Goal: Feedback & Contribution: Submit feedback/report problem

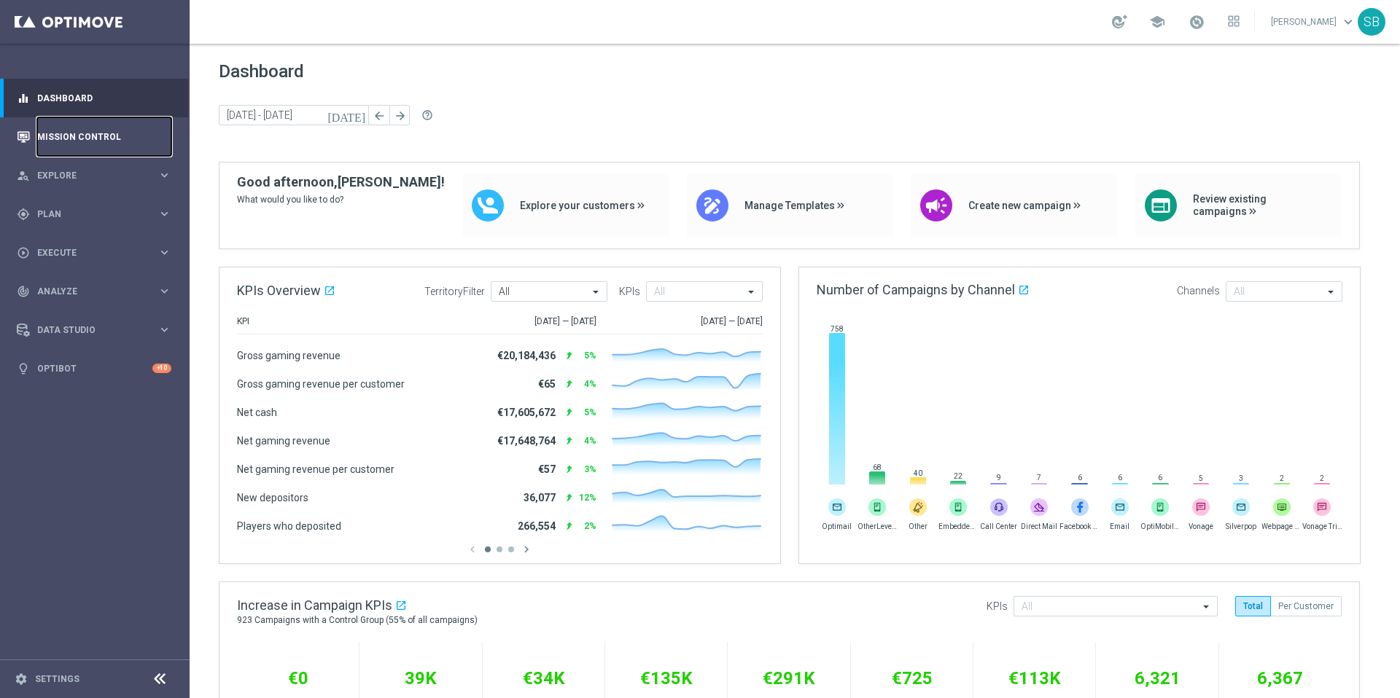
click at [85, 136] on link "Mission Control" at bounding box center [104, 136] width 134 height 39
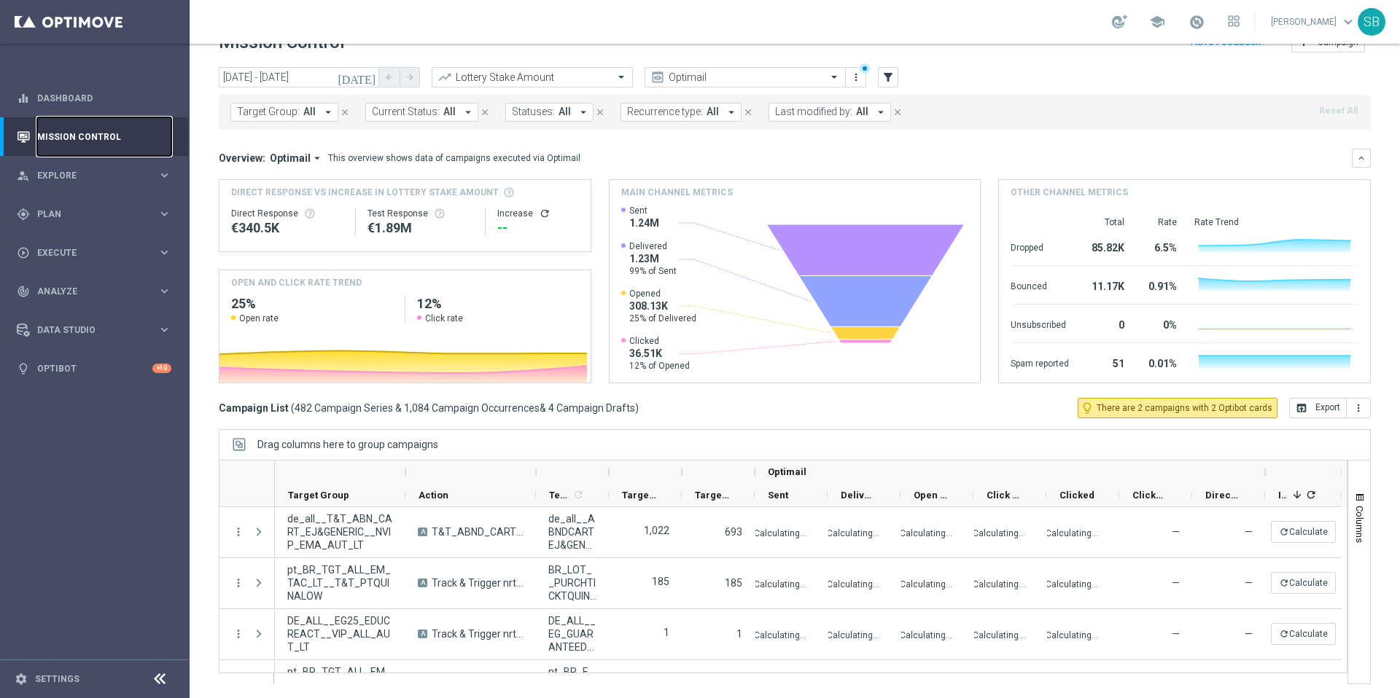
scroll to position [31, 0]
click at [61, 225] on div "gps_fixed Plan keyboard_arrow_right" at bounding box center [94, 214] width 188 height 39
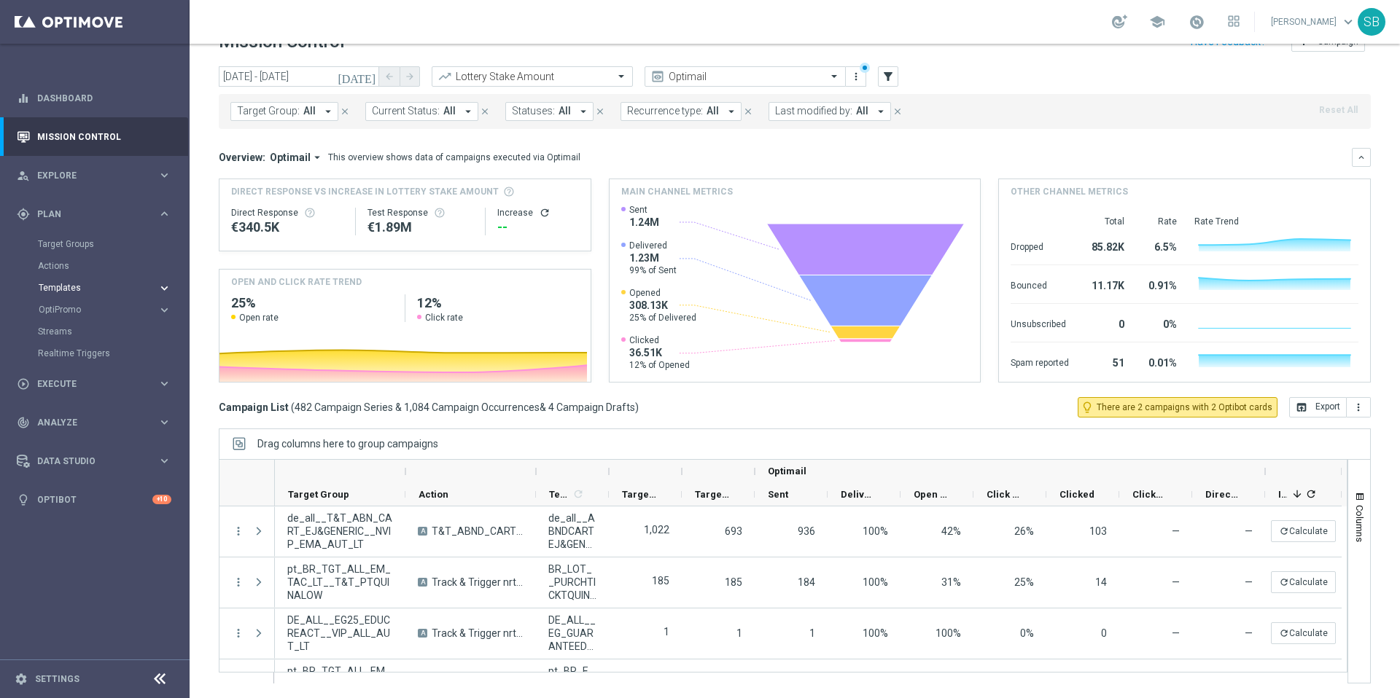
click at [91, 288] on span "Templates" at bounding box center [91, 288] width 104 height 9
click at [58, 308] on link "Optimail" at bounding box center [98, 310] width 106 height 12
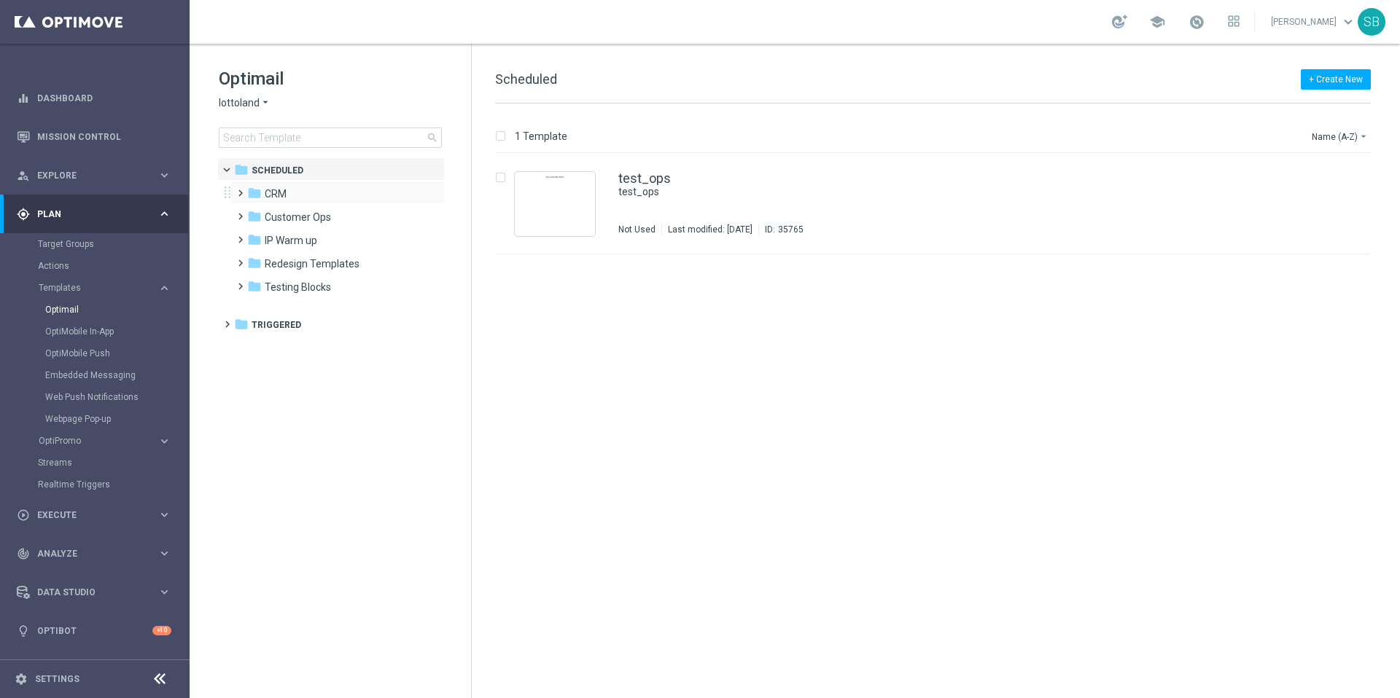
click at [241, 190] on span at bounding box center [237, 187] width 7 height 6
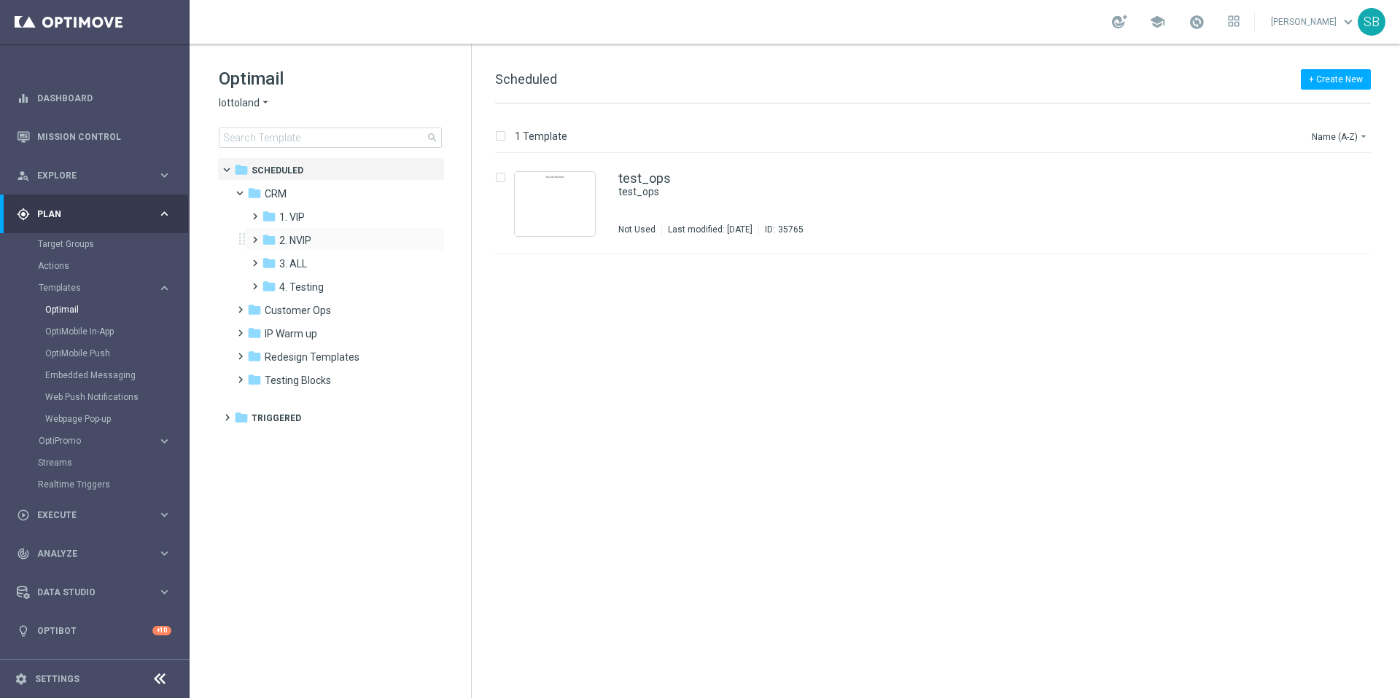
click at [255, 236] on span at bounding box center [252, 233] width 7 height 6
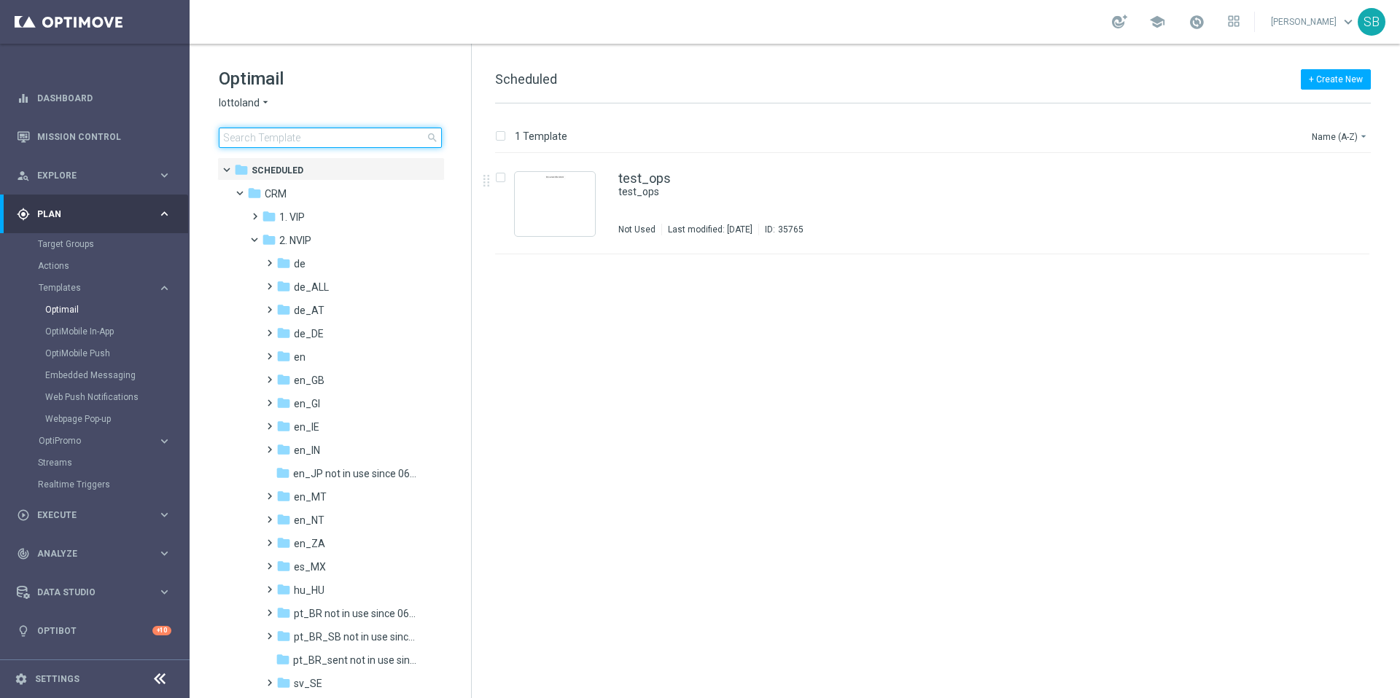
click at [319, 142] on input at bounding box center [330, 138] width 223 height 20
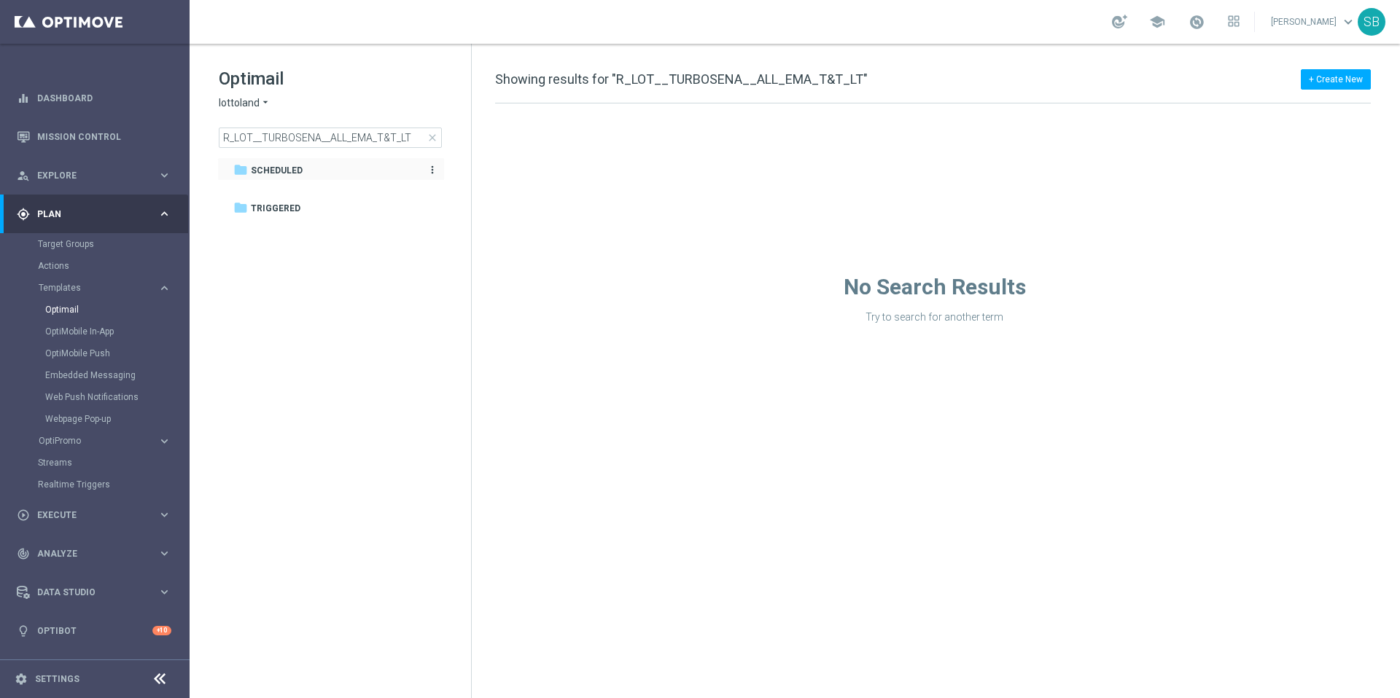
click at [276, 174] on span "Scheduled" at bounding box center [277, 170] width 52 height 13
click at [275, 171] on span "Scheduled" at bounding box center [277, 170] width 52 height 13
click at [222, 139] on input "R_LOT__TURBOSENA__ALL_EMA_T&T_LT" at bounding box center [330, 138] width 223 height 20
type input "BR_LOT__TURBOSENA__ALL_EMA_T&T_LT"
drag, startPoint x: 223, startPoint y: 138, endPoint x: 460, endPoint y: 139, distance: 236.9
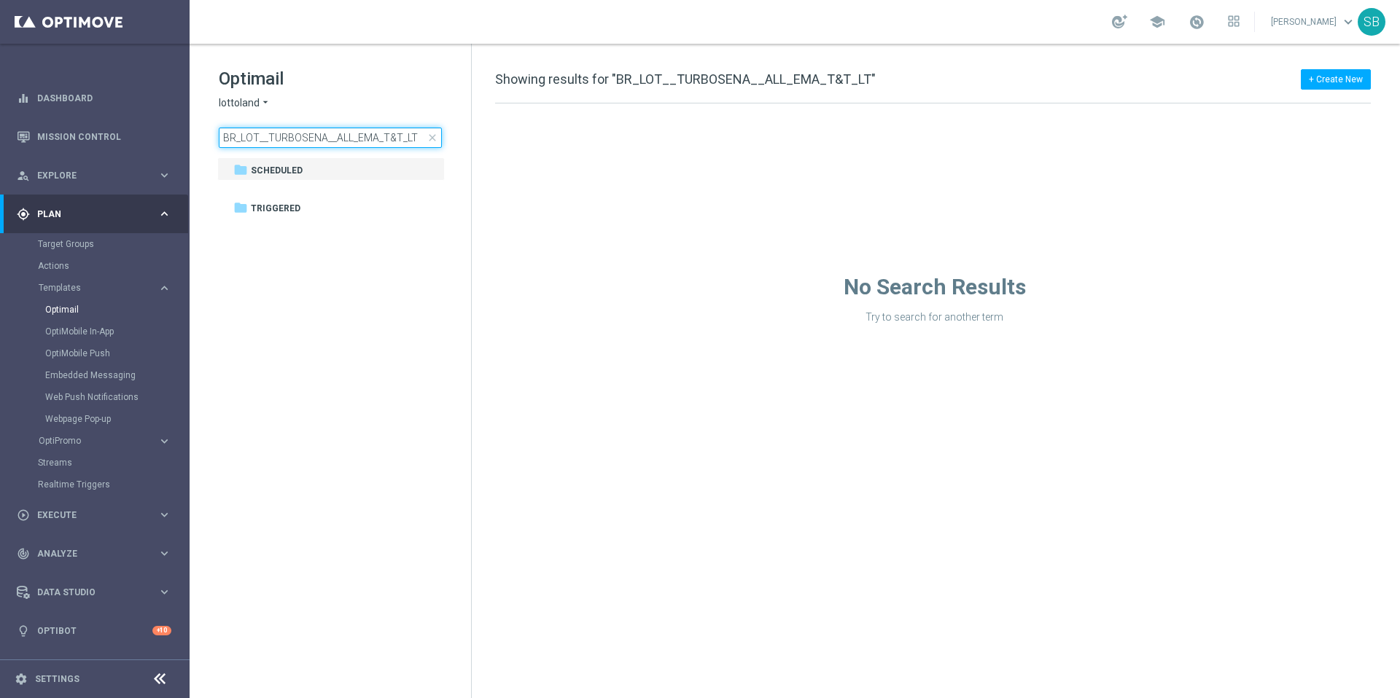
click at [460, 139] on div "Optimail lottoland arrow_drop_down × lottoland BR_LOT__TURBOSENA__ALL_EMA_T&T_L…" at bounding box center [345, 107] width 252 height 81
click at [295, 171] on span "Scheduled" at bounding box center [277, 170] width 52 height 13
click at [61, 316] on div "Optimail" at bounding box center [116, 310] width 143 height 22
click at [879, 78] on div "+ Create New Showing results for "BR_LOT__TURBOSENA__ALL_EMA_T&T_LT"" at bounding box center [933, 87] width 876 height 33
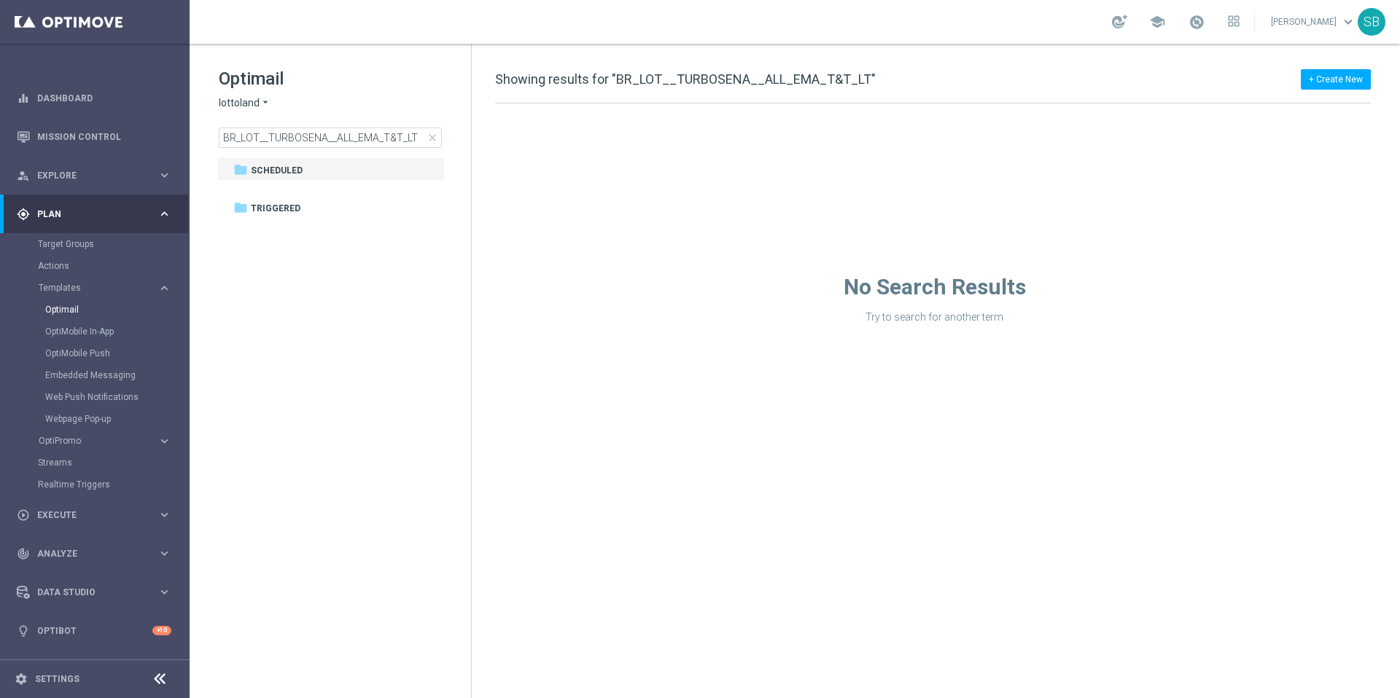
click at [870, 81] on div "+ Create New Showing results for "BR_LOT__TURBOSENA__ALL_EMA_T&T_LT"" at bounding box center [933, 87] width 876 height 33
click at [862, 80] on span "Showing results for "BR_LOT__TURBOSENA__ALL_EMA_T&T_LT"" at bounding box center [685, 78] width 381 height 15
click at [697, 84] on span "Showing results for "BR_LOT__TURBOSENA__ALL_EMA_T&T_LT"" at bounding box center [685, 78] width 381 height 15
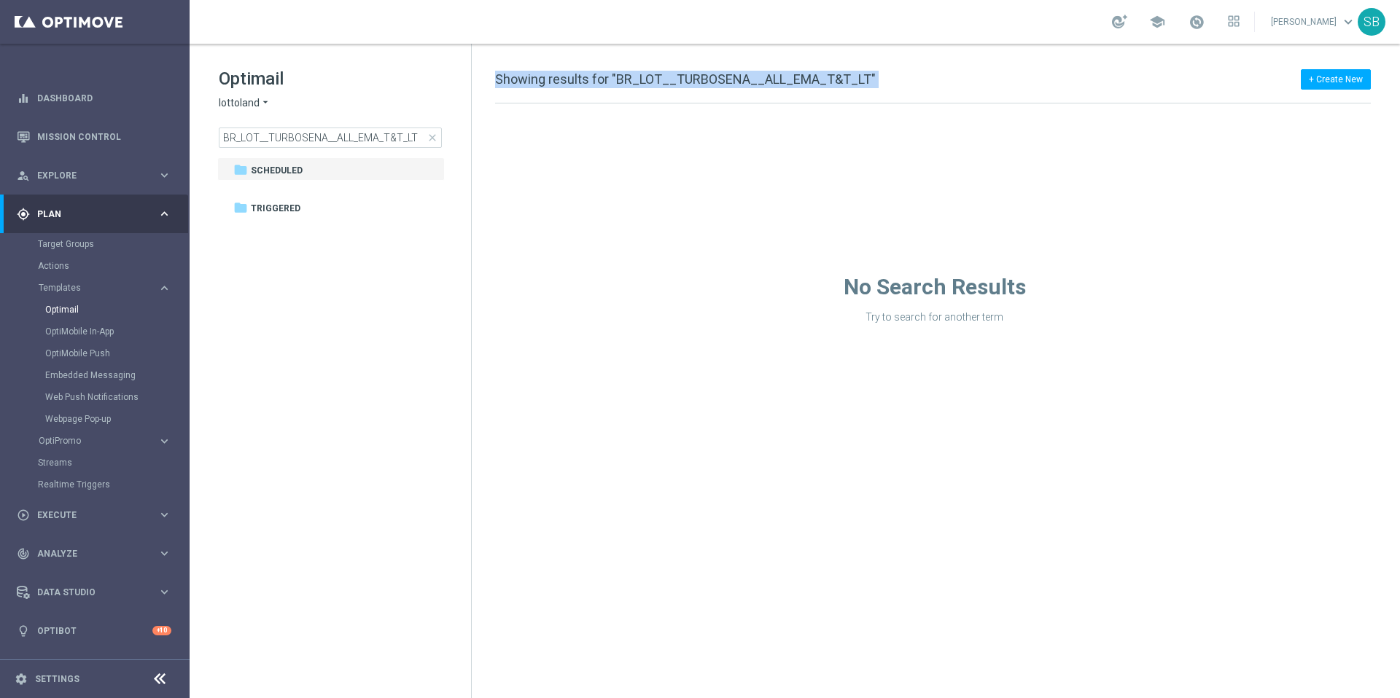
click at [697, 84] on span "Showing results for "BR_LOT__TURBOSENA__ALL_EMA_T&T_LT"" at bounding box center [685, 78] width 381 height 15
click at [60, 186] on div "person_search Explore keyboard_arrow_right" at bounding box center [94, 175] width 188 height 39
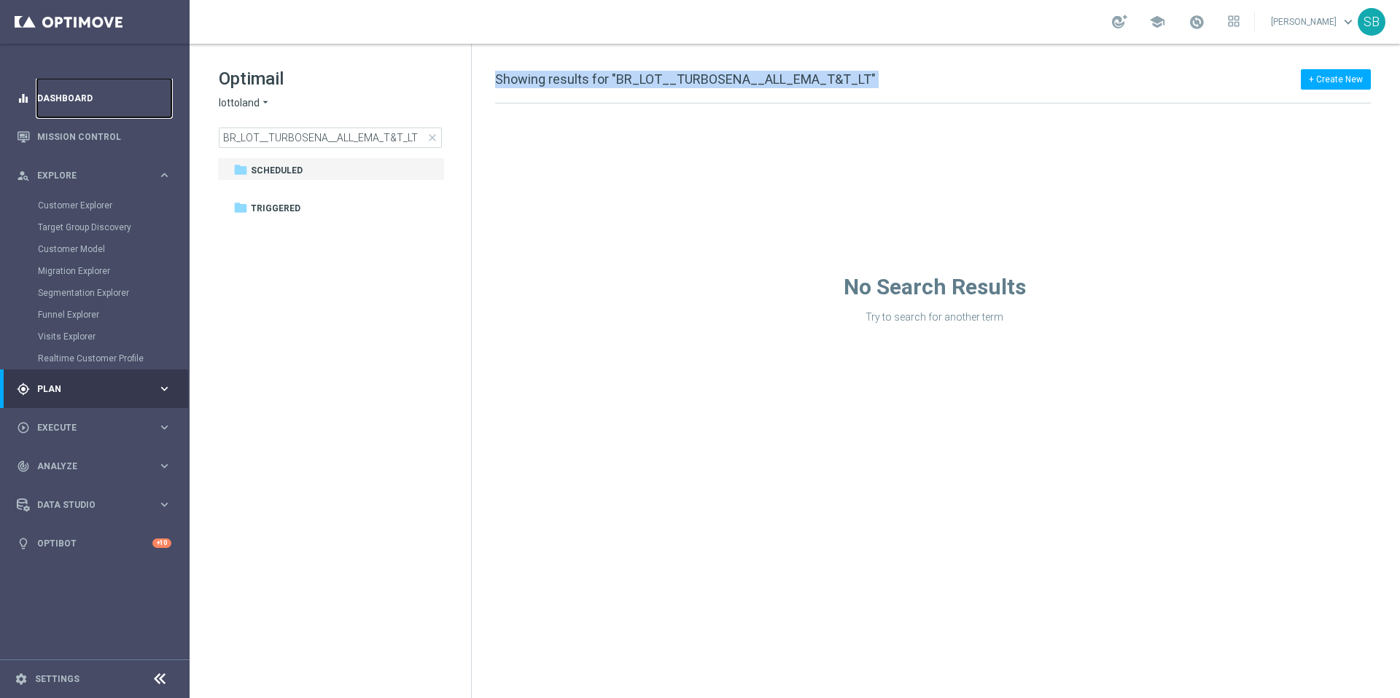
click at [63, 105] on link "Dashboard" at bounding box center [104, 98] width 134 height 39
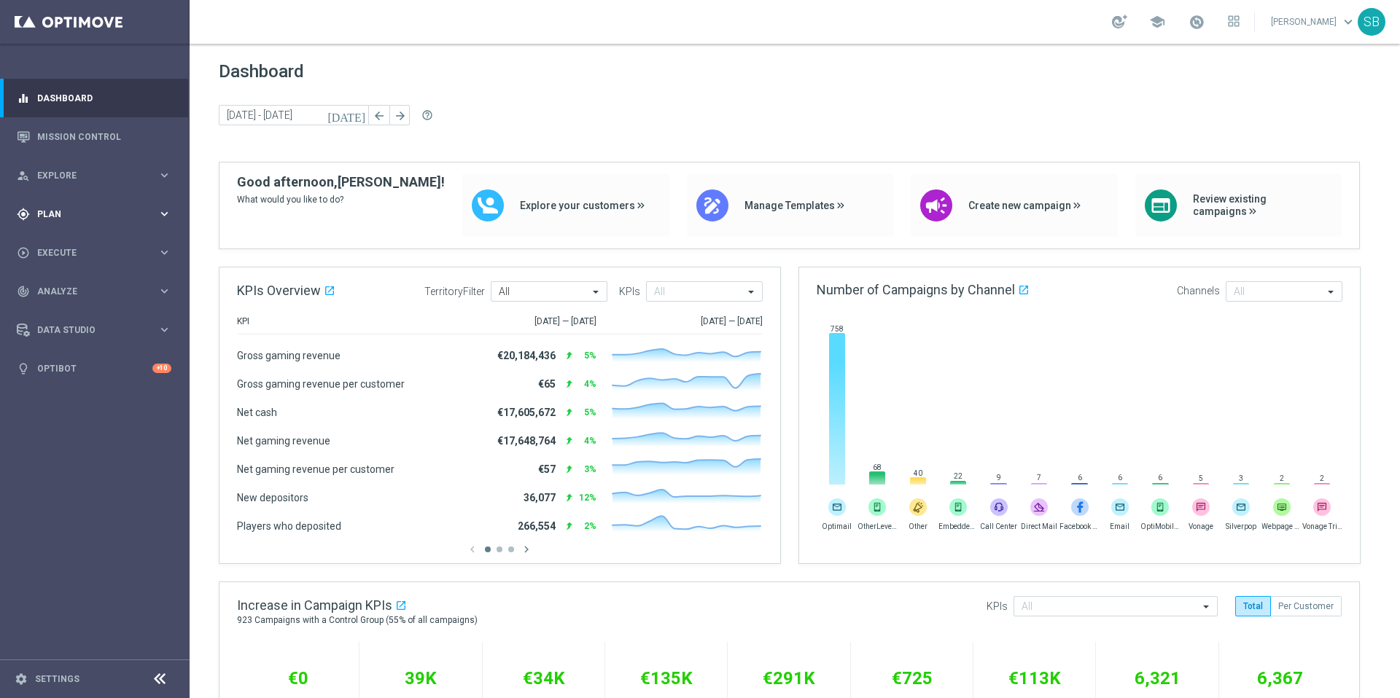
click at [59, 214] on span "Plan" at bounding box center [97, 214] width 120 height 9
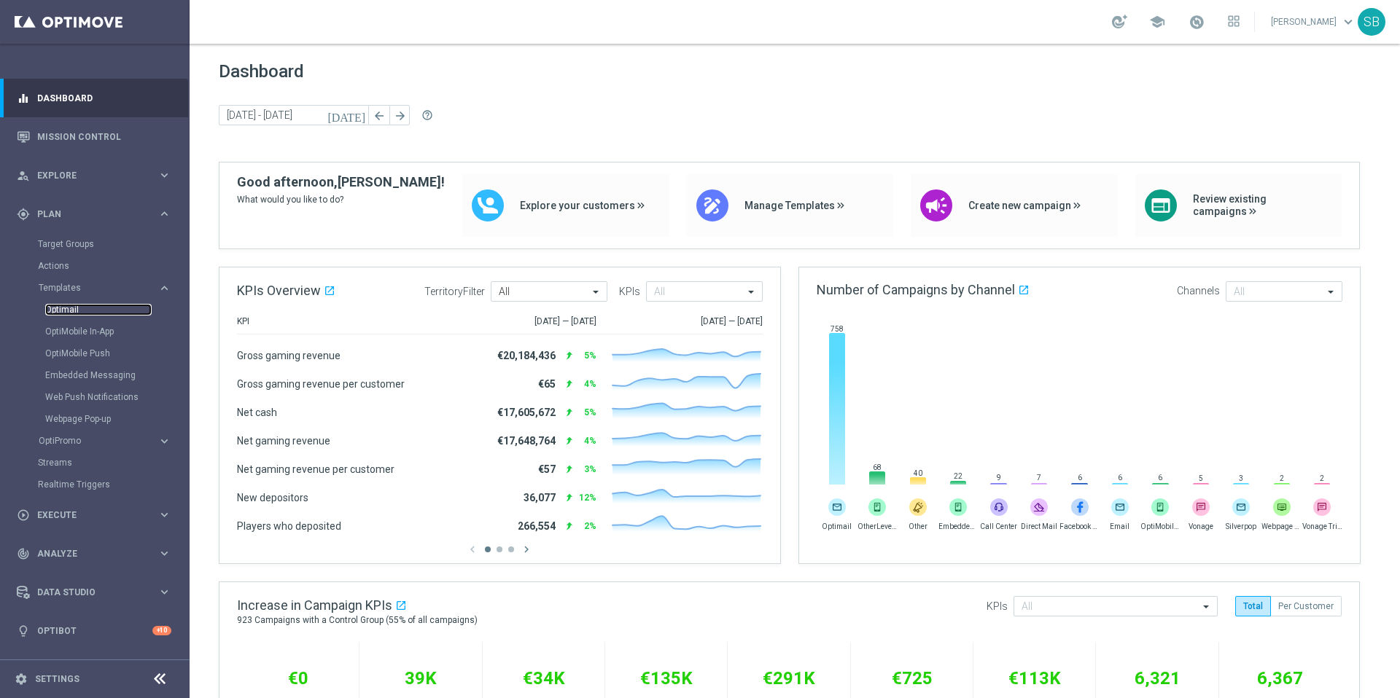
click at [74, 312] on link "Optimail" at bounding box center [98, 310] width 106 height 12
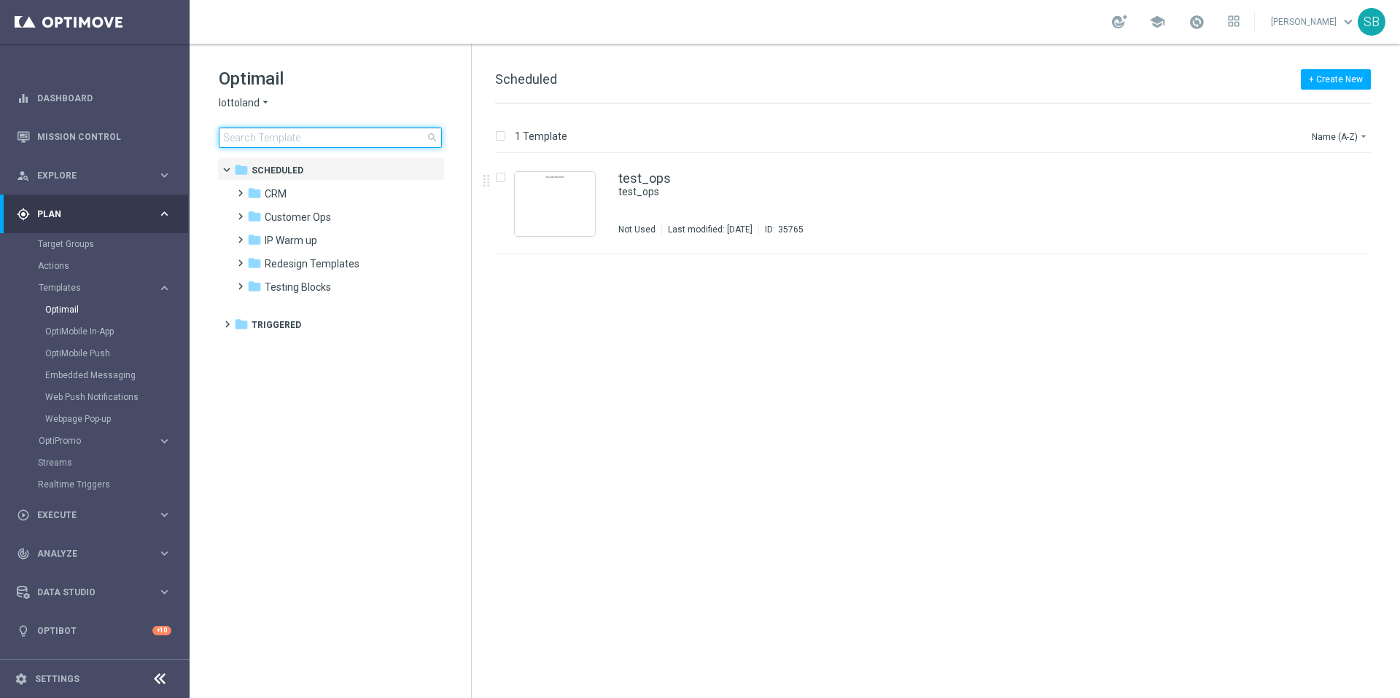
click at [270, 140] on input at bounding box center [330, 138] width 223 height 20
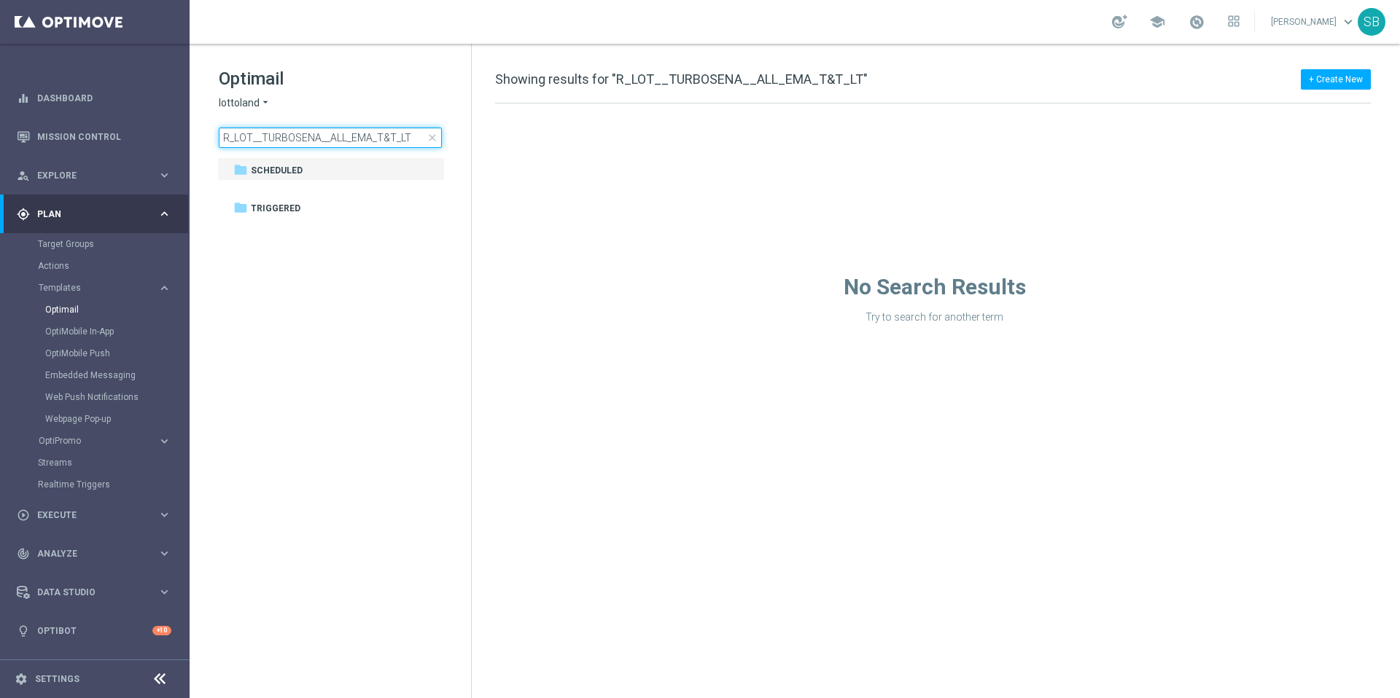
click at [224, 136] on input "R_LOT__TURBOSENA__ALL_EMA_T&T_LT" at bounding box center [330, 138] width 223 height 20
type input "BR_LOT__TURBOSENA__ALL_EMA_T&T_LT"
click at [902, 86] on div "+ Create New Showing results for "BR_LOT__TURBOSENA__ALL_EMA_T&T_LT"" at bounding box center [933, 87] width 876 height 33
click at [272, 176] on span "Scheduled" at bounding box center [277, 170] width 52 height 13
click at [268, 175] on span "Scheduled" at bounding box center [277, 170] width 52 height 13
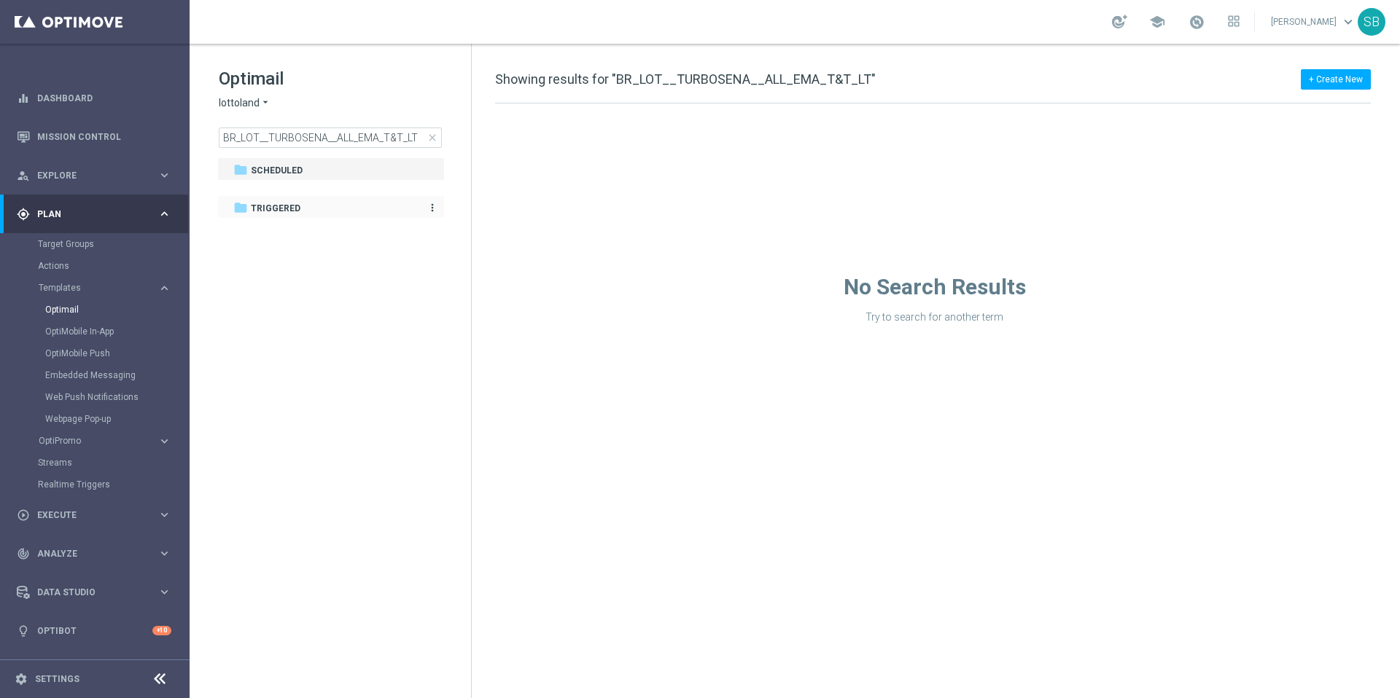
click at [265, 203] on span "Triggered" at bounding box center [276, 208] width 50 height 13
click at [292, 147] on input "BR_LOT__TURBOSENA__ALL_EMA_T&T_LT" at bounding box center [330, 138] width 223 height 20
click at [293, 147] on input "BR_LOT__TURBOSENA__ALL_EMA_T&T_LT" at bounding box center [330, 138] width 223 height 20
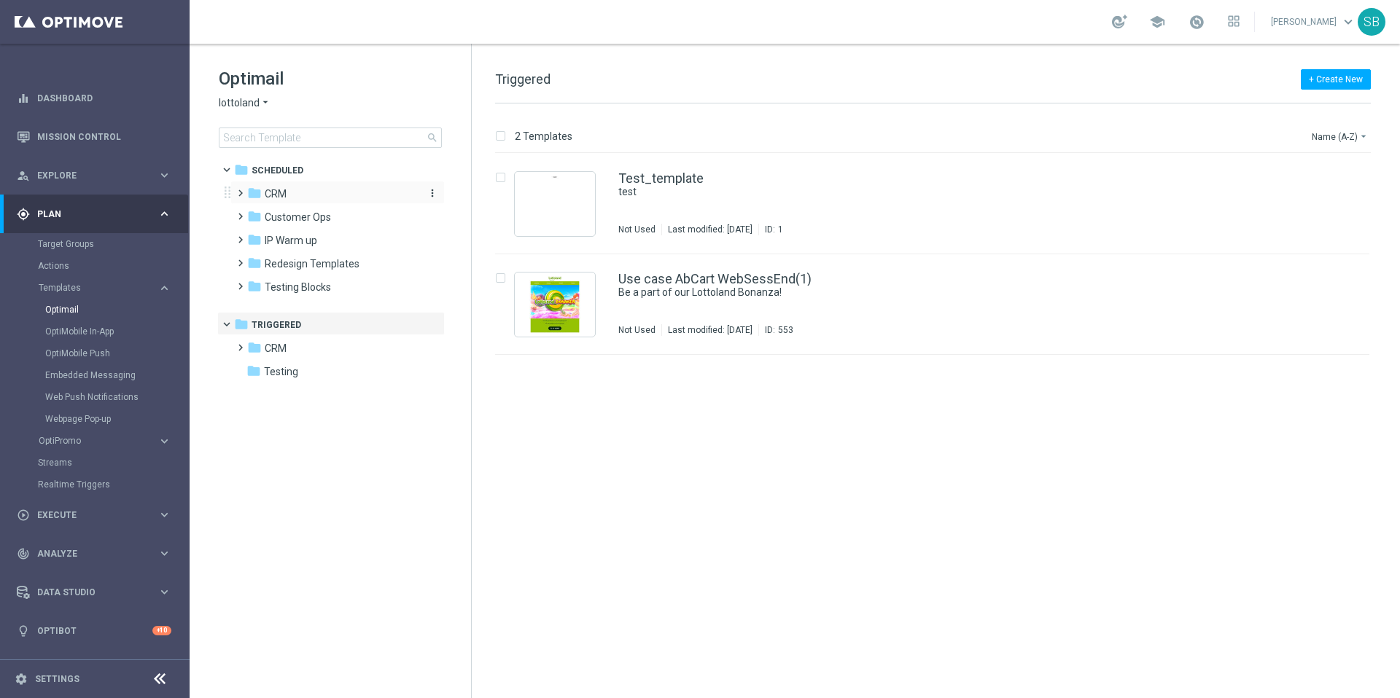
click at [276, 194] on span "CRM" at bounding box center [276, 193] width 22 height 13
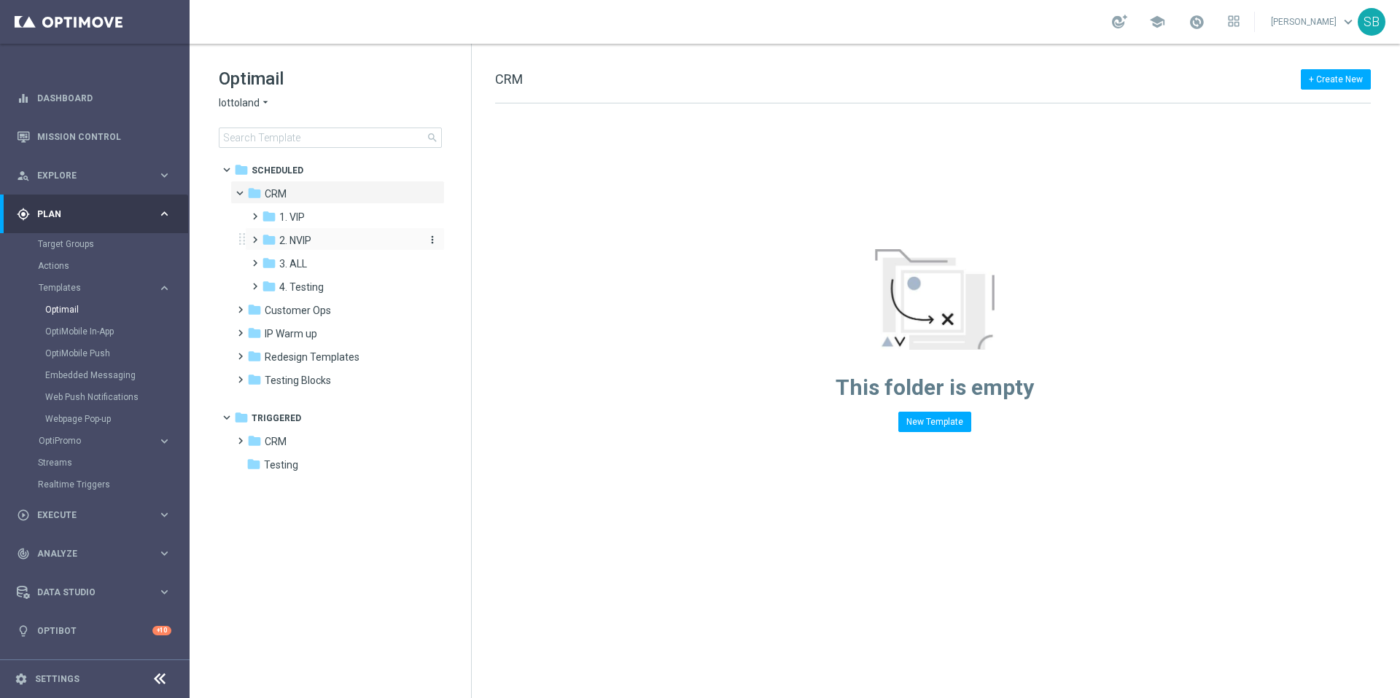
click at [279, 238] on span "2. NVIP" at bounding box center [295, 240] width 32 height 13
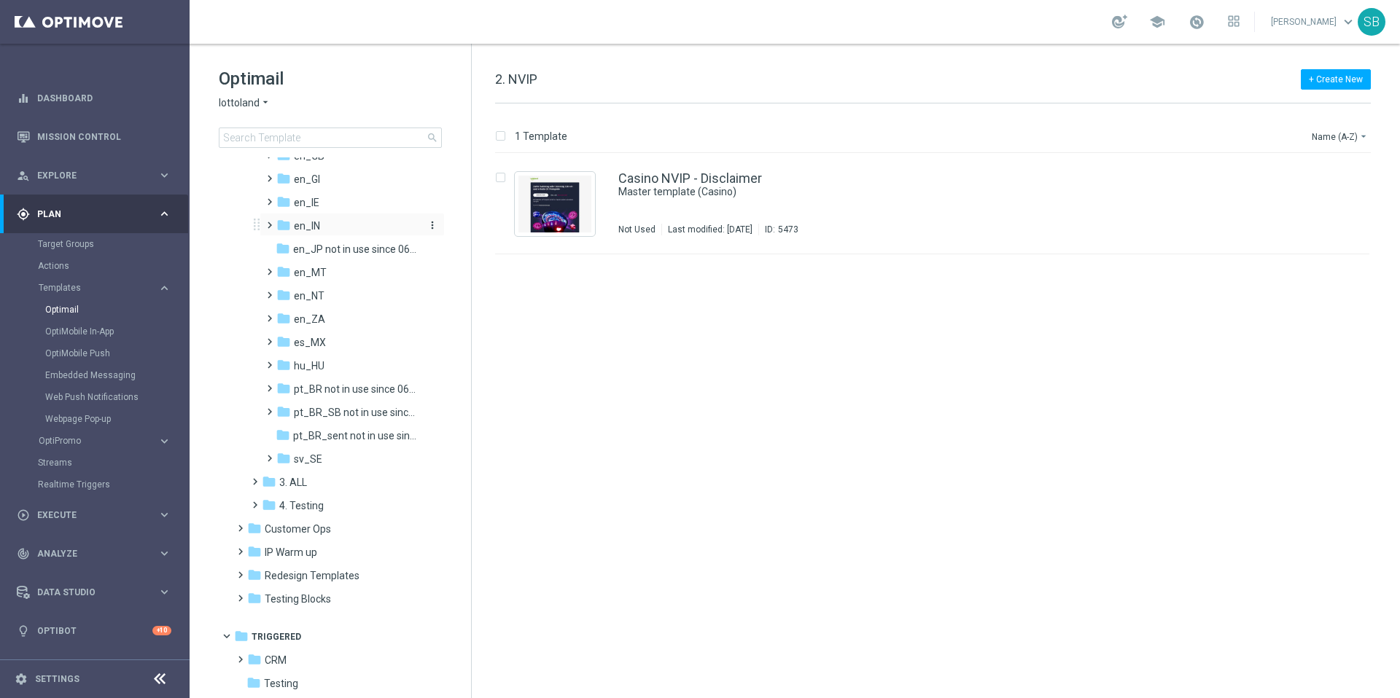
scroll to position [226, 0]
click at [248, 659] on icon "folder" at bounding box center [254, 658] width 15 height 15
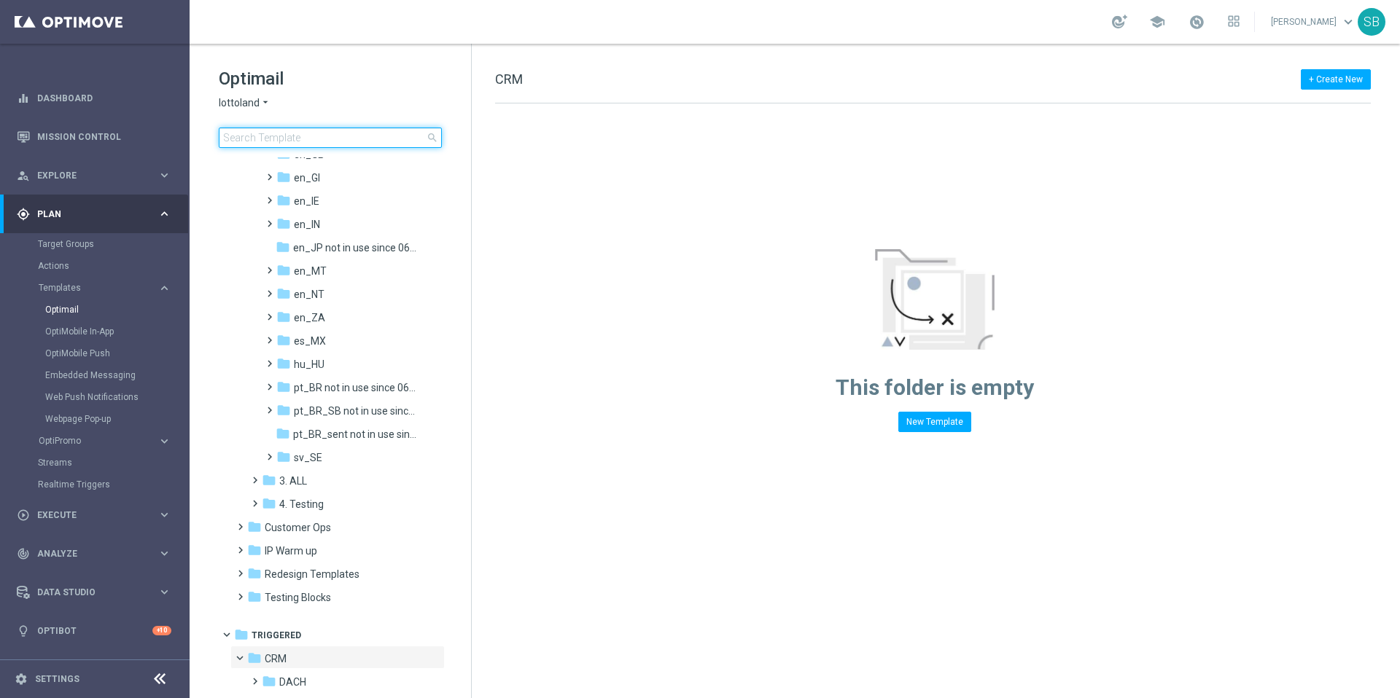
click at [271, 139] on input at bounding box center [330, 138] width 223 height 20
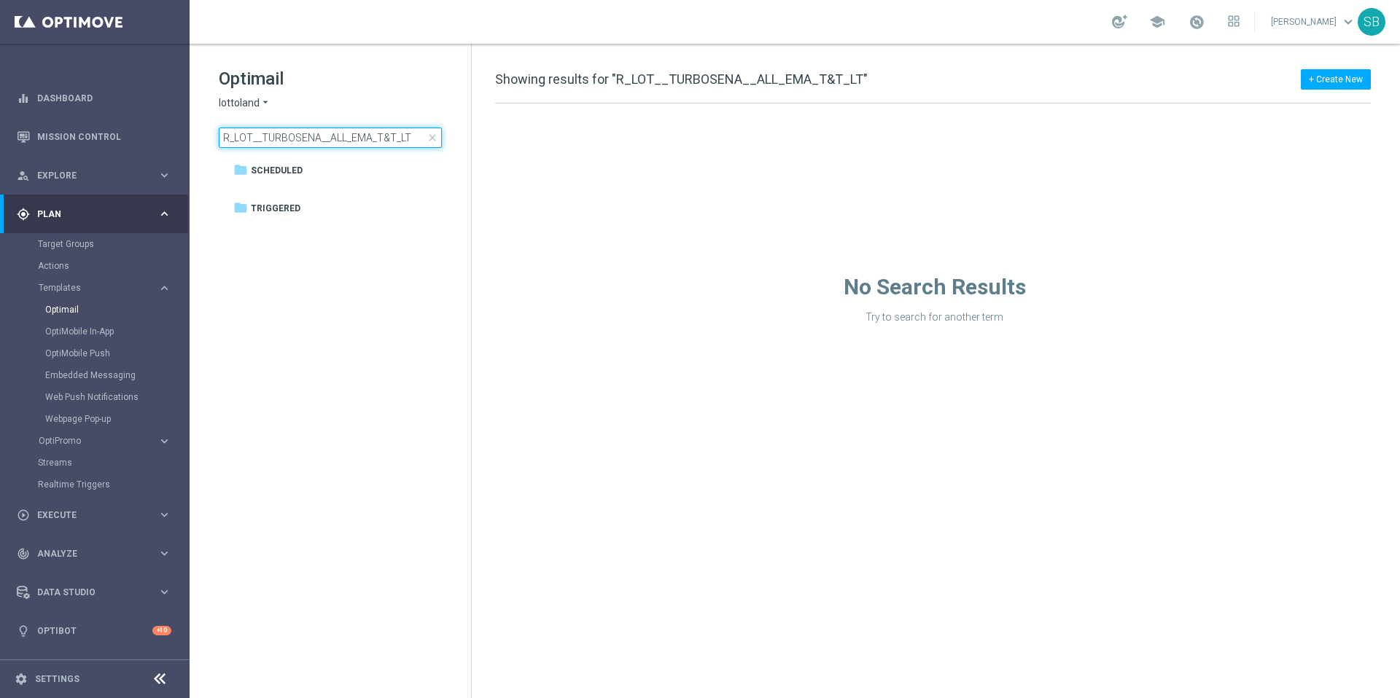
click at [224, 135] on input "R_LOT__TURBOSENA__ALL_EMA_T&T_LT" at bounding box center [330, 138] width 223 height 20
click at [414, 141] on input "BR_LOT__TURBOSENA__ALL_EMA_T&T_LT" at bounding box center [330, 138] width 223 height 20
type input "BR_LOT__TURBOSENA__ALL_EMA_T&T_LT"
click at [63, 290] on span "Templates" at bounding box center [91, 288] width 104 height 9
click at [354, 137] on input "BR_LOT__TURBOSENA__ALL_EMA_T&T_LT" at bounding box center [330, 138] width 223 height 20
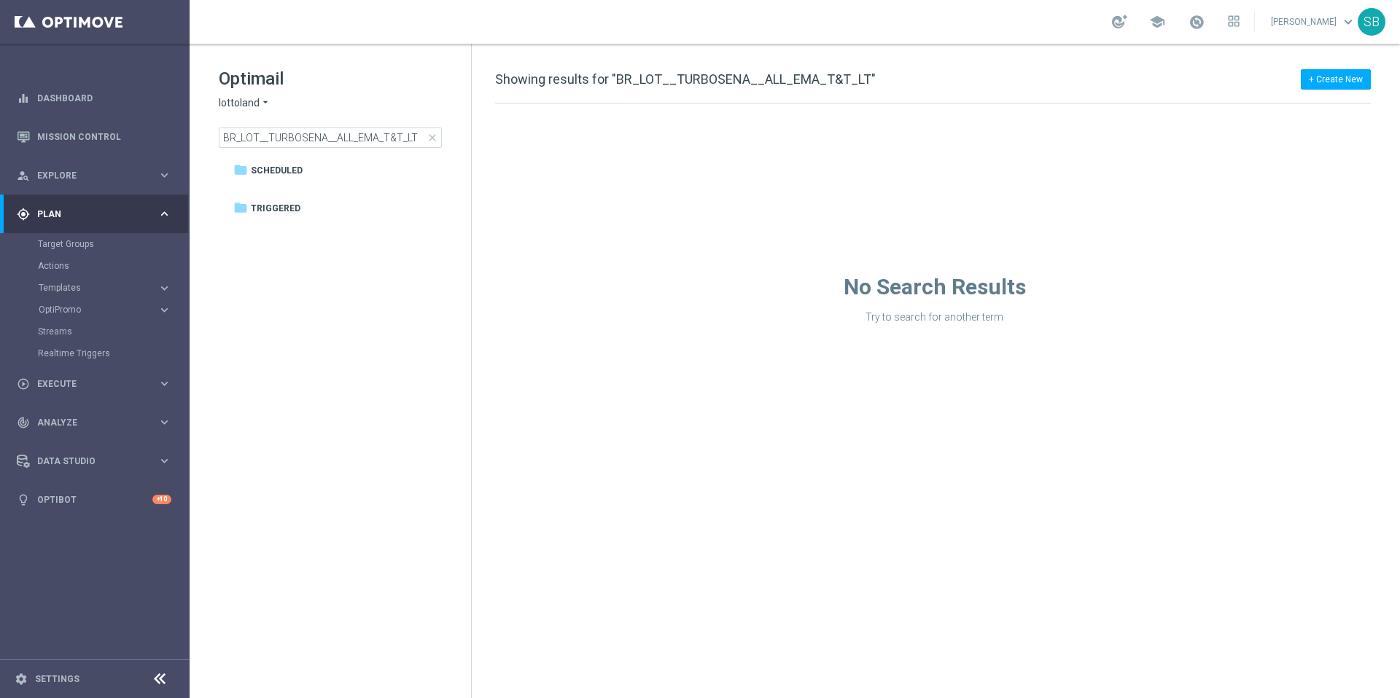
click at [265, 101] on icon "arrow_drop_down" at bounding box center [266, 103] width 12 height 14
click at [0, 0] on span "[DOMAIN_NAME]" at bounding box center [0, 0] width 0 height 0
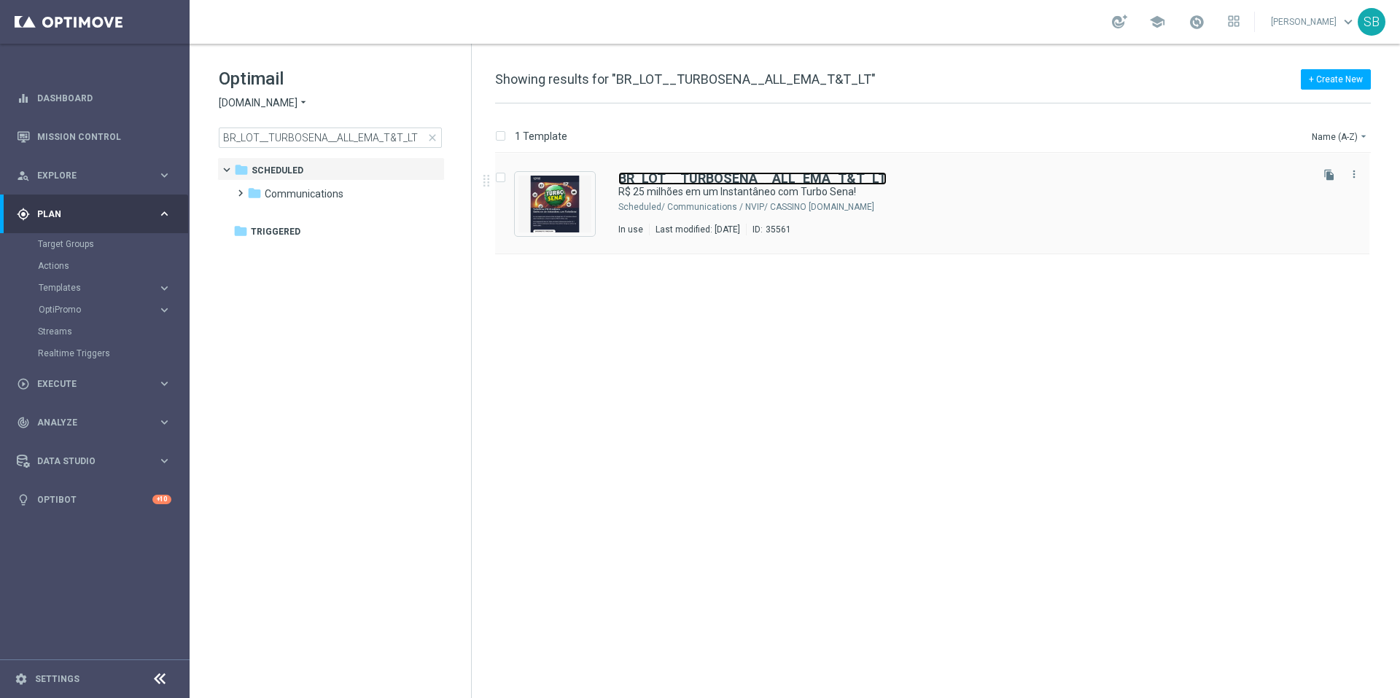
click at [685, 181] on b "BR_LOT__TURBOSENA__ALL_EMA_T&T_LT" at bounding box center [752, 178] width 268 height 15
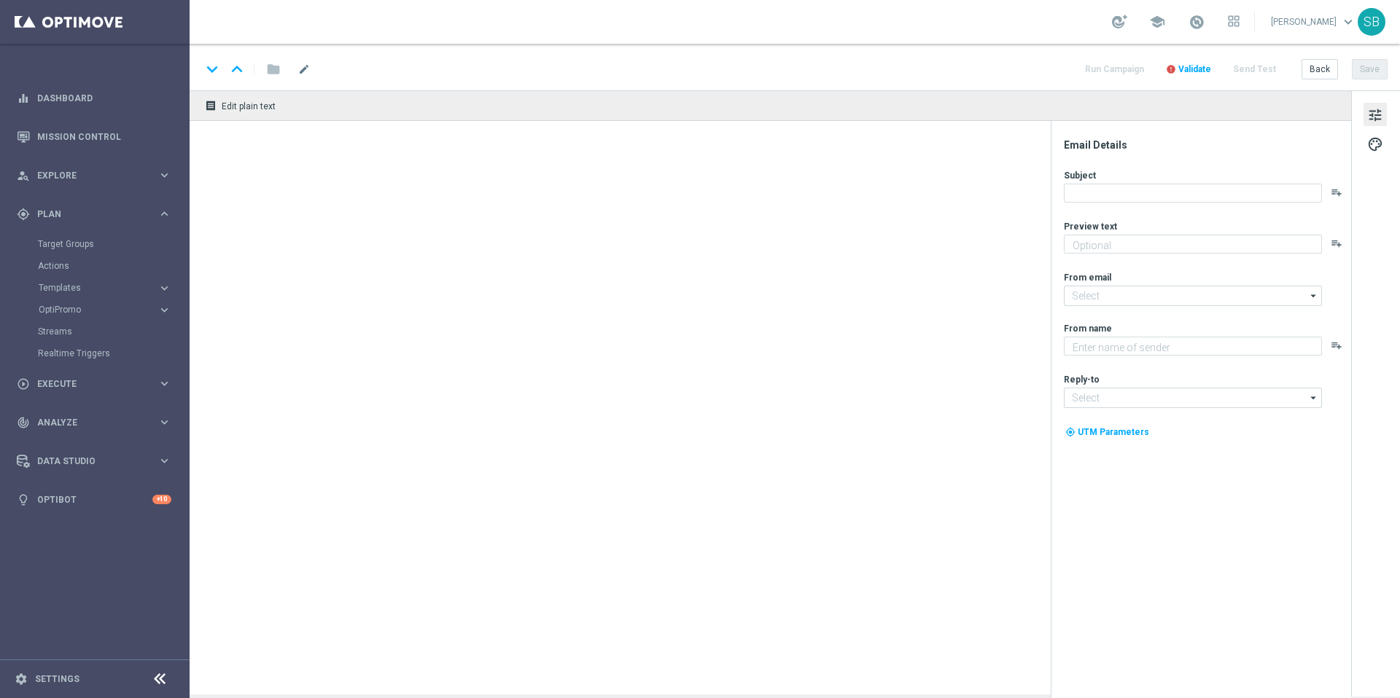
type textarea "Seu ingresso para a Mega Sena foi só o começo! A TurboSena oferece sorteios ráp…"
type textarea "Lottoland"
type input "[EMAIL_ADDRESS][DOMAIN_NAME]"
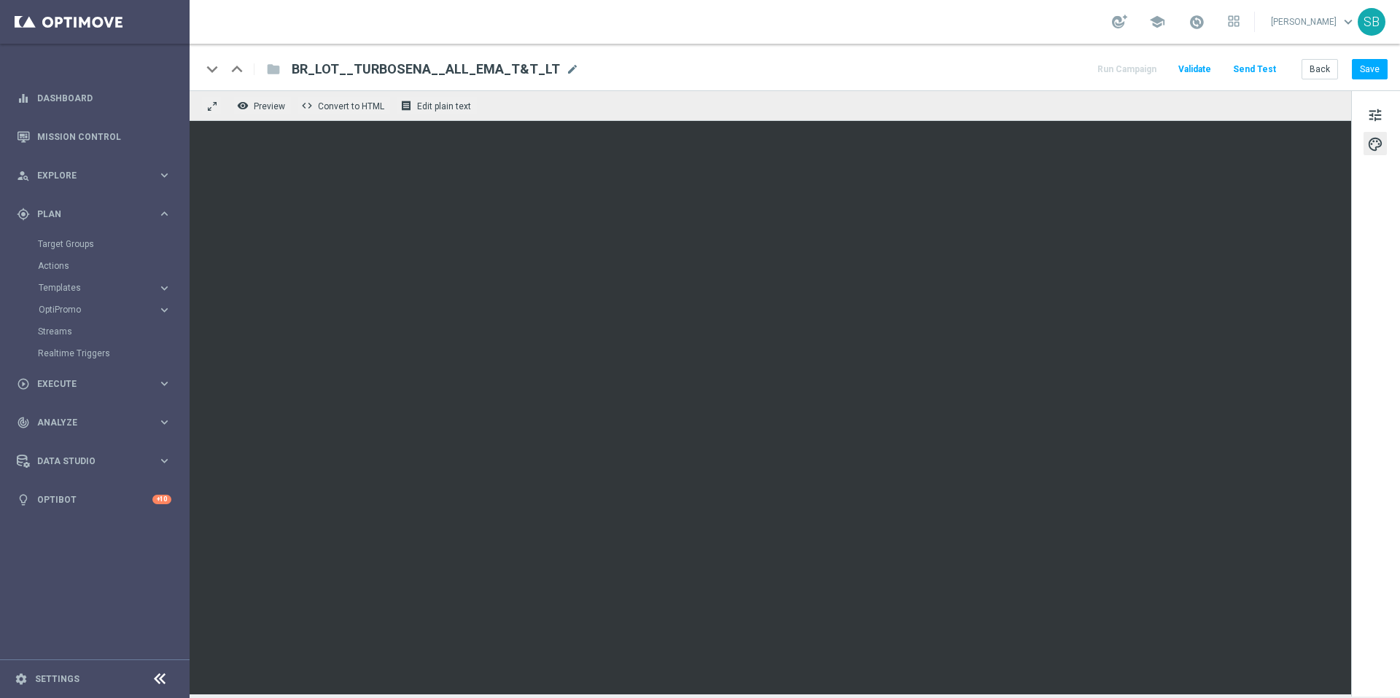
click at [884, 83] on div "keyboard_arrow_down keyboard_arrow_up folder BR_LOT__TURBOSENA__ALL_EMA_T&T_LT …" at bounding box center [795, 67] width 1210 height 47
click at [892, 77] on div "keyboard_arrow_down keyboard_arrow_up folder BR_LOT__TURBOSENA__ALL_EMA_T&T_LT …" at bounding box center [794, 69] width 1186 height 19
click at [838, 58] on div "keyboard_arrow_down keyboard_arrow_up folder BR_LOT__TURBOSENA__ALL_EMA_T&T_LT …" at bounding box center [795, 67] width 1210 height 47
click at [1367, 63] on button "Save" at bounding box center [1370, 69] width 36 height 20
click at [838, 56] on div "keyboard_arrow_down keyboard_arrow_up folder BR_LOT__TURBOSENA__ALL_EMA_T&T_LT …" at bounding box center [795, 67] width 1210 height 47
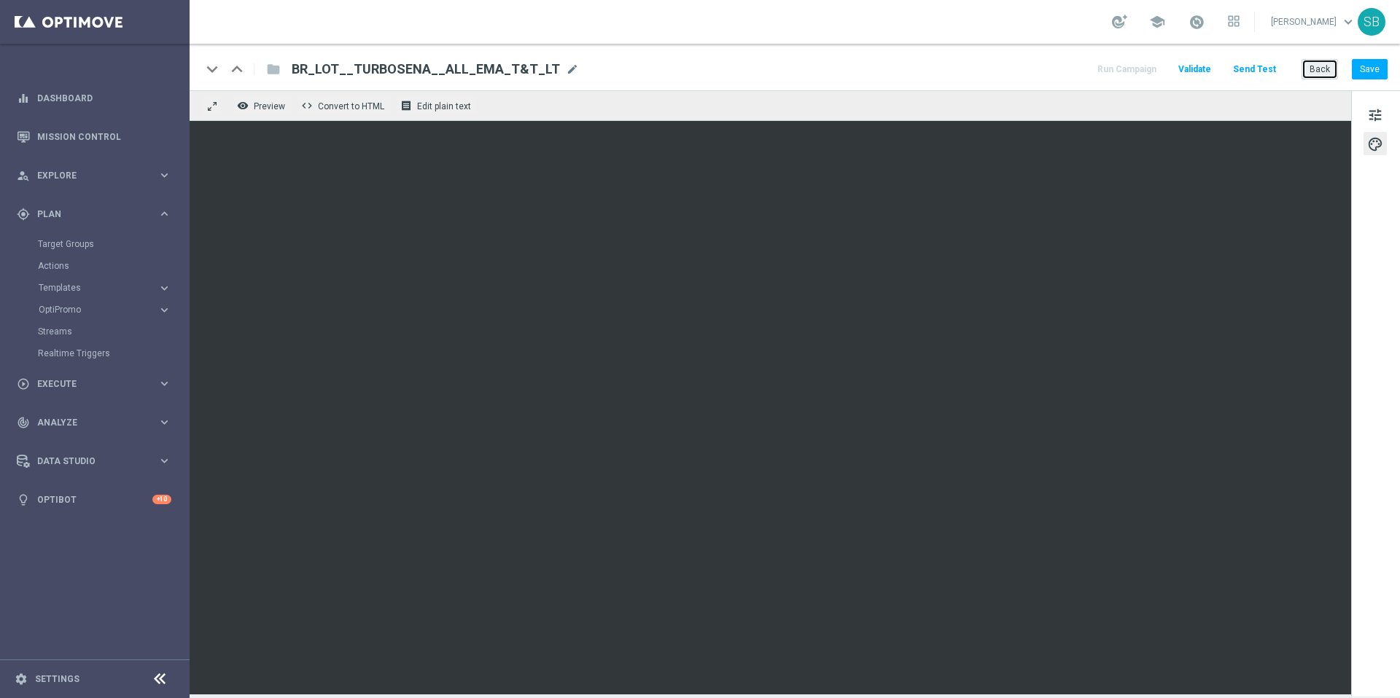
click at [1335, 70] on button "Back" at bounding box center [1319, 69] width 36 height 20
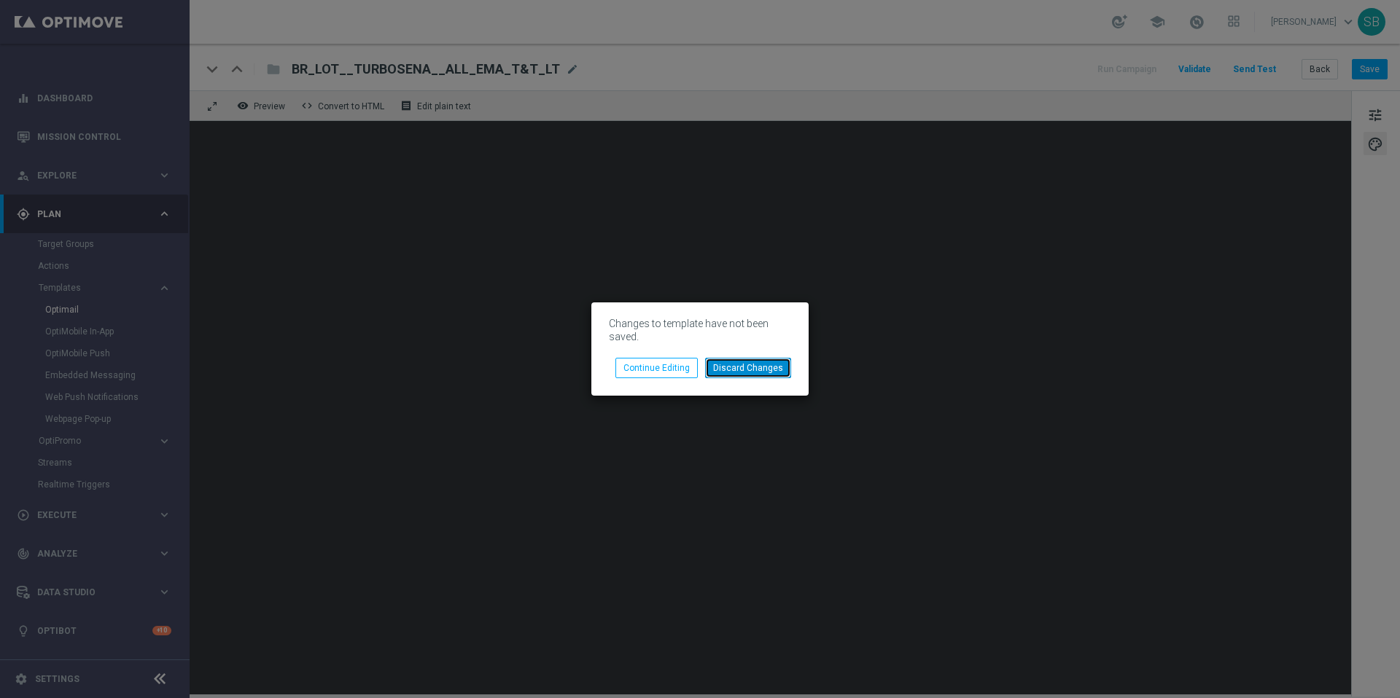
click at [730, 373] on button "Discard Changes" at bounding box center [748, 368] width 86 height 20
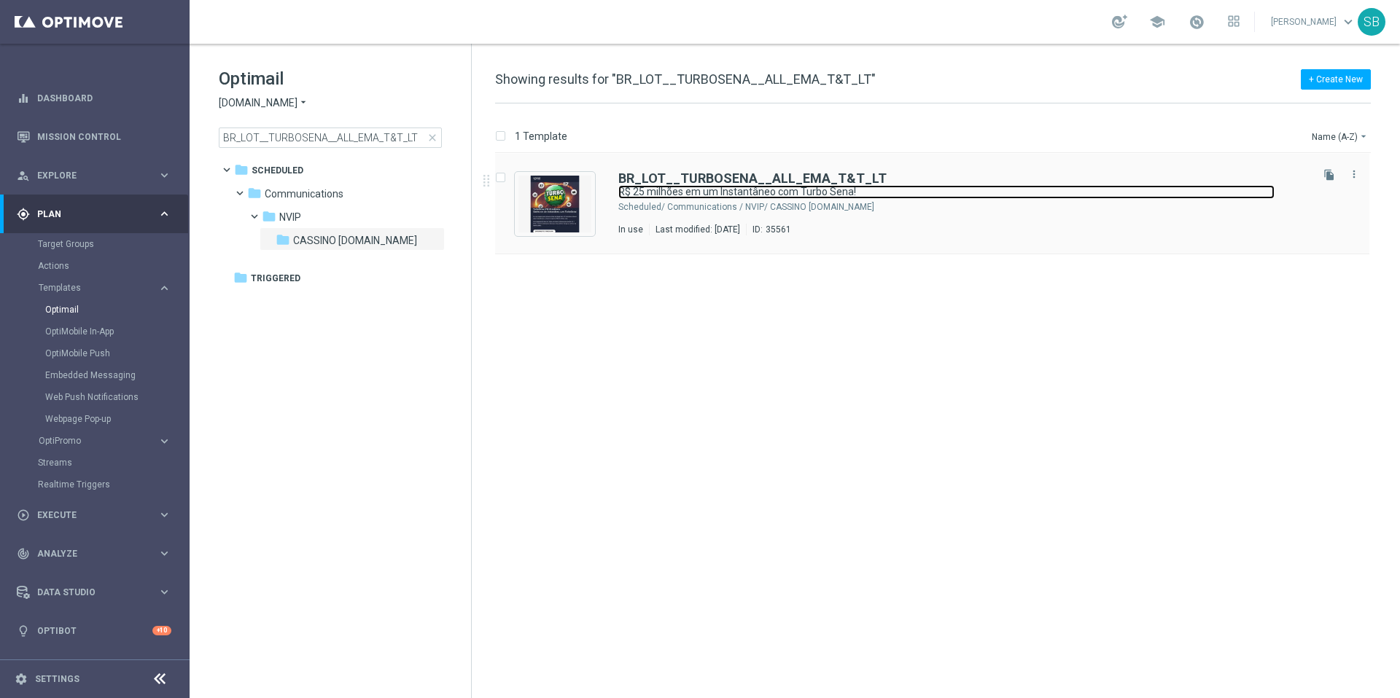
click at [685, 185] on link "R$ 25 milhões em um Instantâneo com Turbo Sena!" at bounding box center [946, 192] width 656 height 14
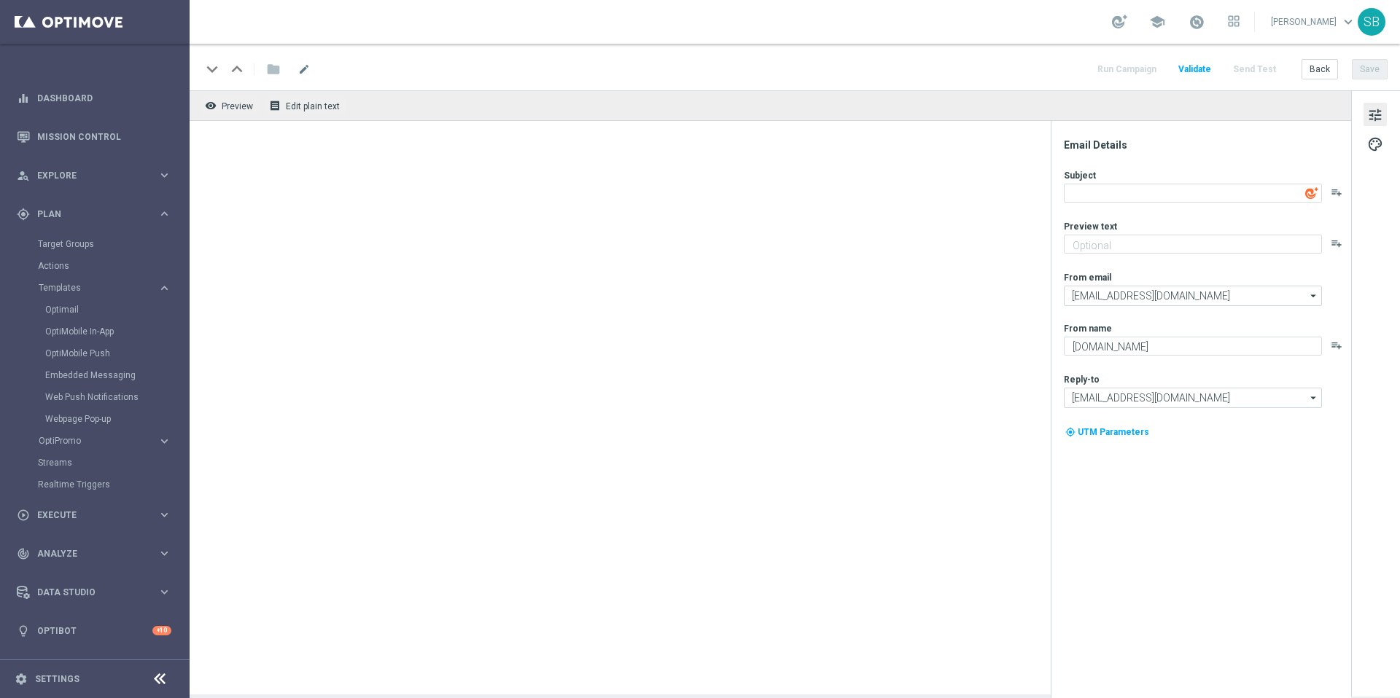
type textarea "R$ 25 milhões em um Instantâneo com Turbo Sena!"
type textarea "Seu ingresso para a Mega Sena foi só o começo! A TurboSena oferece sorteios ráp…"
type textarea "Lottoland"
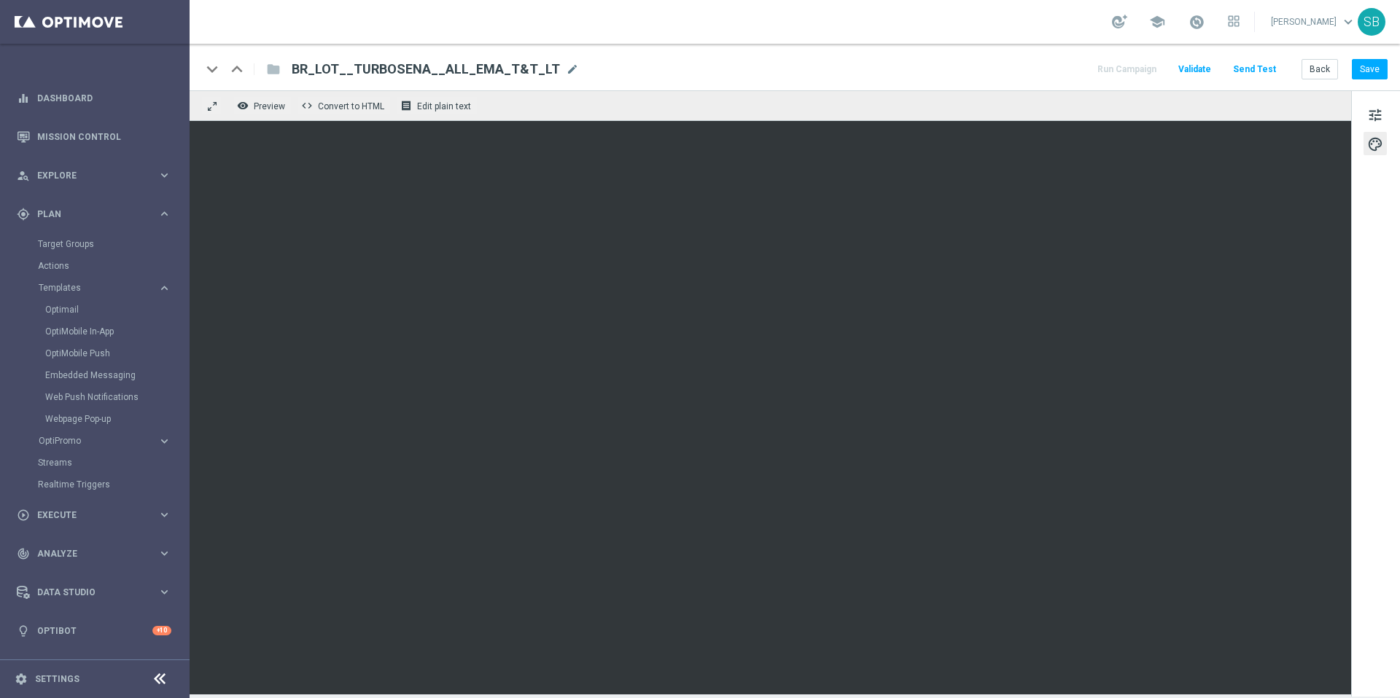
click at [857, 61] on div "keyboard_arrow_down keyboard_arrow_up folder BR_LOT__TURBOSENA__ALL_EMA_T&T_LT …" at bounding box center [794, 69] width 1186 height 19
click at [1376, 141] on span "palette" at bounding box center [1375, 144] width 16 height 19
click at [1378, 116] on span "tune" at bounding box center [1375, 115] width 16 height 19
click at [1010, 69] on div "keyboard_arrow_down keyboard_arrow_up folder BR_LOT__TURBOSENA__ALL_EMA_T&T_LT …" at bounding box center [794, 69] width 1186 height 19
click at [1360, 74] on button "Save" at bounding box center [1370, 69] width 36 height 20
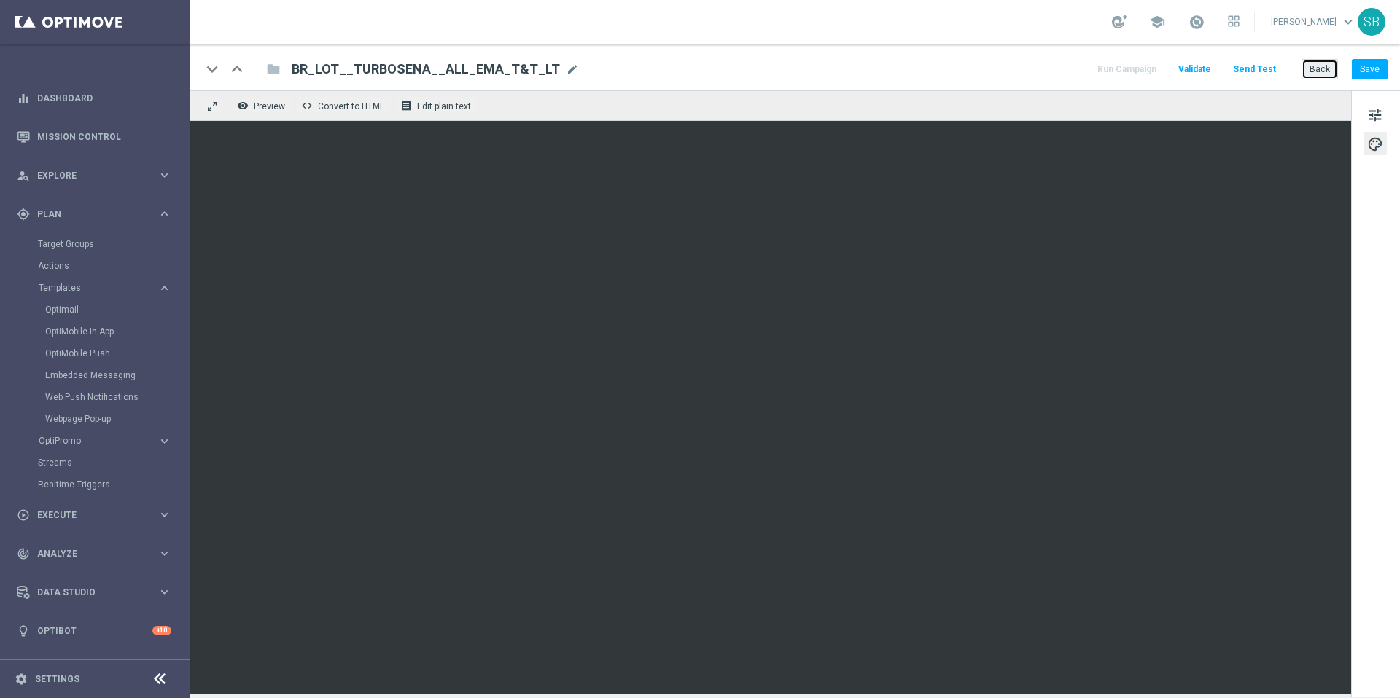
click at [1312, 70] on button "Back" at bounding box center [1319, 69] width 36 height 20
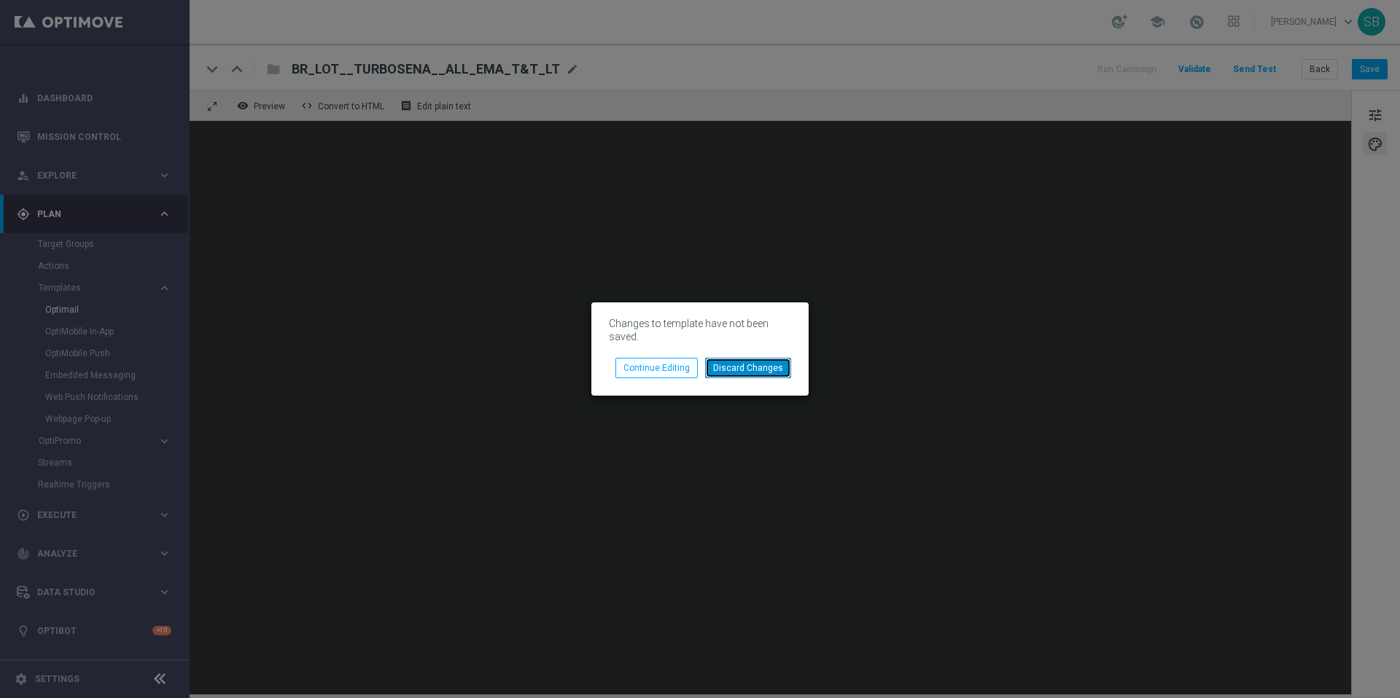
click at [744, 370] on button "Discard Changes" at bounding box center [748, 368] width 86 height 20
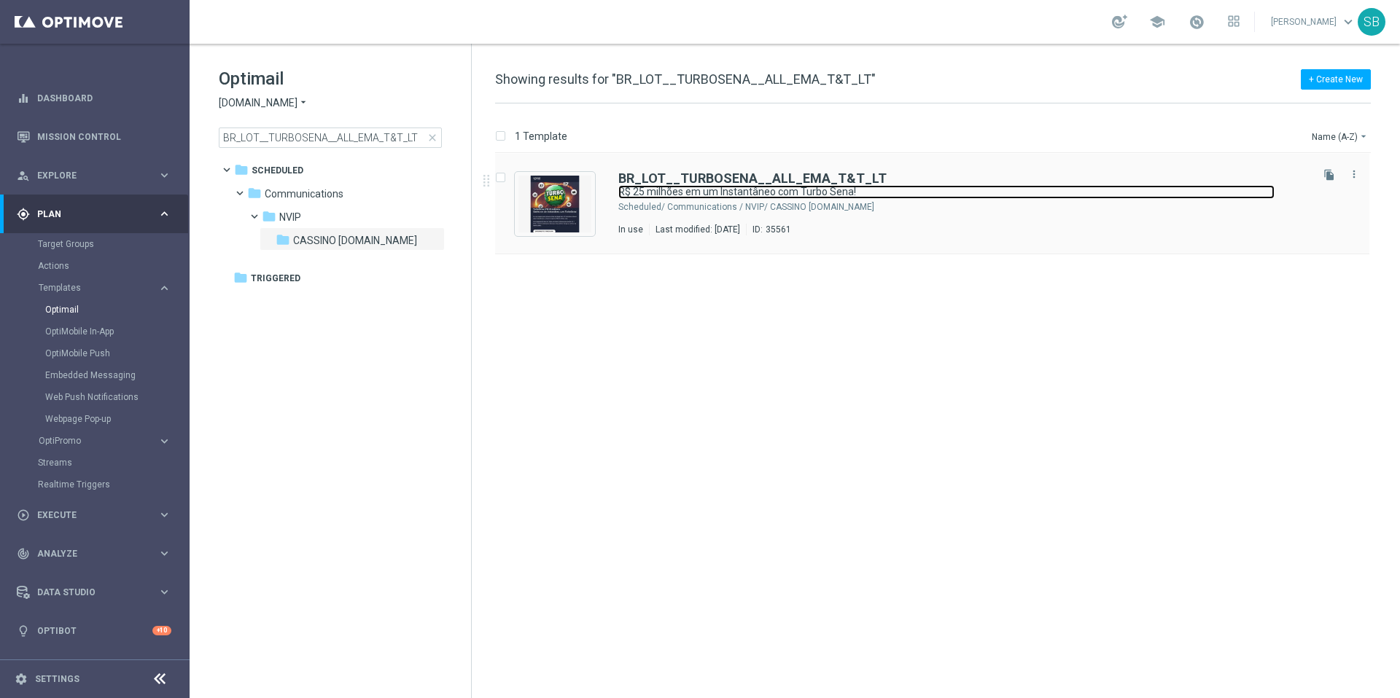
click at [787, 189] on link "R$ 25 milhões em um Instantâneo com Turbo Sena!" at bounding box center [946, 192] width 656 height 14
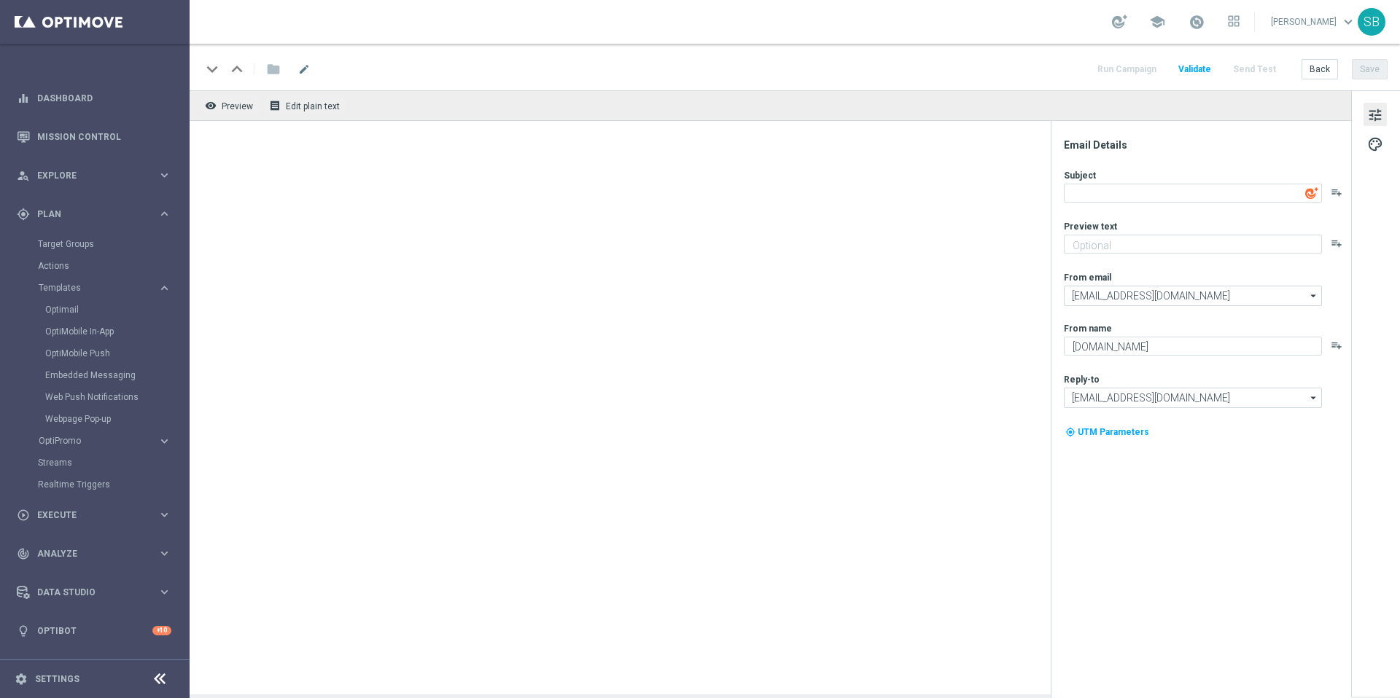
type textarea "R$ 25 milhões em um Instantâneo com Turbo Sena!"
type textarea "Seu ingresso para a Mega Sena foi só o começo! A TurboSena oferece sorteios ráp…"
type textarea "Lottoland"
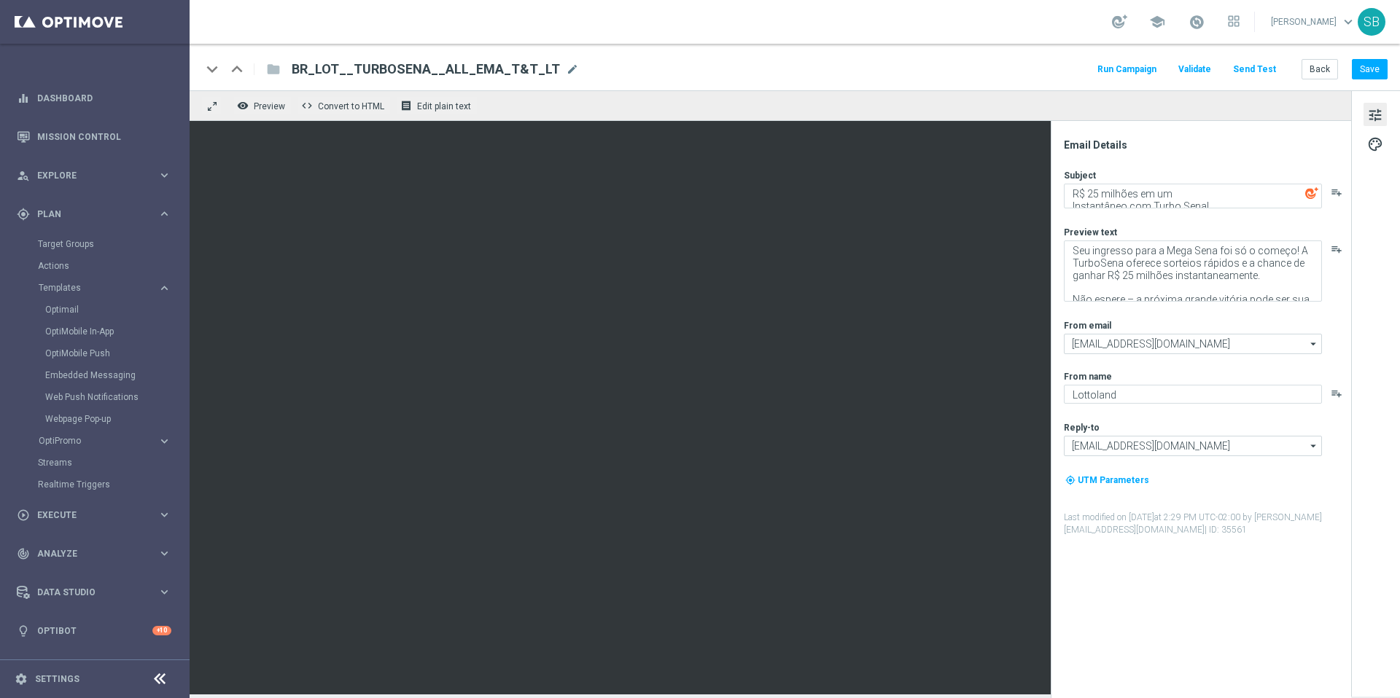
click at [1383, 108] on button "tune" at bounding box center [1374, 114] width 23 height 23
click at [1381, 115] on span "tune" at bounding box center [1375, 115] width 16 height 19
click at [1377, 123] on span "tune" at bounding box center [1375, 115] width 16 height 19
click at [1190, 273] on textarea "Seu ingresso para a Mega Sena foi só o começo! A TurboSena oferece sorteios ráp…" at bounding box center [1193, 271] width 258 height 61
click at [1371, 118] on span "tune" at bounding box center [1375, 115] width 16 height 19
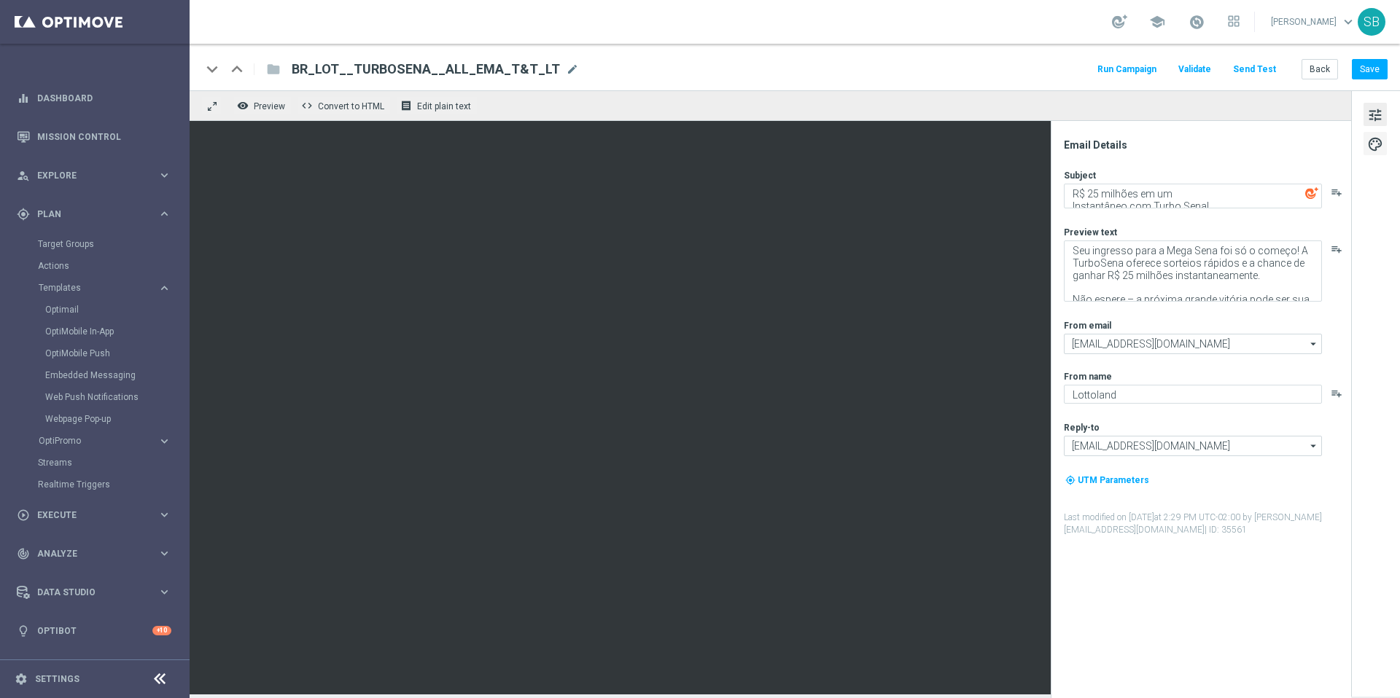
click at [1375, 149] on span "palette" at bounding box center [1375, 144] width 16 height 19
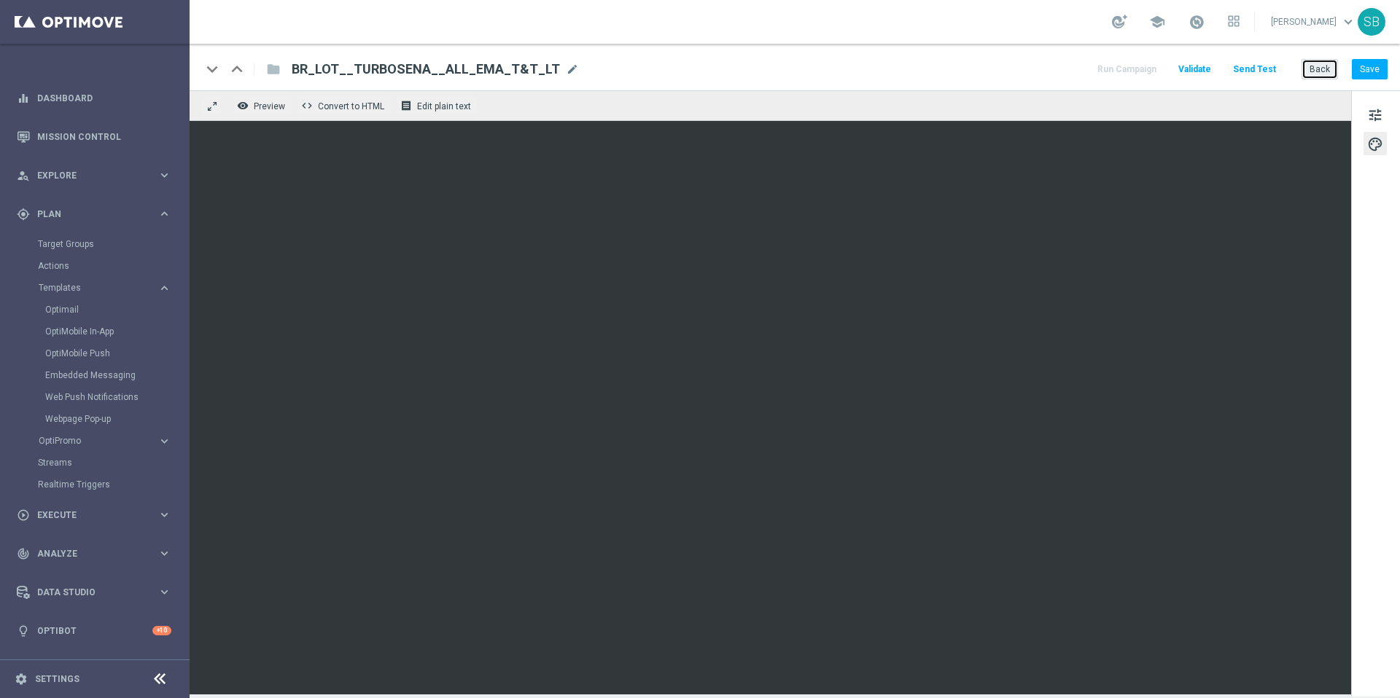
click at [1320, 73] on button "Back" at bounding box center [1319, 69] width 36 height 20
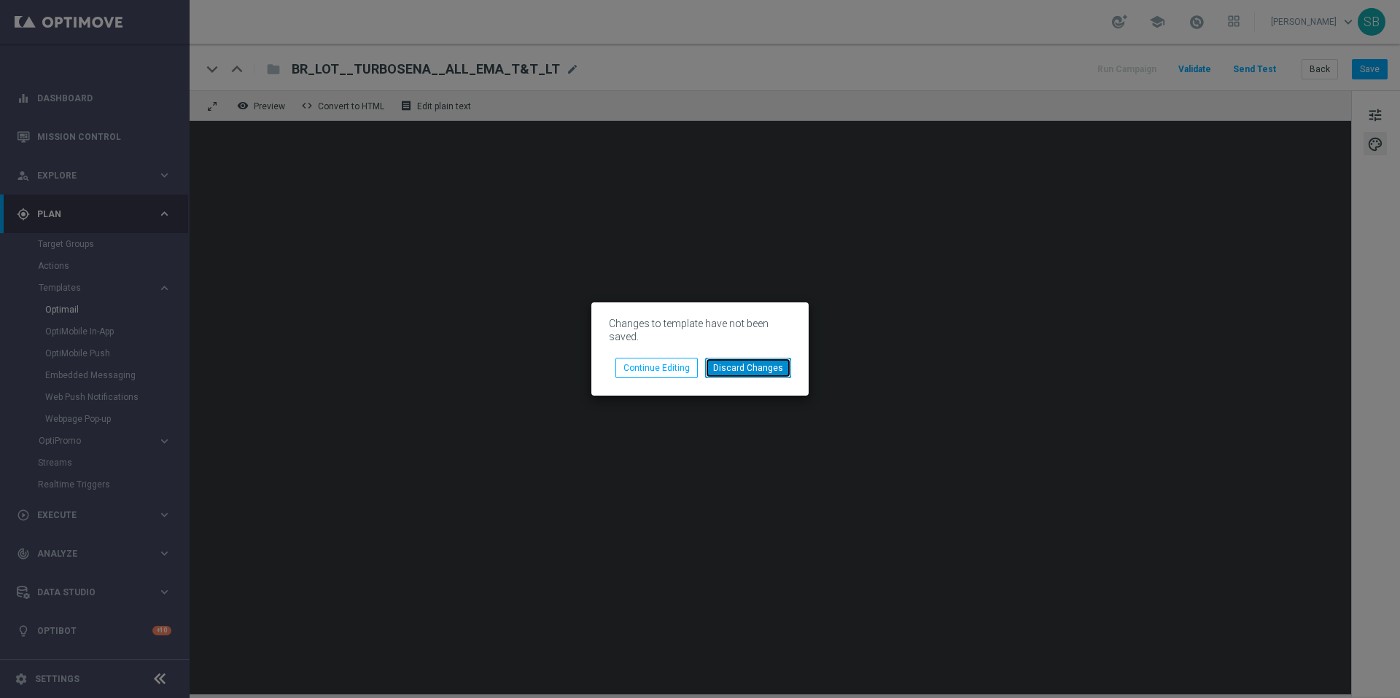
click at [753, 369] on button "Discard Changes" at bounding box center [748, 368] width 86 height 20
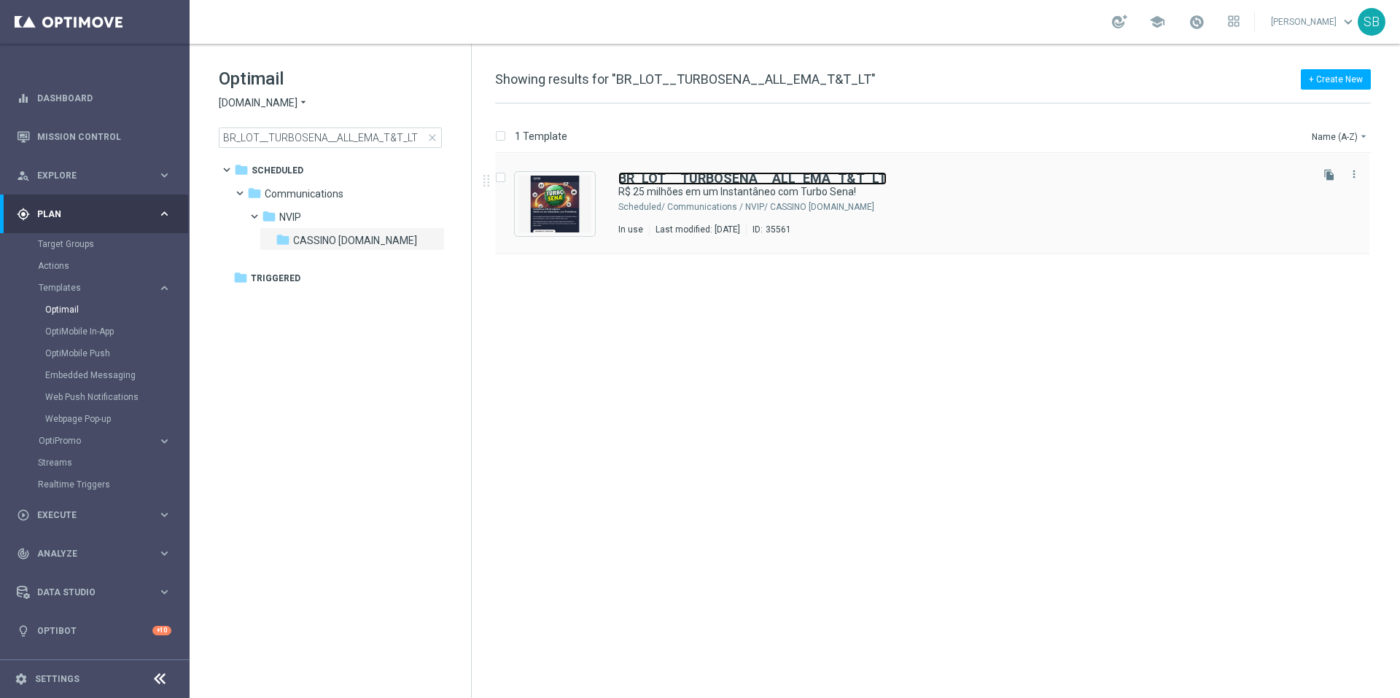
click at [736, 183] on b "BR_LOT__TURBOSENA__ALL_EMA_T&T_LT" at bounding box center [752, 178] width 268 height 15
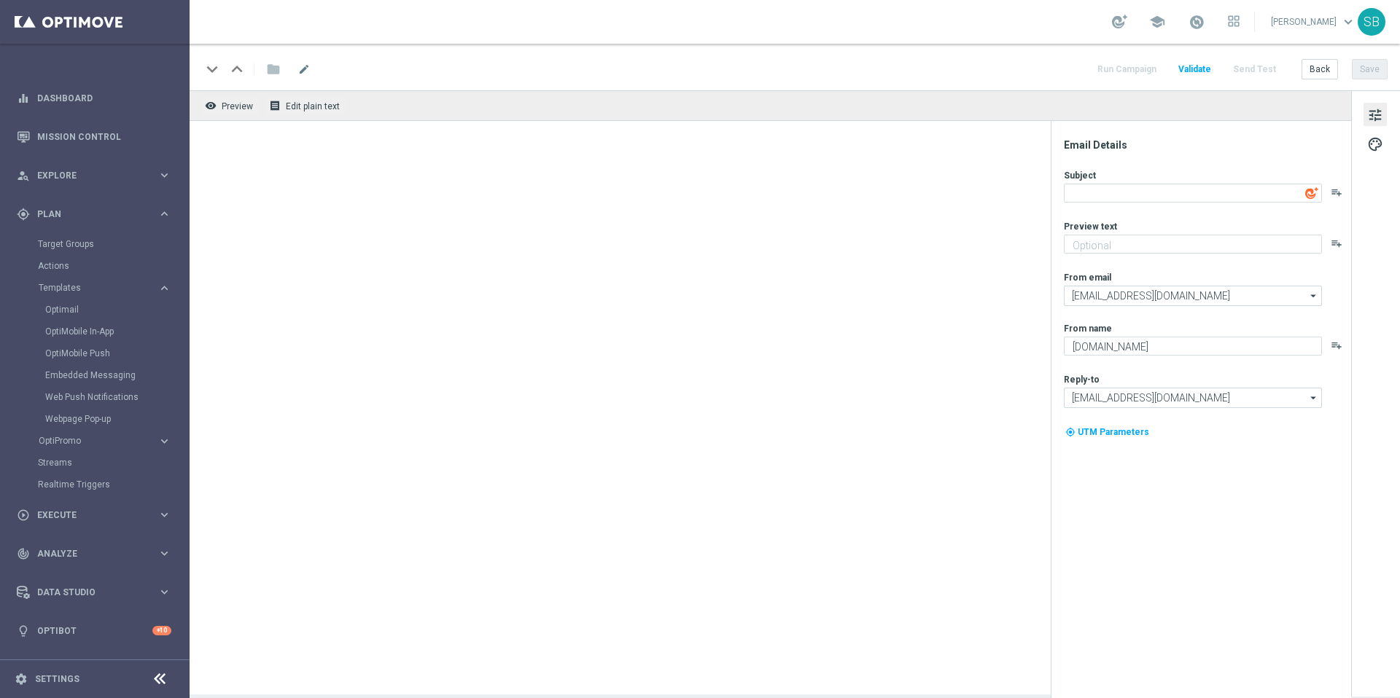
type textarea "R$ 25 milhões em um Instantâneo com Turbo Sena!"
type textarea "Seu ingresso para a Mega Sena foi só o começo! A TurboSena oferece sorteios ráp…"
type textarea "Lottoland"
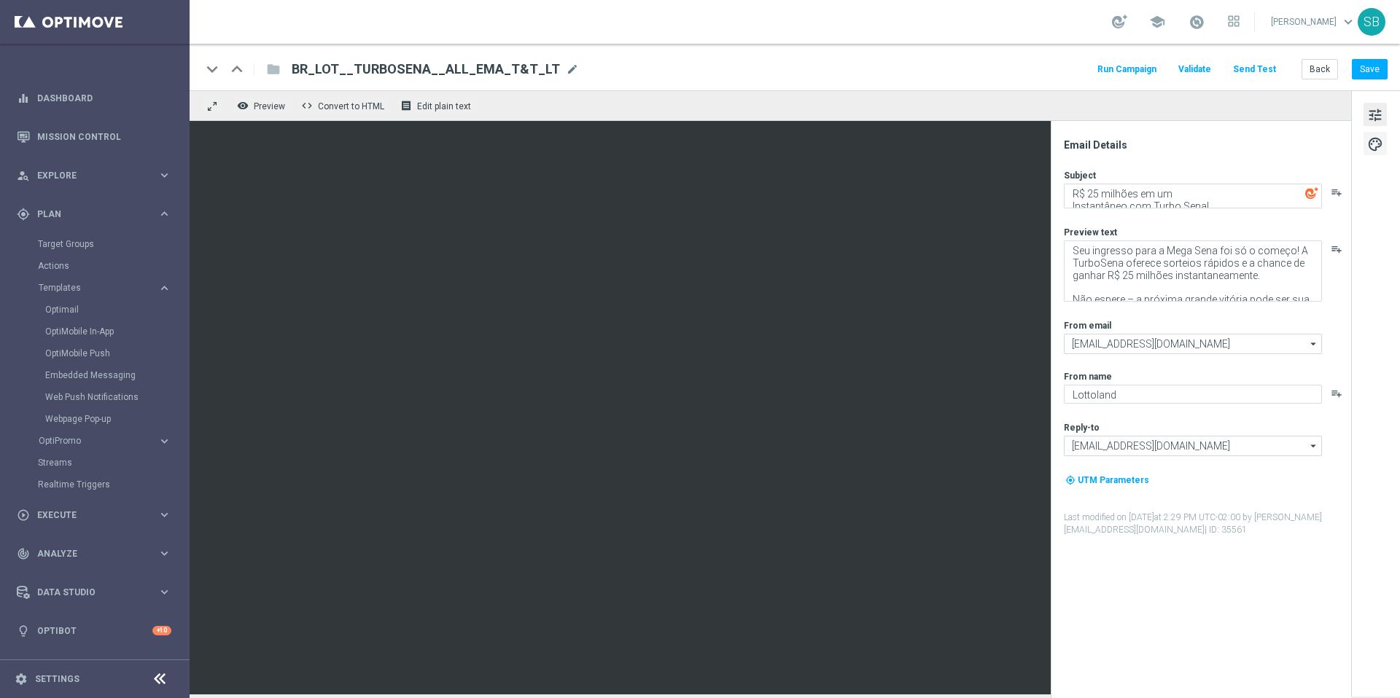
click at [1374, 149] on span "palette" at bounding box center [1375, 144] width 16 height 19
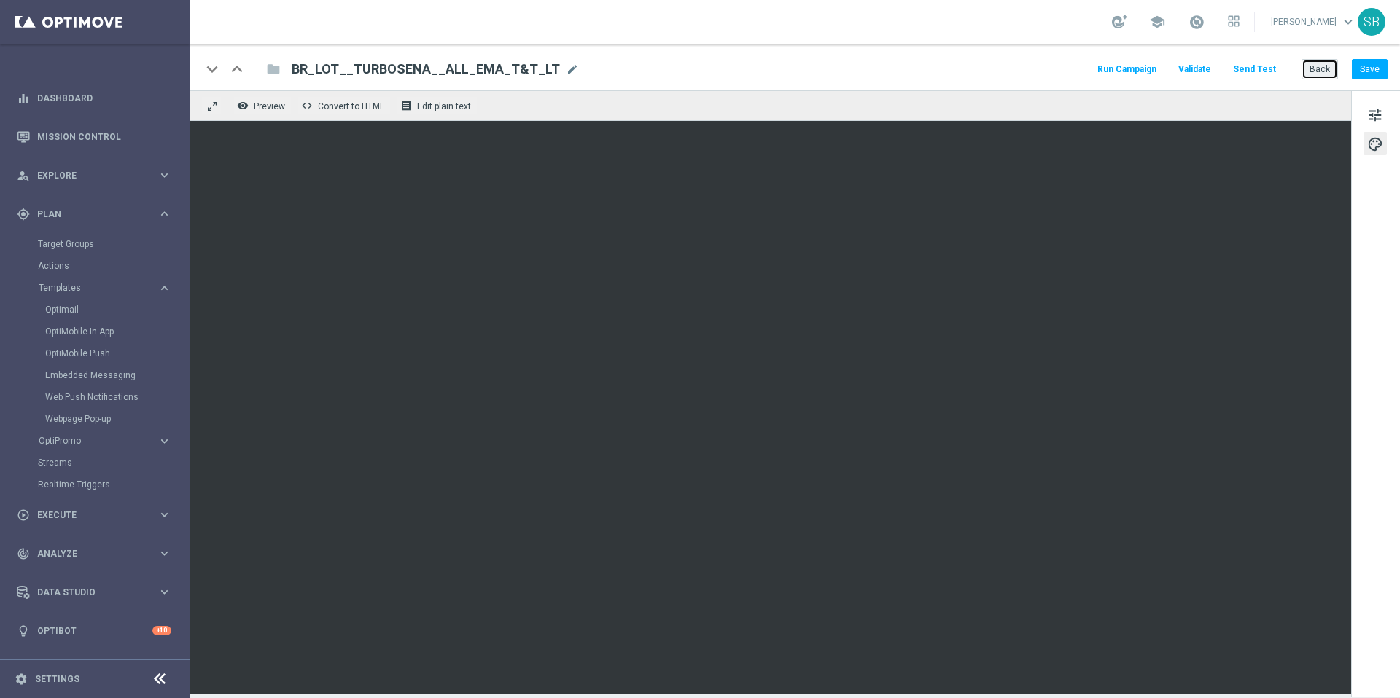
click at [1319, 74] on button "Back" at bounding box center [1319, 69] width 36 height 20
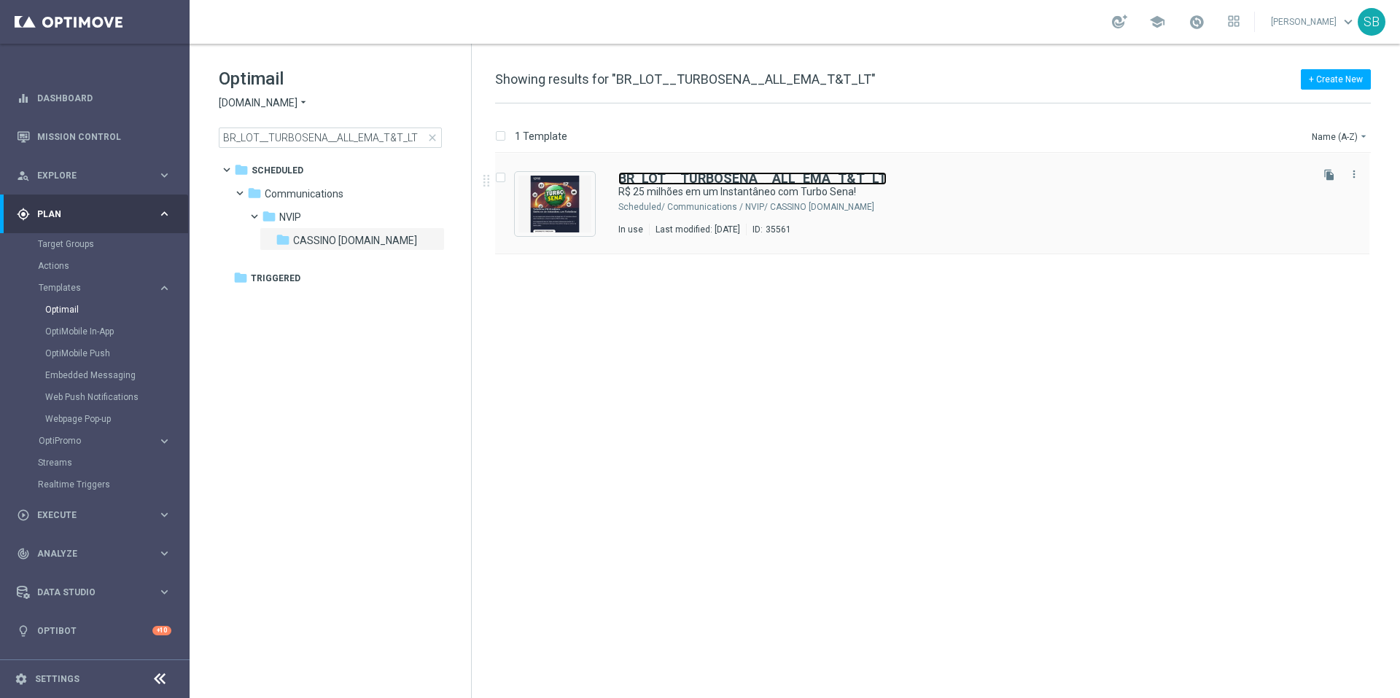
click at [779, 184] on b "BR_LOT__TURBOSENA__ALL_EMA_T&T_LT" at bounding box center [752, 178] width 268 height 15
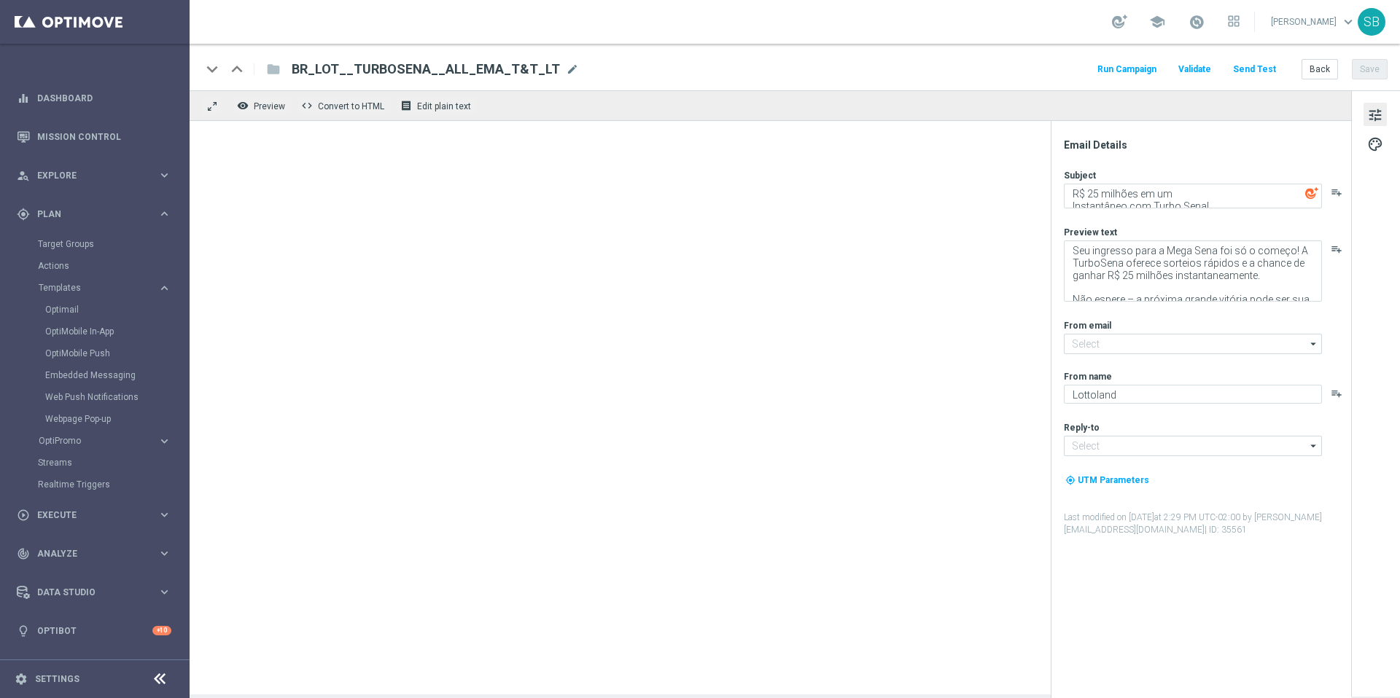
type input "[EMAIL_ADDRESS][DOMAIN_NAME]"
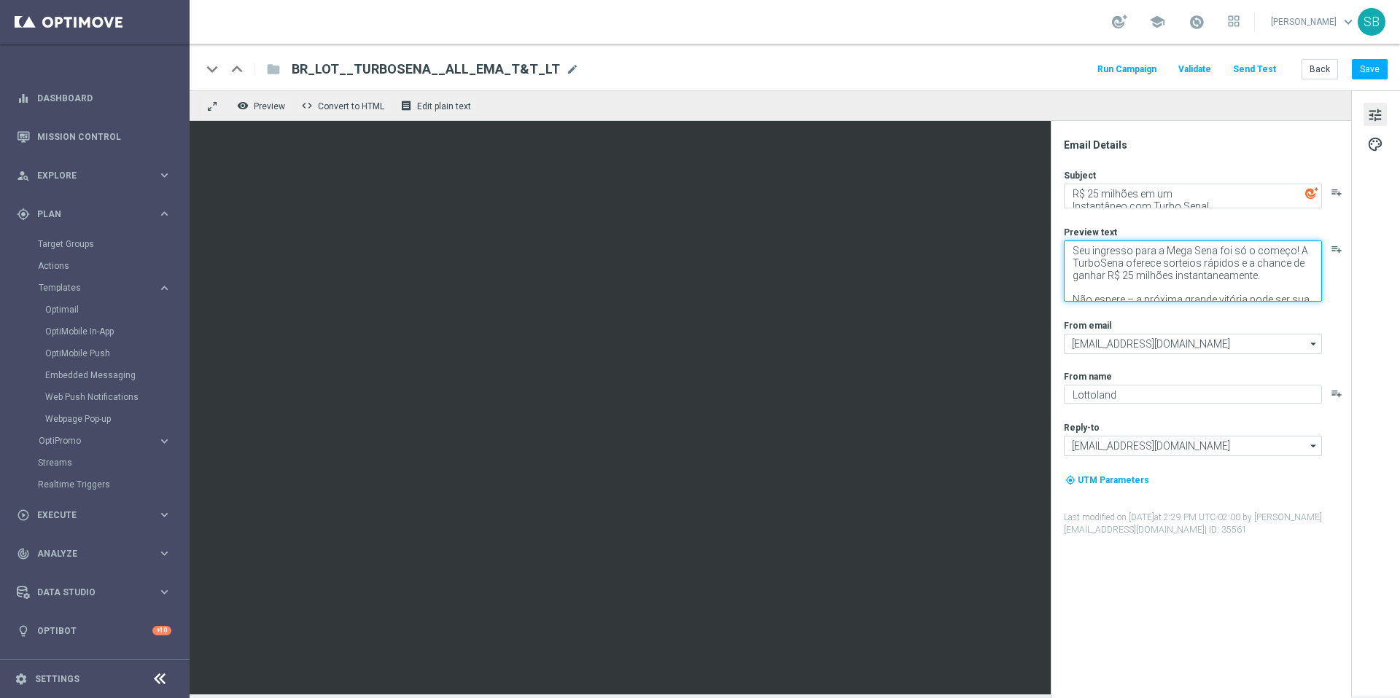
drag, startPoint x: 1073, startPoint y: 254, endPoint x: 1314, endPoint y: 305, distance: 246.1
click at [1314, 308] on div "Subject R$ 25 milhões em um Instantâneo com Turbo Sena! playlist_add Preview te…" at bounding box center [1207, 352] width 286 height 367
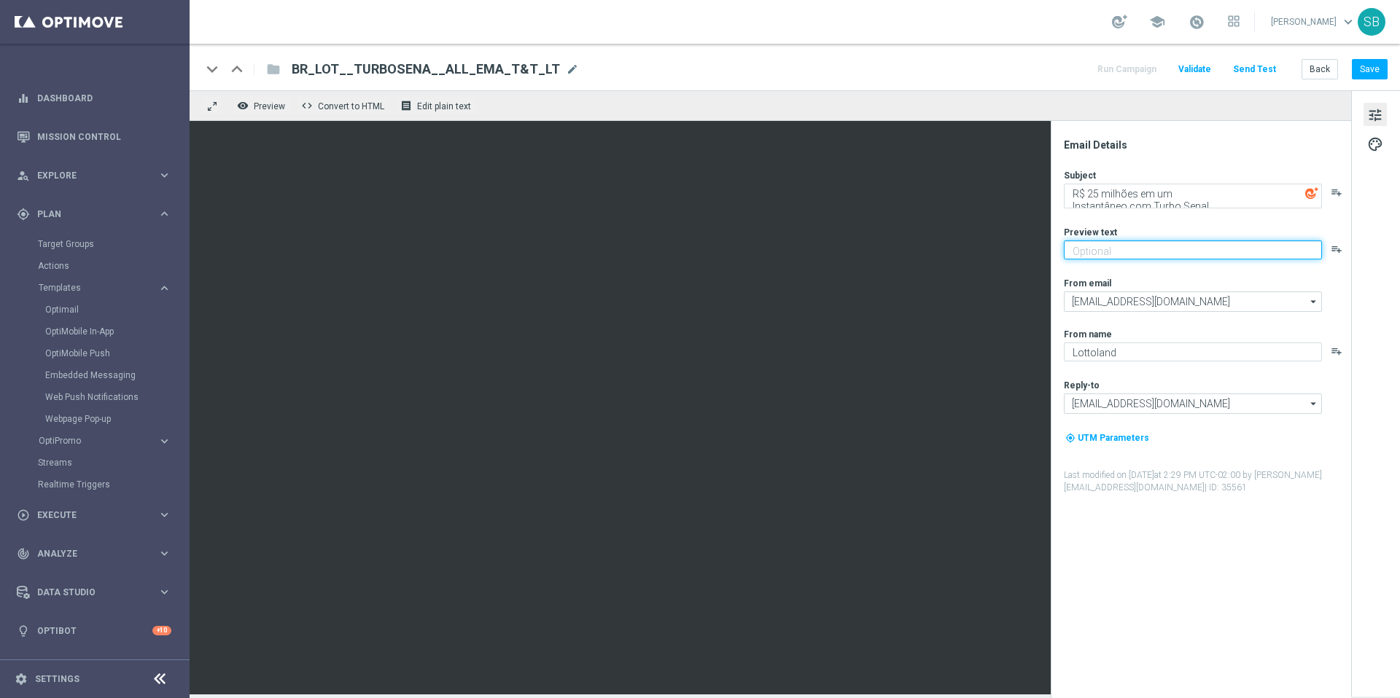
click at [1089, 249] on textarea at bounding box center [1193, 250] width 258 height 19
paste textarea "Por que esperar pelo próximo sorteio da Mega Sena? A TurboSena oferece ação ins…"
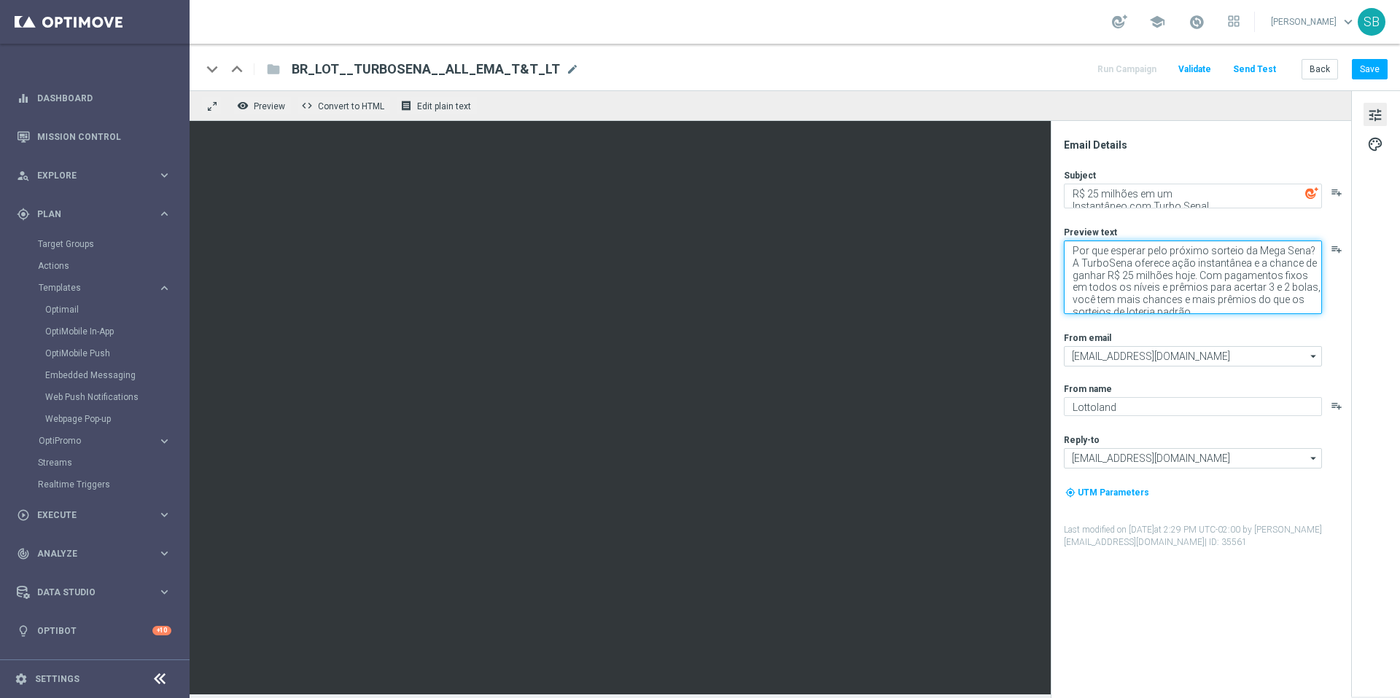
scroll to position [4, 0]
type textarea "Por que esperar pelo próximo sorteio da Mega Sena? A TurboSena oferece ação ins…"
click at [1363, 73] on button "Save" at bounding box center [1370, 69] width 36 height 20
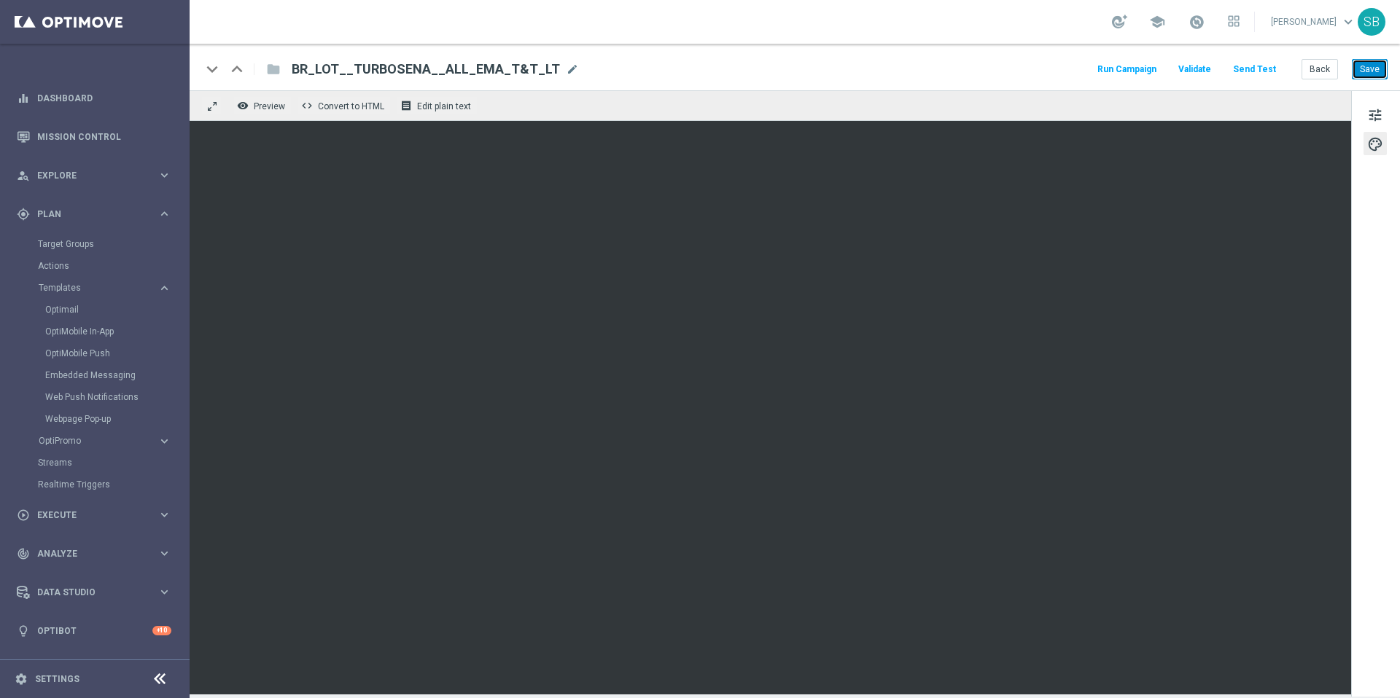
click at [1359, 69] on button "Save" at bounding box center [1370, 69] width 36 height 20
click at [1366, 69] on button "Save" at bounding box center [1370, 69] width 36 height 20
click at [967, 73] on div "keyboard_arrow_down keyboard_arrow_up folder BR_LOT__TURBOSENA__ALL_EMA_T&T_LT …" at bounding box center [794, 69] width 1186 height 19
click at [913, 51] on div "keyboard_arrow_down keyboard_arrow_up folder BR_LOT__TURBOSENA__ALL_EMA_T&T_LT …" at bounding box center [795, 67] width 1210 height 47
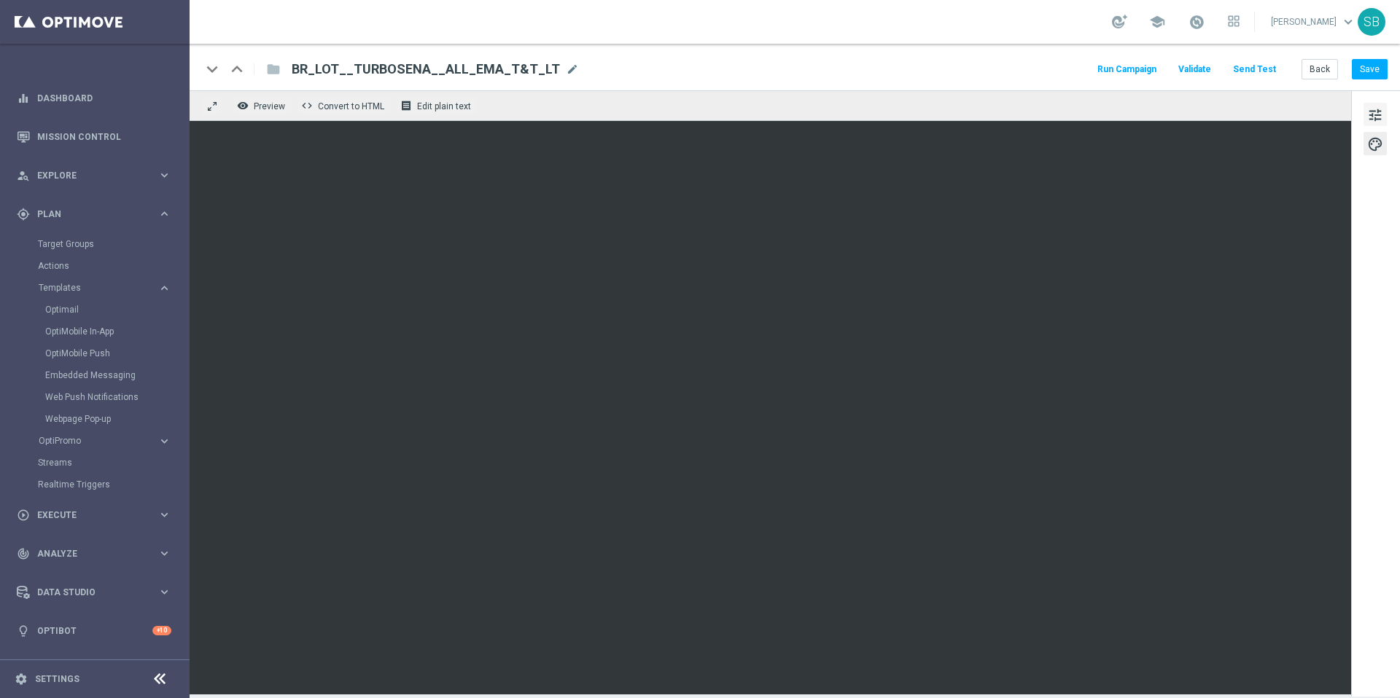
click at [1381, 116] on span "tune" at bounding box center [1375, 115] width 16 height 19
click at [1375, 123] on span "tune" at bounding box center [1375, 115] width 16 height 19
click at [460, 111] on span "Edit plain text" at bounding box center [444, 106] width 54 height 10
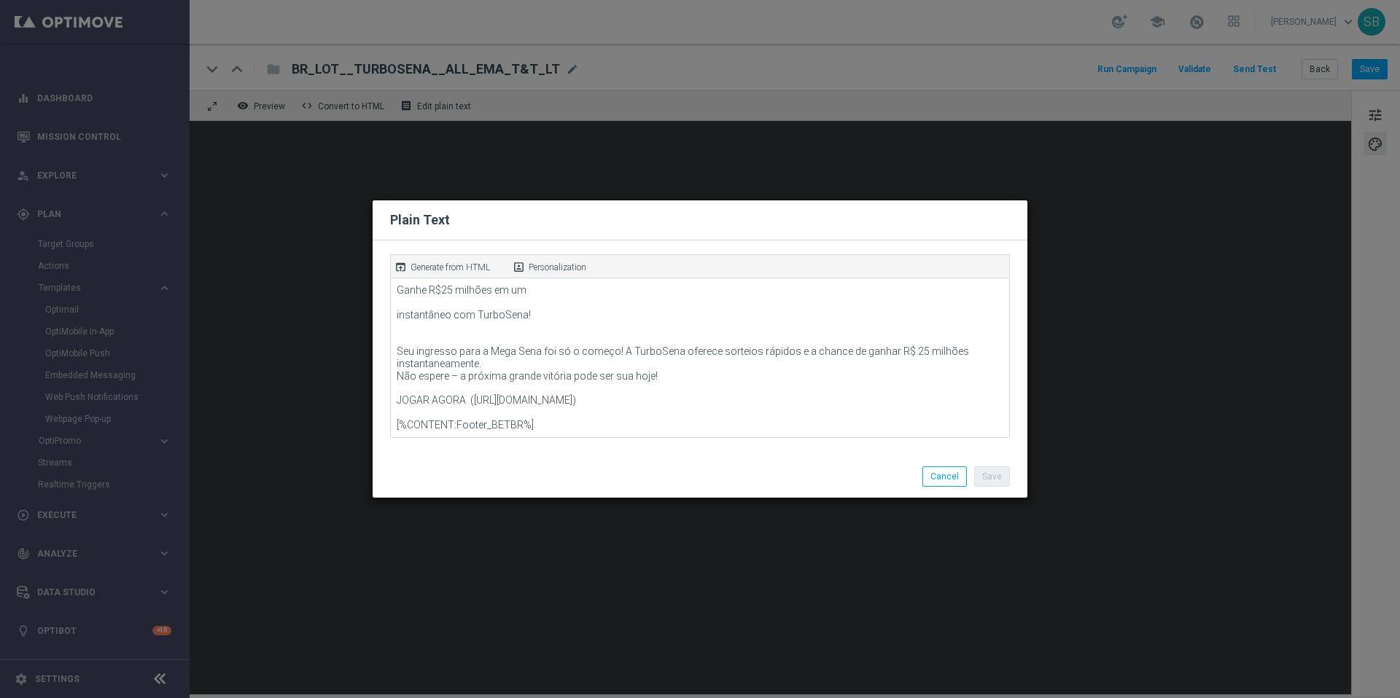
scroll to position [66, 0]
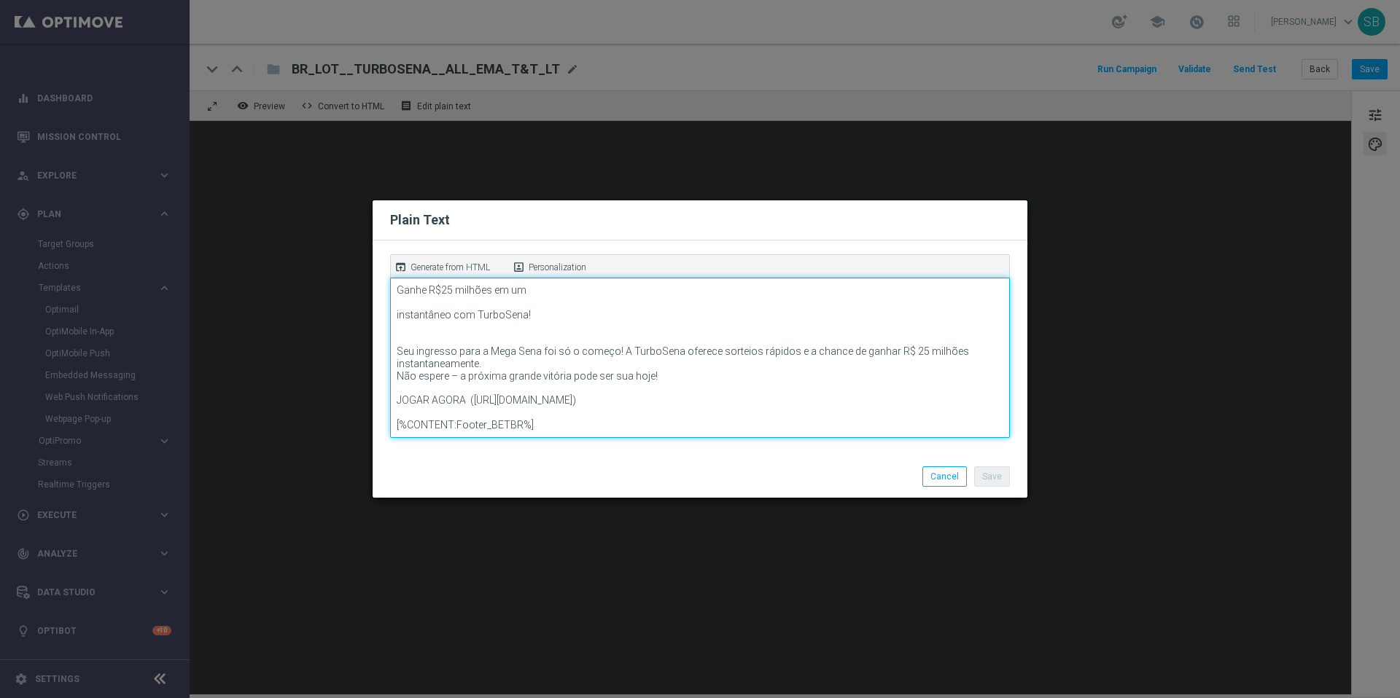
drag, startPoint x: 655, startPoint y: 387, endPoint x: 397, endPoint y: 359, distance: 258.9
click at [397, 359] on textarea "Lottoland ([URL][DOMAIN_NAME]) TURBO SENA ([URL][DOMAIN_NAME]) Ganhe R$25 milhõ…" at bounding box center [700, 358] width 620 height 160
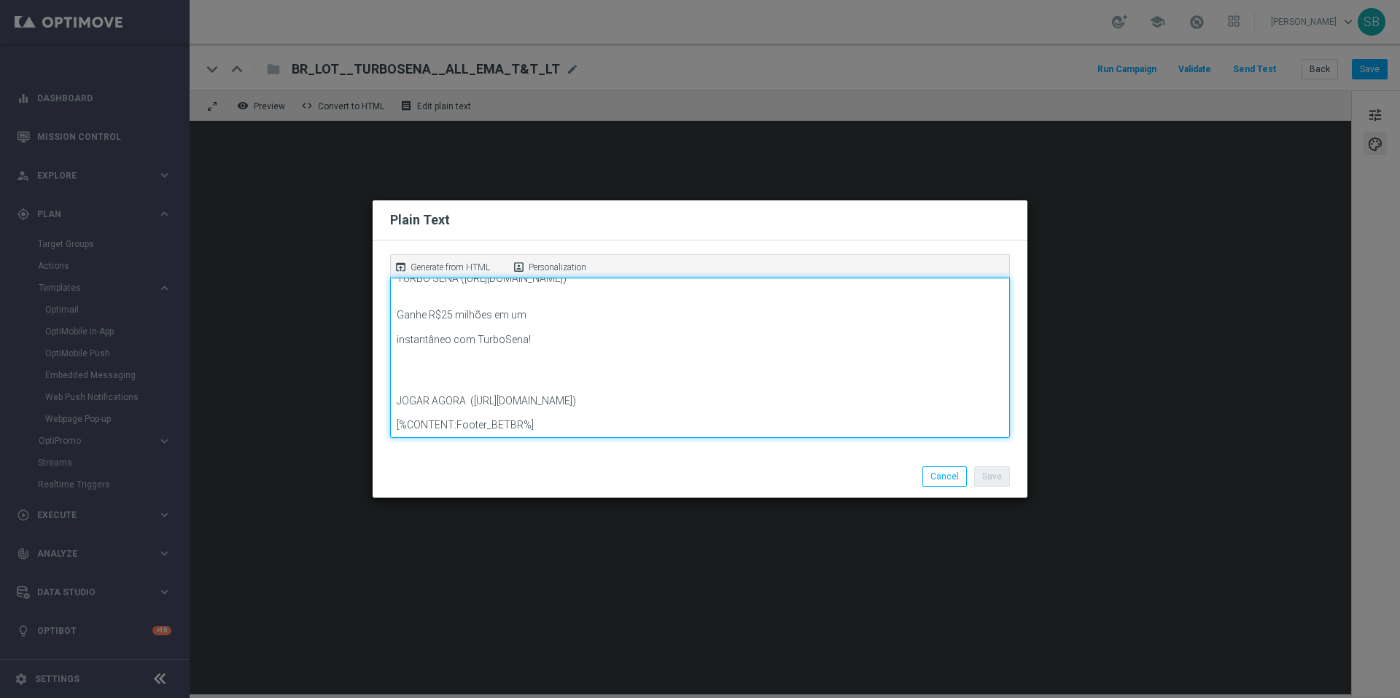
scroll to position [61, 0]
paste textarea "Por que esperar pelo próximo sorteio da Mega Sena? A TurboSena oferece ação ins…"
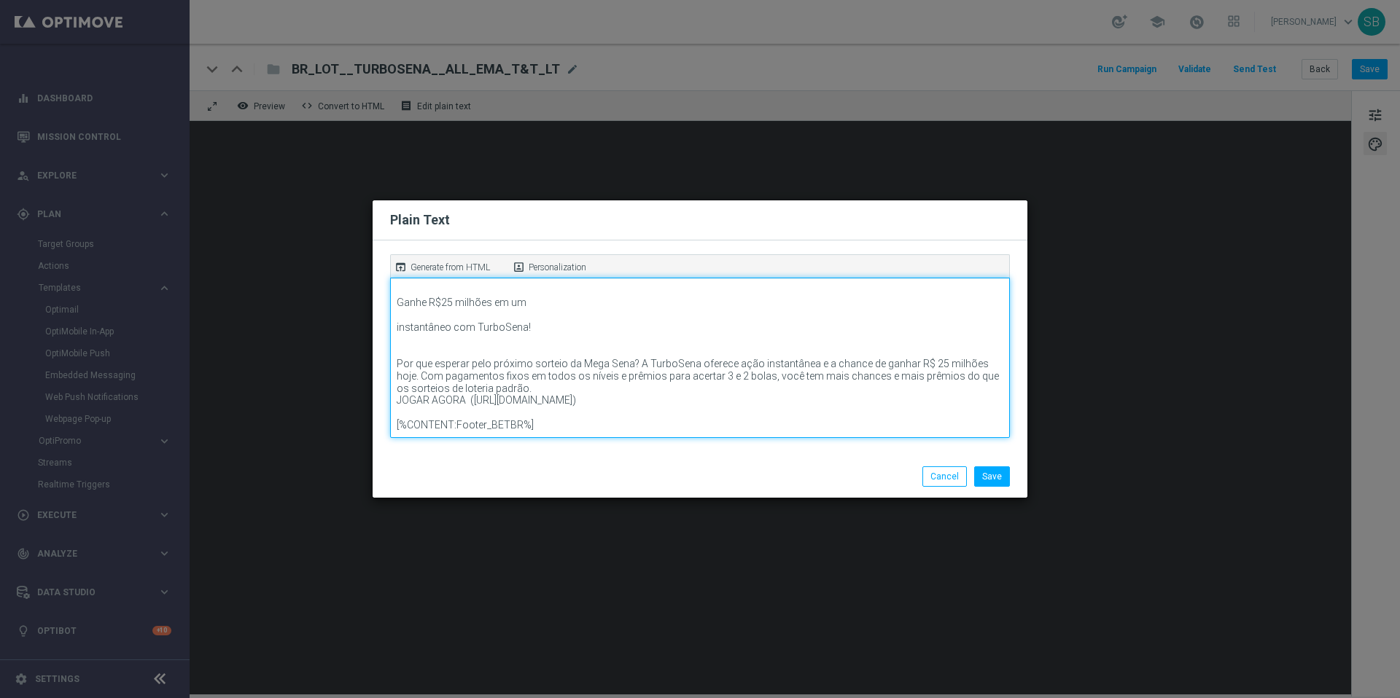
scroll to position [66, 0]
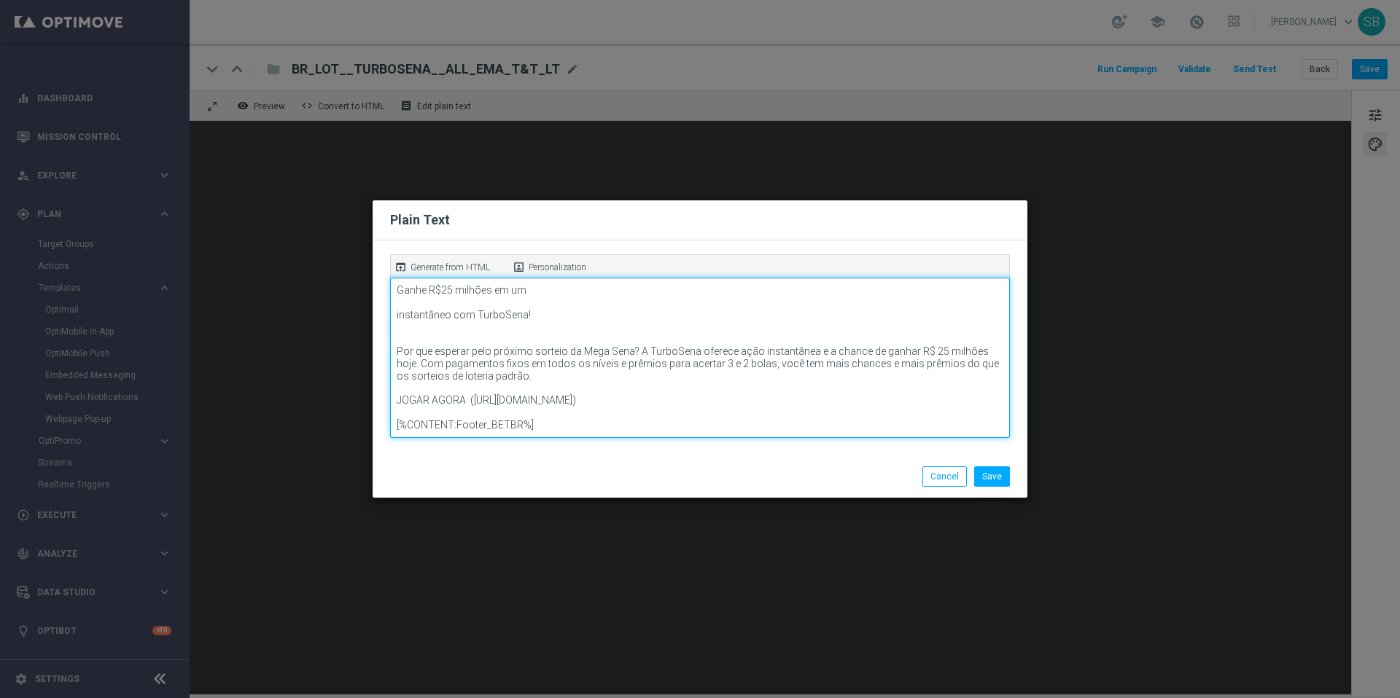
drag, startPoint x: 400, startPoint y: 409, endPoint x: 466, endPoint y: 408, distance: 66.3
click at [466, 408] on textarea "Lottoland ([URL][DOMAIN_NAME]) TURBO SENA ([URL][DOMAIN_NAME]) Ganhe R$25 milhõ…" at bounding box center [700, 358] width 620 height 160
type textarea "Lottoland ([URL][DOMAIN_NAME]) TURBO SENA ([URL][DOMAIN_NAME]) Ganhe R$25 milhõ…"
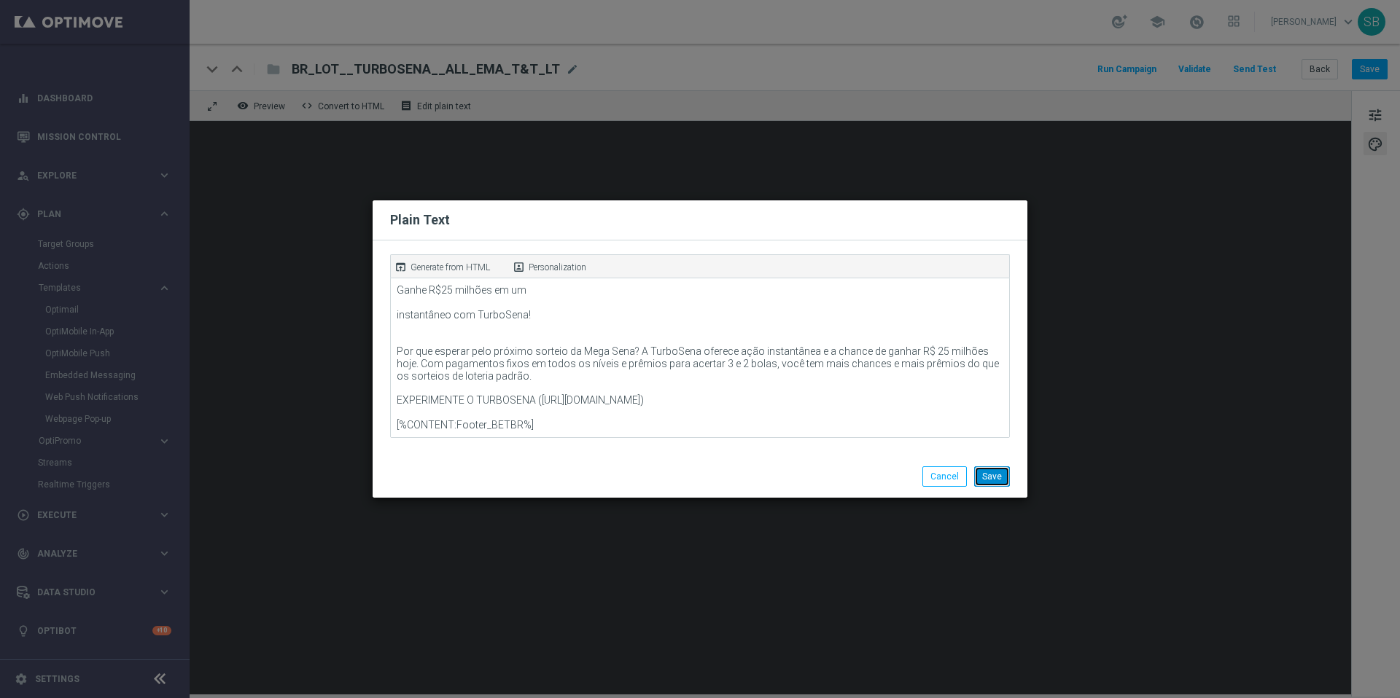
click at [997, 479] on button "Save" at bounding box center [992, 477] width 36 height 20
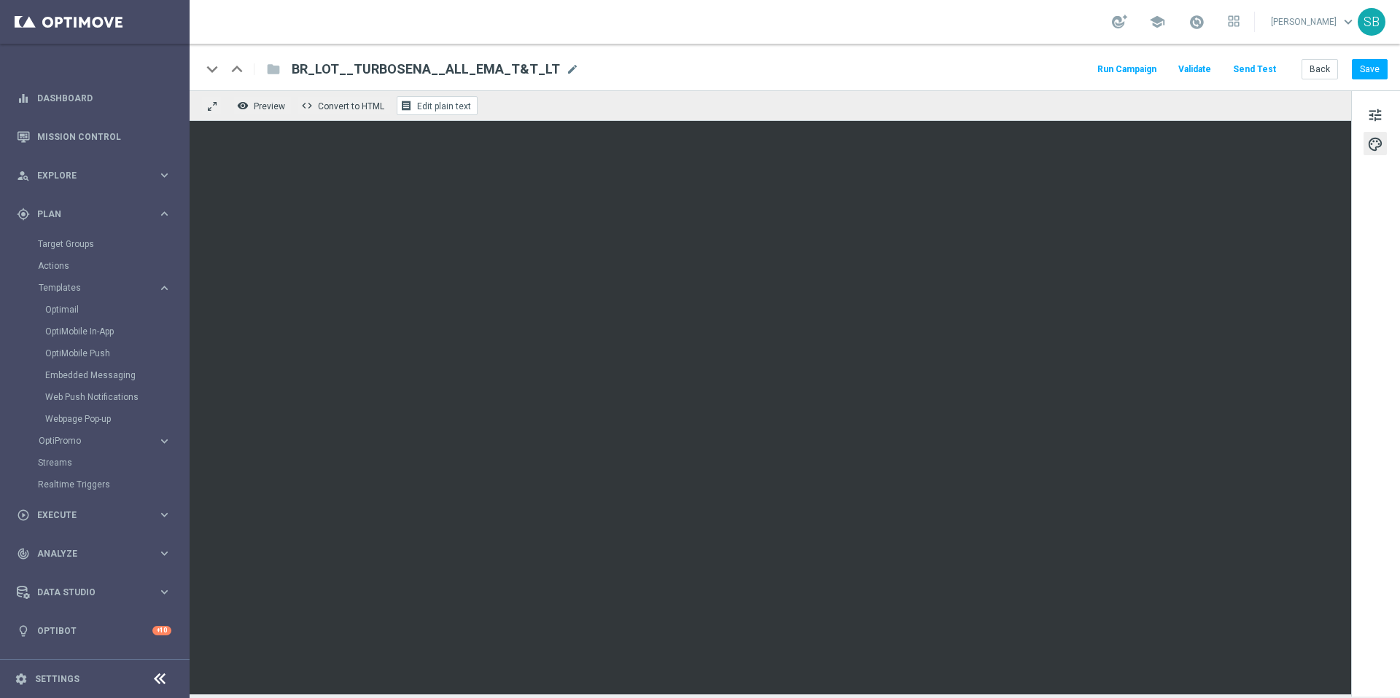
click at [459, 112] on button "receipt Edit plain text" at bounding box center [437, 105] width 81 height 19
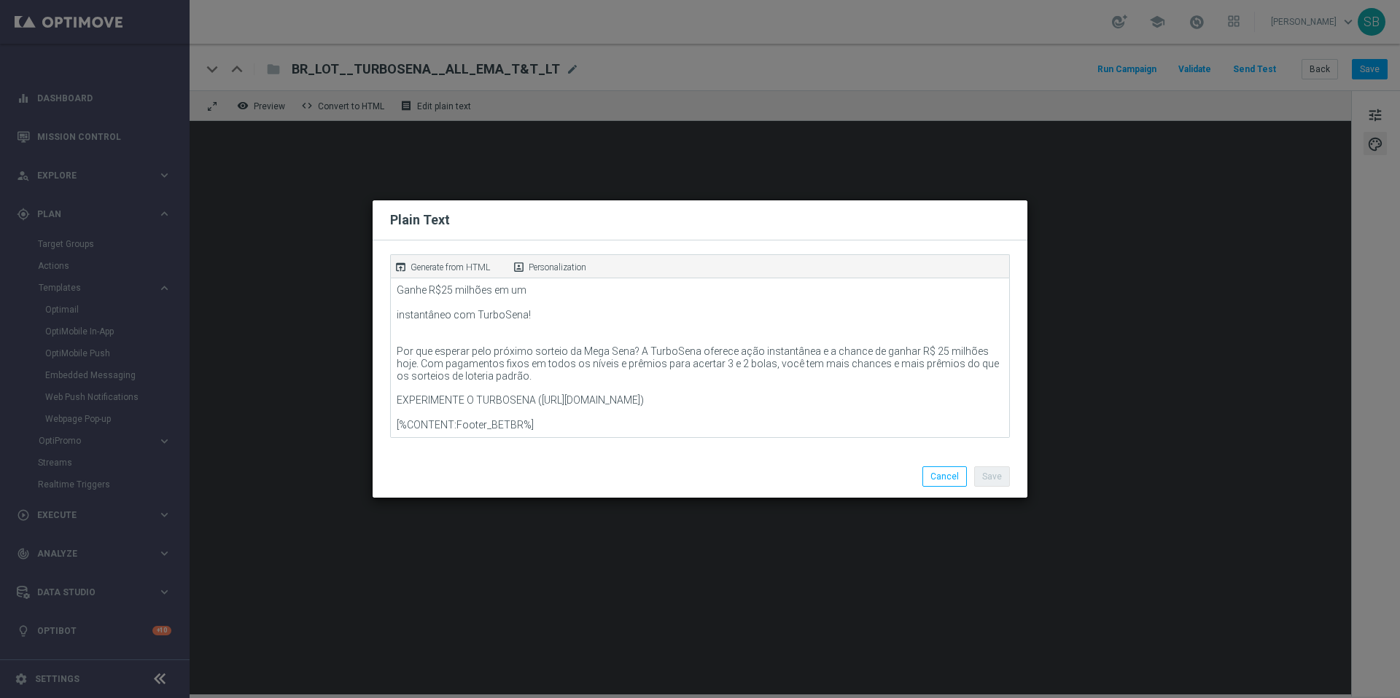
scroll to position [85, 0]
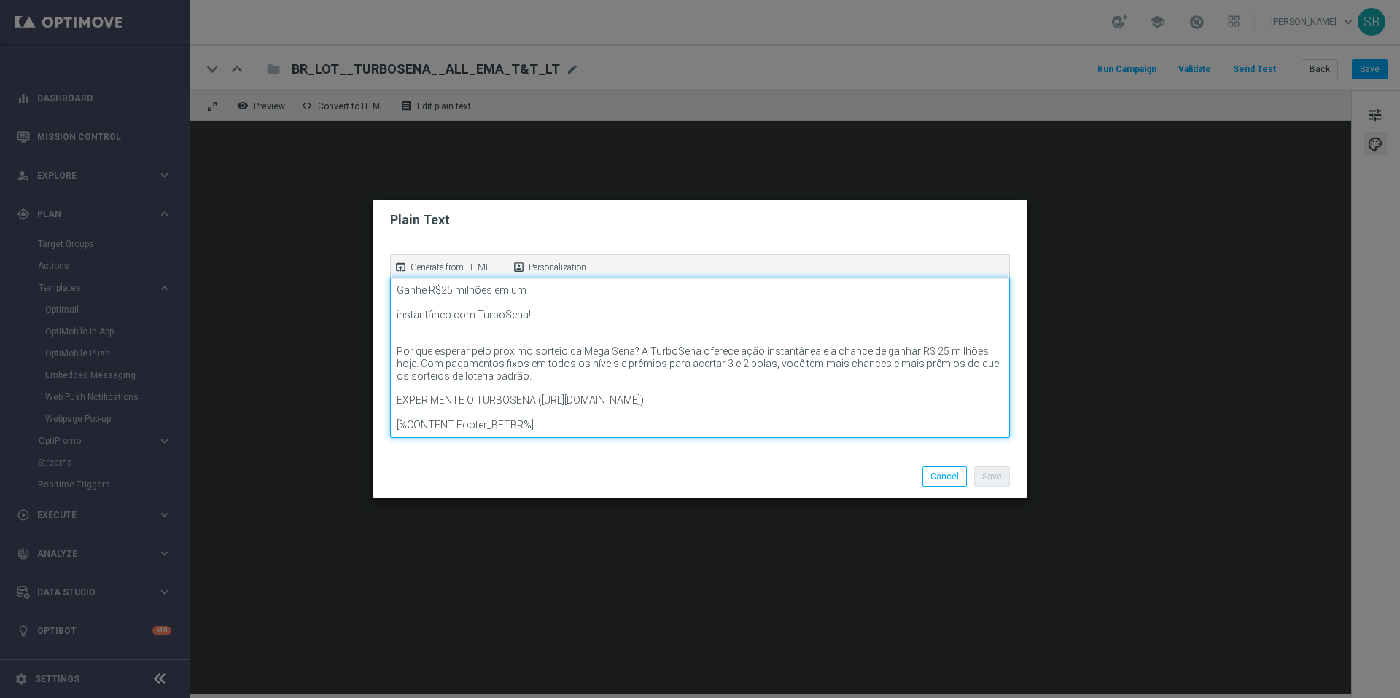
drag, startPoint x: 534, startPoint y: 389, endPoint x: 390, endPoint y: 389, distance: 144.4
click at [390, 389] on textarea "Lottoland ([URL][DOMAIN_NAME]) TURBO SENA ([URL][DOMAIN_NAME]) Ganhe R$25 milhõ…" at bounding box center [700, 358] width 620 height 160
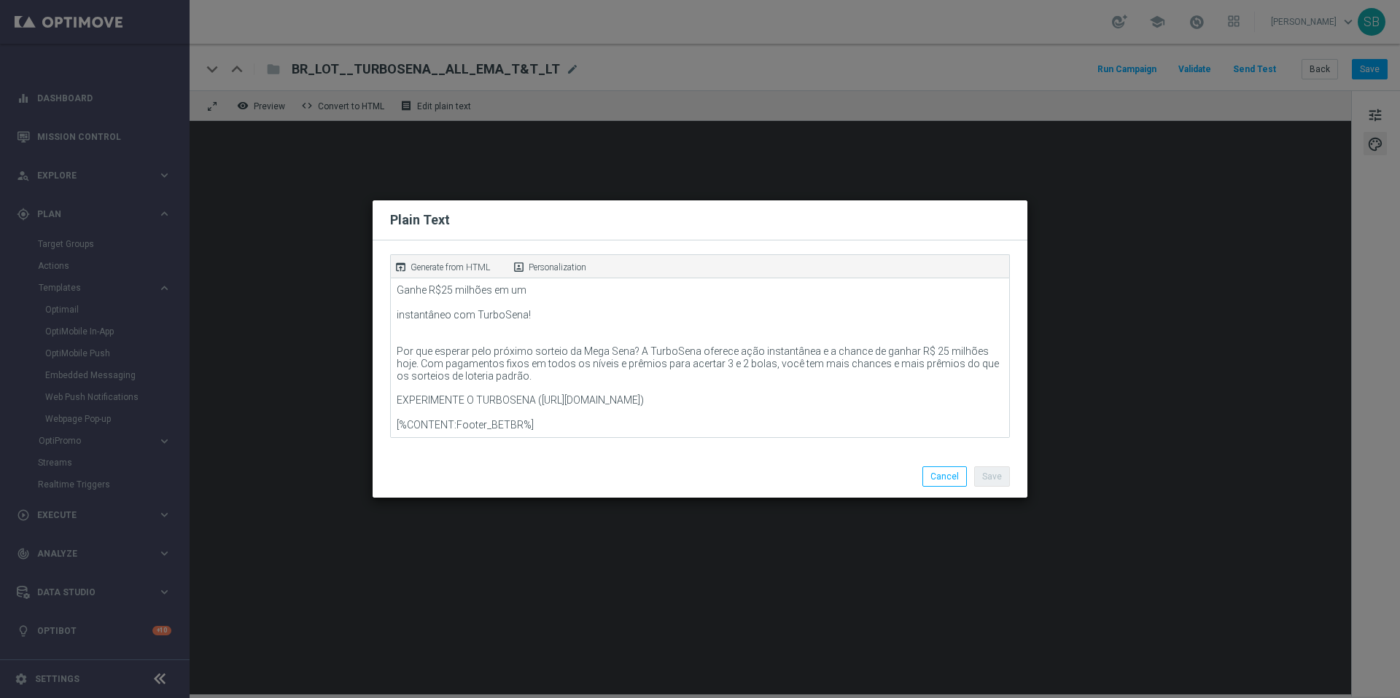
click at [478, 673] on modal-container "Plain Text open_in_browser Generate from HTML portrait Personalization Save Can…" at bounding box center [700, 349] width 1400 height 698
click at [467, 669] on modal-container "Plain Text open_in_browser Generate from HTML portrait Personalization Save Can…" at bounding box center [700, 349] width 1400 height 698
click at [473, 660] on modal-container "Plain Text open_in_browser Generate from HTML portrait Personalization Save Can…" at bounding box center [700, 349] width 1400 height 698
click at [957, 469] on button "Cancel" at bounding box center [944, 477] width 44 height 20
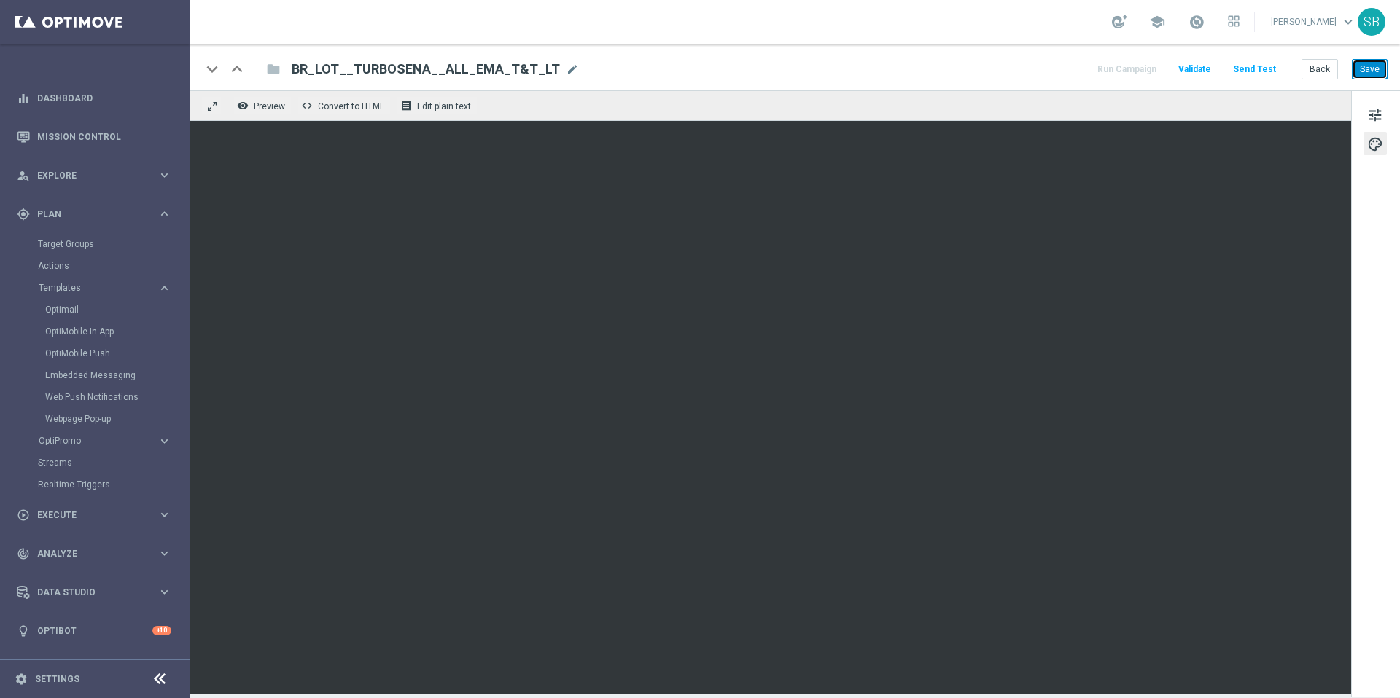
click at [1360, 78] on button "Save" at bounding box center [1370, 69] width 36 height 20
click at [939, 73] on div "keyboard_arrow_down keyboard_arrow_up folder BR_LOT__TURBOSENA__ALL_EMA_T&T_LT …" at bounding box center [794, 69] width 1186 height 19
click at [1377, 123] on span "tune" at bounding box center [1375, 115] width 16 height 19
click at [992, 73] on div "keyboard_arrow_down keyboard_arrow_up folder BR_LOT__TURBOSENA__ALL_EMA_T&T_LT …" at bounding box center [794, 69] width 1186 height 19
click at [1361, 74] on button "Save" at bounding box center [1370, 69] width 36 height 20
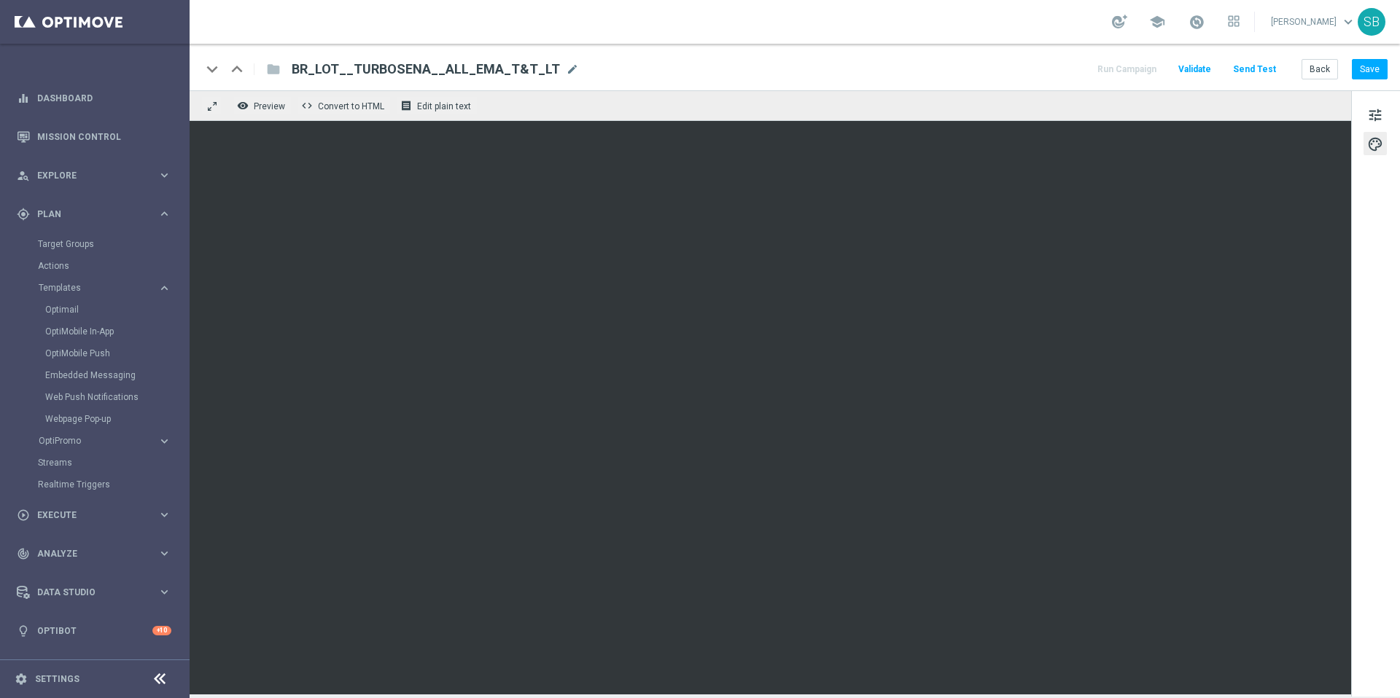
click at [1009, 33] on div "school [PERSON_NAME] keyboard_arrow_down SB" at bounding box center [795, 22] width 1210 height 44
click at [827, 13] on div "school [PERSON_NAME] keyboard_arrow_down SB" at bounding box center [795, 22] width 1210 height 44
click at [1367, 71] on button "Save" at bounding box center [1370, 69] width 36 height 20
click at [279, 109] on span "Preview" at bounding box center [269, 106] width 31 height 10
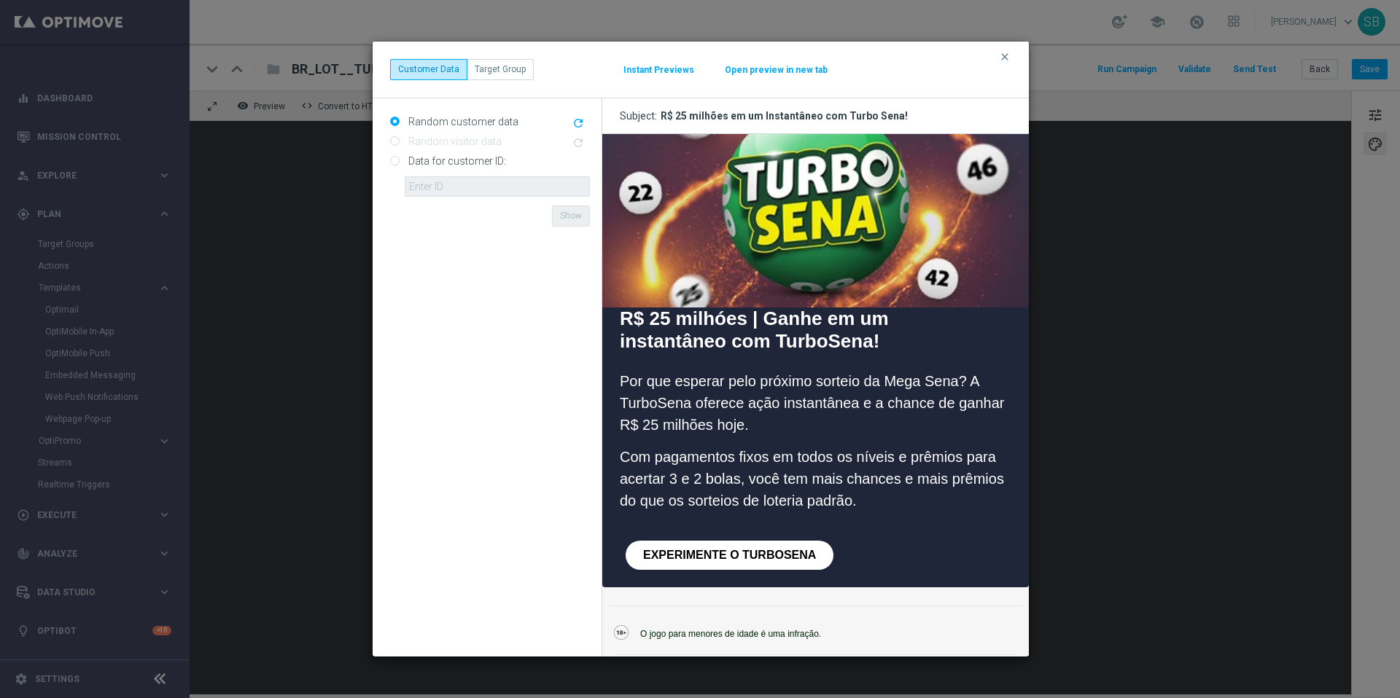
scroll to position [26, 0]
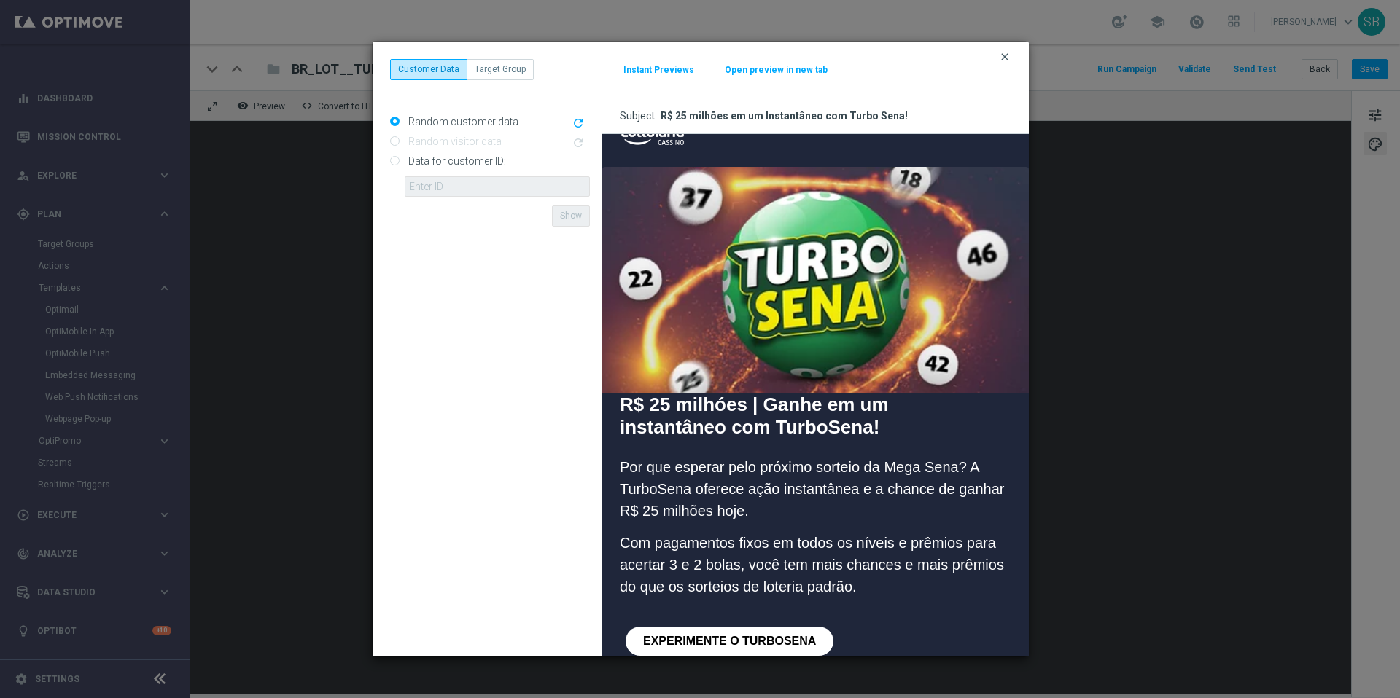
click at [1008, 59] on icon "clear" at bounding box center [1005, 57] width 12 height 12
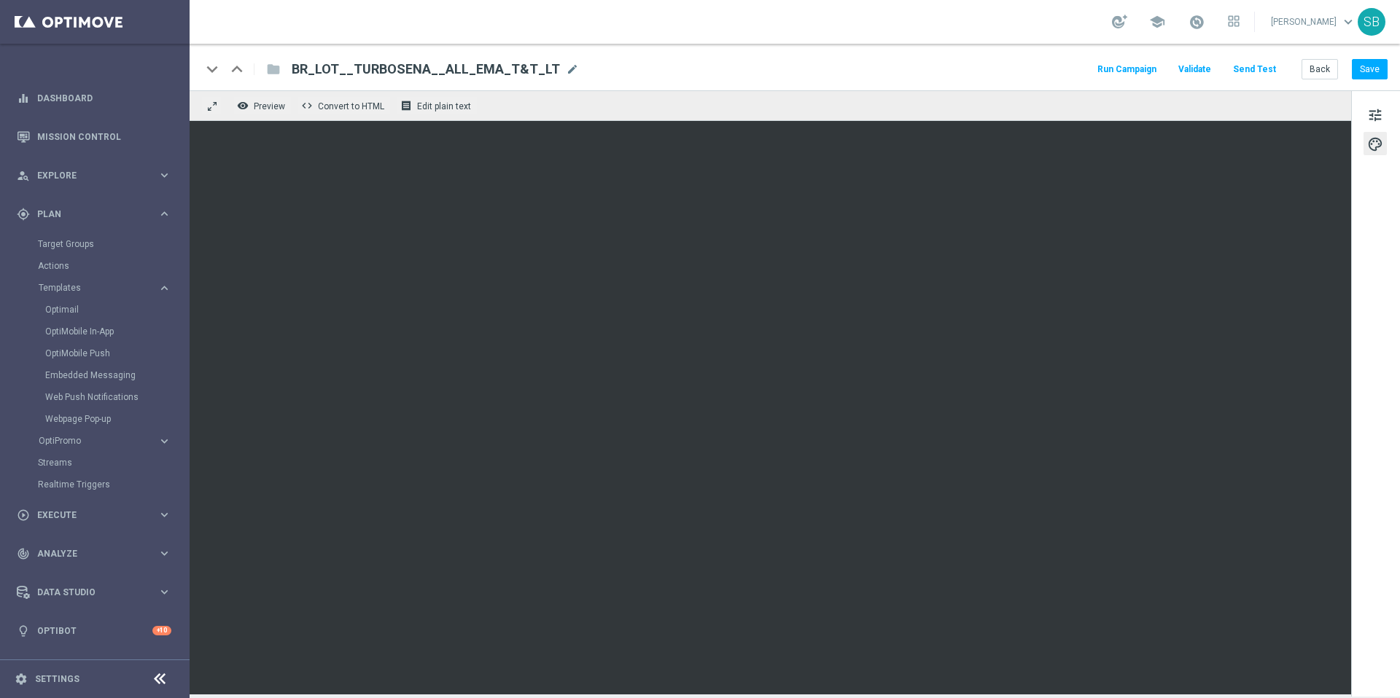
click at [908, 58] on div "keyboard_arrow_down keyboard_arrow_up folder BR_LOT__TURBOSENA__ALL_EMA_T&T_LT …" at bounding box center [795, 67] width 1210 height 47
drag, startPoint x: 295, startPoint y: 69, endPoint x: 540, endPoint y: 69, distance: 245.0
click at [540, 69] on span "BR_LOT__TURBOSENA__ALL_EMA_T&T_LT" at bounding box center [426, 69] width 268 height 17
drag, startPoint x: 532, startPoint y: 70, endPoint x: 298, endPoint y: 69, distance: 234.0
click at [298, 69] on input "BR_LOT__TURBOSENA__ALL_EMA_T&T_LT" at bounding box center [473, 69] width 362 height 19
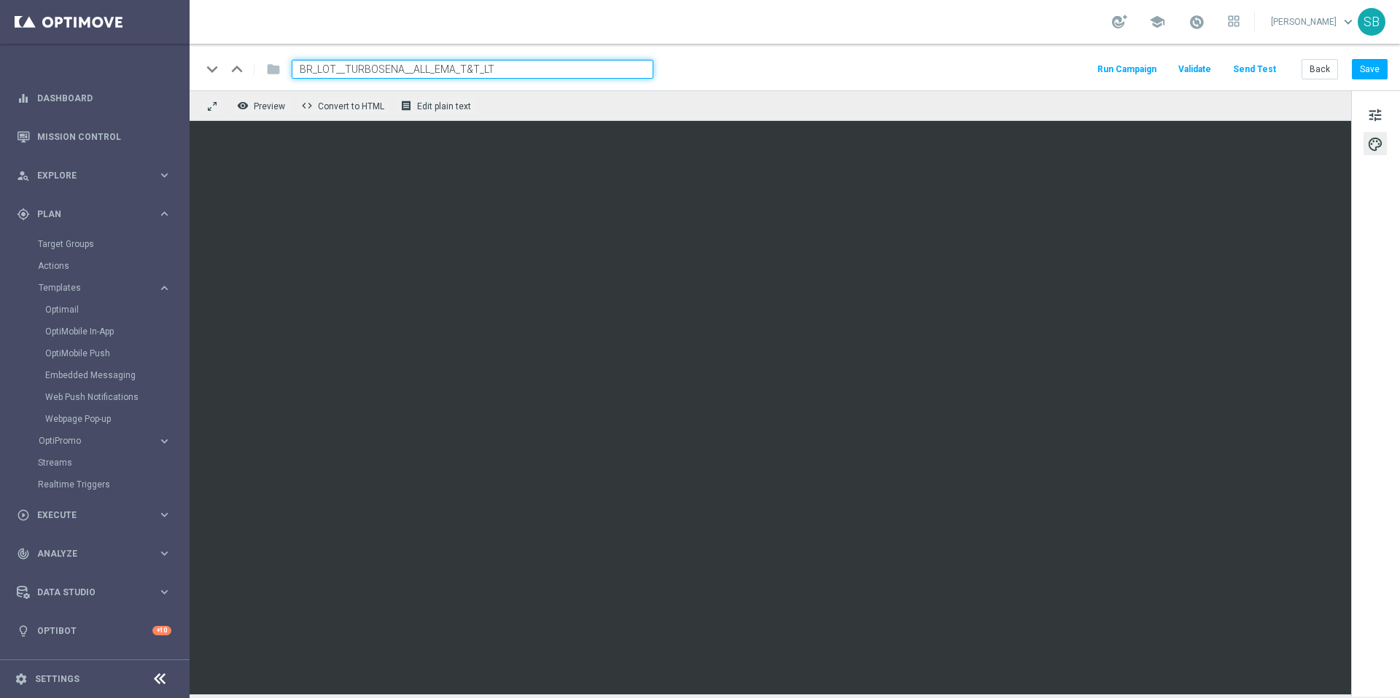
click at [712, 72] on div "keyboard_arrow_down keyboard_arrow_up folder BR_LOT__TURBOSENA__ALL_EMA_T&T_LT …" at bounding box center [794, 69] width 1186 height 19
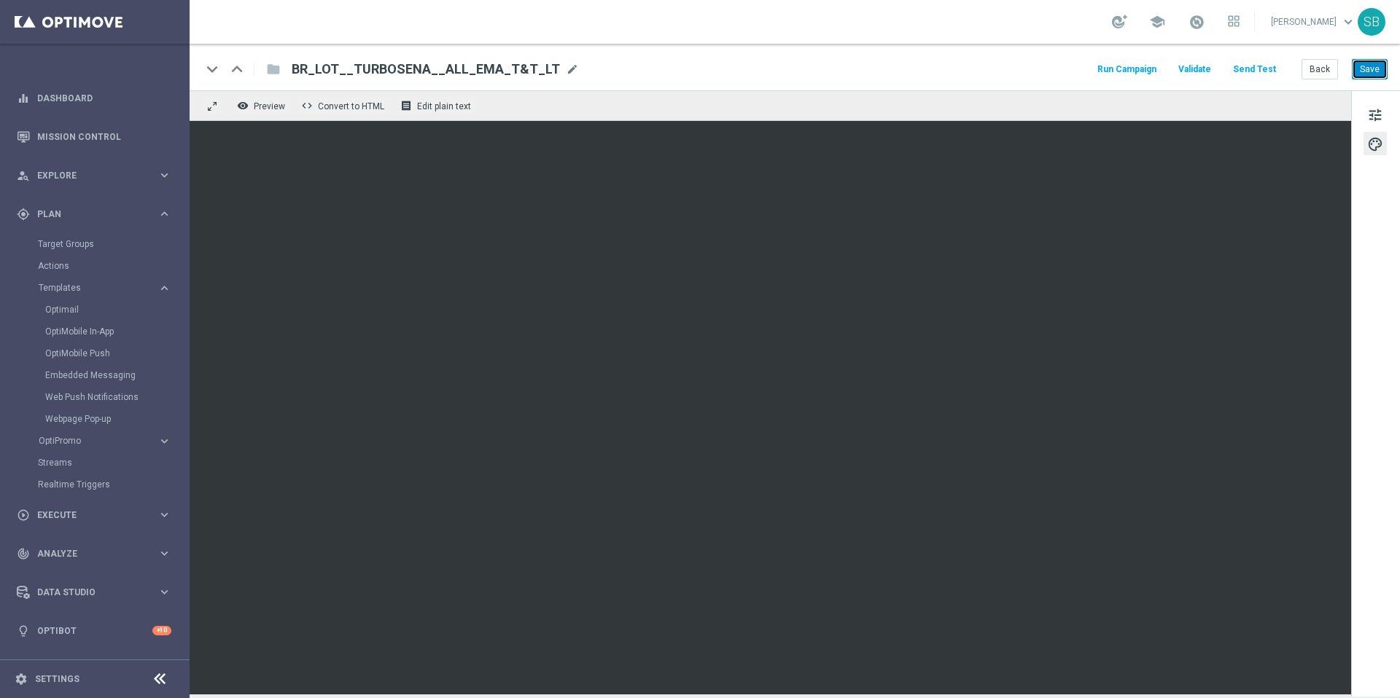
click at [1366, 76] on button "Save" at bounding box center [1370, 69] width 36 height 20
click at [945, 31] on div "school [PERSON_NAME] keyboard_arrow_down SB" at bounding box center [795, 22] width 1210 height 44
click at [890, 67] on div "keyboard_arrow_down keyboard_arrow_up folder BR_LOT__TURBOSENA__ALL_EMA_T&T_LT …" at bounding box center [794, 69] width 1186 height 19
click at [919, 91] on div "remove_red_eye Preview code Convert to HTML receipt Edit plain text" at bounding box center [770, 105] width 1161 height 31
click at [581, 26] on div "school [PERSON_NAME] keyboard_arrow_down SB" at bounding box center [795, 22] width 1210 height 44
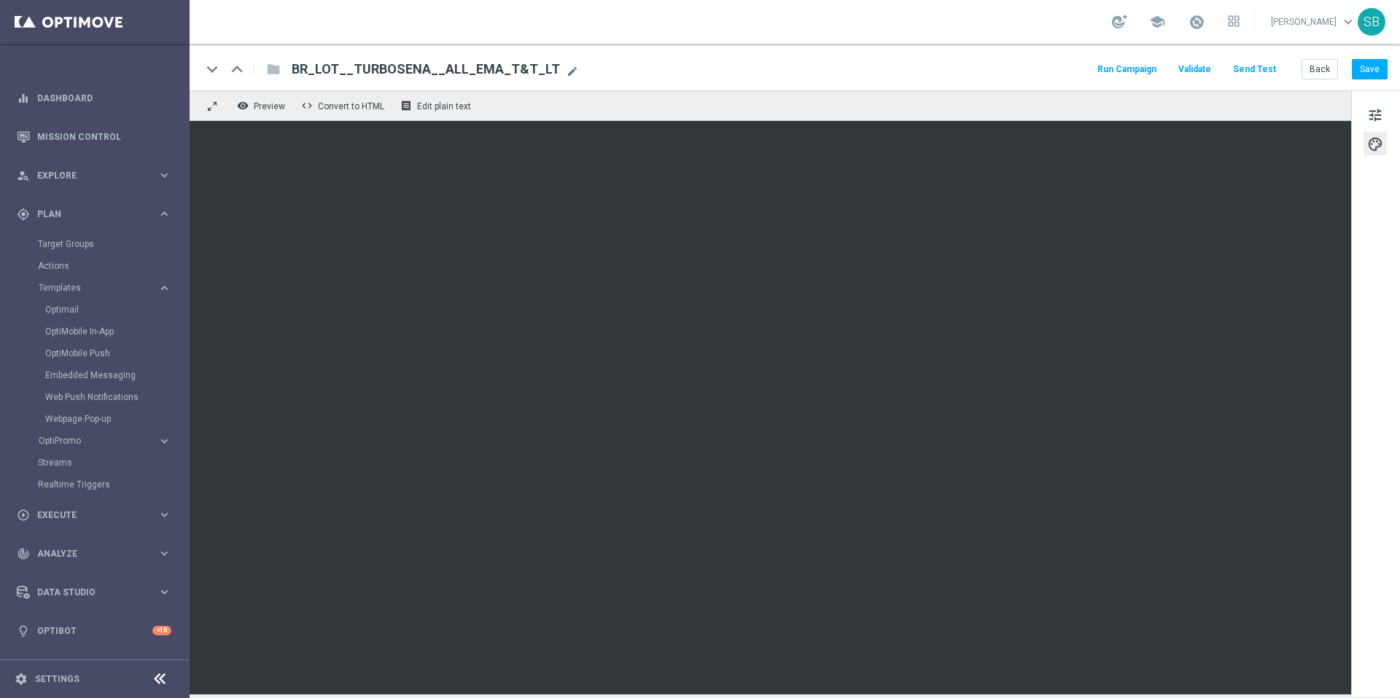
click at [581, 26] on div "school [PERSON_NAME] keyboard_arrow_down SB" at bounding box center [795, 22] width 1210 height 44
click at [804, 73] on div "keyboard_arrow_down keyboard_arrow_up folder BR_LOT__TURBOSENA__ALL_EMA_T&T_LT …" at bounding box center [794, 69] width 1186 height 19
click at [1376, 112] on span "tune" at bounding box center [1375, 115] width 16 height 19
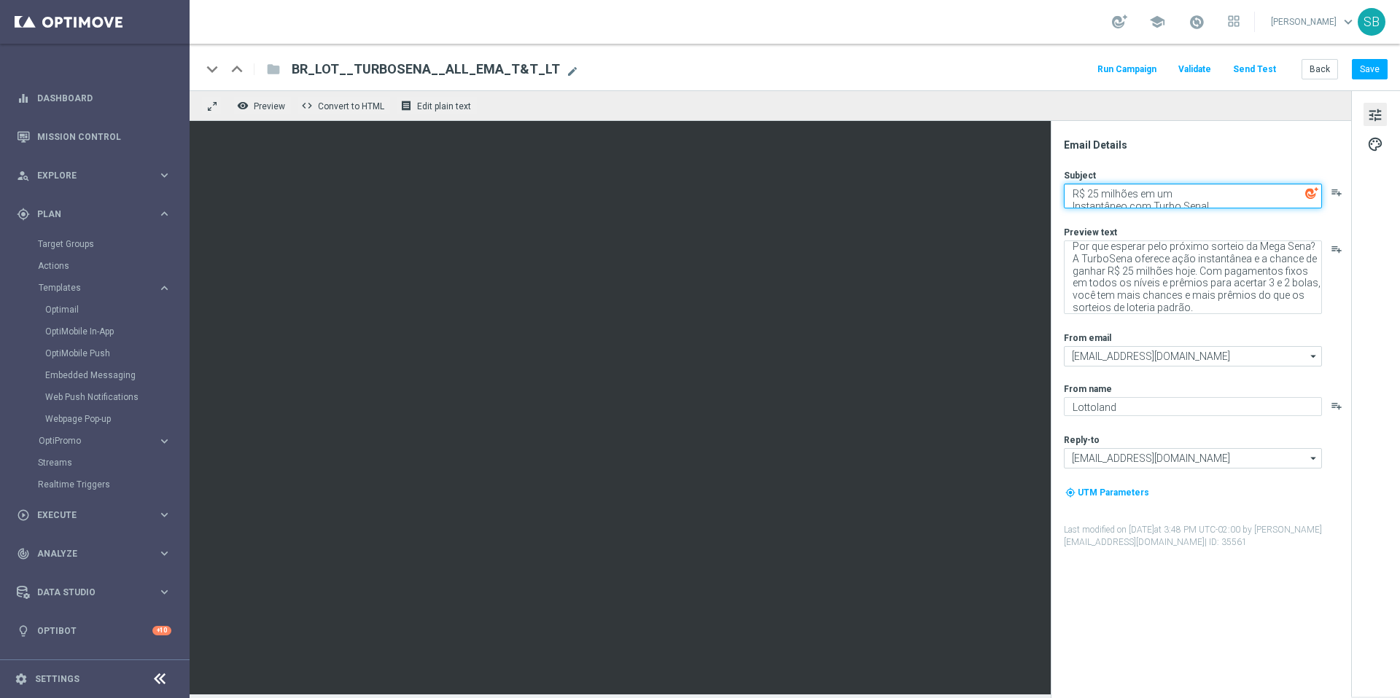
drag, startPoint x: 1213, startPoint y: 203, endPoint x: 1072, endPoint y: 193, distance: 141.8
click at [1072, 193] on textarea "R$ 25 milhões em um Instantâneo com Turbo Sena!" at bounding box center [1193, 196] width 258 height 25
click at [1140, 196] on textarea "R$ 25 milhões em um Instantâneo com Turbo Sena!" at bounding box center [1193, 196] width 258 height 25
drag, startPoint x: 1220, startPoint y: 204, endPoint x: 1052, endPoint y: 195, distance: 167.9
click at [1052, 195] on div "Email Details Subject R$ 25 milhões | em um Instantâneo com Turbo Sena! playlis…" at bounding box center [1201, 409] width 300 height 577
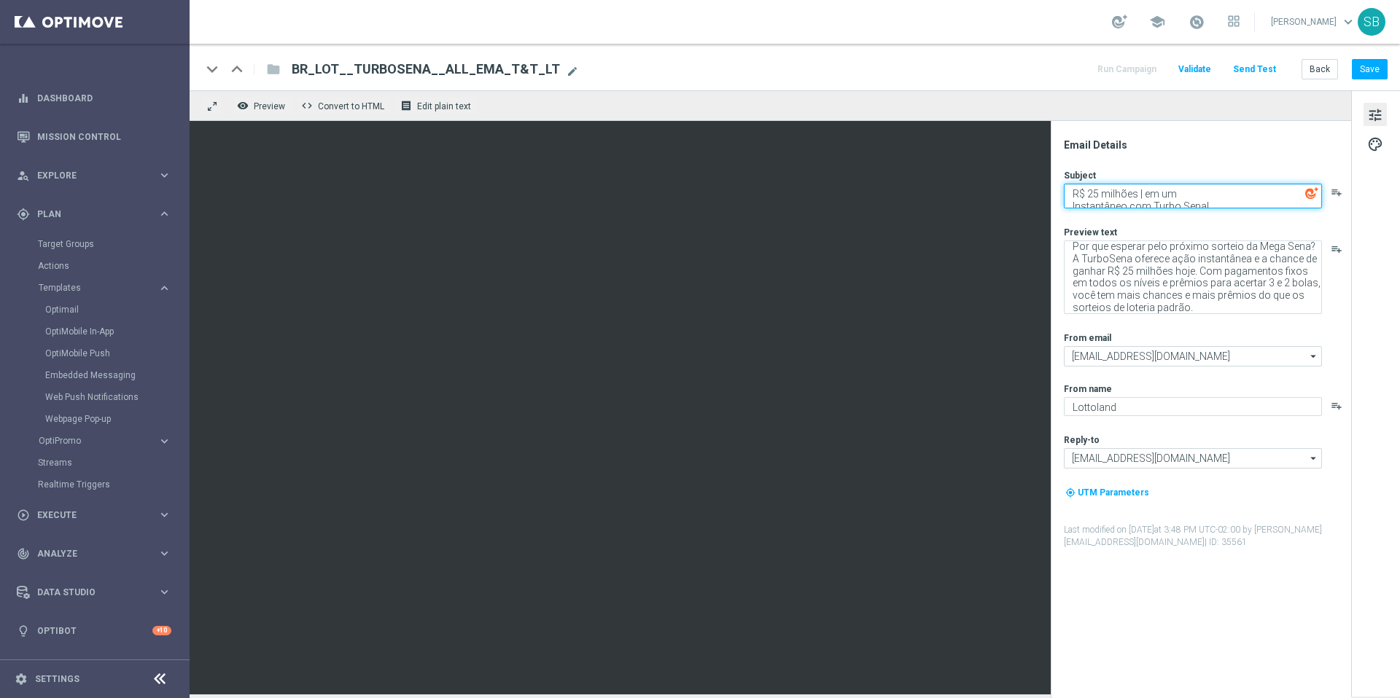
type textarea "R$ 25 milhões | em um Instantâneo com Turbo Sena!"
click at [1372, 74] on button "Save" at bounding box center [1370, 69] width 36 height 20
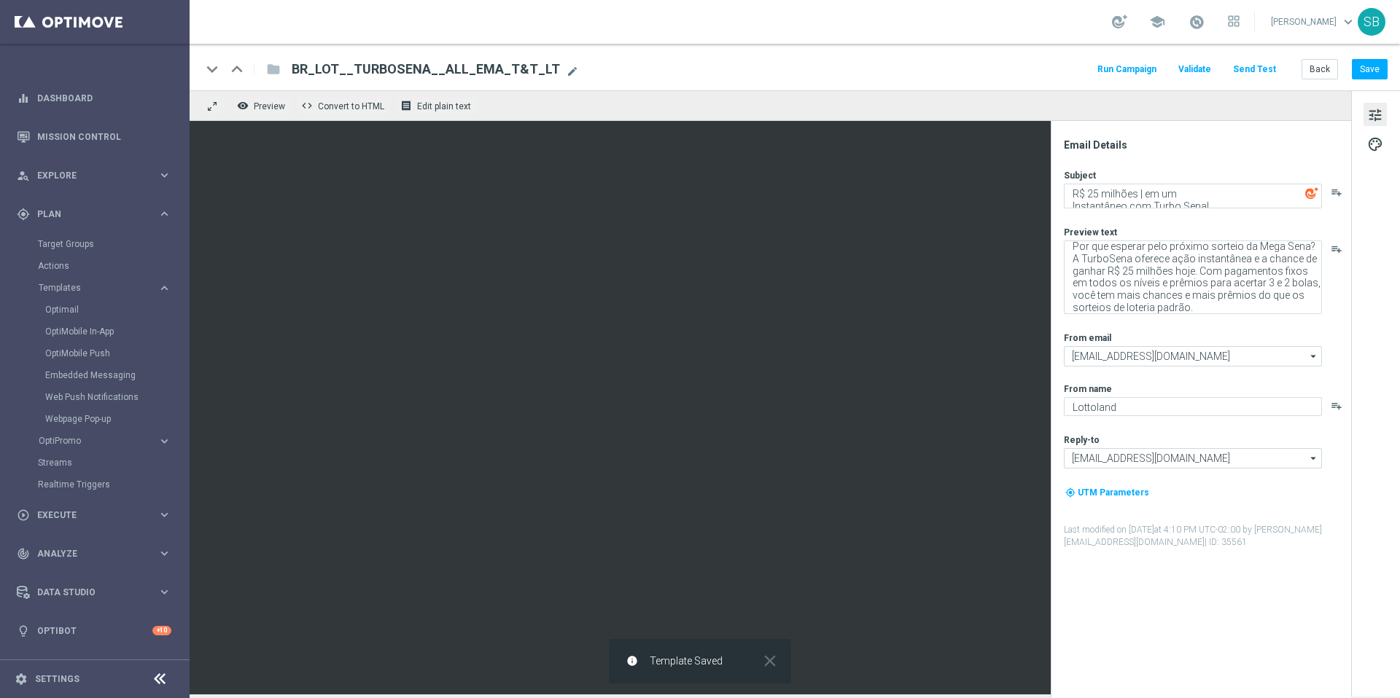
click at [425, 27] on div "school [PERSON_NAME] keyboard_arrow_down SB" at bounding box center [795, 22] width 1210 height 44
click at [1325, 72] on button "Back" at bounding box center [1319, 69] width 36 height 20
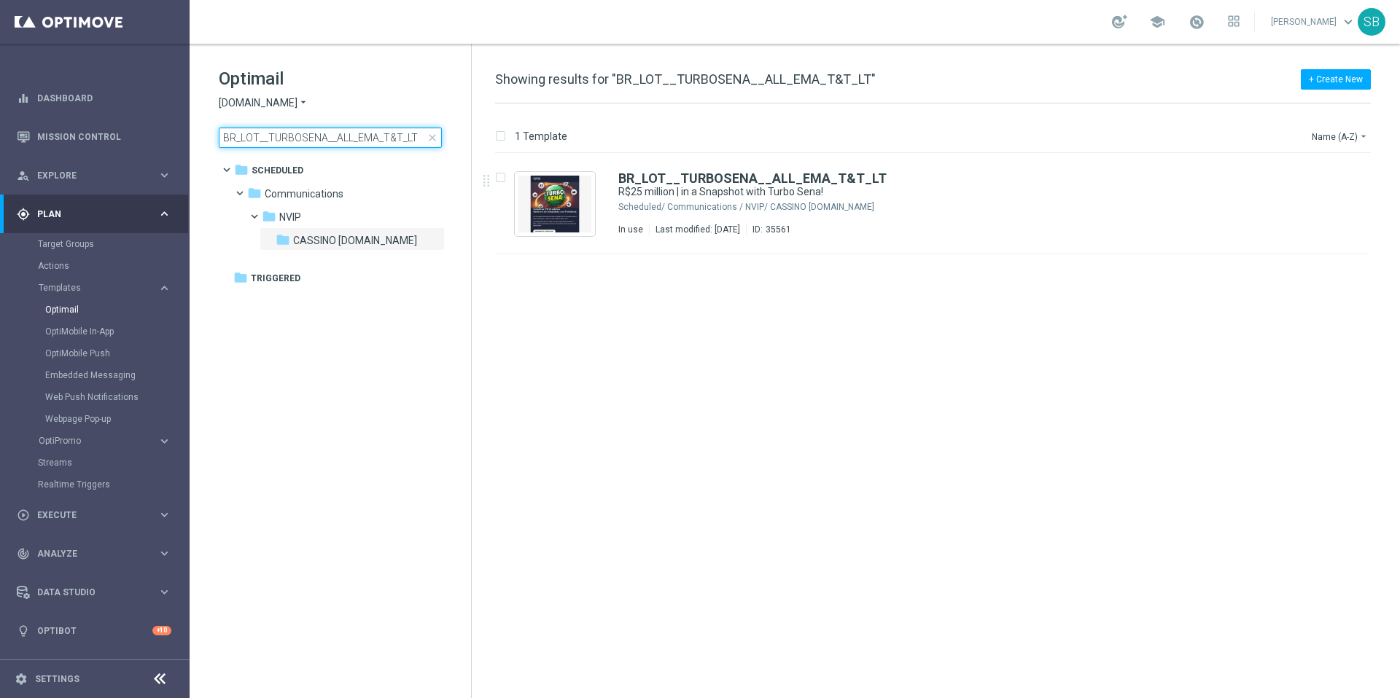
drag, startPoint x: 302, startPoint y: 140, endPoint x: 323, endPoint y: 140, distance: 21.1
click at [323, 140] on input "BR_LOT__TURBOSENA__ALL_EMA_T&T_LT" at bounding box center [330, 138] width 223 height 20
type input "BR_LOT__TURBOQUINA__ALL_EMA_T&T_LT"
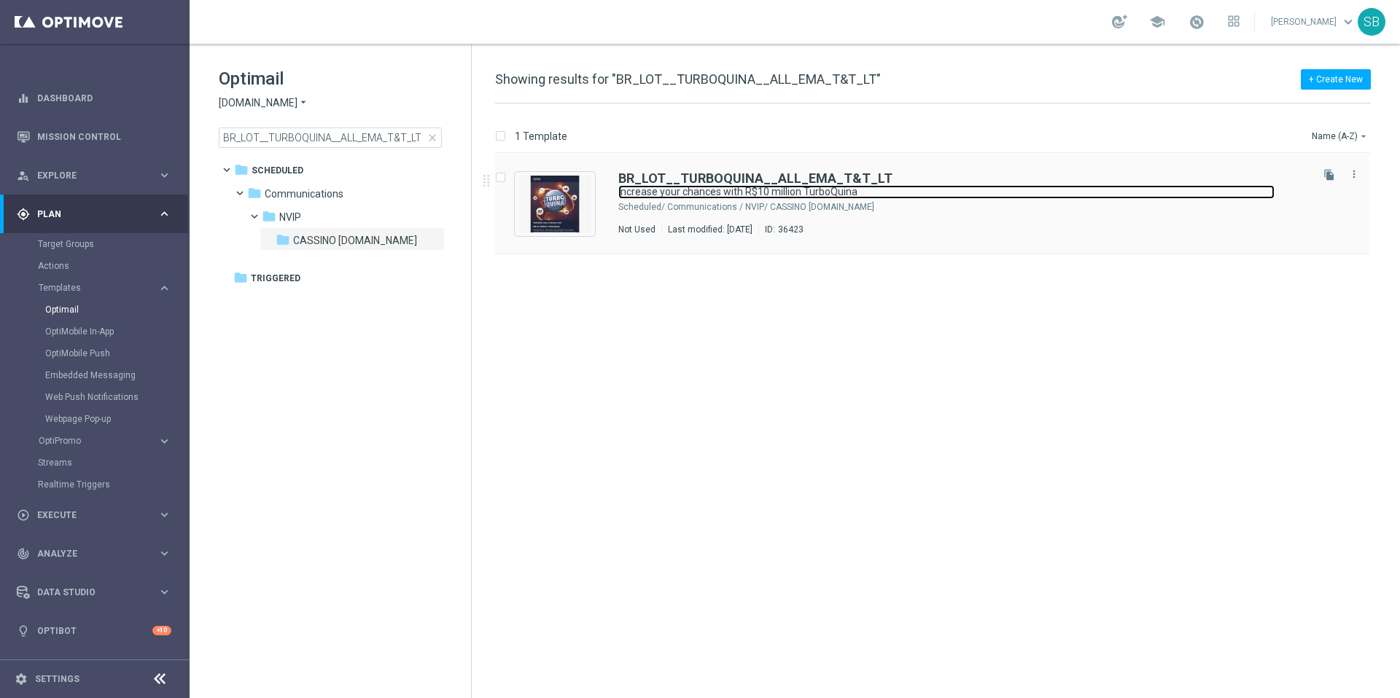
click at [739, 188] on font "Increase your chances with R$10 million TurboQuina" at bounding box center [737, 192] width 239 height 12
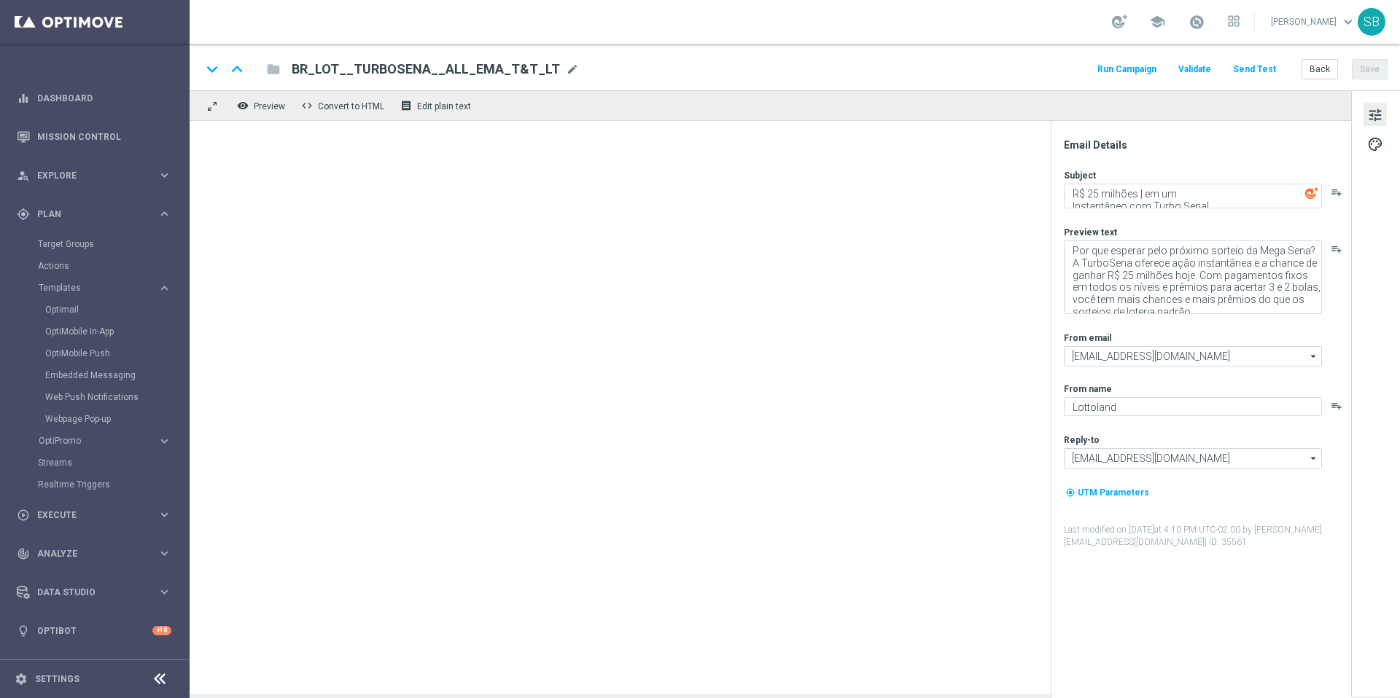
type textarea "Aumente suas chances com R$ 10 milhões TurboQuina"
type textarea "Você jogou Quina — agora atualize para TurboQuina! Com resultados instantâneos …"
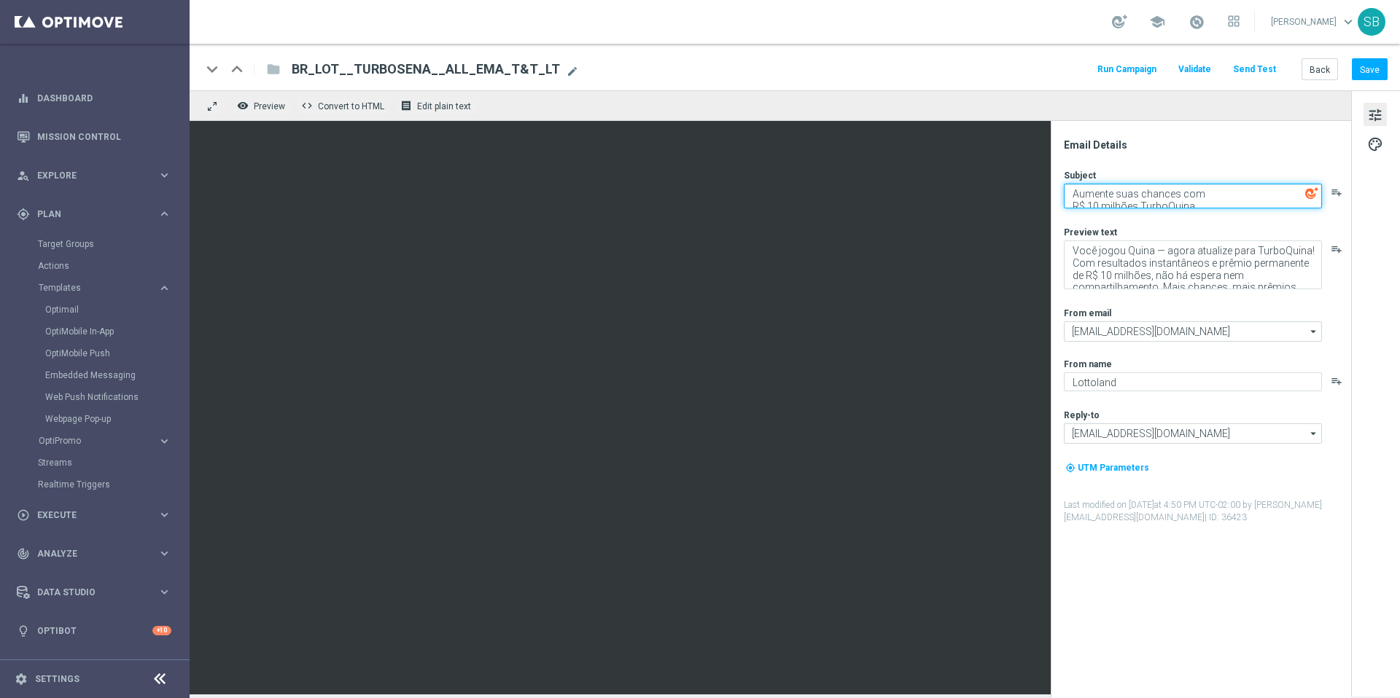
click at [1220, 205] on textarea "Aumente suas chances com R$ 10 milhões TurboQuina" at bounding box center [1193, 196] width 258 height 25
drag, startPoint x: 1068, startPoint y: 206, endPoint x: 1193, endPoint y: 203, distance: 125.4
click at [1193, 203] on textarea "Aumente suas chances com R$ 10 milhões TurboQuina" at bounding box center [1193, 196] width 258 height 25
click at [1072, 195] on textarea "Aumente suas chances com" at bounding box center [1193, 196] width 258 height 25
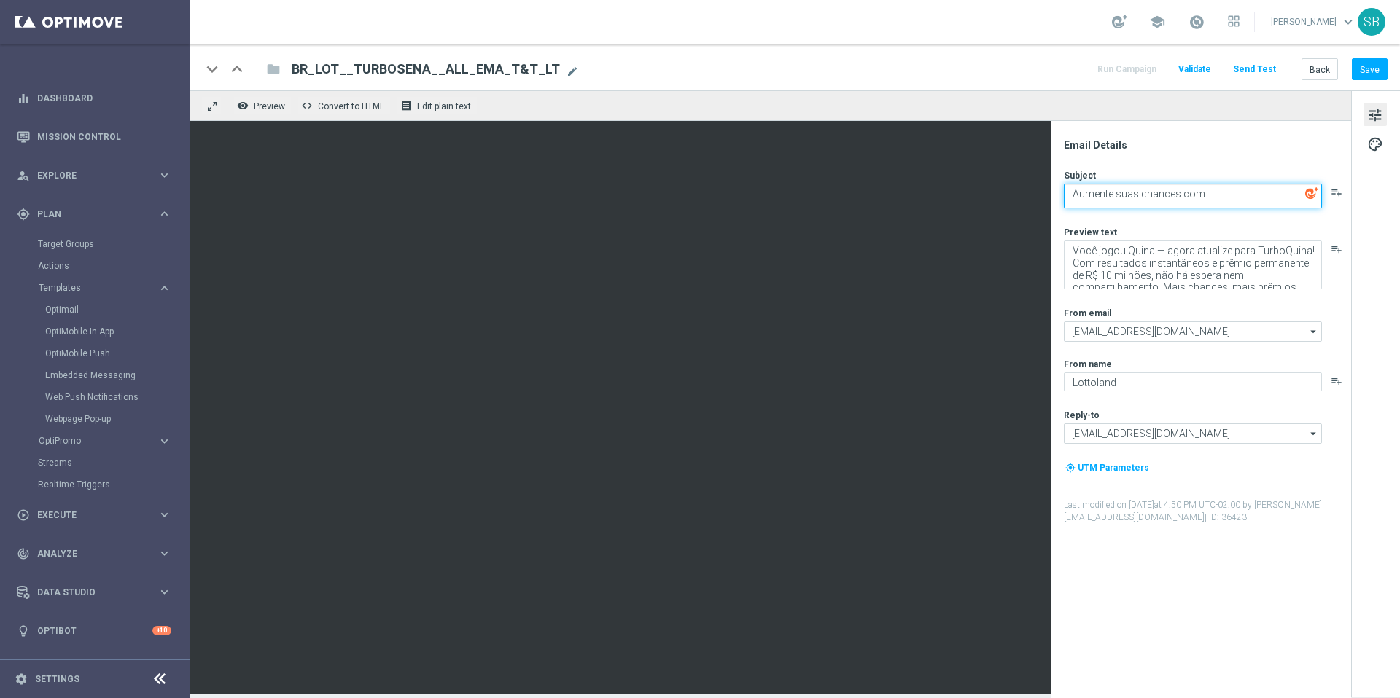
paste textarea "R$ 10 milhões TurboQuina"
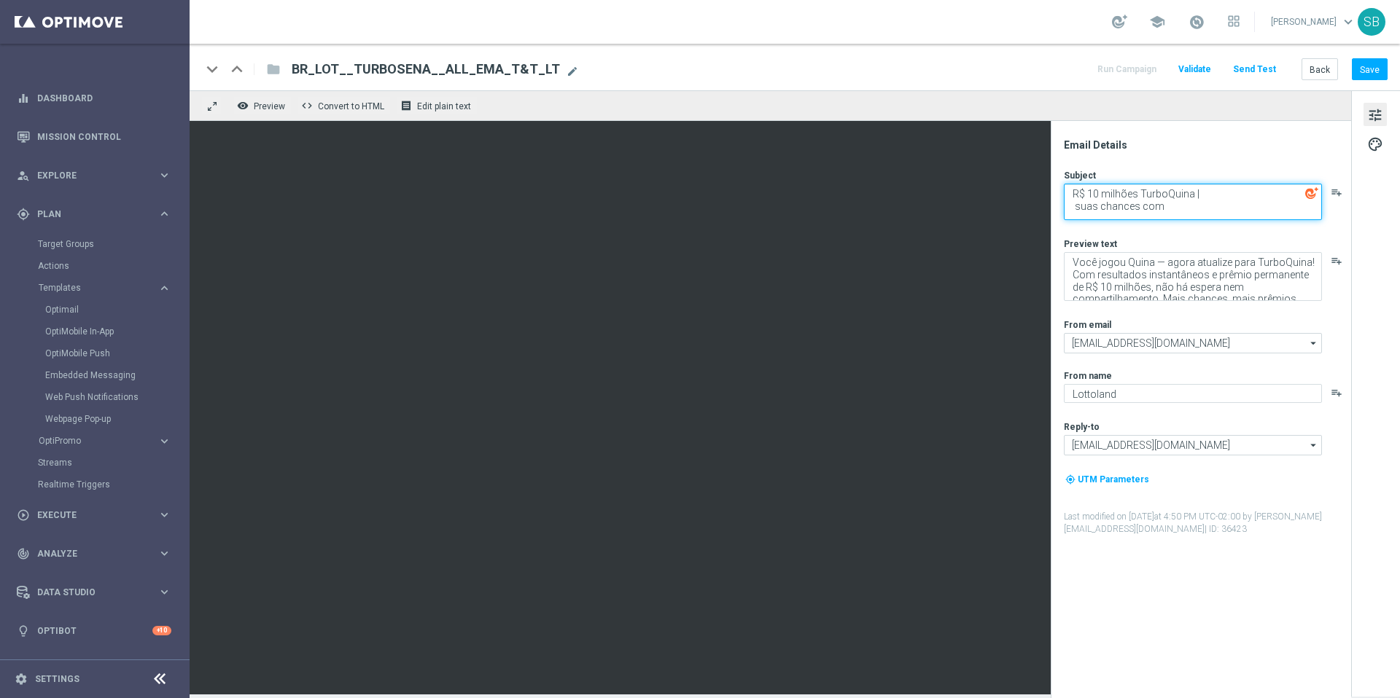
click at [1077, 198] on textarea "R$ 10 milhões TurboQuina | suas chances com" at bounding box center [1193, 202] width 258 height 36
click at [1328, 157] on div "Email Details Subject R$ 10 milhões TurboQuina | suas chances com playlist_add …" at bounding box center [1204, 419] width 290 height 560
click at [1072, 186] on textarea "R$ 10 milhões TurboQuina | suas chances com" at bounding box center [1193, 202] width 258 height 36
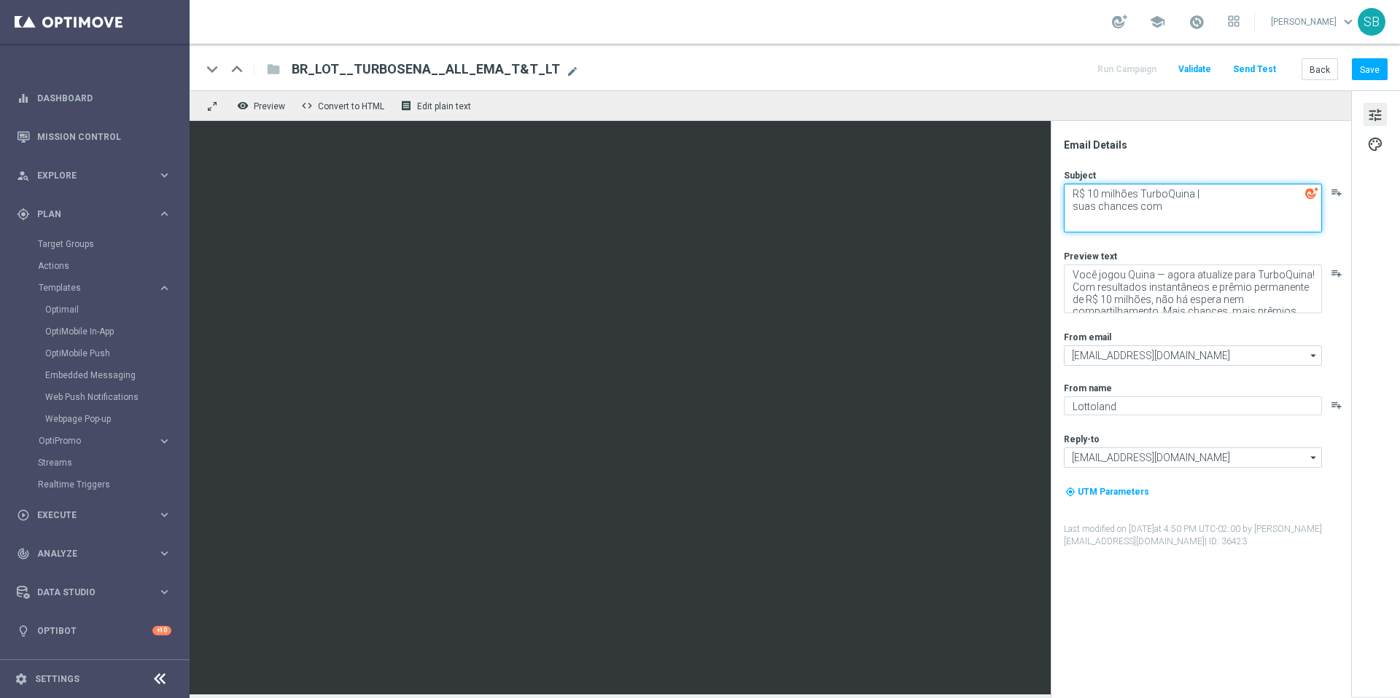
type textarea "R$ 10 milhões TurboQuina | suas chances com"
click at [1158, 154] on div "Email Details Subject R$ 10 milhões TurboQuina | suas chances com playlist_add …" at bounding box center [1204, 419] width 290 height 560
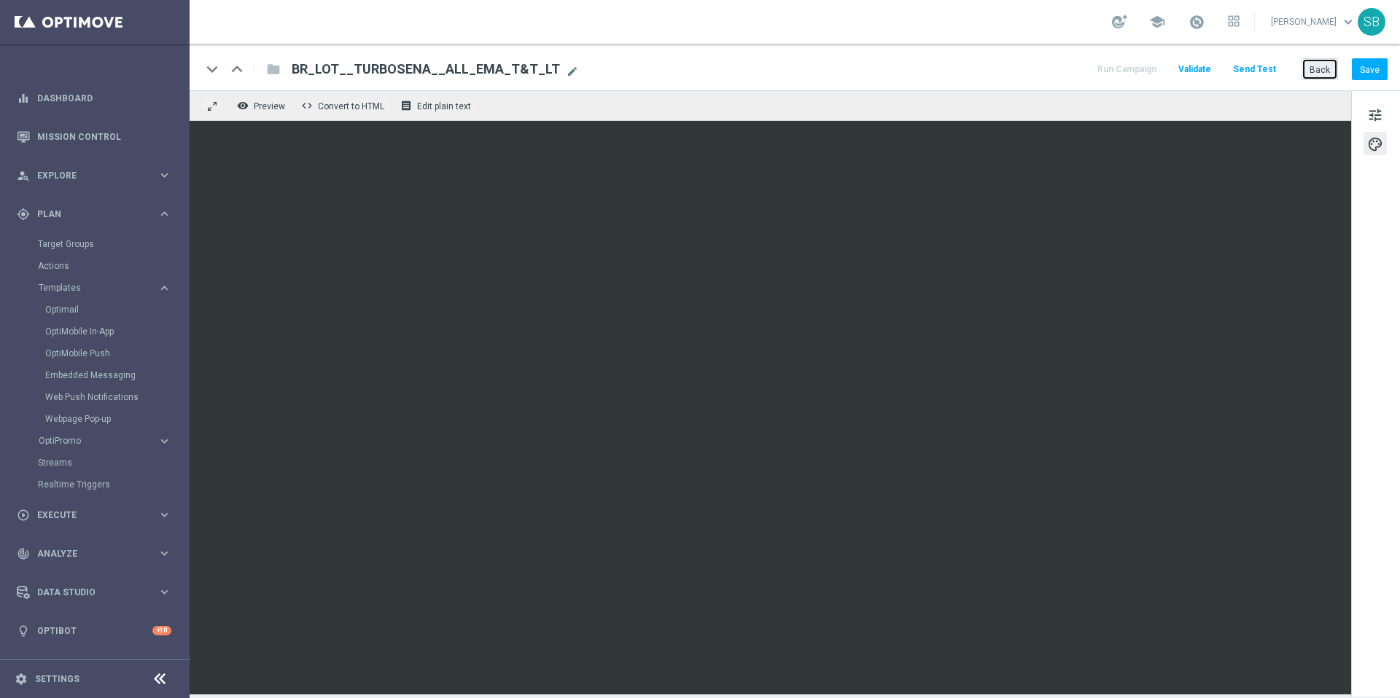
click at [1333, 68] on button "Back" at bounding box center [1319, 68] width 36 height 21
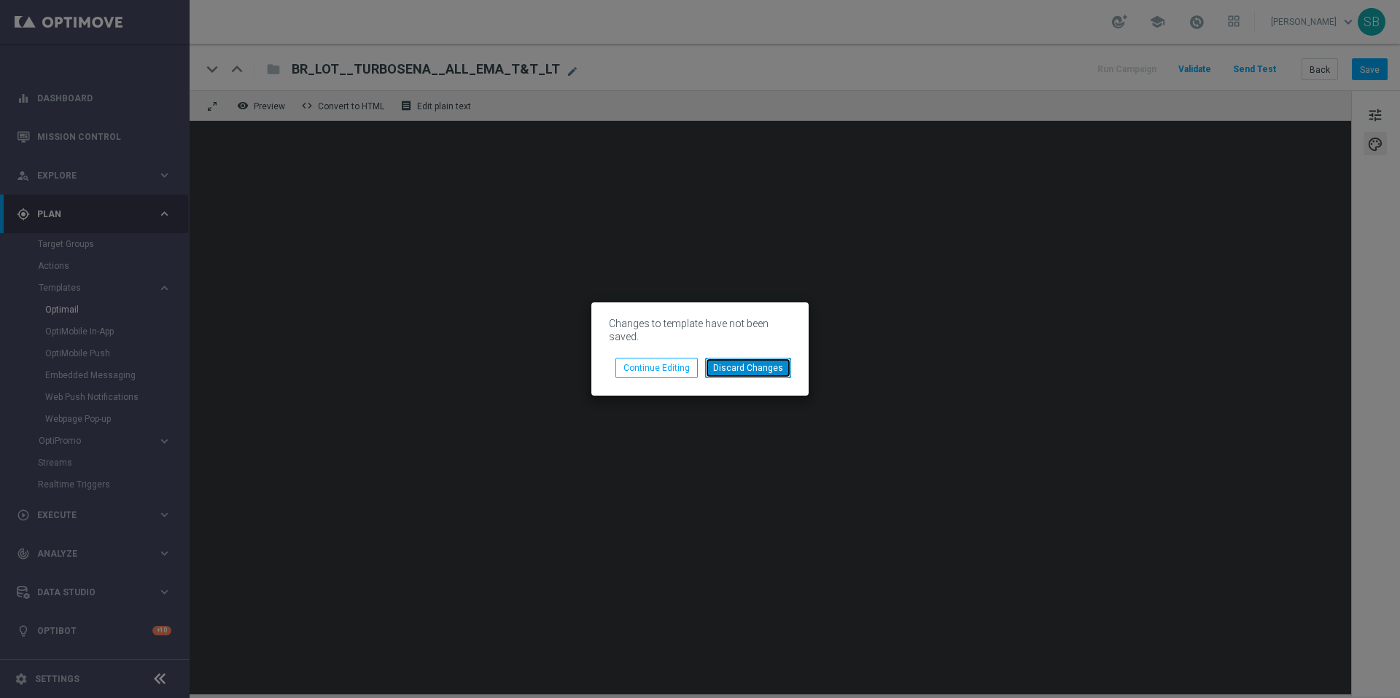
click at [758, 368] on button "Discard Changes" at bounding box center [748, 368] width 86 height 20
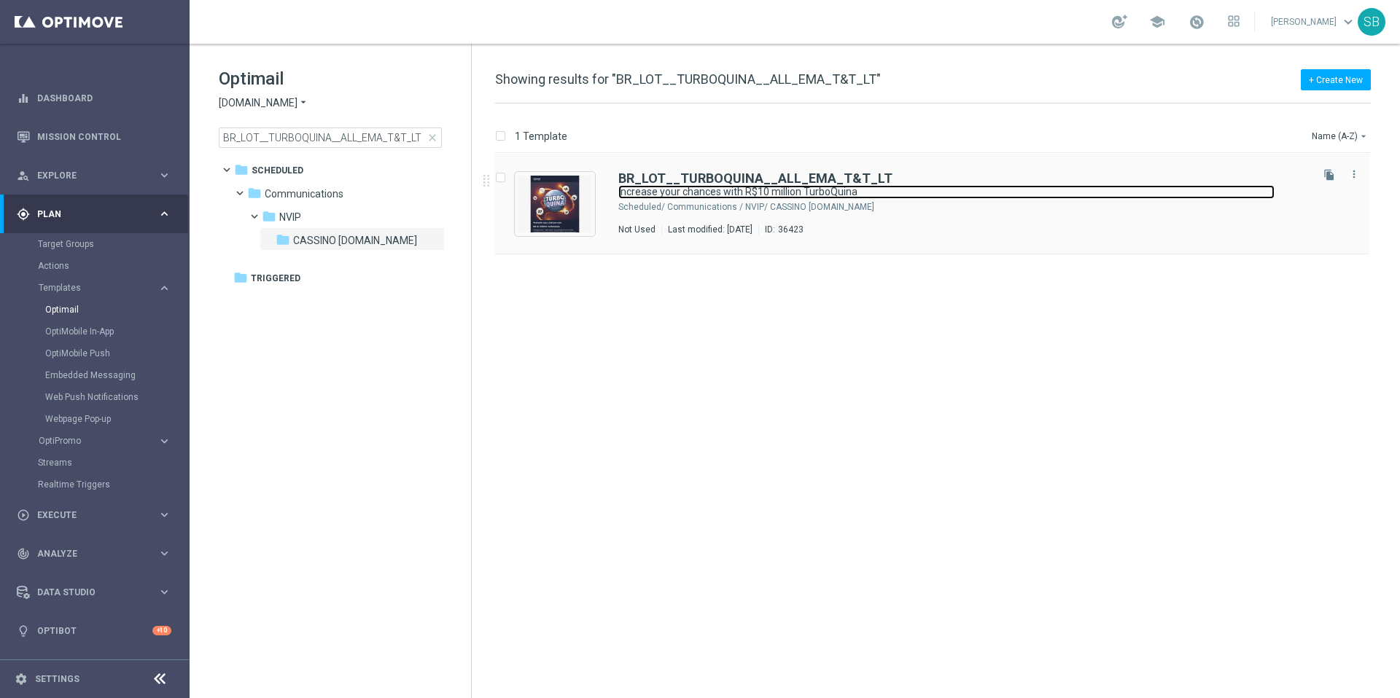
click at [712, 186] on font "Increase your chances with R$10 million TurboQuina" at bounding box center [737, 192] width 239 height 12
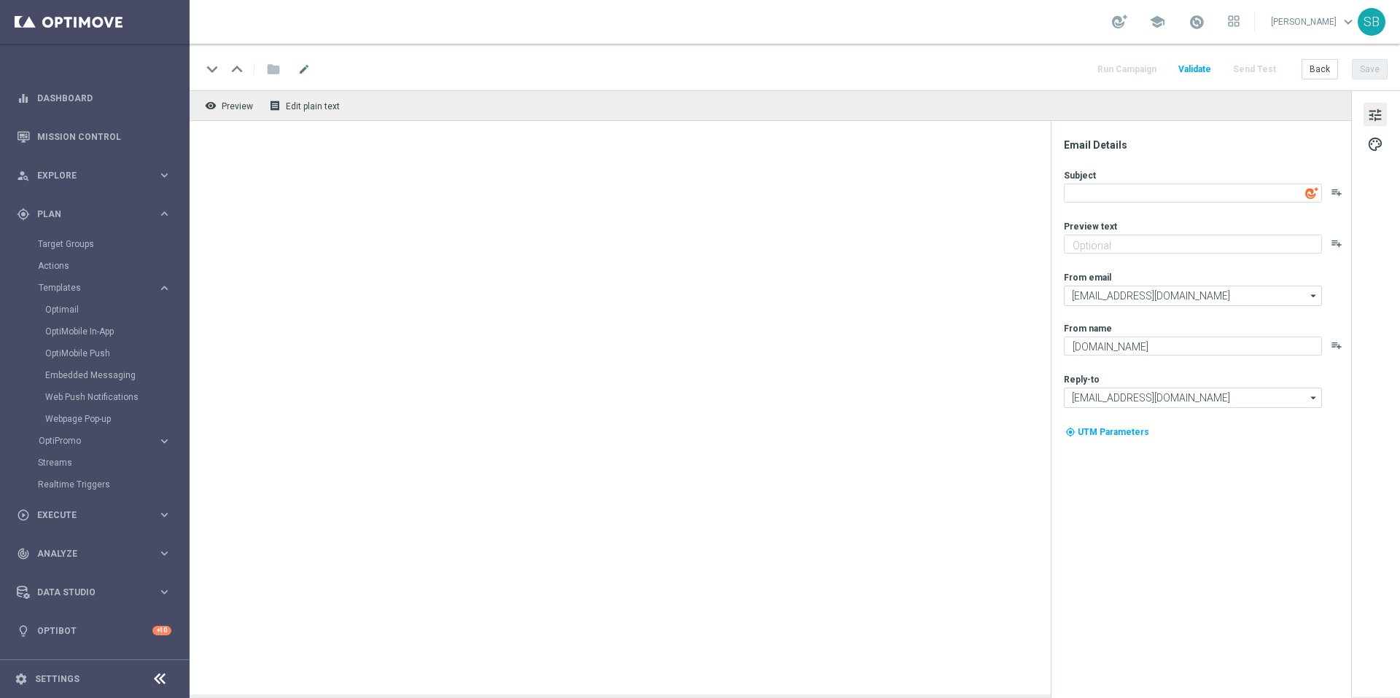
type textarea "Aumente suas chances com R$ 10 milhões TurboQuina"
type textarea "Você jogou Quina — agora atualize para TurboQuina! Com resultados instantâneos …"
type textarea "Lottoland"
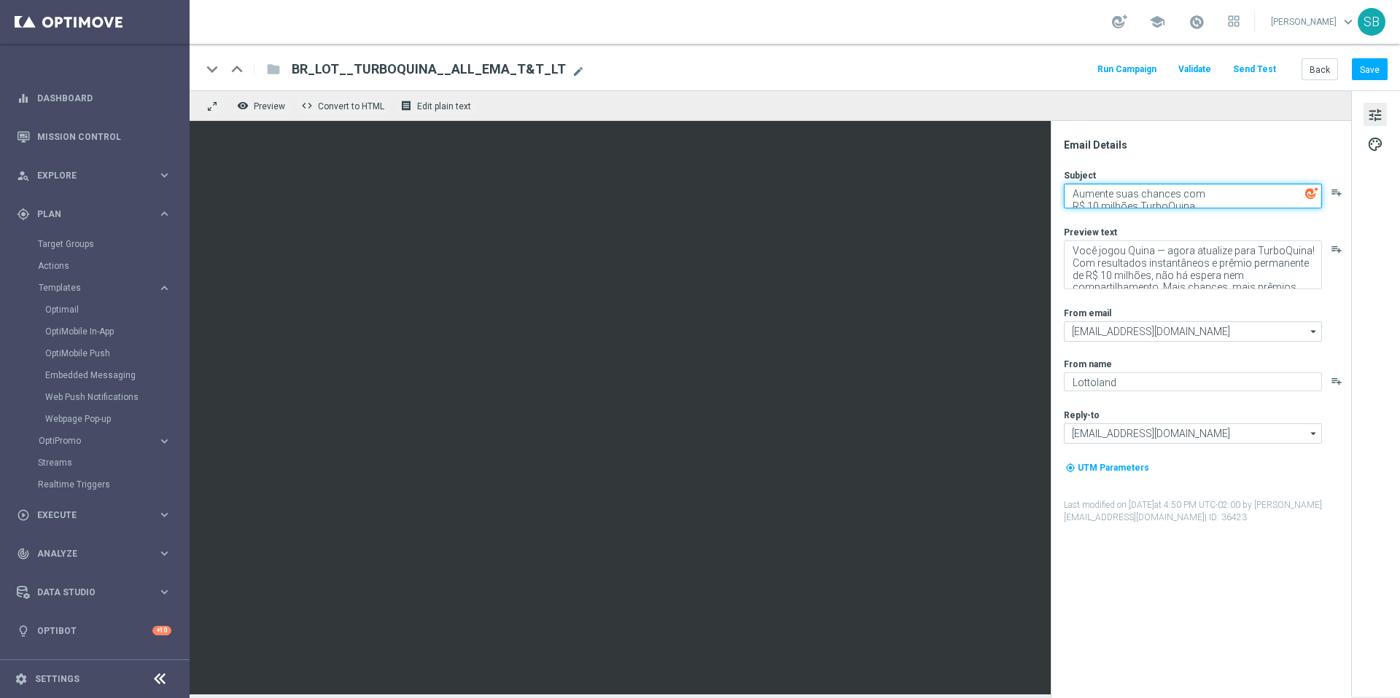
click at [1096, 202] on textarea "Aumente suas chances com R$ 10 milhões TurboQuina" at bounding box center [1193, 196] width 258 height 25
drag, startPoint x: 1071, startPoint y: 204, endPoint x: 1207, endPoint y: 215, distance: 136.8
click at [1207, 215] on div "Subject Aumente suas chances com R$ 10 milhões TurboQuina playlist_add Preview …" at bounding box center [1207, 346] width 286 height 355
click at [1075, 191] on textarea "Aumente suas chances com" at bounding box center [1193, 196] width 258 height 25
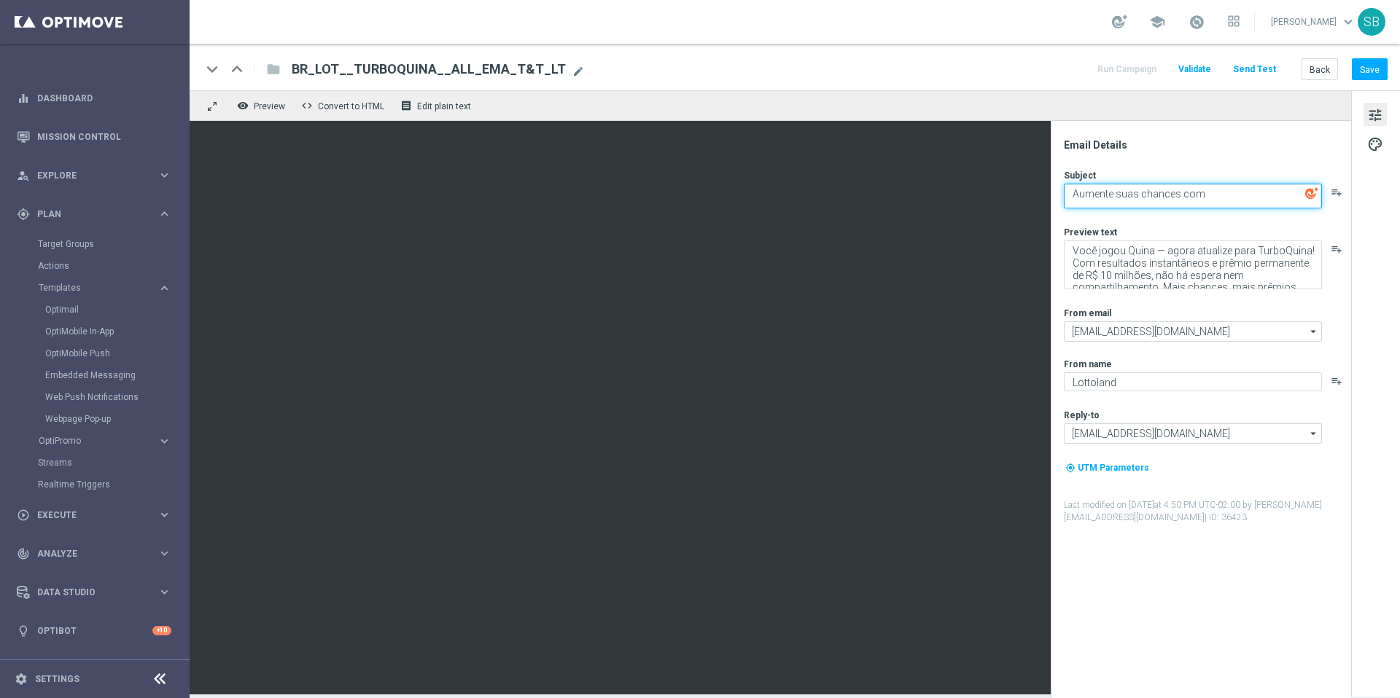
paste textarea "R$ 10 milhões TurboQuina"
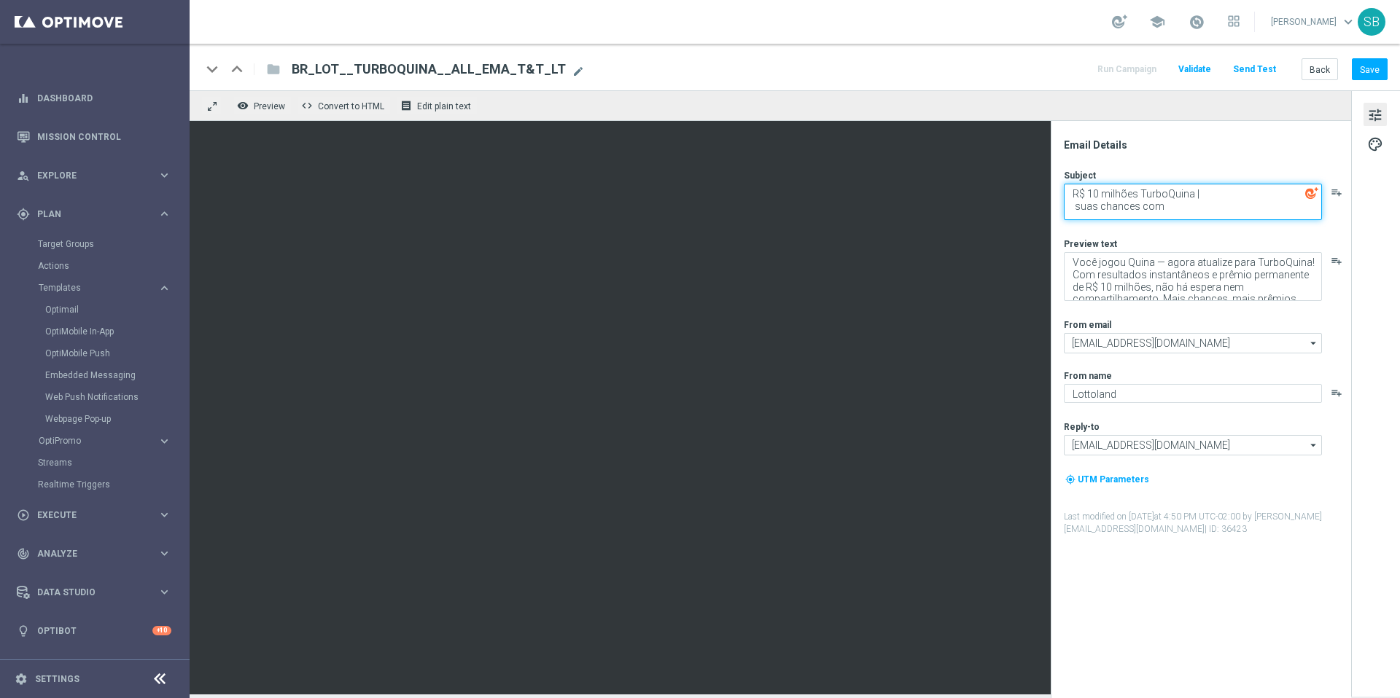
scroll to position [8, 0]
click at [1077, 201] on textarea "R$ 10 milhões TurboQuina | suas chances com" at bounding box center [1193, 202] width 258 height 36
click at [1076, 198] on textarea "R$ 10 milhões TurboQuina | suas chances com" at bounding box center [1193, 202] width 258 height 36
type textarea "R$ 10 milhões TurboQuina | suas chances com"
click at [1314, 160] on div "Email Details Subject R$ 10 milhões TurboQuina | suas chances com playlist_add …" at bounding box center [1204, 419] width 290 height 560
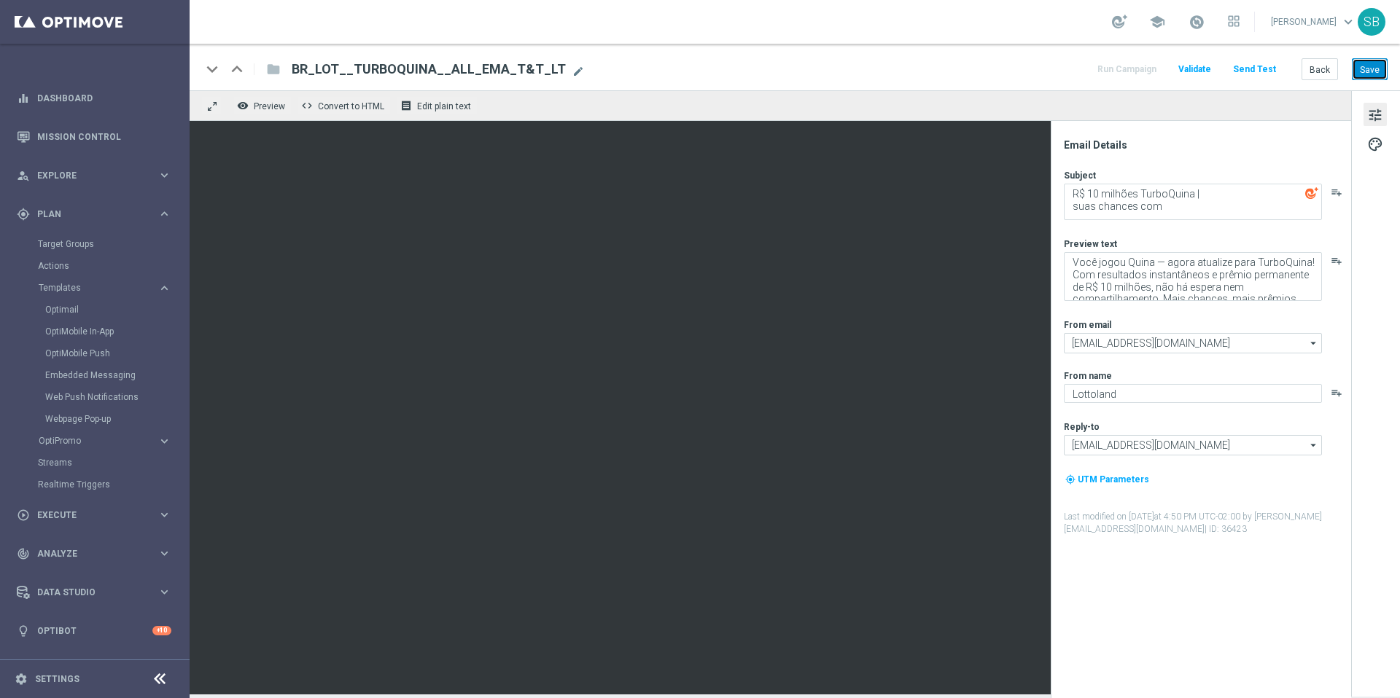
click at [1374, 74] on font "Save" at bounding box center [1370, 69] width 20 height 10
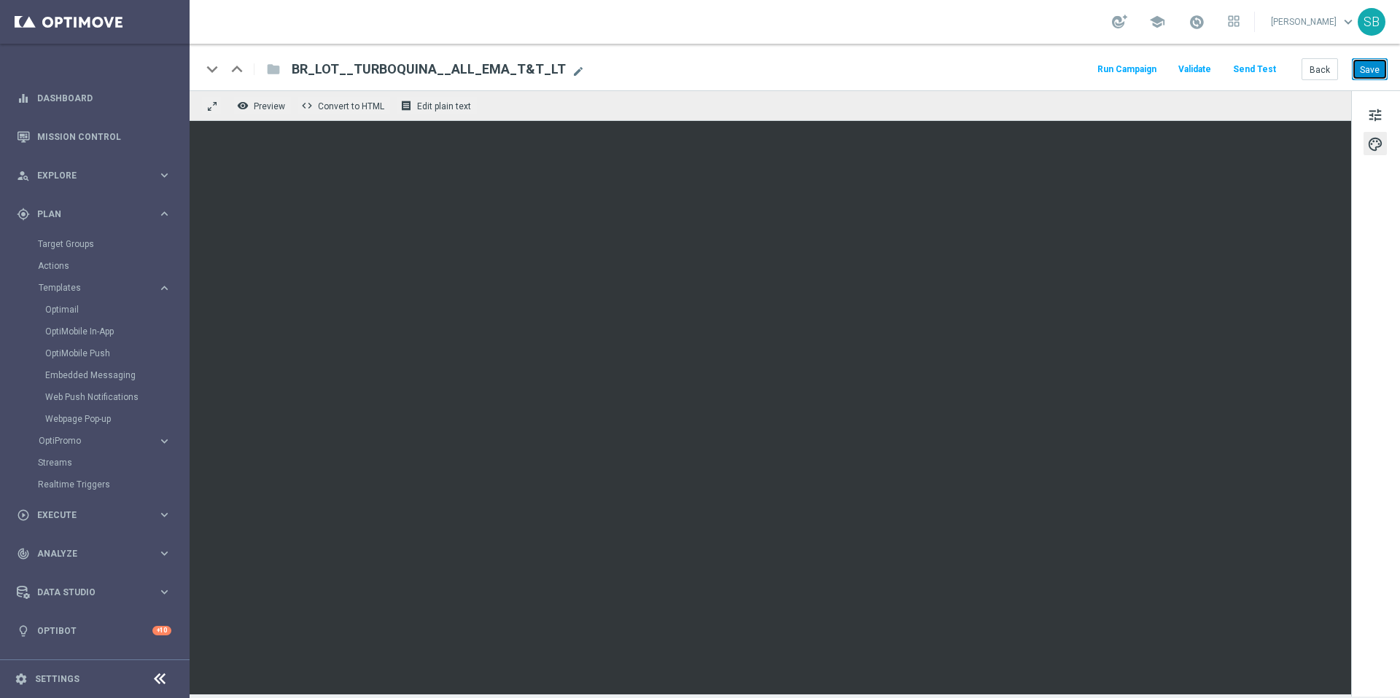
click at [1377, 64] on font "Save" at bounding box center [1370, 69] width 20 height 10
click at [959, 72] on div "keyboard_arrow_down keyboard_arrow_up folder BR_LOT__TURBOQUINA__ALL_EMA_T&T_LT…" at bounding box center [794, 69] width 1186 height 19
click at [1378, 110] on font "tune" at bounding box center [1375, 115] width 16 height 16
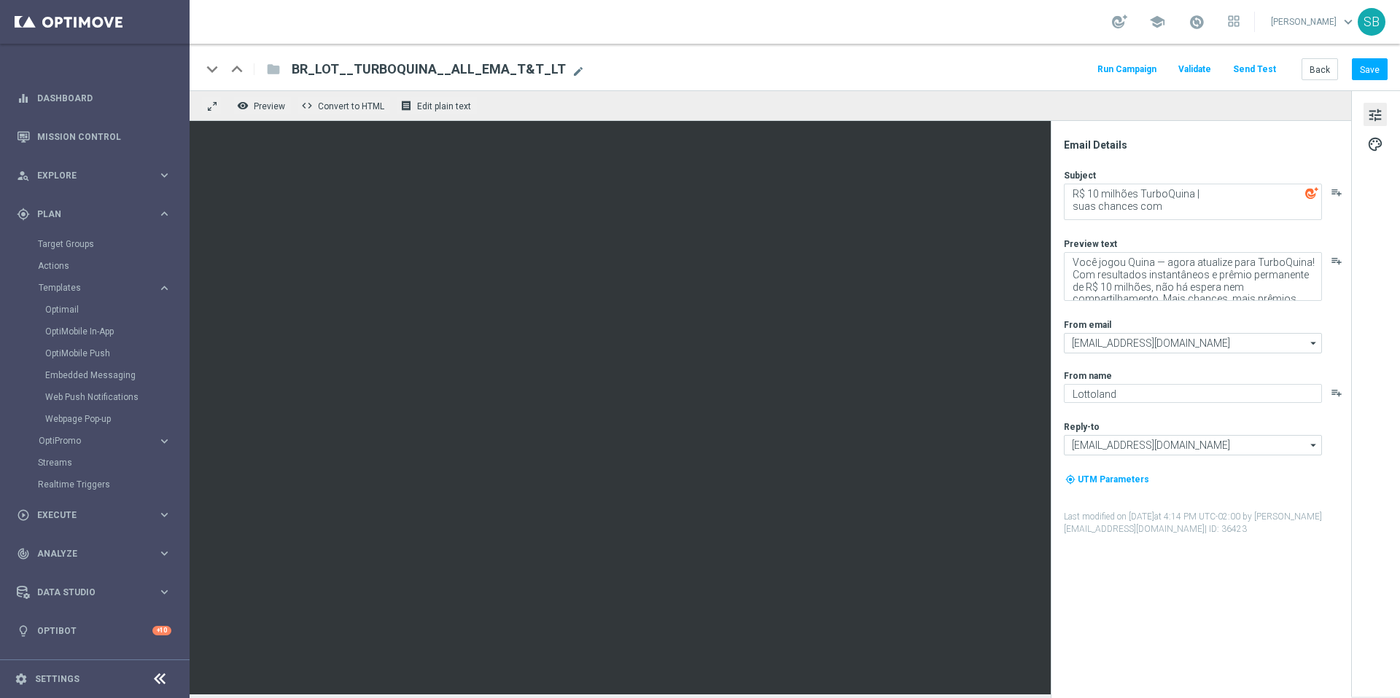
click at [1260, 161] on div "Email Details Subject R$ 10 milhões TurboQuina | suas chances com playlist_add …" at bounding box center [1204, 419] width 290 height 560
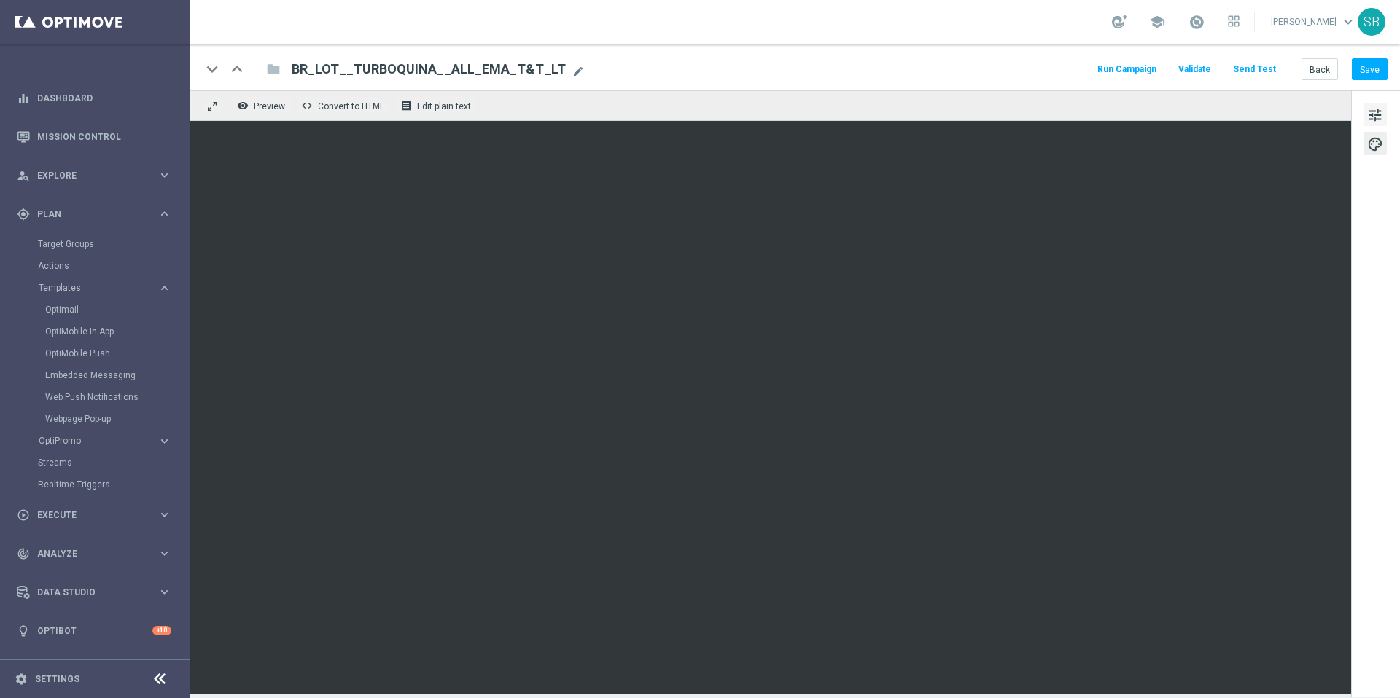
click at [1372, 115] on font "tune" at bounding box center [1375, 115] width 16 height 16
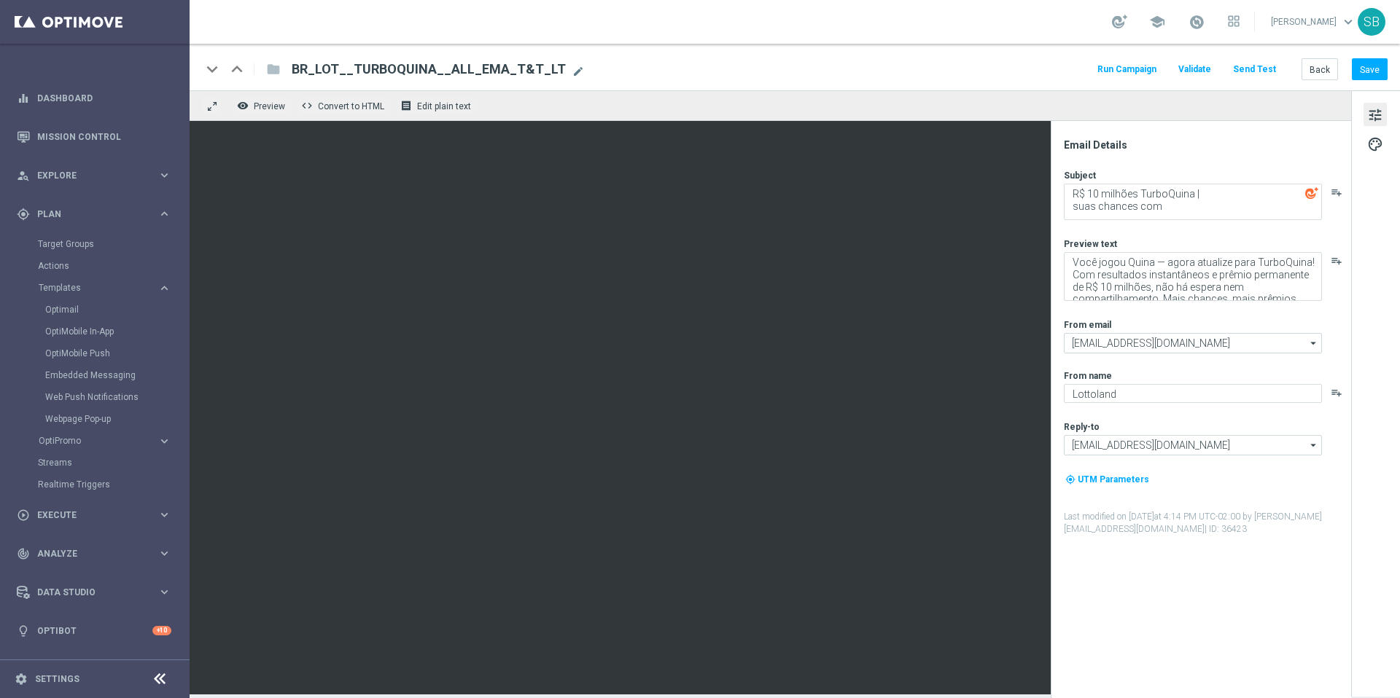
click at [1370, 117] on font "tune" at bounding box center [1375, 115] width 16 height 16
click at [1375, 117] on font "tune" at bounding box center [1375, 115] width 16 height 16
click at [1377, 138] on font "palette" at bounding box center [1375, 144] width 16 height 16
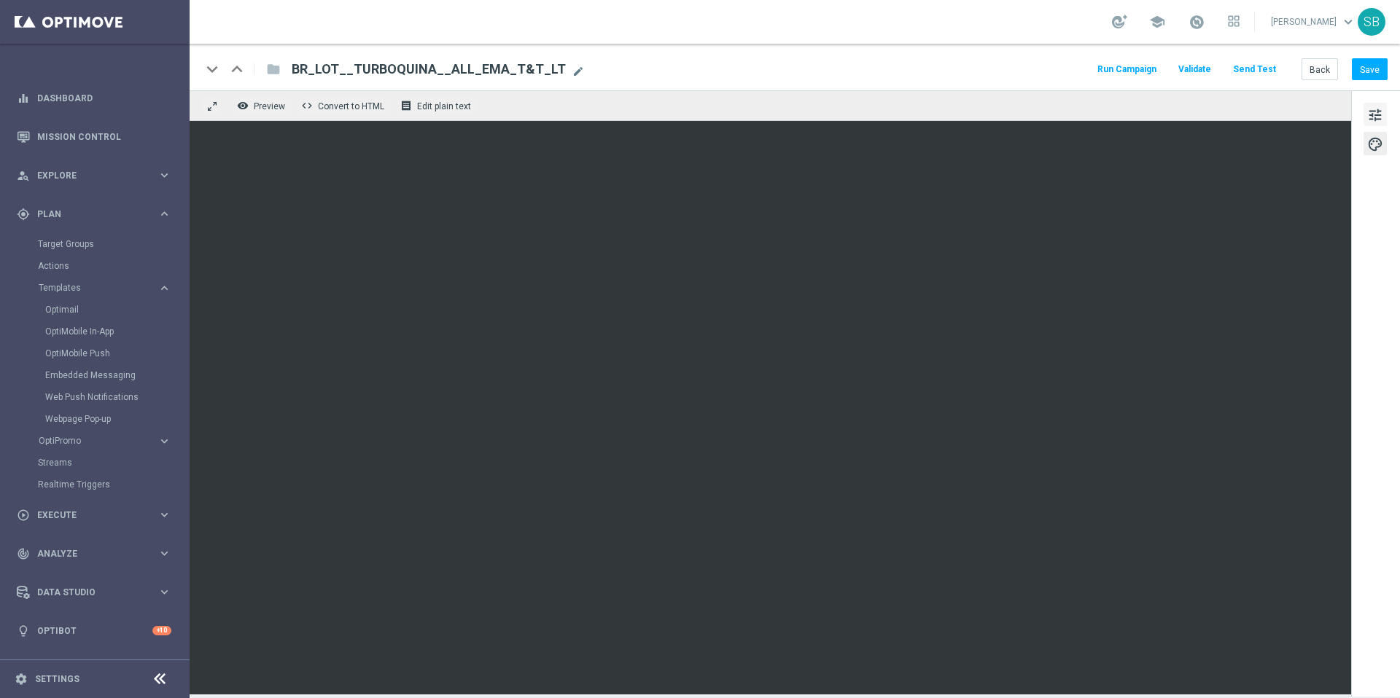
click at [1379, 113] on font "tune" at bounding box center [1375, 115] width 16 height 16
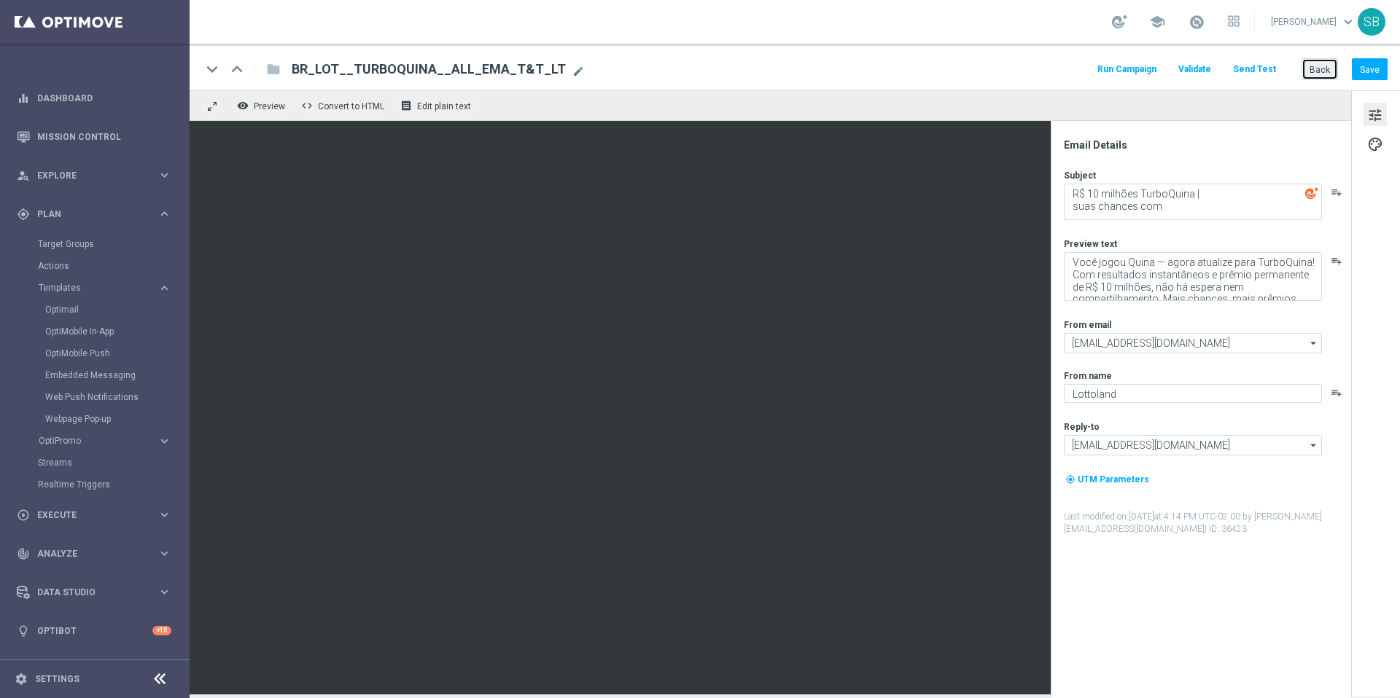
click at [1330, 68] on font "Back" at bounding box center [1319, 69] width 20 height 10
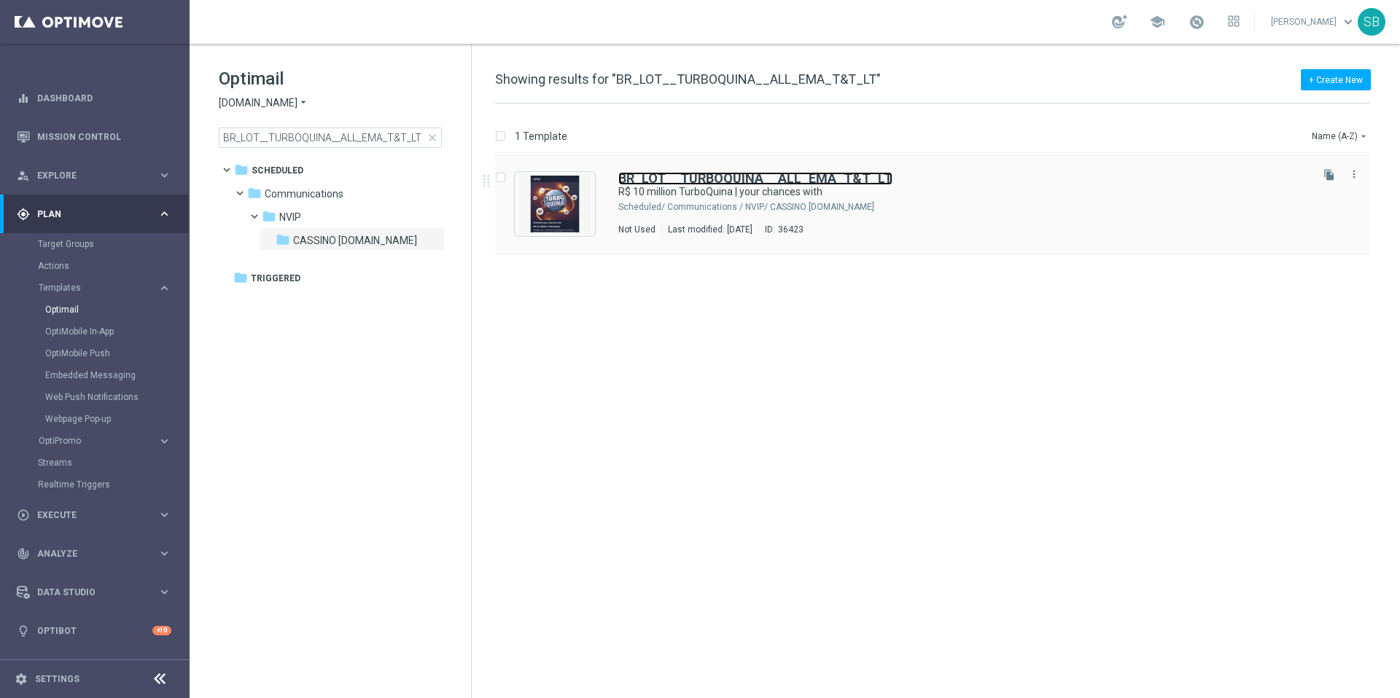
click at [731, 178] on font "BR_LOT__TURBOQUINA__ALL_EMA_T&T_LT" at bounding box center [755, 178] width 274 height 15
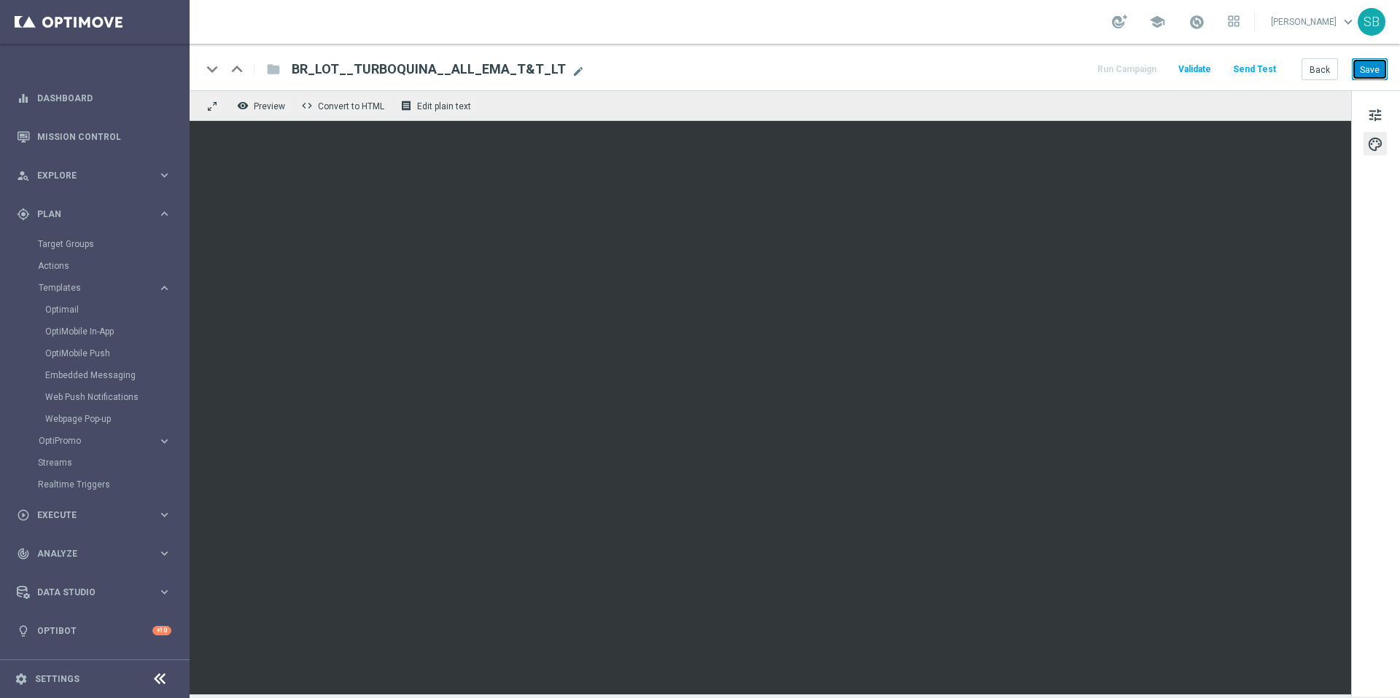
click at [1365, 75] on button "Save" at bounding box center [1370, 68] width 36 height 21
click at [1362, 71] on font "Save" at bounding box center [1370, 69] width 20 height 10
click at [1321, 71] on font "Back" at bounding box center [1319, 69] width 20 height 10
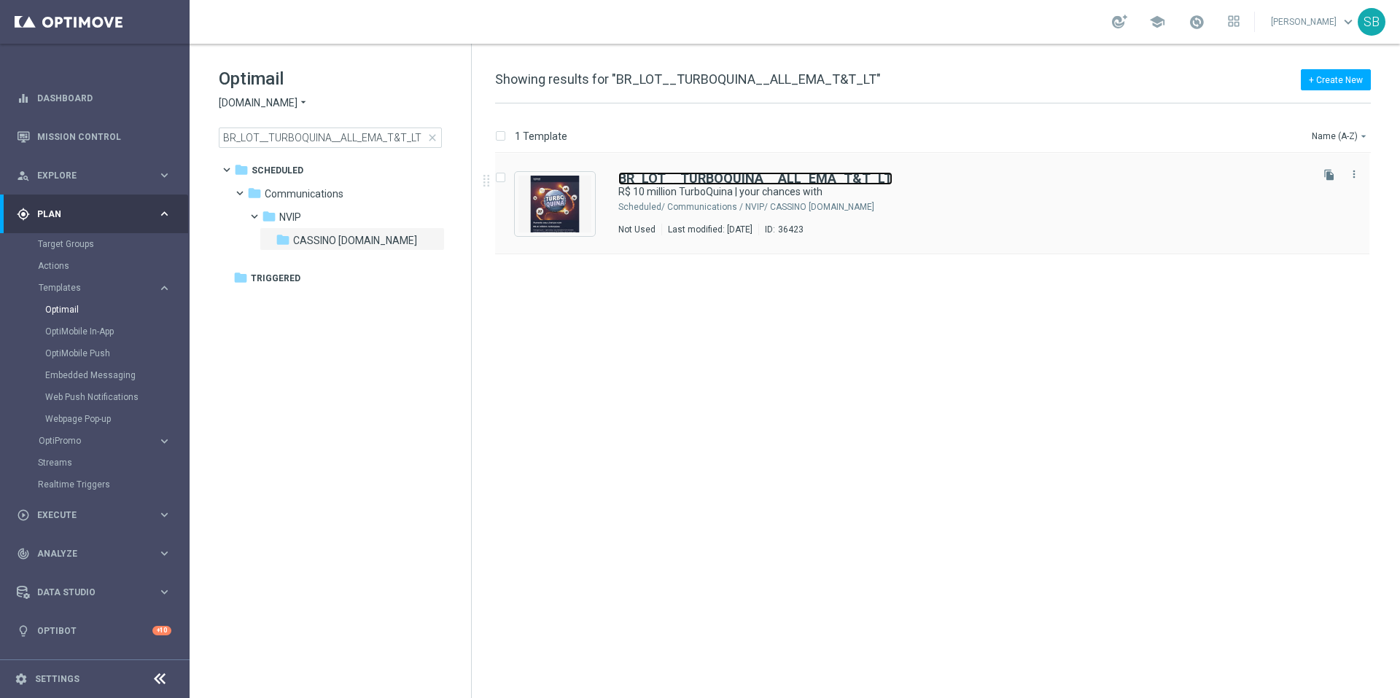
click at [662, 182] on font "BR_LOT__TURBOQUINA__ALL_EMA_T&T_LT" at bounding box center [755, 178] width 274 height 15
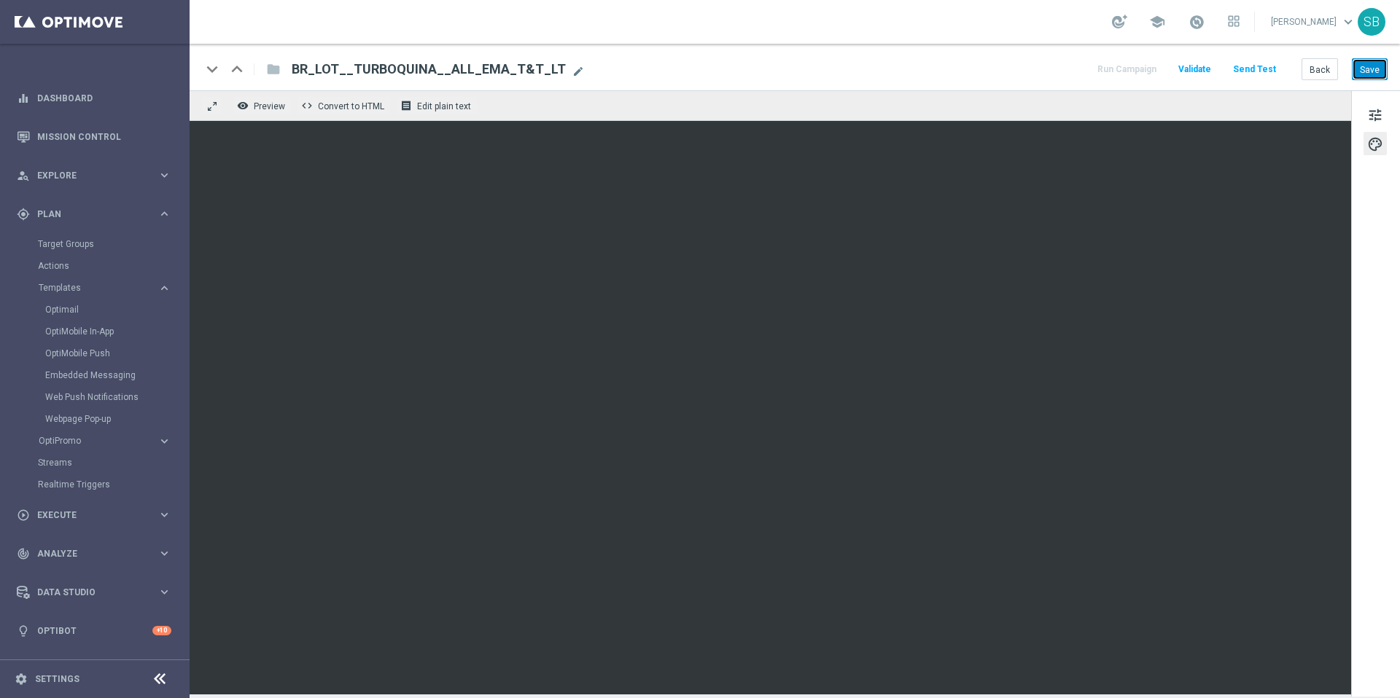
click at [1367, 75] on button "Save" at bounding box center [1370, 68] width 36 height 21
click at [930, 79] on div "keyboard_arrow_down keyboard_arrow_up folder BR_LOT__TURBOQUINA__ALL_EMA_T&T_LT…" at bounding box center [795, 67] width 1210 height 47
click at [905, 63] on div "keyboard_arrow_down keyboard_arrow_up folder BR_LOT__TURBOQUINA__ALL_EMA_T&T_LT…" at bounding box center [794, 69] width 1186 height 19
click at [1365, 334] on div "tune palette" at bounding box center [1375, 393] width 49 height 607
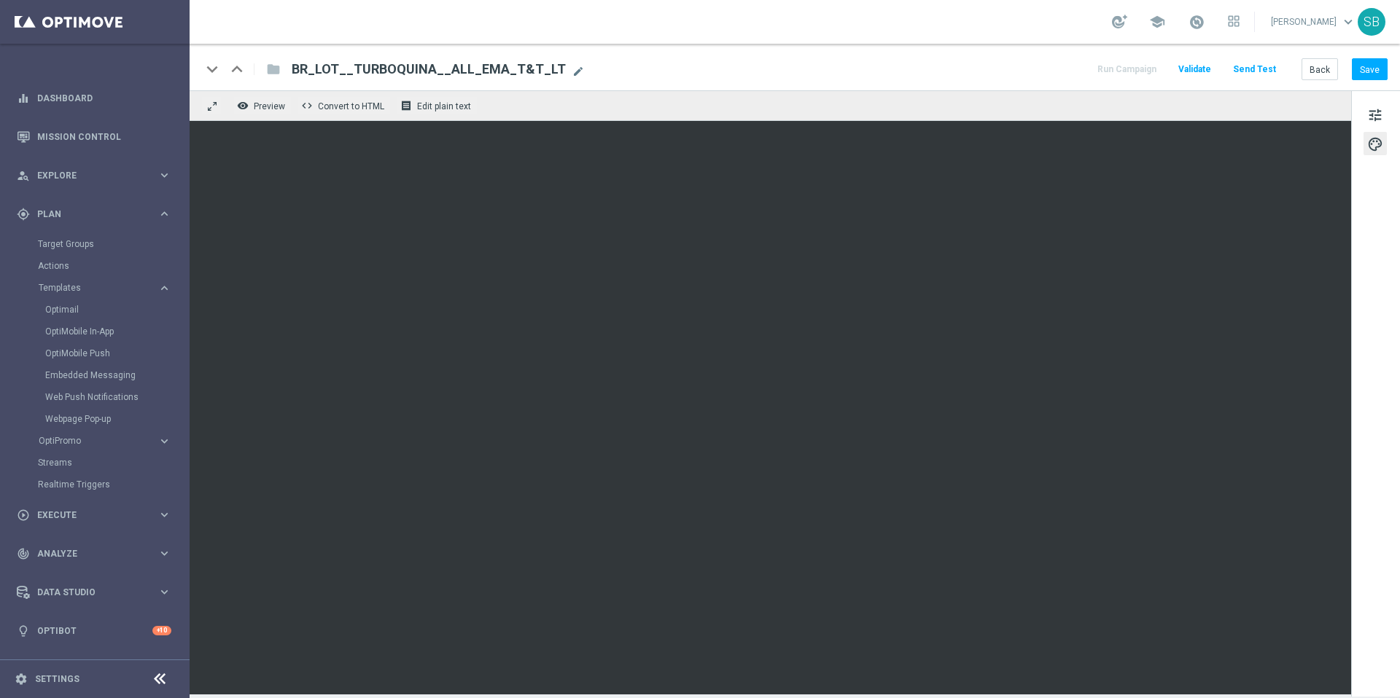
click at [897, 58] on div "keyboard_arrow_down keyboard_arrow_up folder BR_LOT__TURBOQUINA__ALL_EMA_T&T_LT…" at bounding box center [795, 67] width 1210 height 47
click at [1374, 69] on font "Save" at bounding box center [1370, 69] width 20 height 10
click at [1326, 74] on button "Back" at bounding box center [1319, 68] width 36 height 21
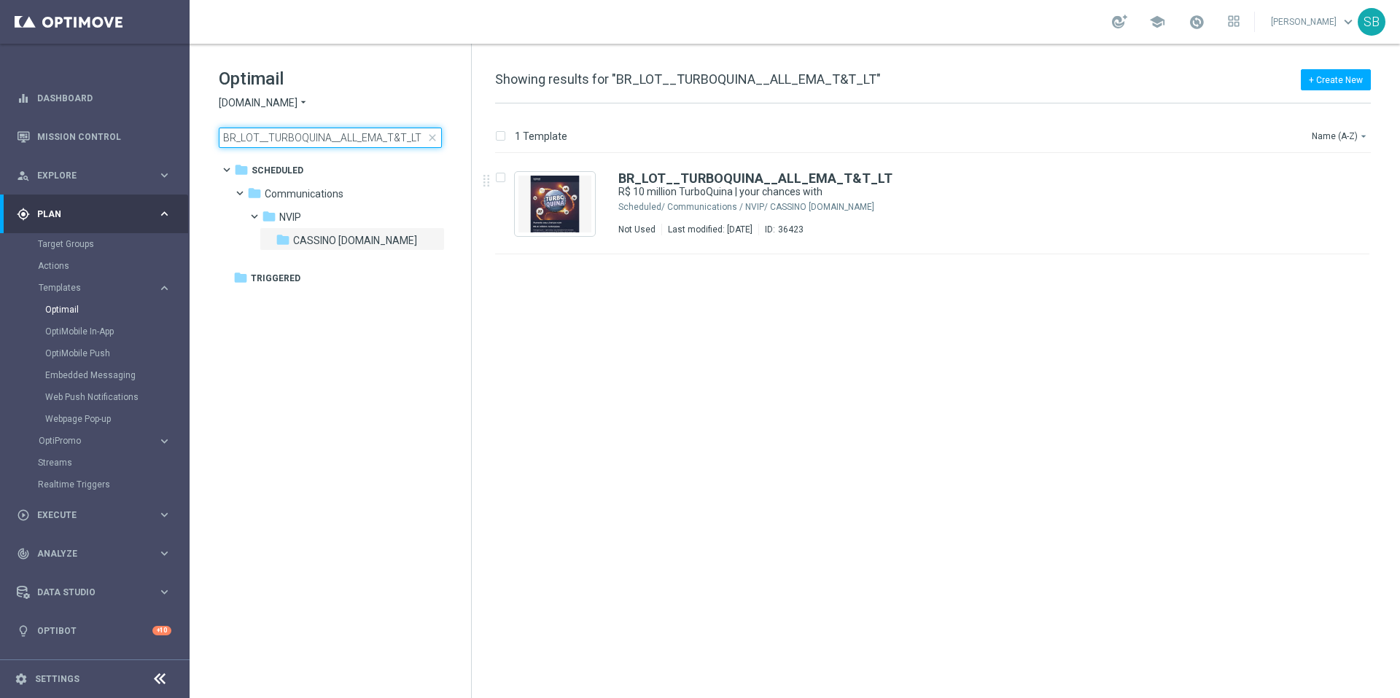
drag, startPoint x: 302, startPoint y: 139, endPoint x: 327, endPoint y: 142, distance: 25.7
click at [327, 142] on input "BR_LOT__TURBOQUINA__ALL_EMA_T&T_LT" at bounding box center [330, 138] width 223 height 20
type input "BR_LOT__TURBOSENA__ALL_EMA_T&T_LT"
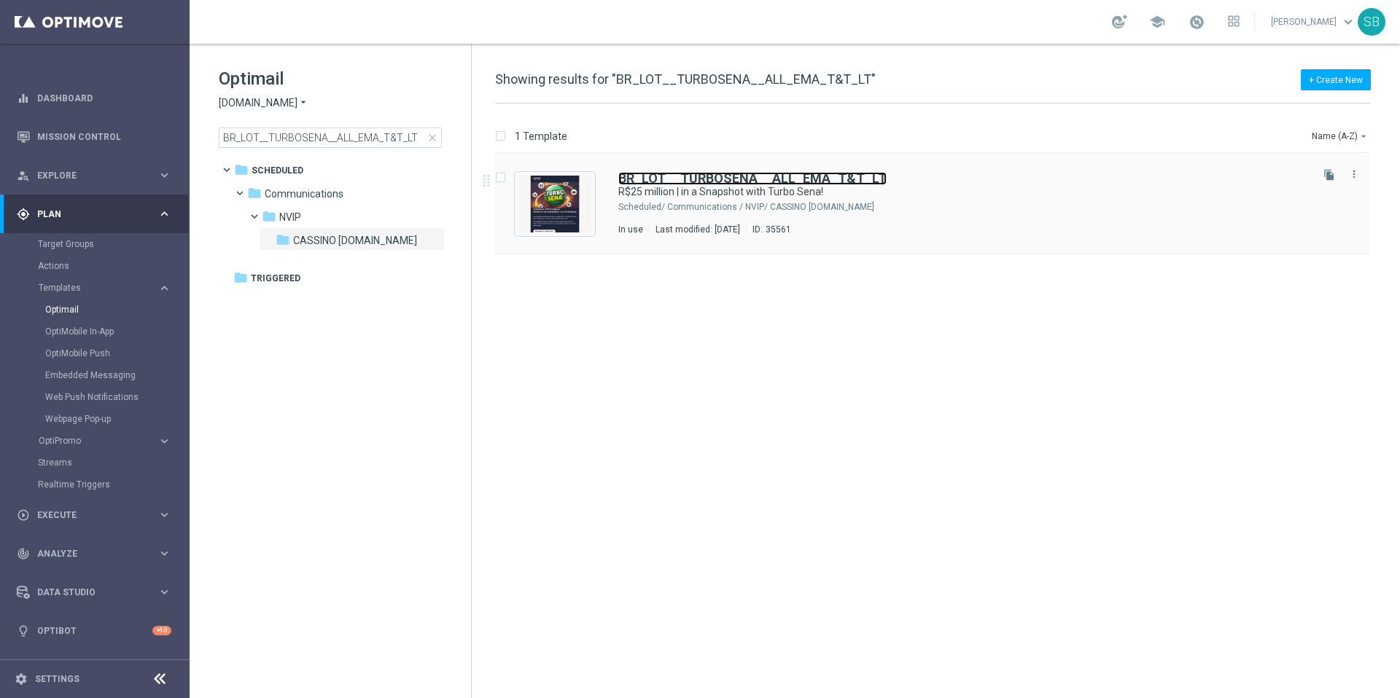
click at [737, 174] on font "BR_LOT__TURBOSENA__ALL_EMA_T&T_LT" at bounding box center [752, 178] width 268 height 15
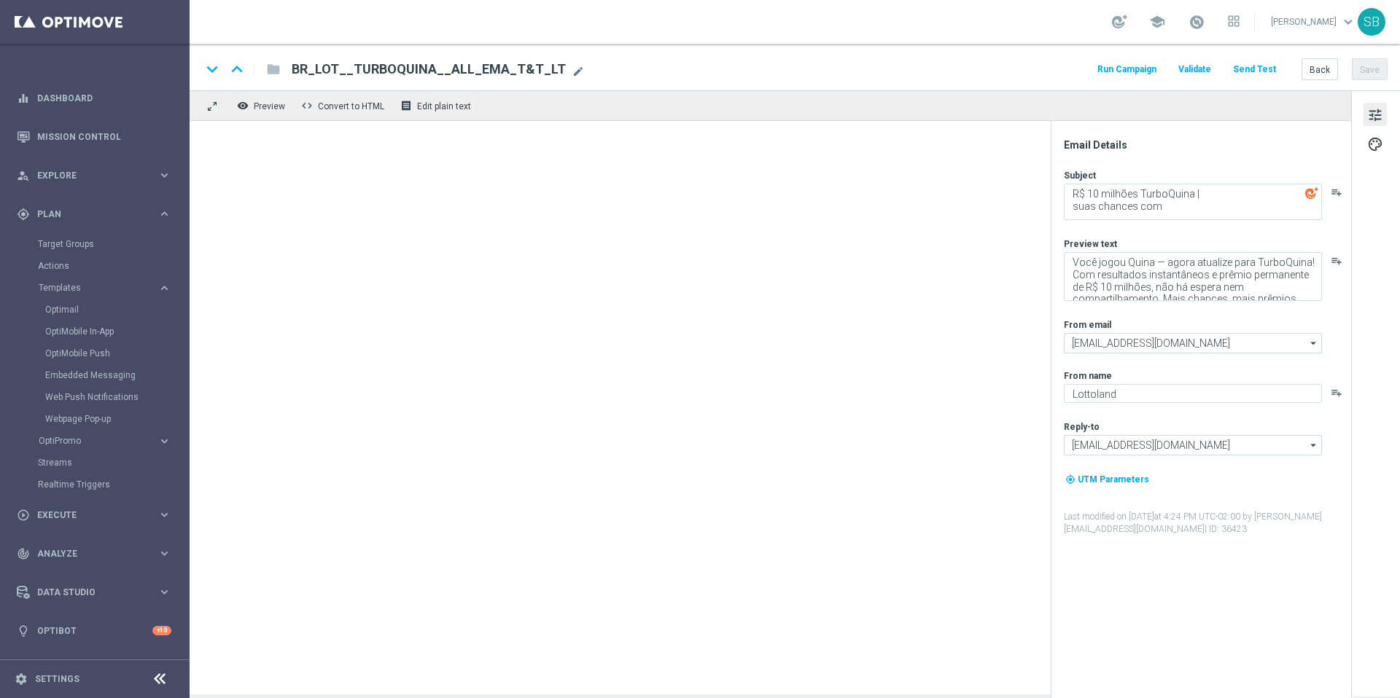
type textarea "R$ 25 milhões | em um Instantâneo com Turbo Sena!"
type textarea "Por que esperar pelo próximo sorteio da Mega Sena? A TurboSena oferece ação ins…"
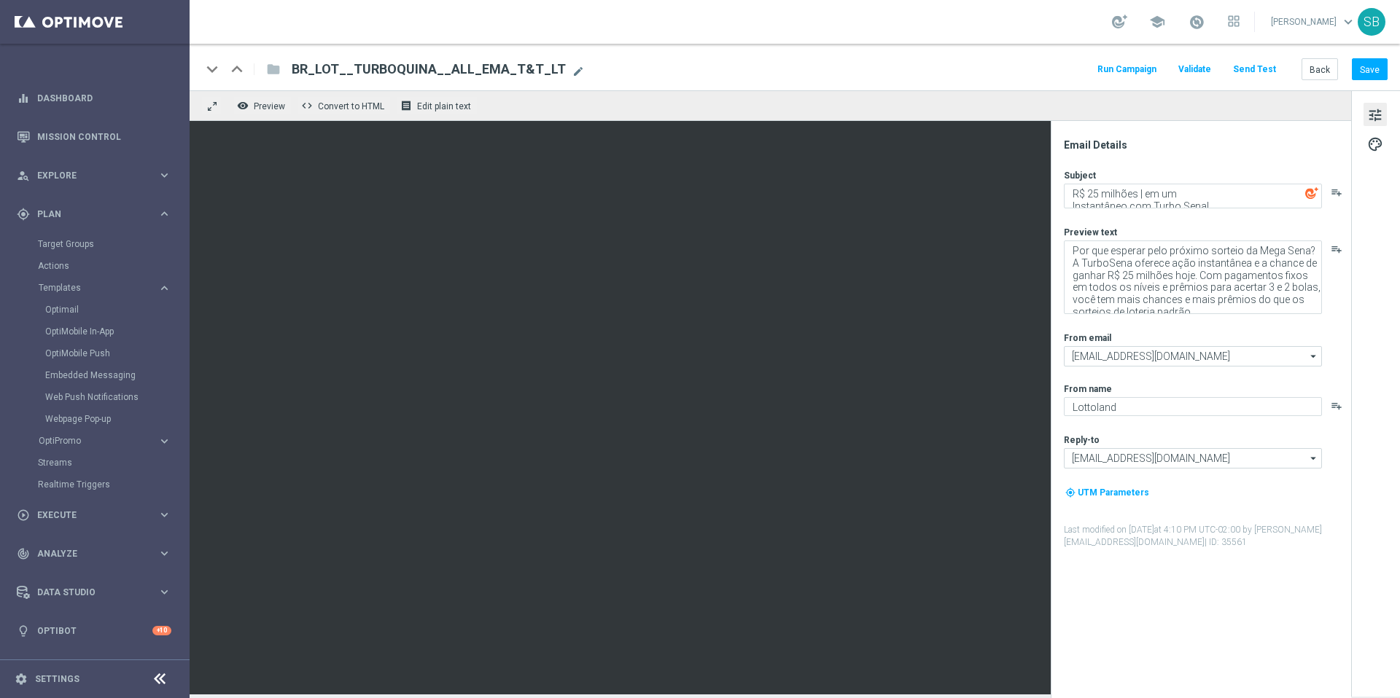
click at [895, 74] on div "keyboard_arrow_down keyboard_arrow_up folder BR_LOT__TURBOSENA__ALL_EMA_T&T_LT …" at bounding box center [794, 69] width 1186 height 19
click at [1076, 193] on textarea "R$ 25 milhões | em um Instantâneo com Turbo Sena!" at bounding box center [1193, 196] width 258 height 25
click at [1083, 195] on textarea "R$ 25 milhões | em um Instantâneo com Turbo Sena!" at bounding box center [1193, 196] width 258 height 25
click at [1073, 195] on textarea "R$ 25 milhões | em um Instantâneo com Turbo Sena!" at bounding box center [1193, 196] width 258 height 25
click at [1146, 196] on textarea "TurboSena com R$ 25 milhões | em um Instantâneo com Turbo Sena!" at bounding box center [1193, 196] width 258 height 25
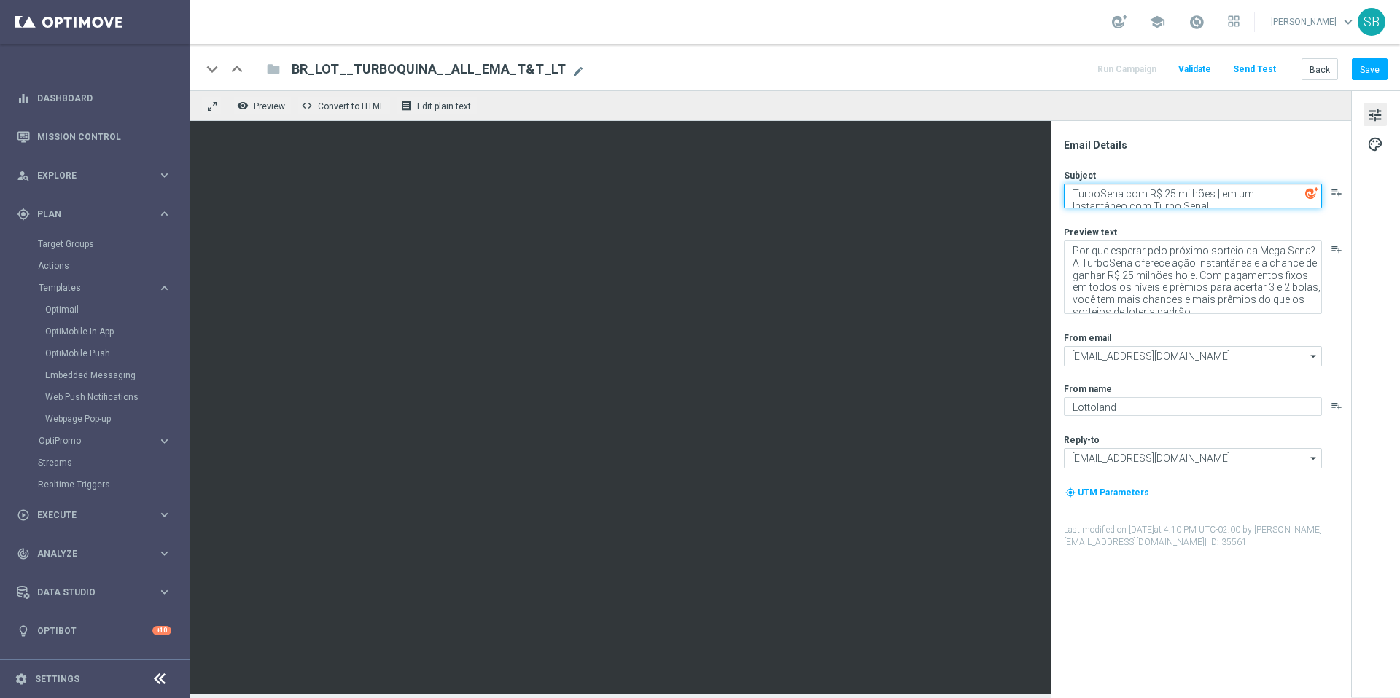
paste textarea "prêmio: R$25 milhões"
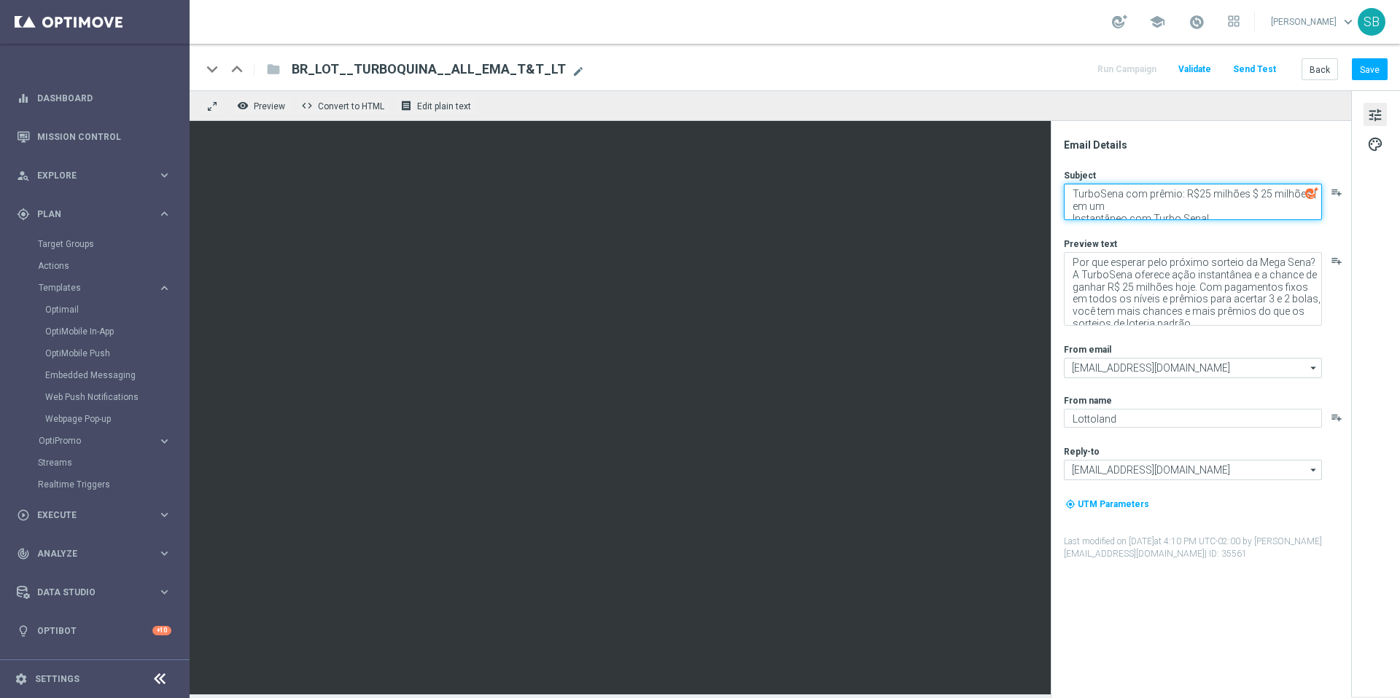
drag, startPoint x: 1247, startPoint y: 195, endPoint x: 1263, endPoint y: 233, distance: 42.1
click at [1263, 233] on div "Subject TurboSena com prêmio: R$25 milhões $ 25 milhões | em um Instantâneo com…" at bounding box center [1207, 365] width 286 height 392
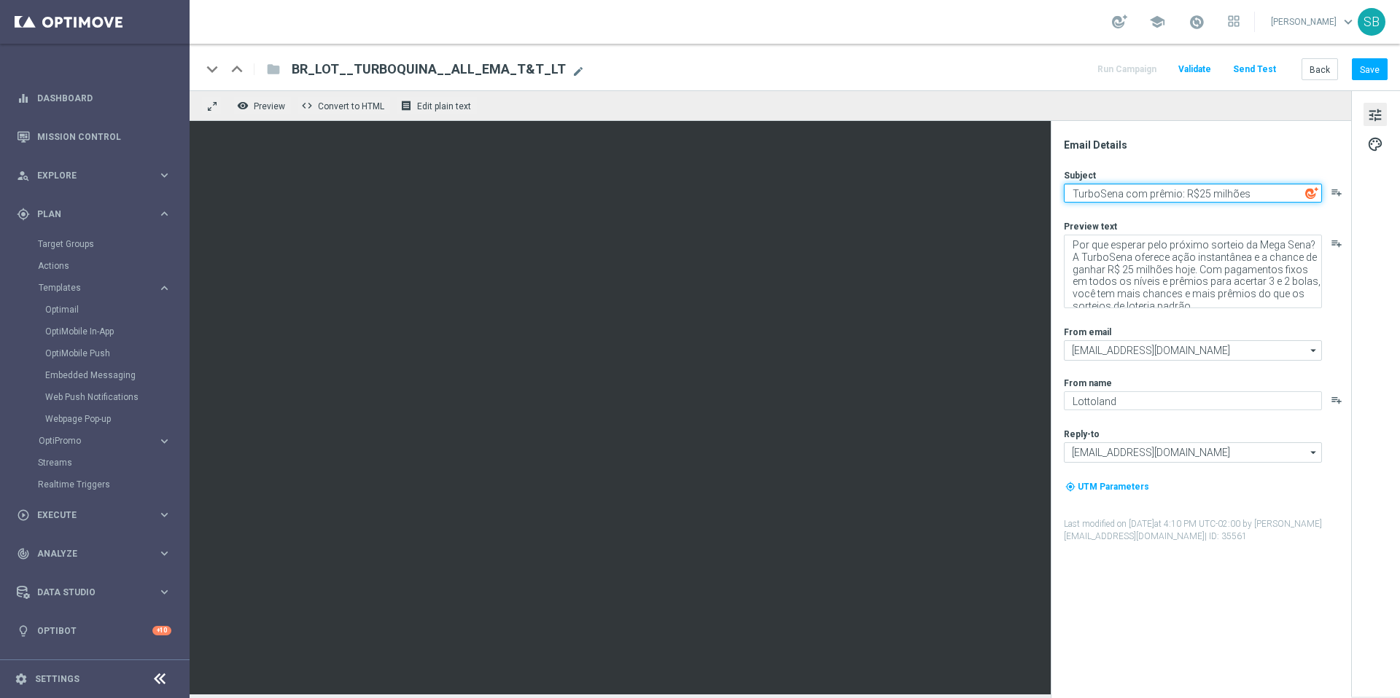
drag, startPoint x: 1183, startPoint y: 194, endPoint x: 1251, endPoint y: 190, distance: 67.9
click at [1251, 190] on textarea "TurboSena com prêmio: R$25 milhões" at bounding box center [1193, 193] width 258 height 19
type textarea "TurboSena com prêmio: R$25 milhões"
click at [1333, 192] on font "playlist_add" at bounding box center [1337, 193] width 12 height 12
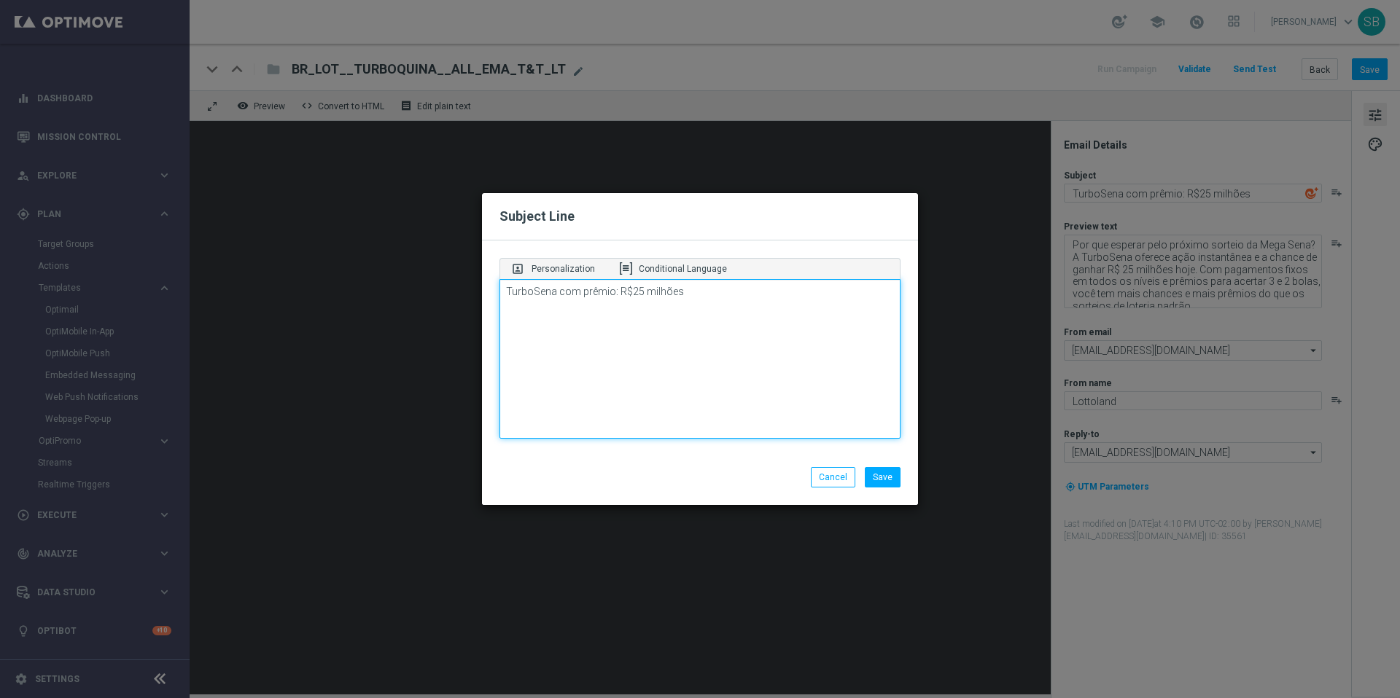
click at [567, 347] on textarea "TurboSena com prêmio: R$25 milhões" at bounding box center [699, 359] width 401 height 160
click at [894, 478] on button "Save" at bounding box center [883, 477] width 36 height 20
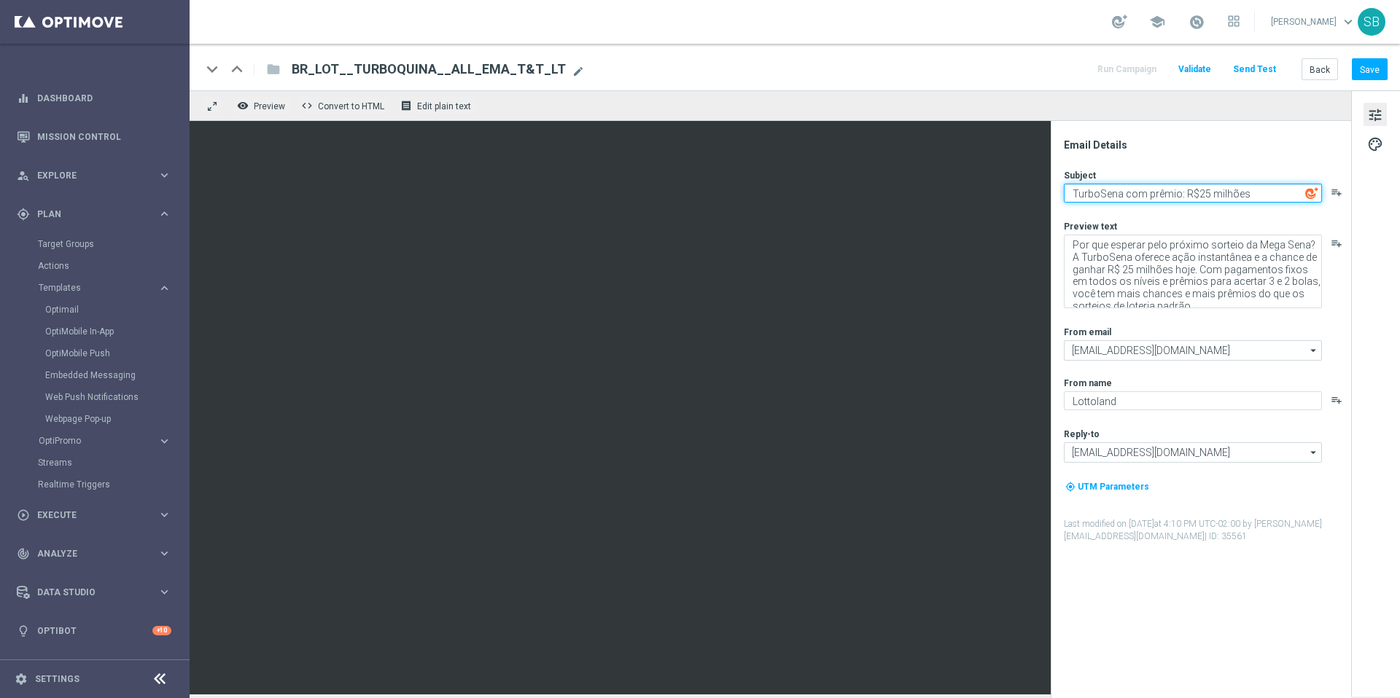
drag, startPoint x: 1183, startPoint y: 195, endPoint x: 1246, endPoint y: 197, distance: 63.4
click at [1246, 197] on textarea "TurboSena com prêmio: R$25 milhões" at bounding box center [1193, 193] width 258 height 19
click at [1380, 146] on font "palette" at bounding box center [1375, 144] width 16 height 16
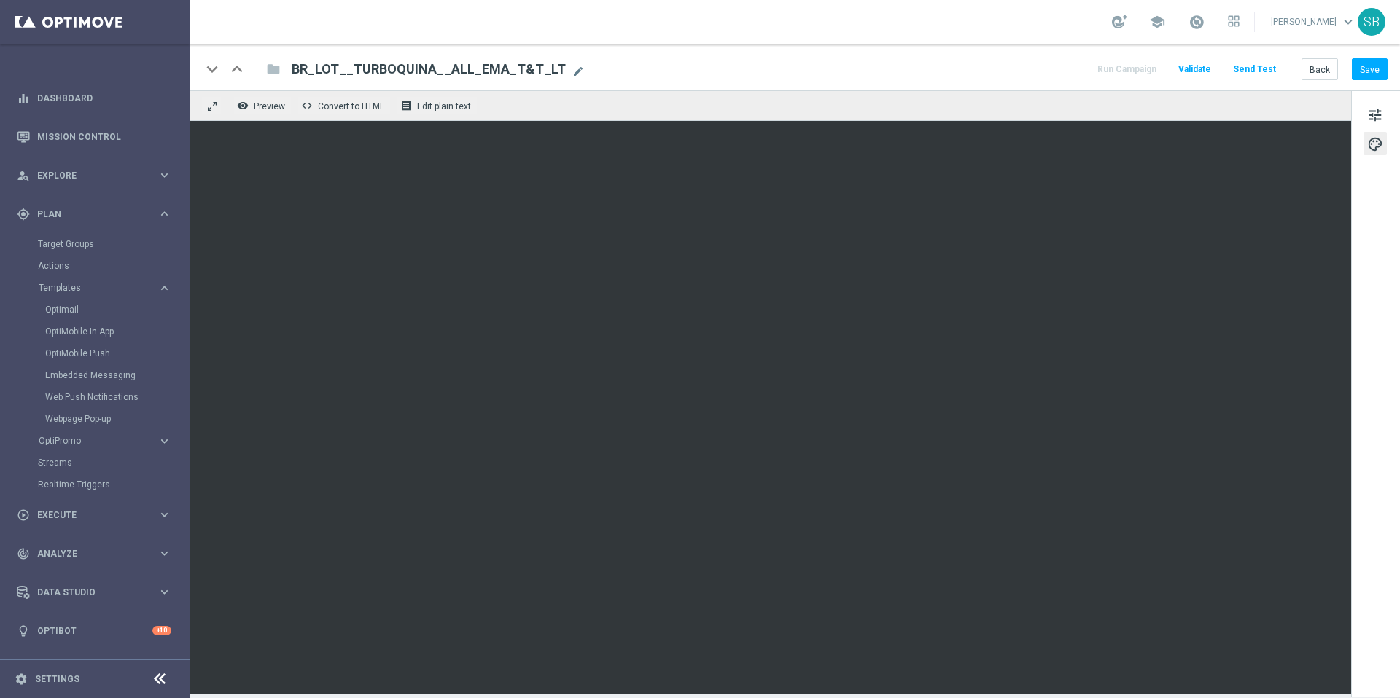
click at [1364, 217] on div "tune palette" at bounding box center [1375, 393] width 49 height 607
click at [1317, 71] on font "Back" at bounding box center [1319, 69] width 20 height 10
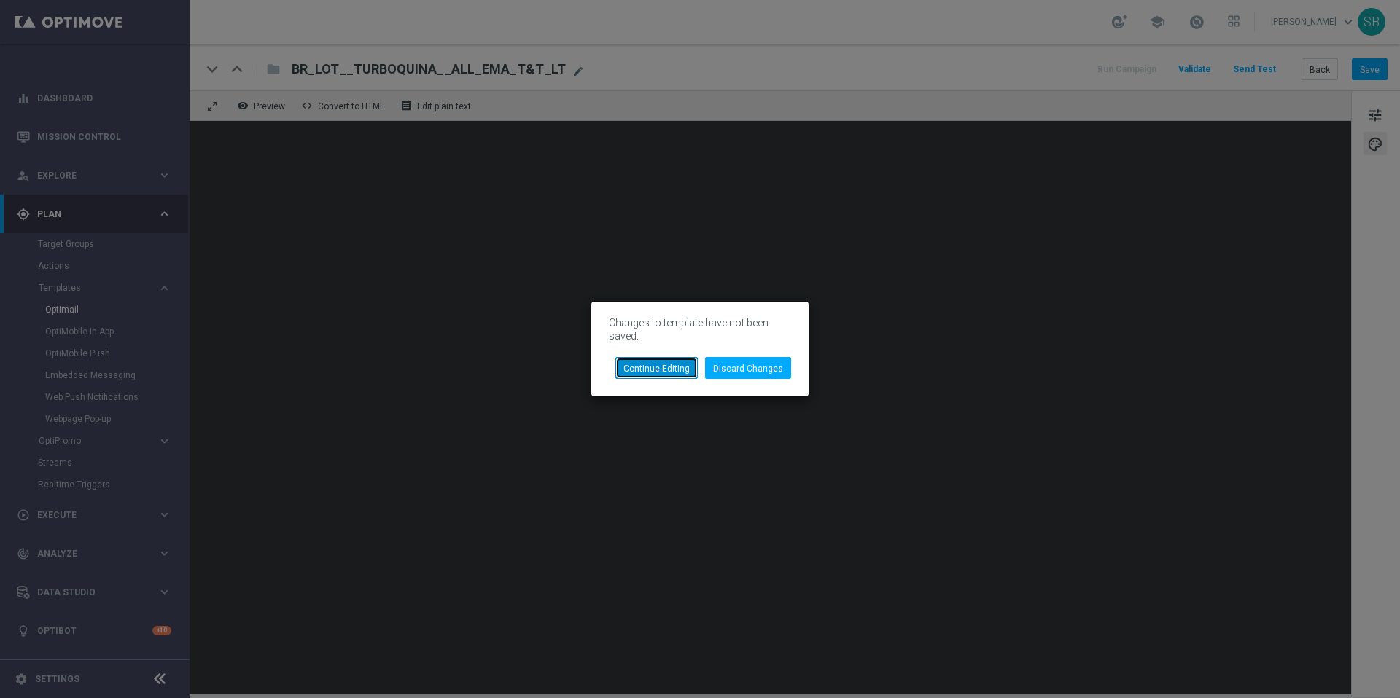
click at [678, 374] on button "Continue Editing" at bounding box center [656, 367] width 82 height 21
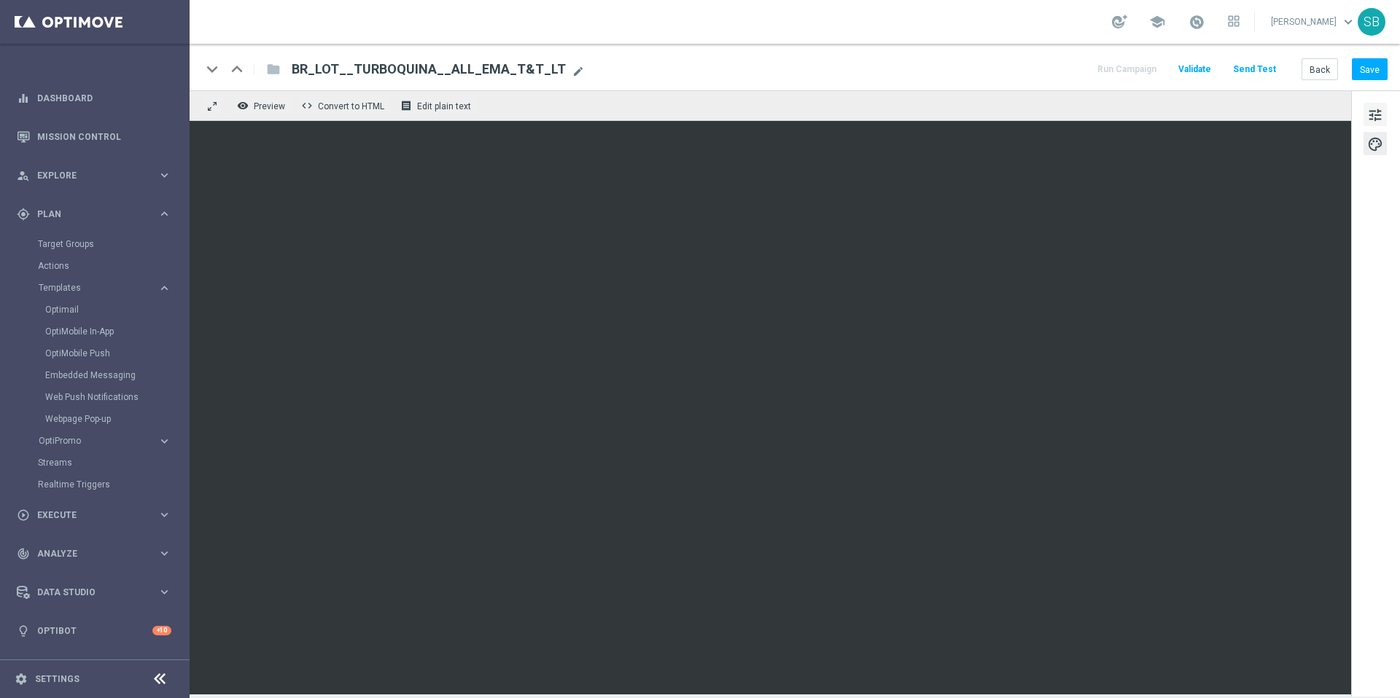
click at [1376, 113] on font "tune" at bounding box center [1375, 115] width 16 height 16
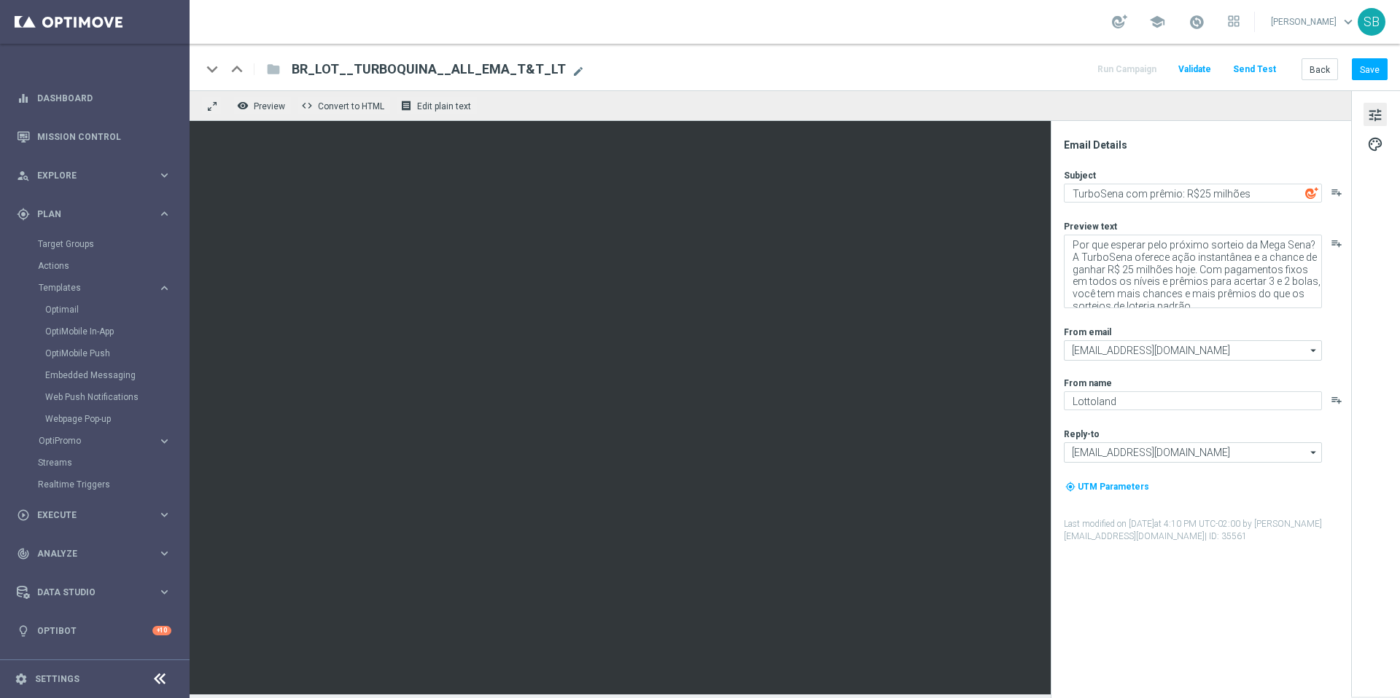
click at [1315, 190] on img at bounding box center [1311, 193] width 13 height 13
drag, startPoint x: 1183, startPoint y: 198, endPoint x: 1247, endPoint y: 196, distance: 64.2
click at [1247, 196] on textarea "TurboSena com prêmio: R$25 milhões" at bounding box center [1193, 193] width 258 height 19
click at [360, 111] on font "Convert to HTML" at bounding box center [351, 106] width 66 height 10
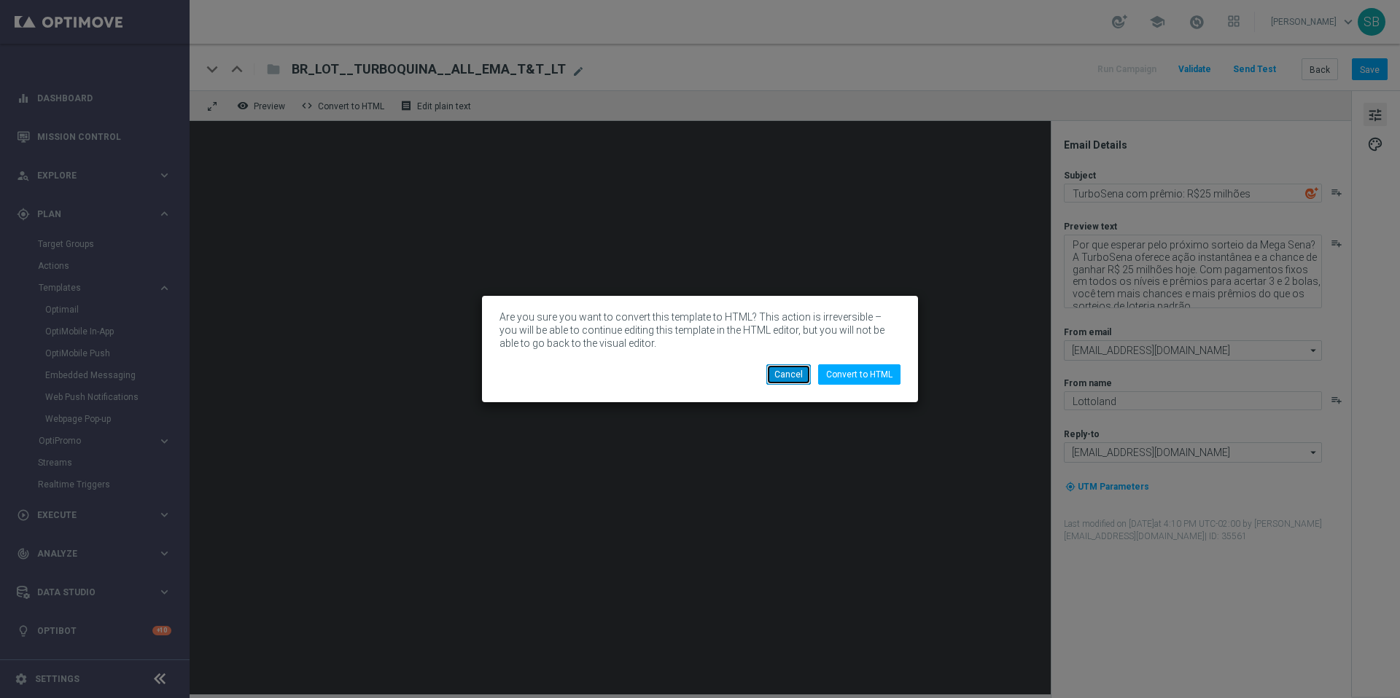
click at [790, 378] on button "Cancel" at bounding box center [788, 375] width 44 height 20
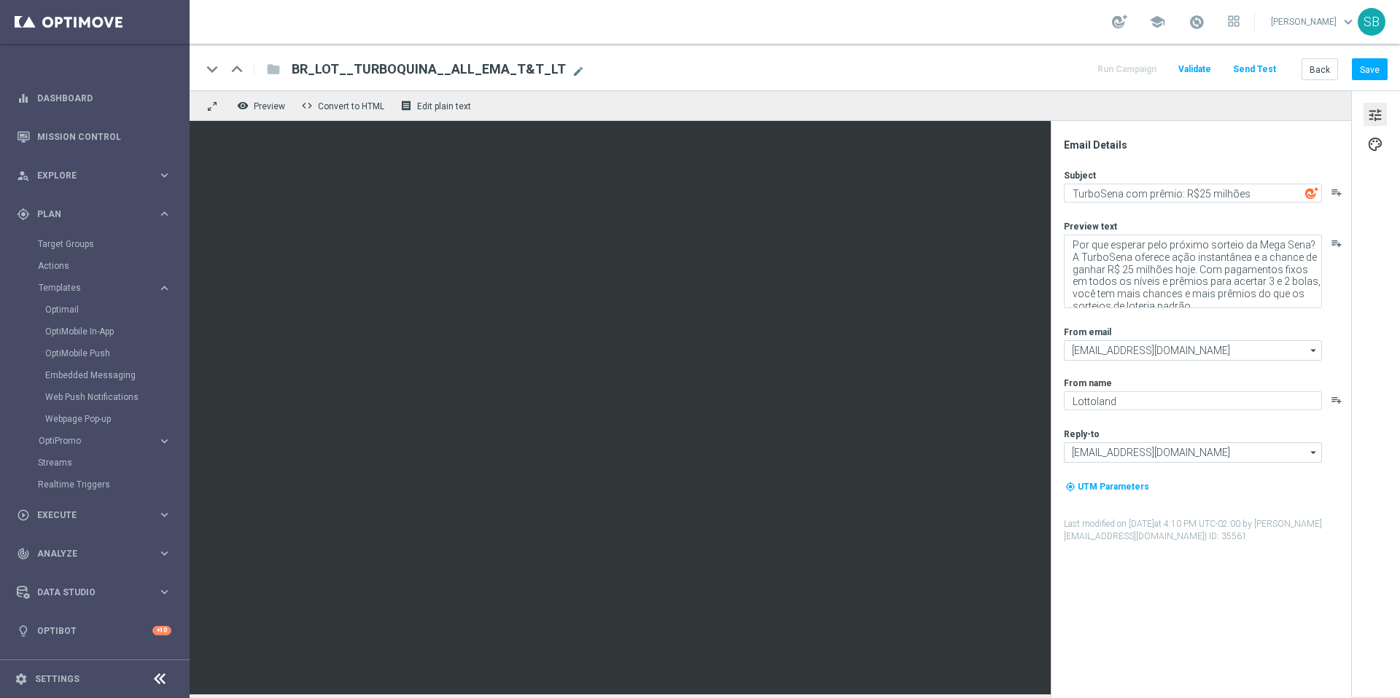
click at [1334, 195] on font "playlist_add" at bounding box center [1337, 193] width 12 height 12
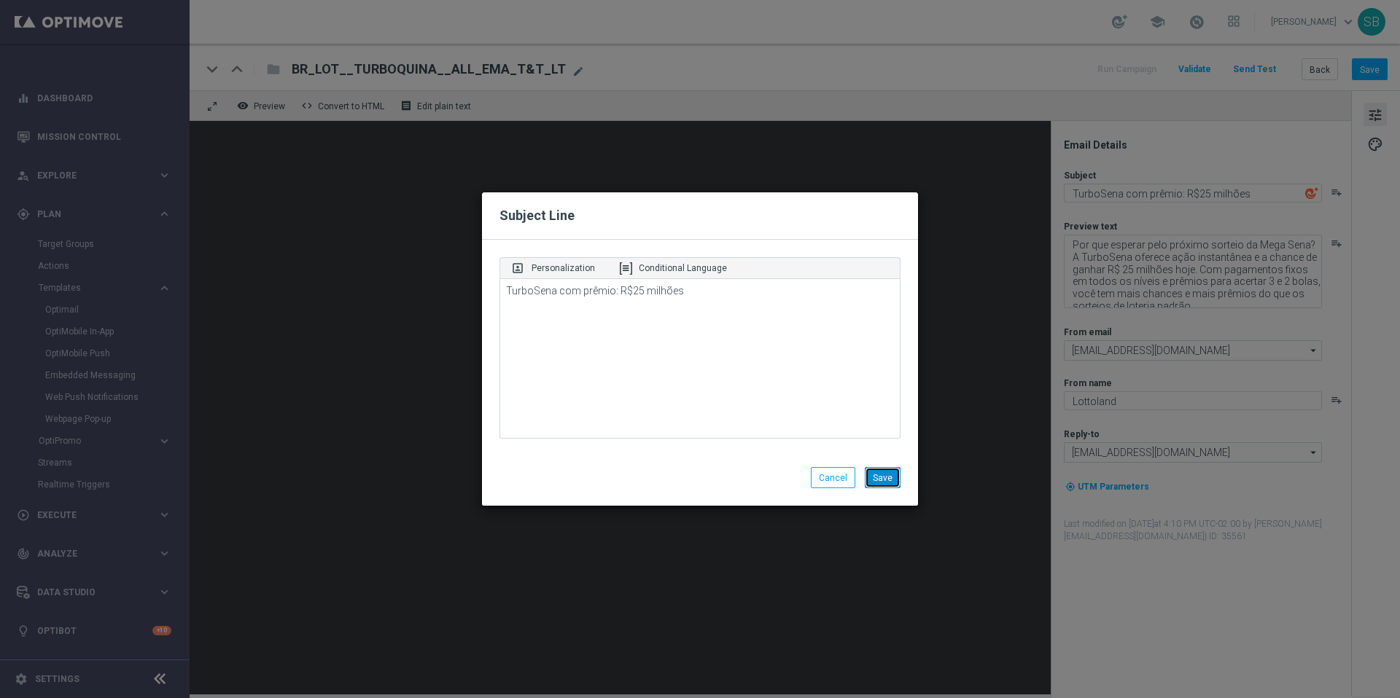
click at [893, 483] on button "Save" at bounding box center [883, 477] width 36 height 21
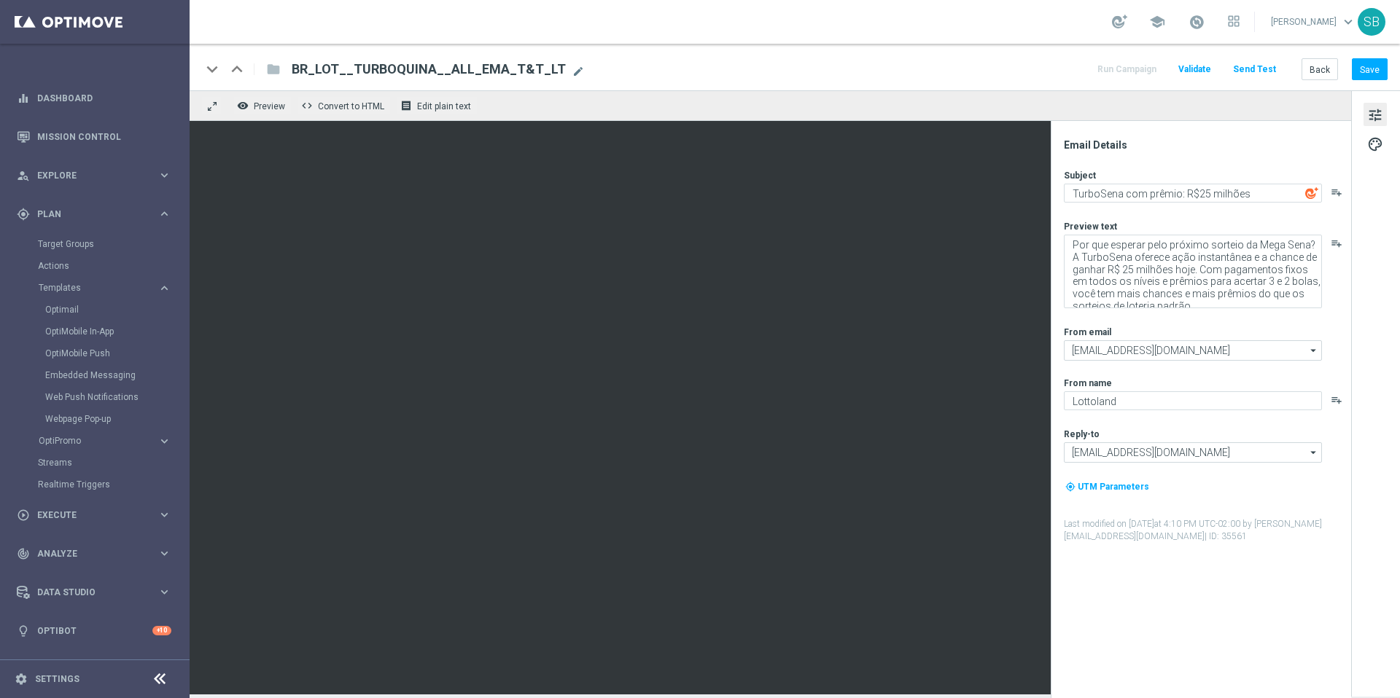
click at [1335, 195] on font "playlist_add" at bounding box center [1337, 193] width 12 height 12
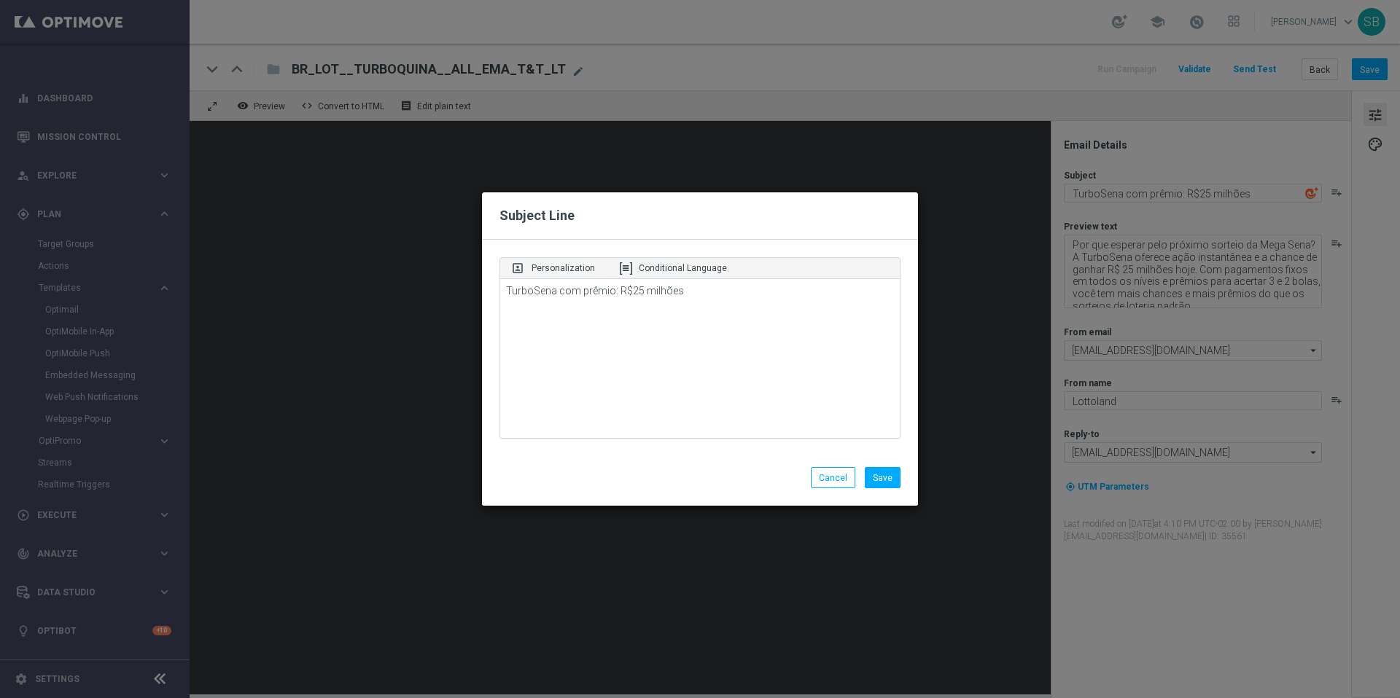
click at [1340, 197] on modal-container "Subject Line portrait Personalization Conditional Language TurboSena com prêmio…" at bounding box center [700, 349] width 1400 height 698
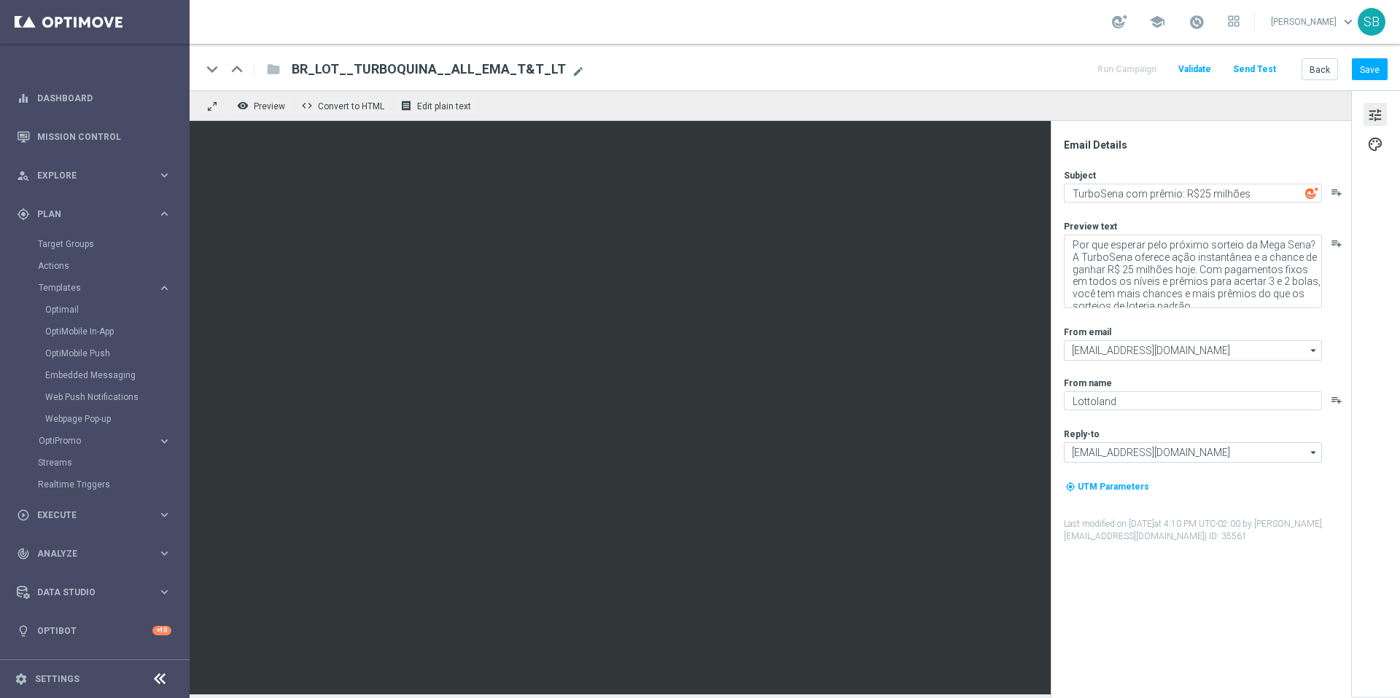
click at [1340, 197] on font "playlist_add" at bounding box center [1337, 193] width 12 height 12
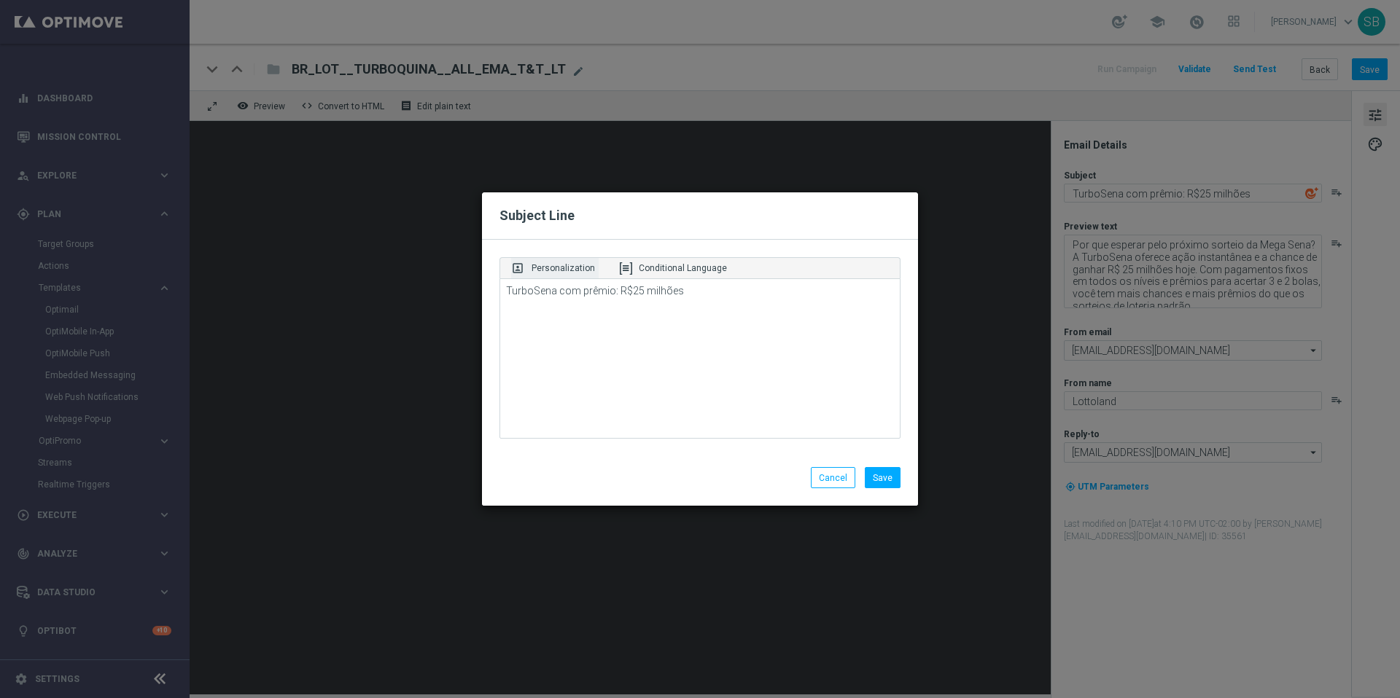
click at [544, 270] on font "Personalization" at bounding box center [562, 268] width 63 height 10
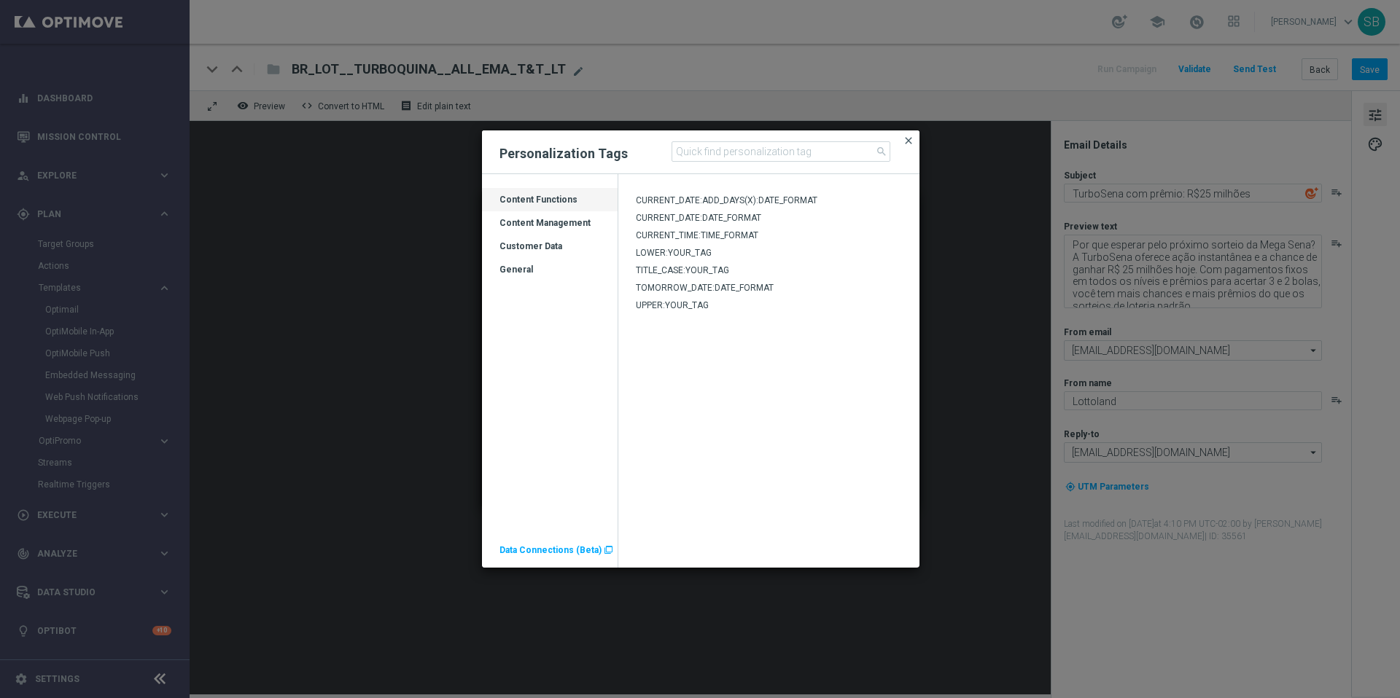
click at [909, 142] on font "close" at bounding box center [909, 141] width 12 height 12
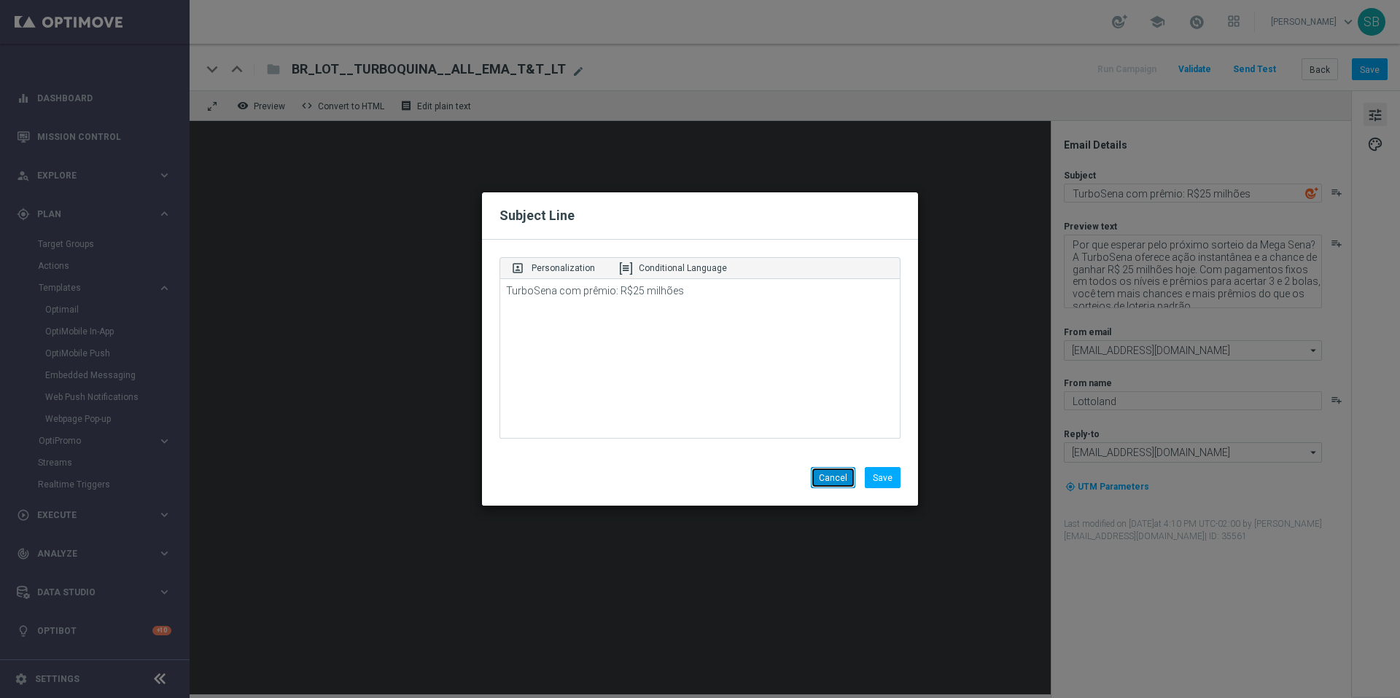
click at [836, 485] on button "Cancel" at bounding box center [833, 477] width 44 height 21
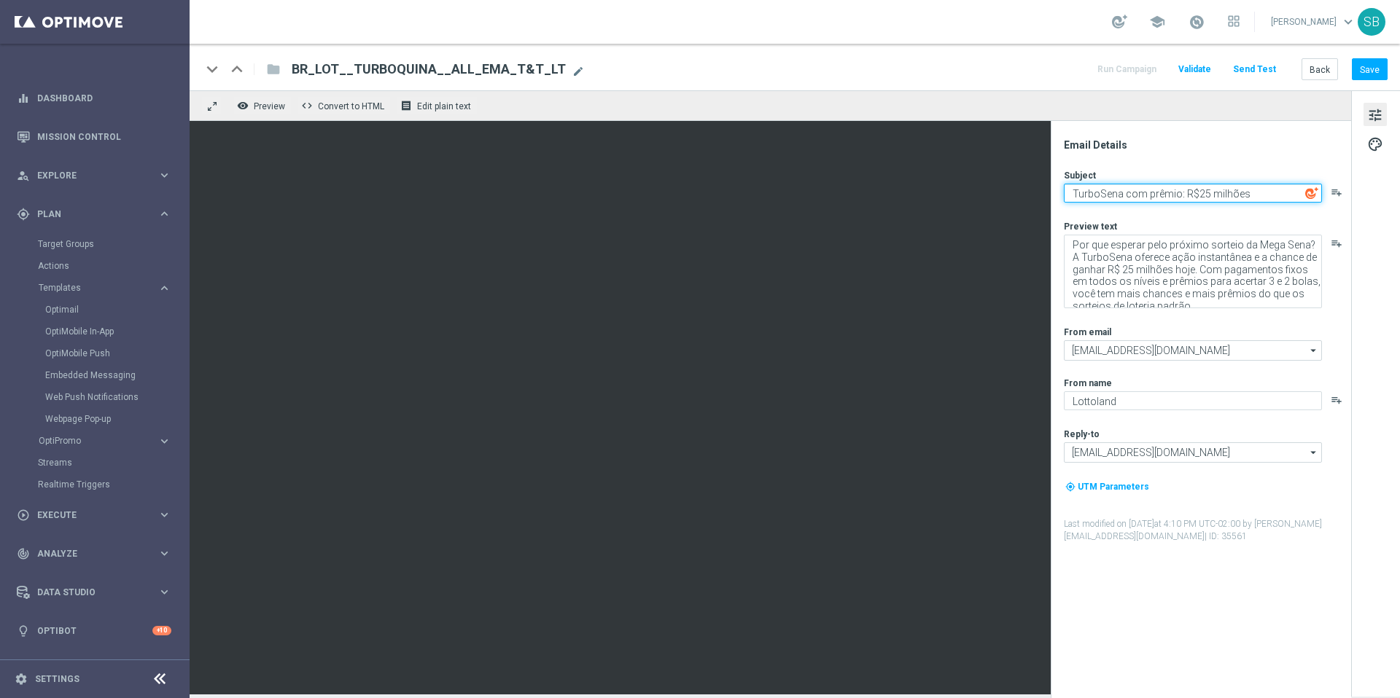
drag, startPoint x: 1183, startPoint y: 196, endPoint x: 1247, endPoint y: 192, distance: 63.5
click at [1247, 192] on textarea "TurboSena com prêmio: R$25 milhões" at bounding box center [1193, 193] width 258 height 19
click at [1318, 152] on div "Email Details Subject TurboSena com prêmio: R$25 milhões playlist_add Preview t…" at bounding box center [1204, 419] width 290 height 560
drag, startPoint x: 1185, startPoint y: 195, endPoint x: 1226, endPoint y: 192, distance: 40.9
click at [1226, 192] on textarea "TurboSena com prêmio: R$25 milhões" at bounding box center [1193, 193] width 258 height 19
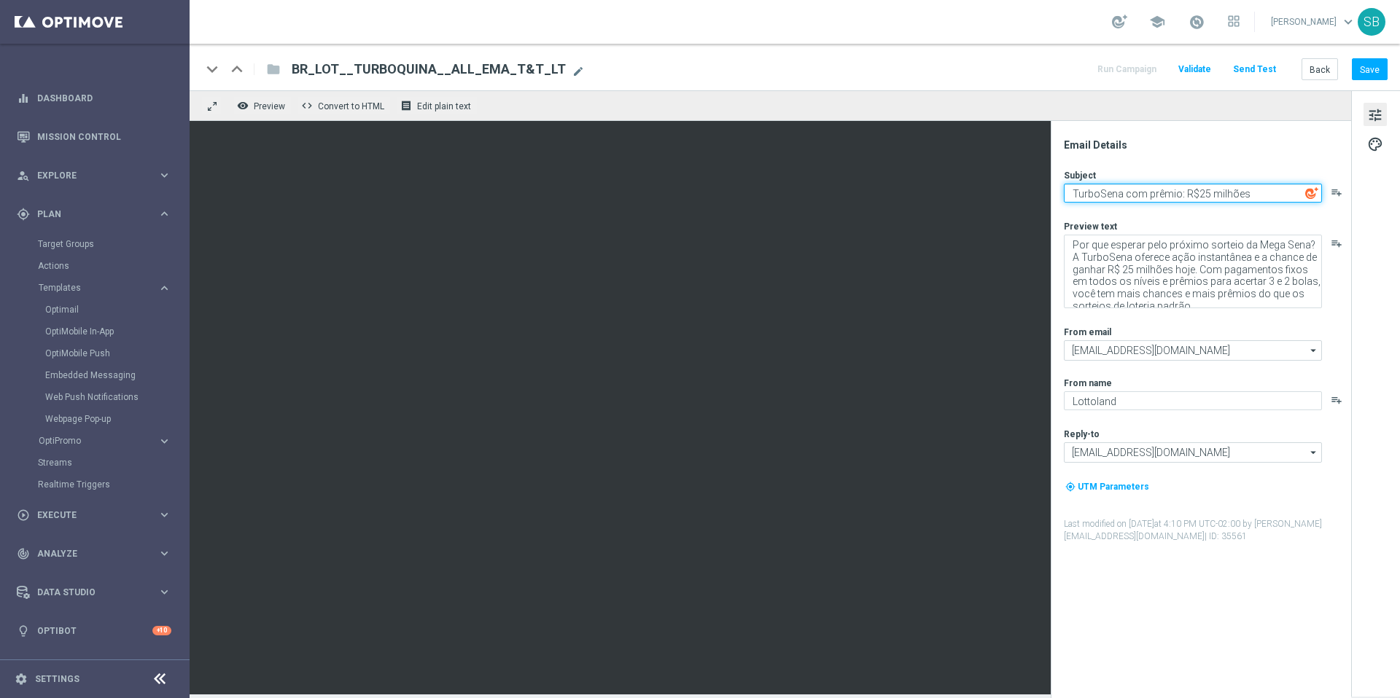
drag, startPoint x: 1183, startPoint y: 195, endPoint x: 1250, endPoint y: 192, distance: 67.8
click at [1250, 192] on textarea "TurboSena com prêmio: R$25 milhões" at bounding box center [1193, 193] width 258 height 19
click at [1253, 156] on div "Email Details Subject TurboSena com prêmio: R$25 milhões playlist_add Preview t…" at bounding box center [1204, 419] width 290 height 560
click at [268, 108] on font "Preview" at bounding box center [269, 106] width 31 height 10
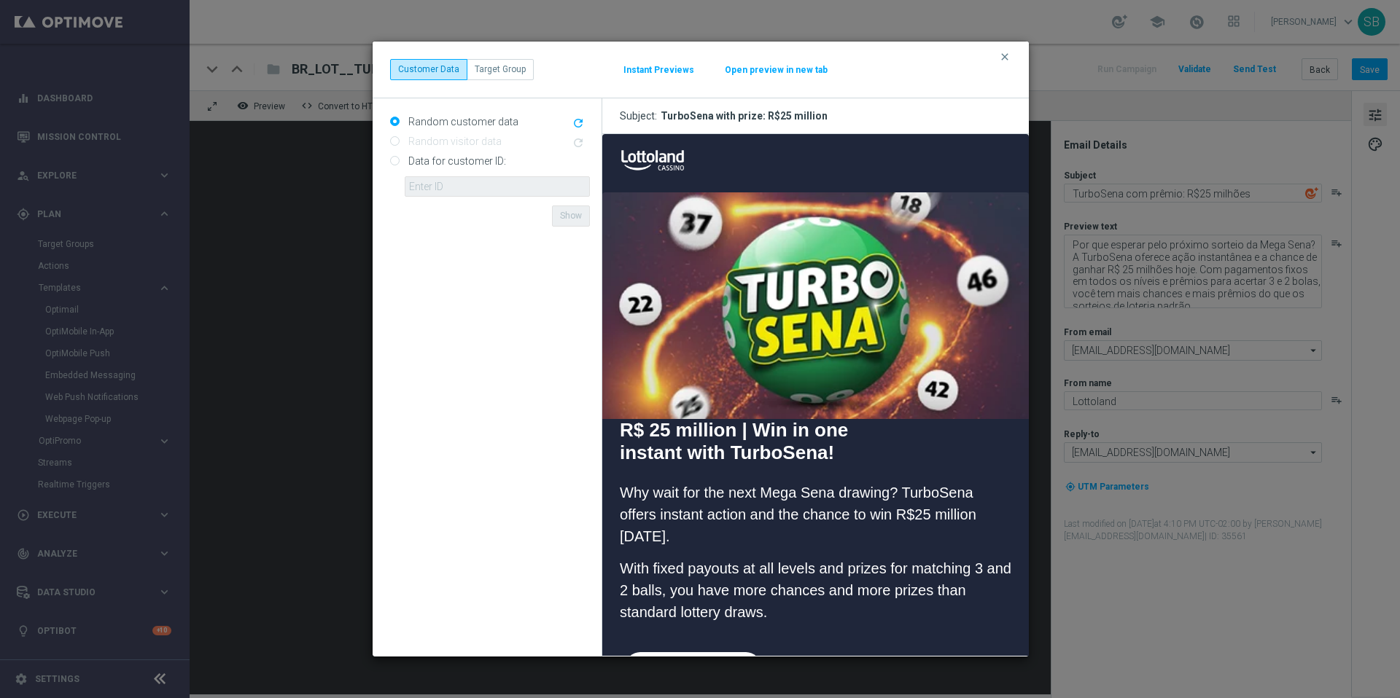
click at [675, 119] on font "TurboSena with prize: R$25 million" at bounding box center [744, 116] width 167 height 12
drag, startPoint x: 662, startPoint y: 115, endPoint x: 836, endPoint y: 112, distance: 174.3
click at [836, 112] on h3 "Subject: TurboSena with prize: R$25 million" at bounding box center [815, 116] width 427 height 36
click at [1008, 58] on icon "clear" at bounding box center [1005, 57] width 12 height 12
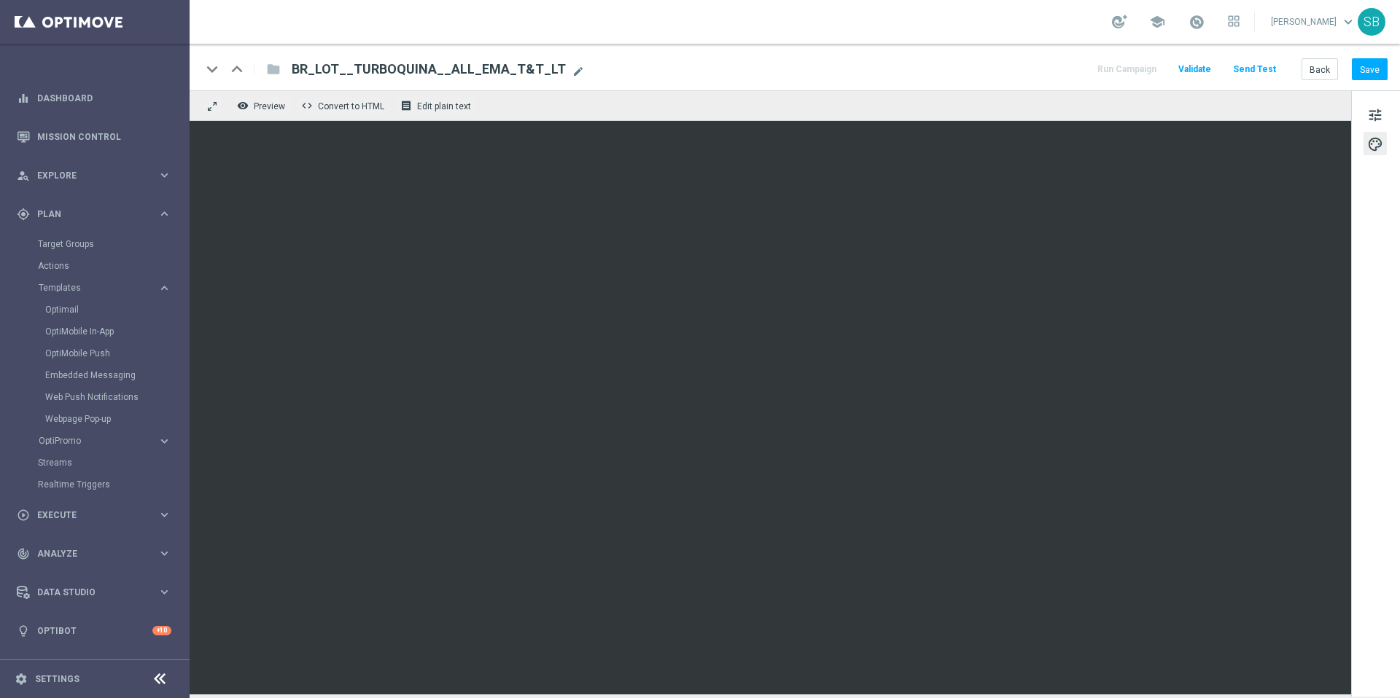
click at [804, 69] on div "keyboard_arrow_down keyboard_arrow_up folder BR_LOT__TURBOSENA__ALL_EMA_T&T_LT …" at bounding box center [794, 69] width 1186 height 19
click at [437, 104] on font "Edit plain text" at bounding box center [444, 106] width 54 height 10
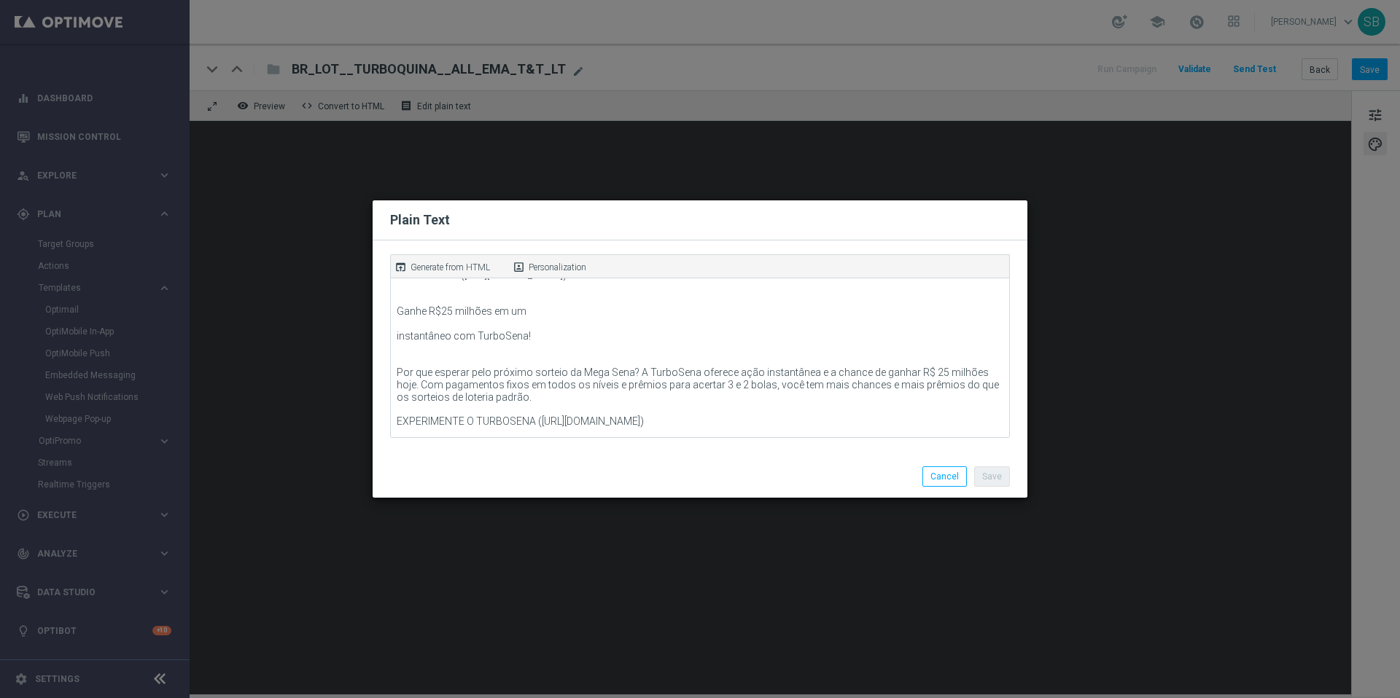
scroll to position [85, 0]
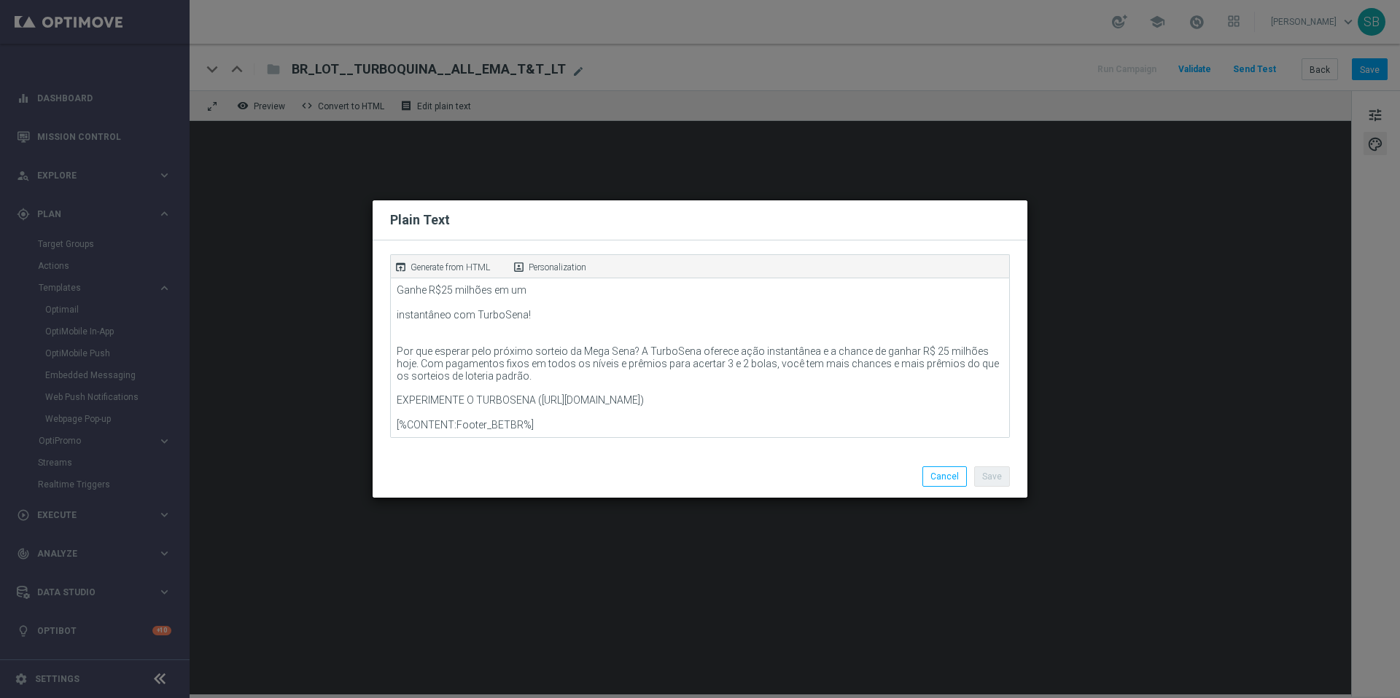
click at [725, 74] on modal-container "Plain Text open_in_browser Generate from HTML portrait Personalization Save Can…" at bounding box center [700, 349] width 1400 height 698
click at [942, 478] on button "Cancel" at bounding box center [944, 477] width 44 height 20
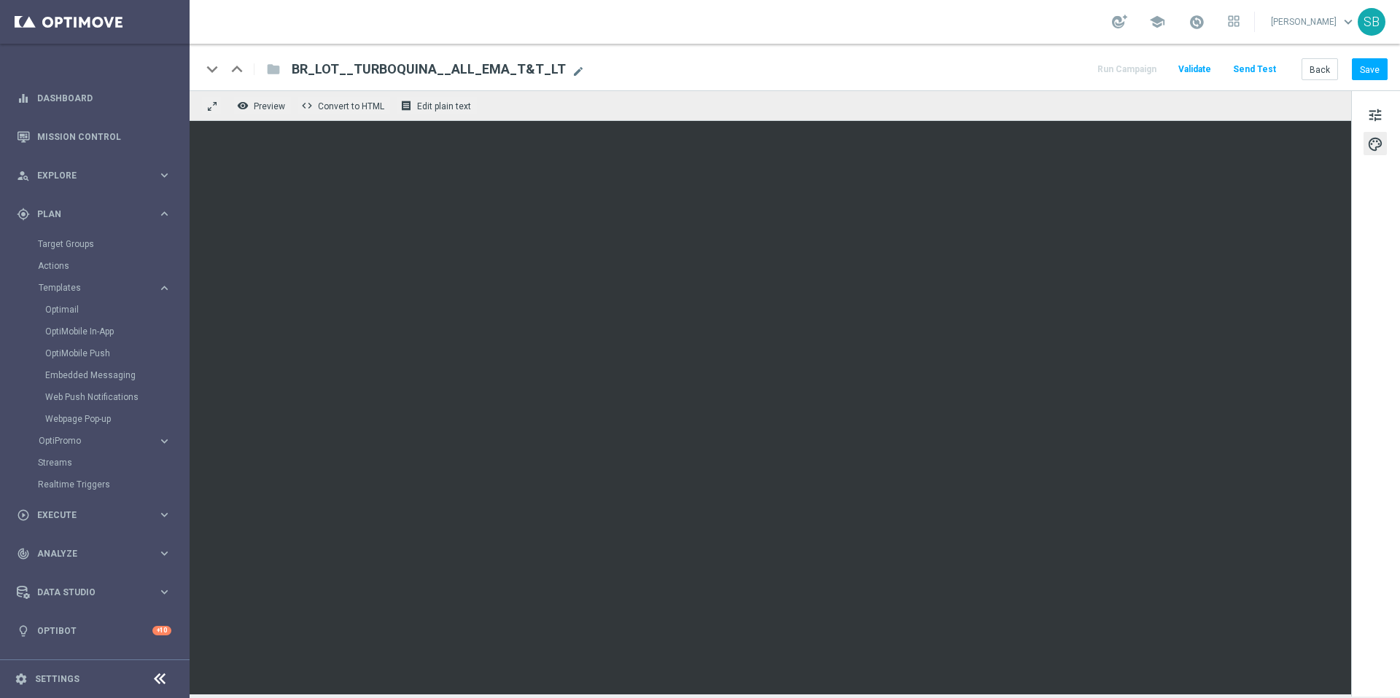
click at [914, 58] on div "keyboard_arrow_down keyboard_arrow_up folder BR_LOT__TURBOSENA__ALL_EMA_T&T_LT …" at bounding box center [795, 67] width 1210 height 47
click at [888, 71] on div "keyboard_arrow_down keyboard_arrow_up folder BR_LOT__TURBOSENA__ALL_EMA_T&T_LT …" at bounding box center [794, 69] width 1186 height 19
click at [1366, 70] on font "Save" at bounding box center [1370, 69] width 20 height 10
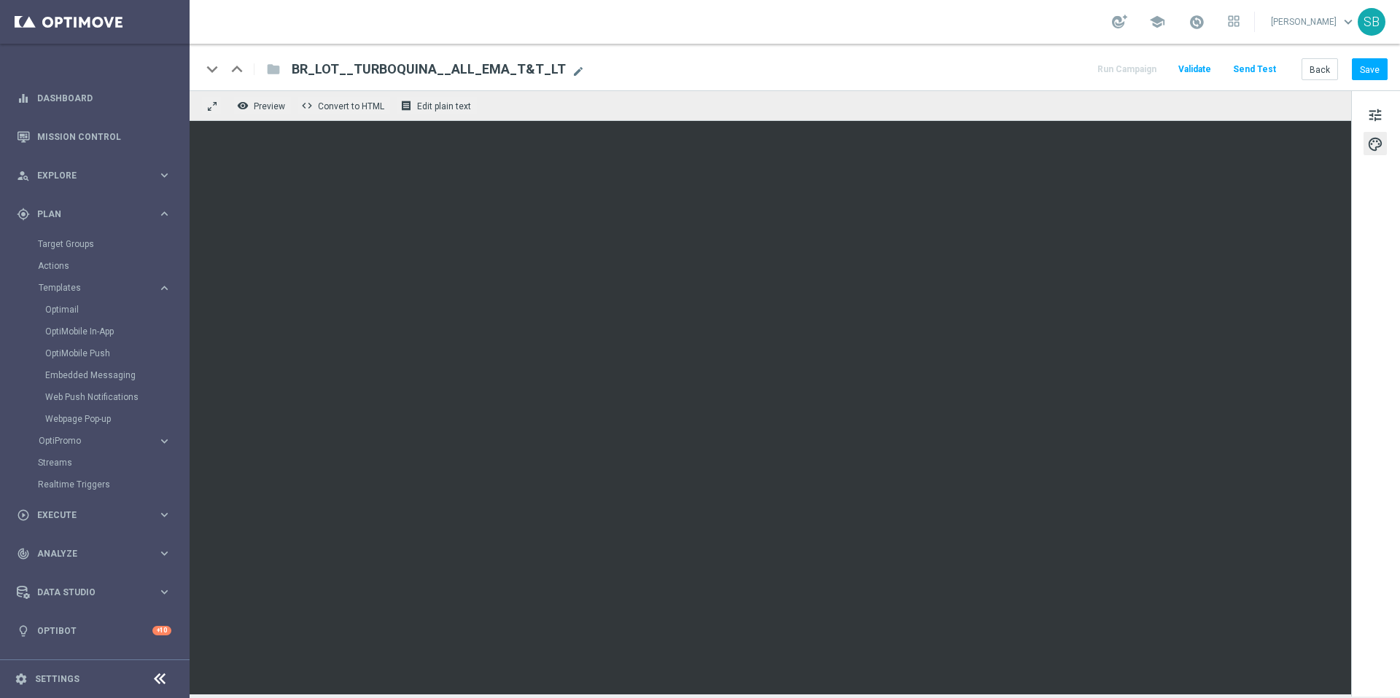
click at [886, 85] on div "keyboard_arrow_down keyboard_arrow_up folder BR_LOT__TURBOSENA__ALL_EMA_T&T_LT …" at bounding box center [795, 67] width 1210 height 47
click at [1377, 75] on button "Save" at bounding box center [1370, 68] width 36 height 21
click at [270, 111] on font "Preview" at bounding box center [269, 106] width 31 height 10
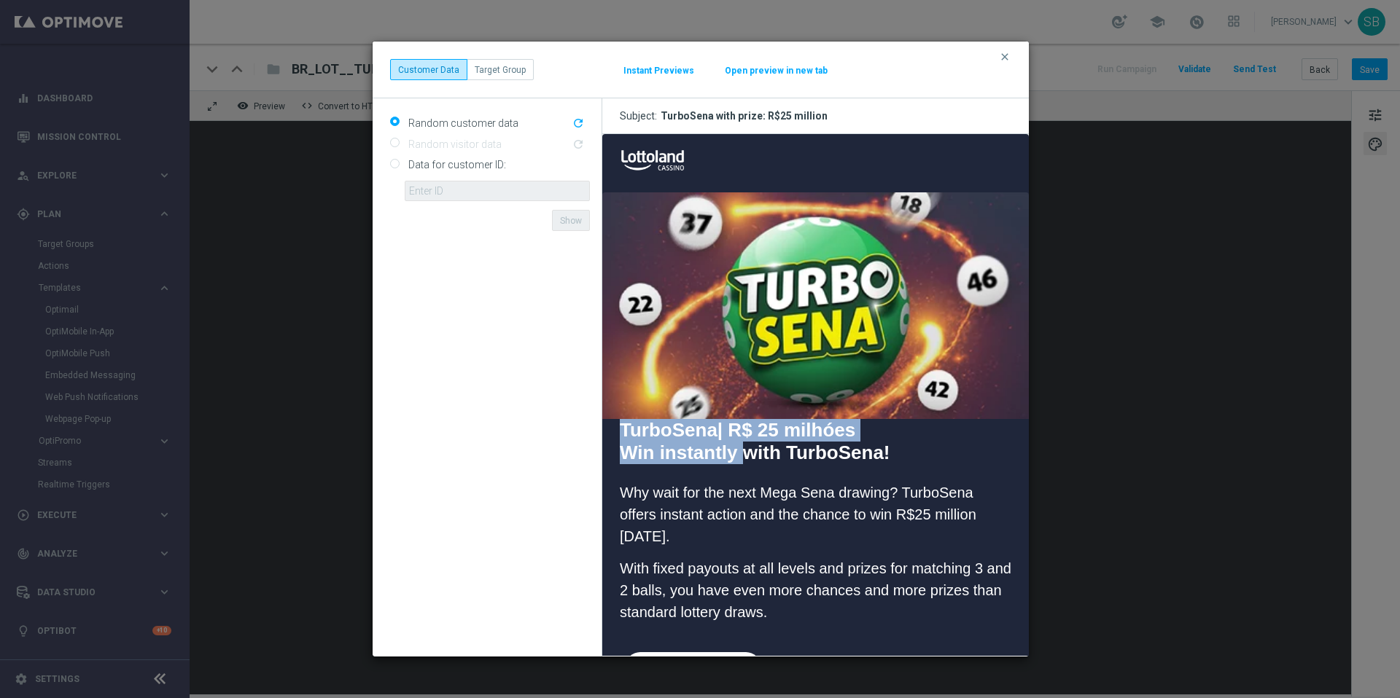
drag, startPoint x: 620, startPoint y: 427, endPoint x: 743, endPoint y: 445, distance: 123.9
click at [743, 445] on td "TurboSena | R$ 25 milhóes Win instantly with TurboSena!     Why wait for the ne…" at bounding box center [815, 526] width 427 height 216
click at [995, 74] on div "clear Customer Data Target Group Instant Previews Open preview in new tab" at bounding box center [700, 69] width 621 height 21
click at [1007, 60] on font "clear" at bounding box center [1005, 57] width 12 height 12
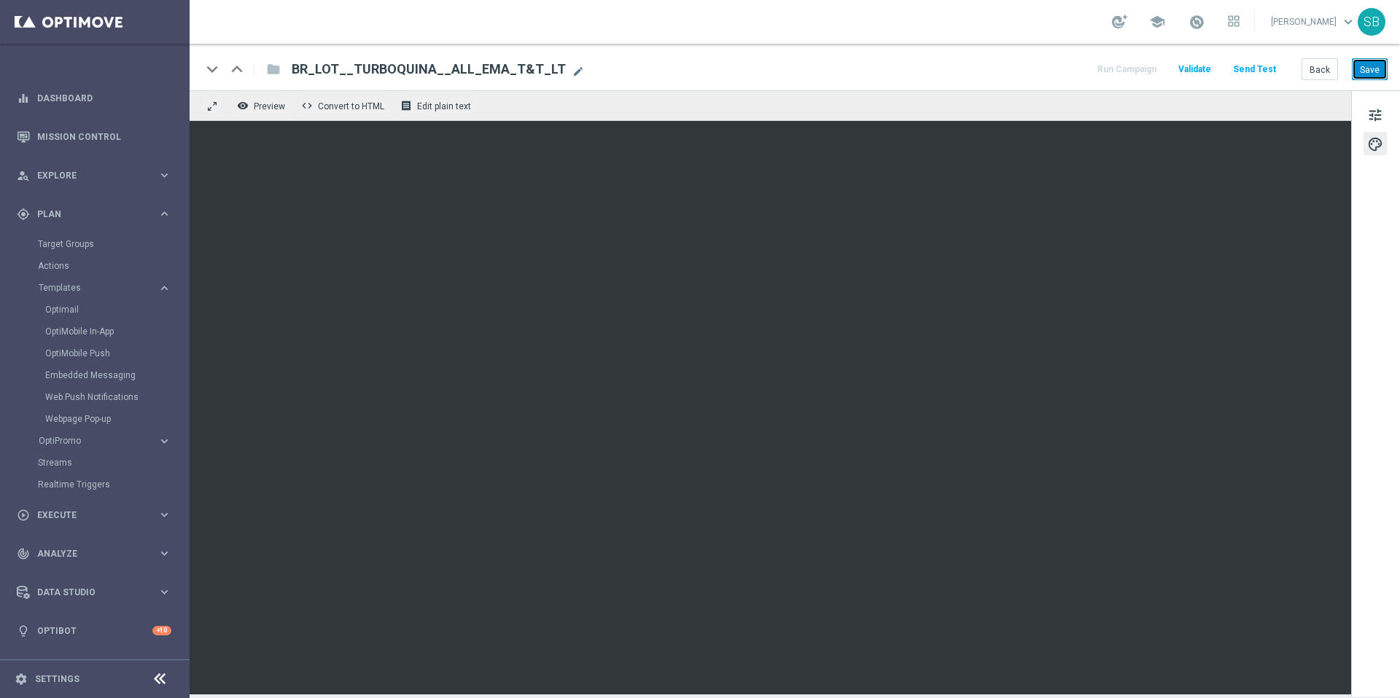
click at [1369, 68] on font "Save" at bounding box center [1370, 69] width 20 height 10
click at [917, 78] on div "keyboard_arrow_down keyboard_arrow_up folder BR_LOT__TURBOSENA__ALL_EMA_T&T_LT …" at bounding box center [794, 69] width 1186 height 19
click at [826, 71] on div "keyboard_arrow_down keyboard_arrow_up folder BR_LOT__TURBOSENA__ALL_EMA_T&T_LT …" at bounding box center [794, 69] width 1186 height 19
click at [1369, 68] on font "Save" at bounding box center [1370, 69] width 20 height 10
click at [910, 79] on div "keyboard_arrow_down keyboard_arrow_up folder BR_LOT__TURBOSENA__ALL_EMA_T&T_LT …" at bounding box center [795, 67] width 1210 height 47
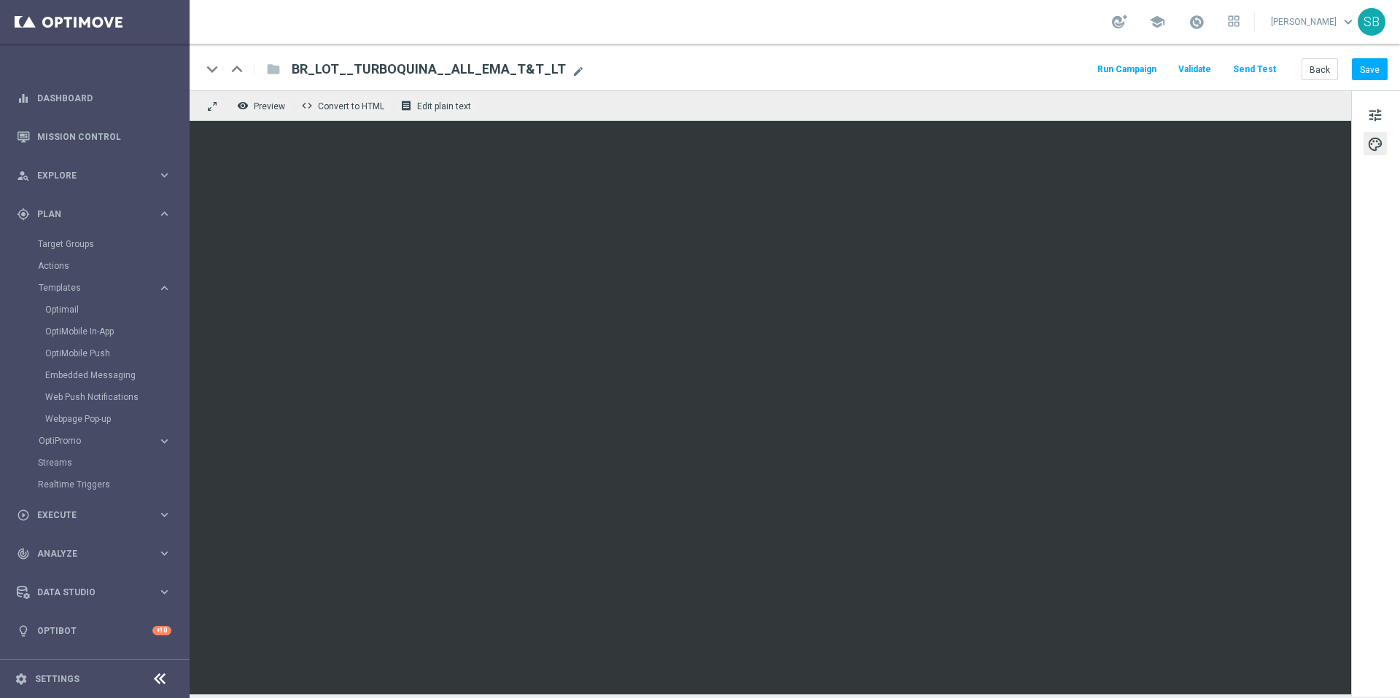
click at [887, 75] on div "keyboard_arrow_down keyboard_arrow_up folder BR_LOT__TURBOSENA__ALL_EMA_T&T_LT …" at bounding box center [794, 69] width 1186 height 19
click at [319, 26] on div "school [PERSON_NAME] keyboard_arrow_down SB" at bounding box center [795, 22] width 1210 height 44
click at [319, 27] on div "school [PERSON_NAME] keyboard_arrow_down SB" at bounding box center [795, 22] width 1210 height 44
click at [978, 80] on div "keyboard_arrow_down keyboard_arrow_up folder BR_LOT__TURBOSENA__ALL_EMA_T&T_LT …" at bounding box center [795, 67] width 1210 height 47
click at [884, 60] on div "keyboard_arrow_down keyboard_arrow_up folder BR_LOT__TURBOSENA__ALL_EMA_T&T_LT …" at bounding box center [794, 69] width 1186 height 19
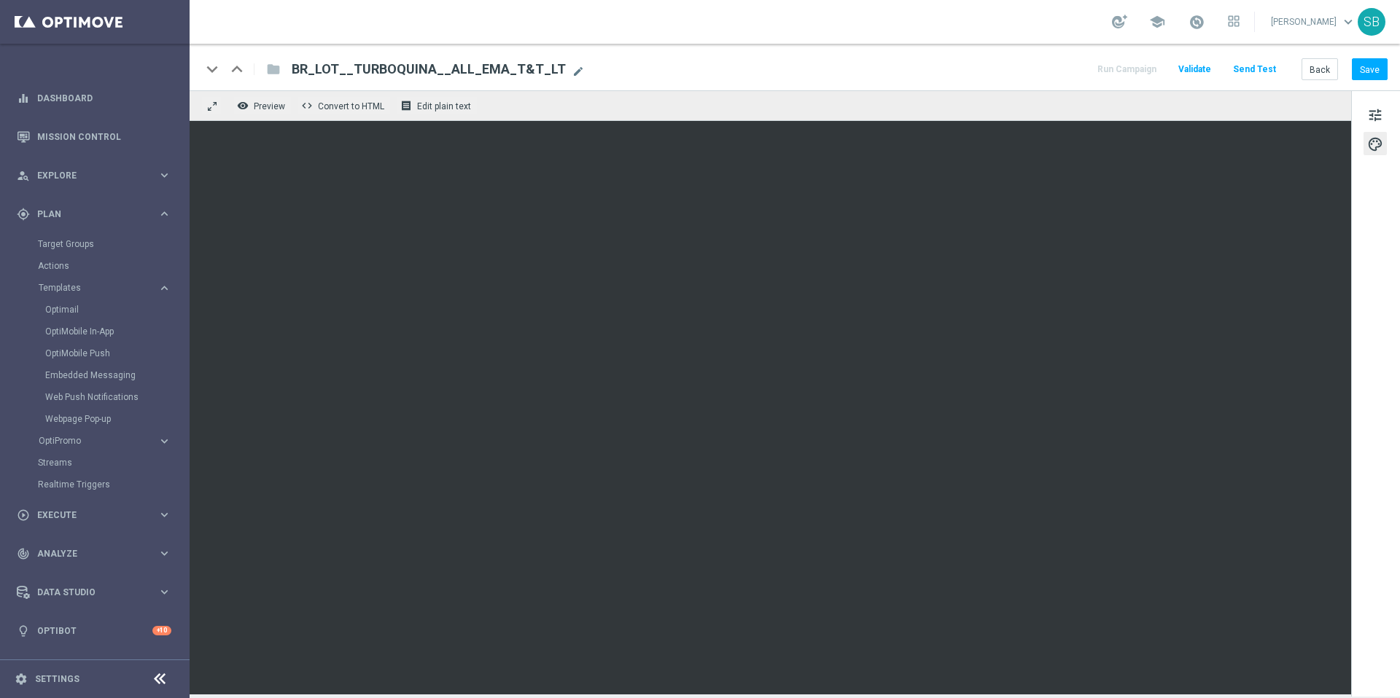
click at [884, 60] on div "keyboard_arrow_down keyboard_arrow_up folder BR_LOT__TURBOSENA__ALL_EMA_T&T_LT …" at bounding box center [794, 69] width 1186 height 19
click at [820, 71] on div "keyboard_arrow_down keyboard_arrow_up folder BR_LOT__TURBOSENA__ALL_EMA_T&T_LT …" at bounding box center [794, 69] width 1186 height 19
click at [872, 69] on div "keyboard_arrow_down keyboard_arrow_up folder BR_LOT__TURBOSENA__ALL_EMA_T&T_LT …" at bounding box center [794, 69] width 1186 height 19
click at [872, 77] on div "keyboard_arrow_down keyboard_arrow_up folder BR_LOT__TURBOSENA__ALL_EMA_T&T_LT …" at bounding box center [794, 69] width 1186 height 19
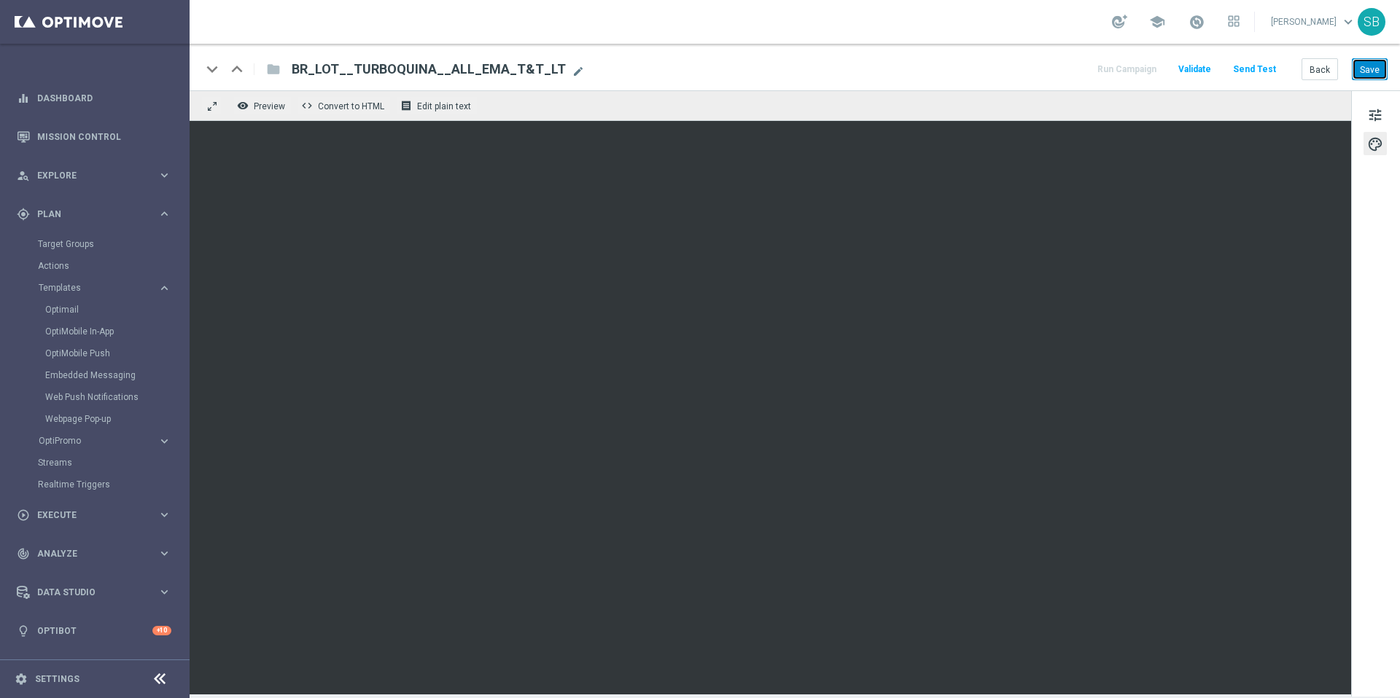
click at [1366, 74] on font "Save" at bounding box center [1370, 69] width 20 height 10
click at [277, 111] on font "Preview" at bounding box center [269, 106] width 31 height 10
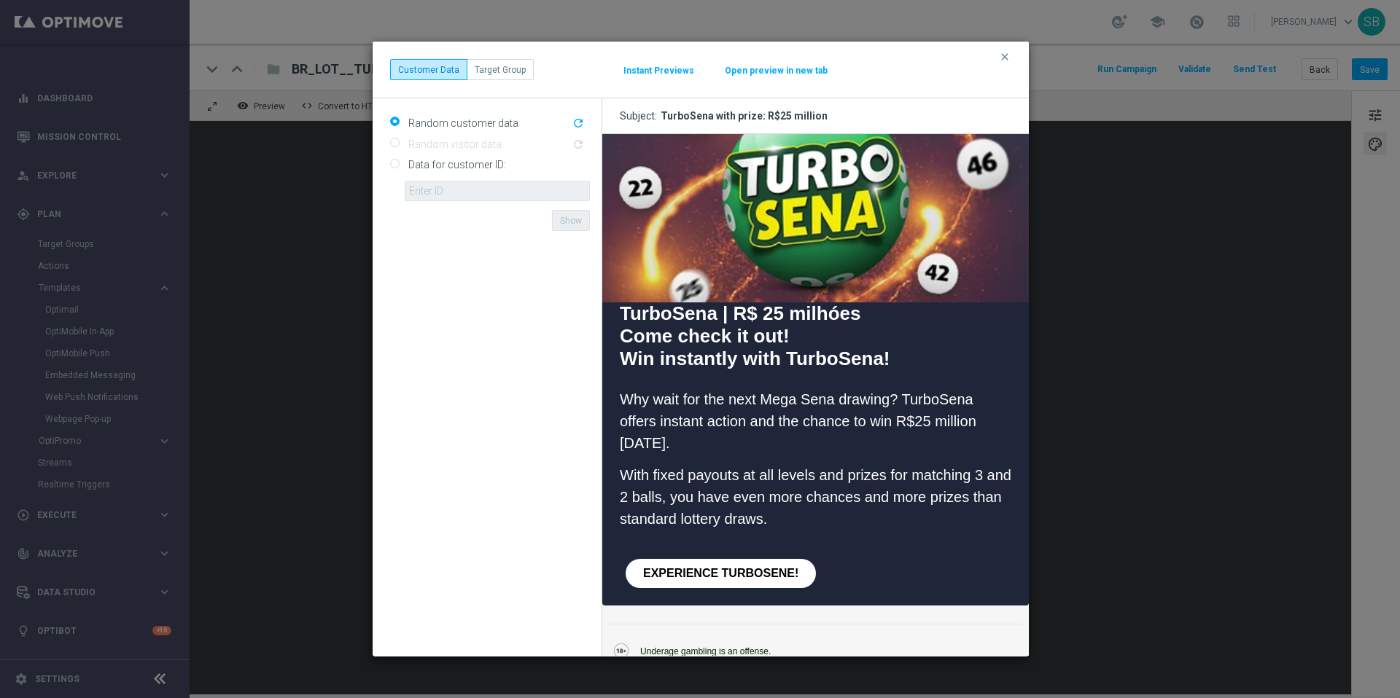
scroll to position [117, 0]
click at [1007, 61] on font "clear" at bounding box center [1005, 57] width 12 height 12
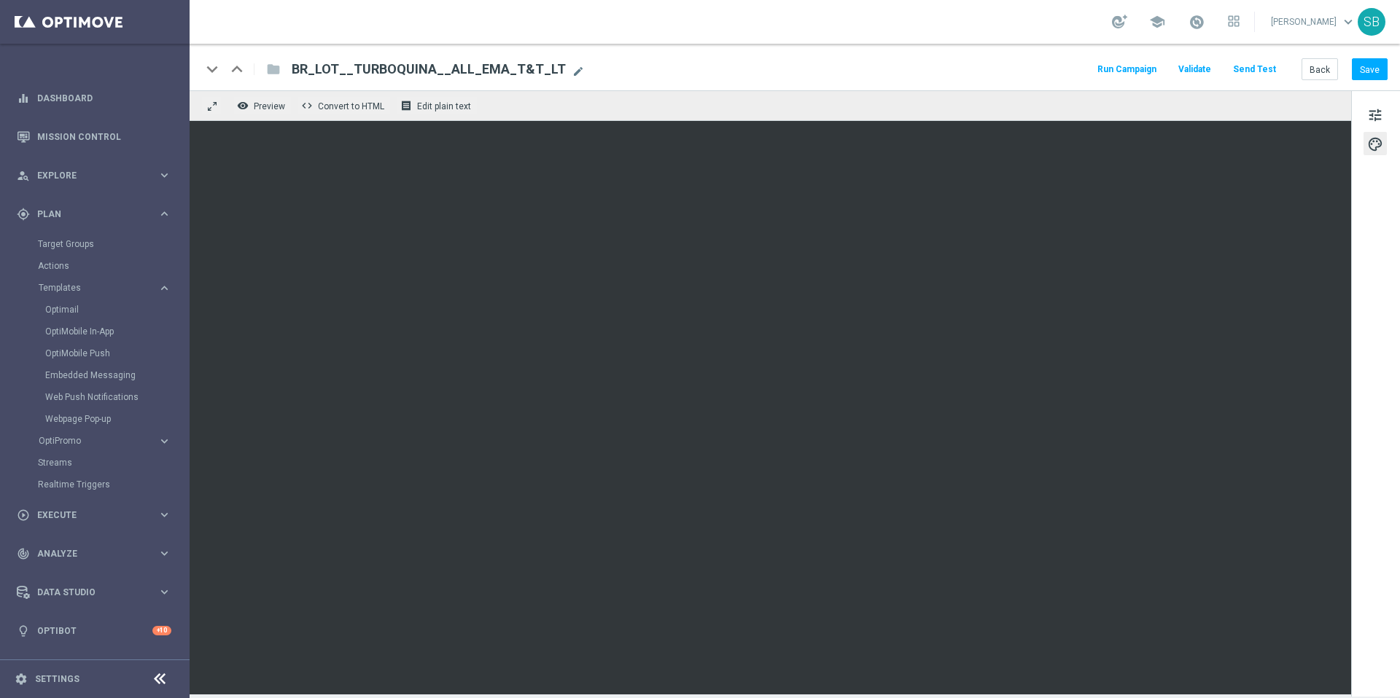
click at [927, 68] on div "keyboard_arrow_down keyboard_arrow_up folder BR_LOT__TURBOSENA__ALL_EMA_T&T_LT …" at bounding box center [794, 69] width 1186 height 19
click at [912, 78] on div "keyboard_arrow_down keyboard_arrow_up folder BR_LOT__TURBOSENA__ALL_EMA_T&T_LT …" at bounding box center [794, 69] width 1186 height 19
click at [1365, 71] on font "Save" at bounding box center [1370, 69] width 20 height 10
click at [1374, 77] on button "Save" at bounding box center [1370, 68] width 36 height 21
click at [1331, 71] on button "Back" at bounding box center [1319, 68] width 36 height 21
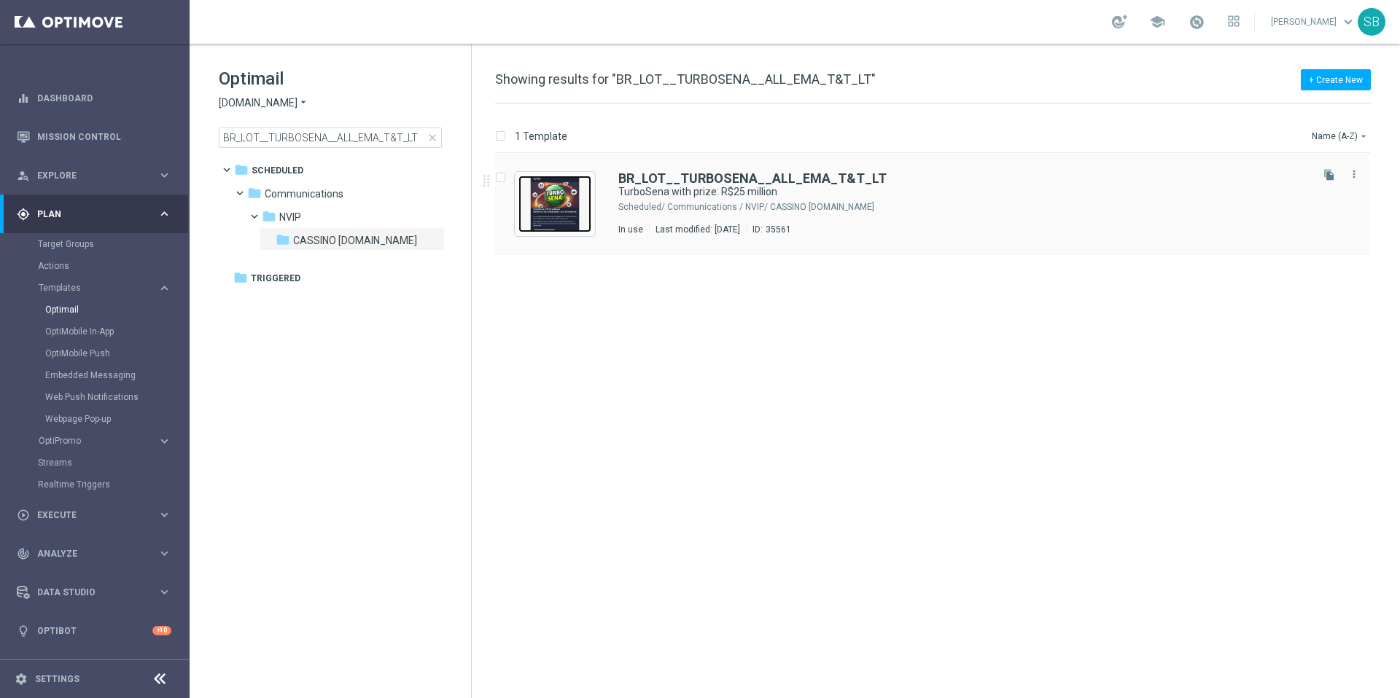
click at [576, 211] on img "Press SPACE to select this row." at bounding box center [554, 204] width 73 height 57
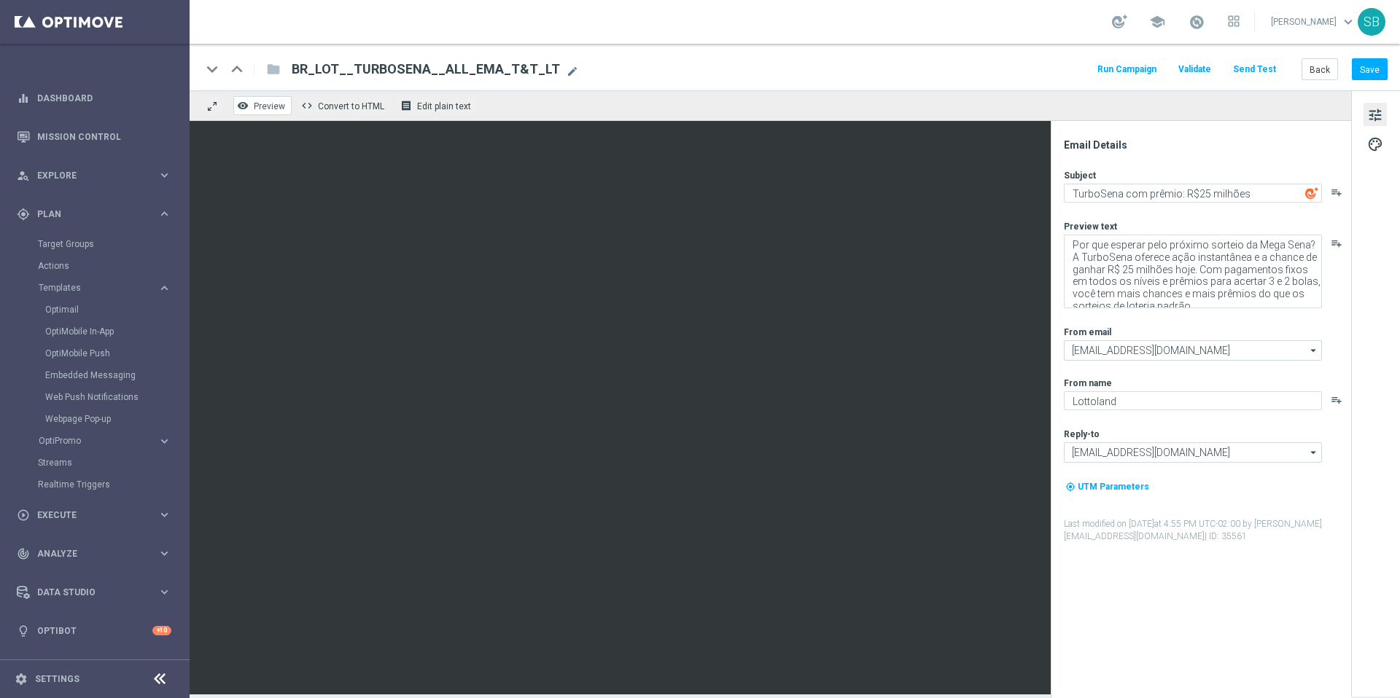
click at [281, 105] on font "Preview" at bounding box center [269, 106] width 31 height 10
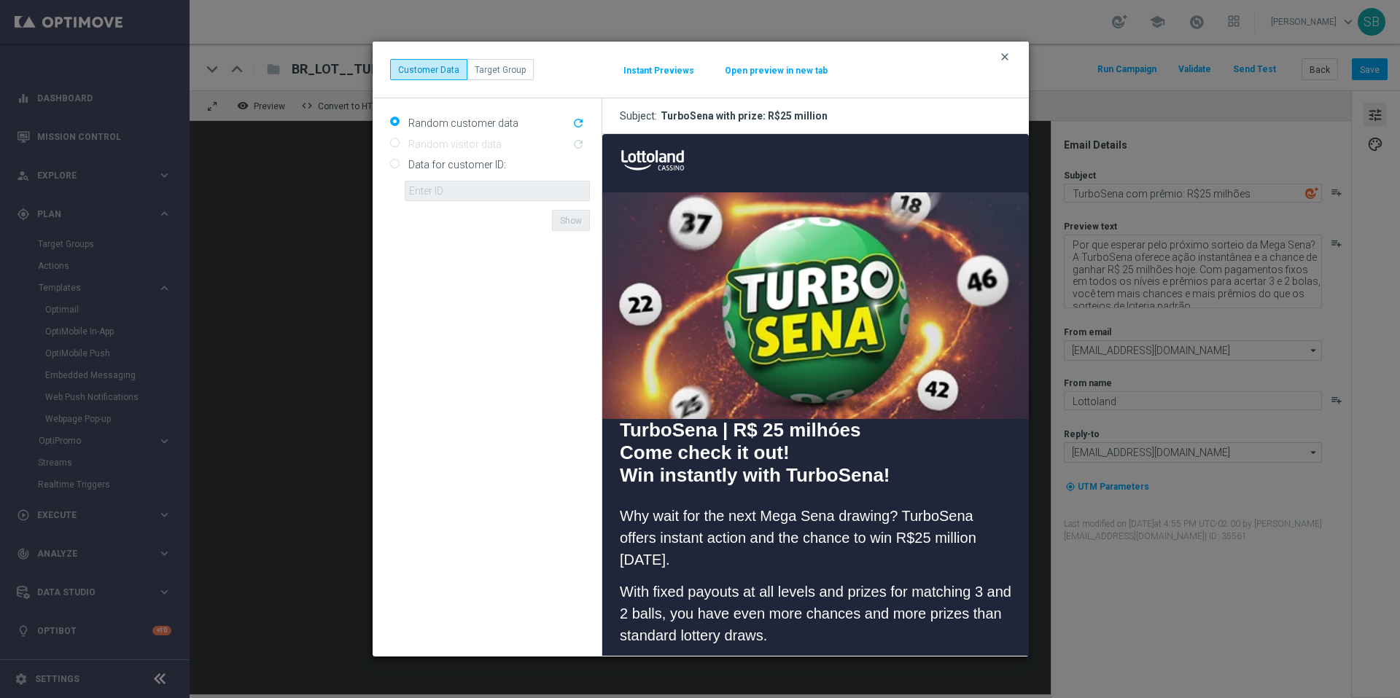
click at [1006, 55] on font "clear" at bounding box center [1005, 57] width 12 height 12
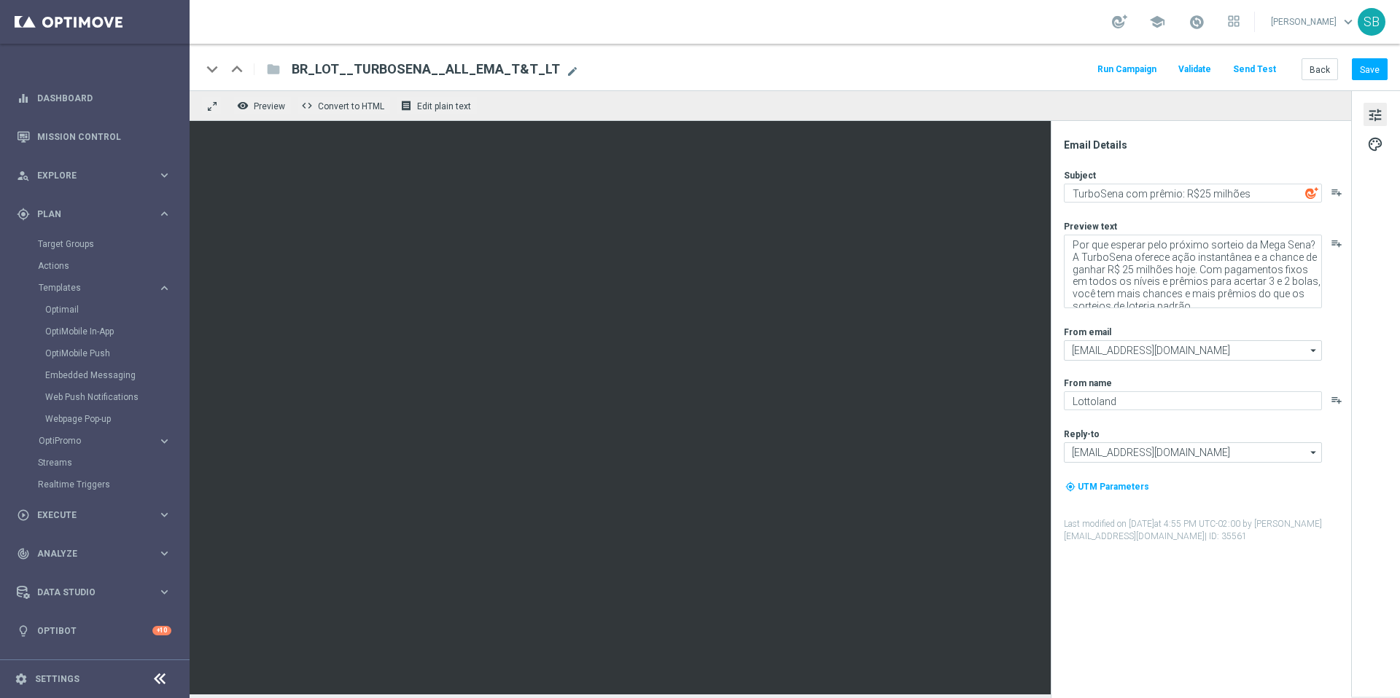
drag, startPoint x: 1051, startPoint y: 316, endPoint x: 1051, endPoint y: 327, distance: 10.9
click at [1051, 327] on div "Email Details Subject TurboSena com prêmio: R$25 milhões playlist_add Preview t…" at bounding box center [1201, 409] width 300 height 577
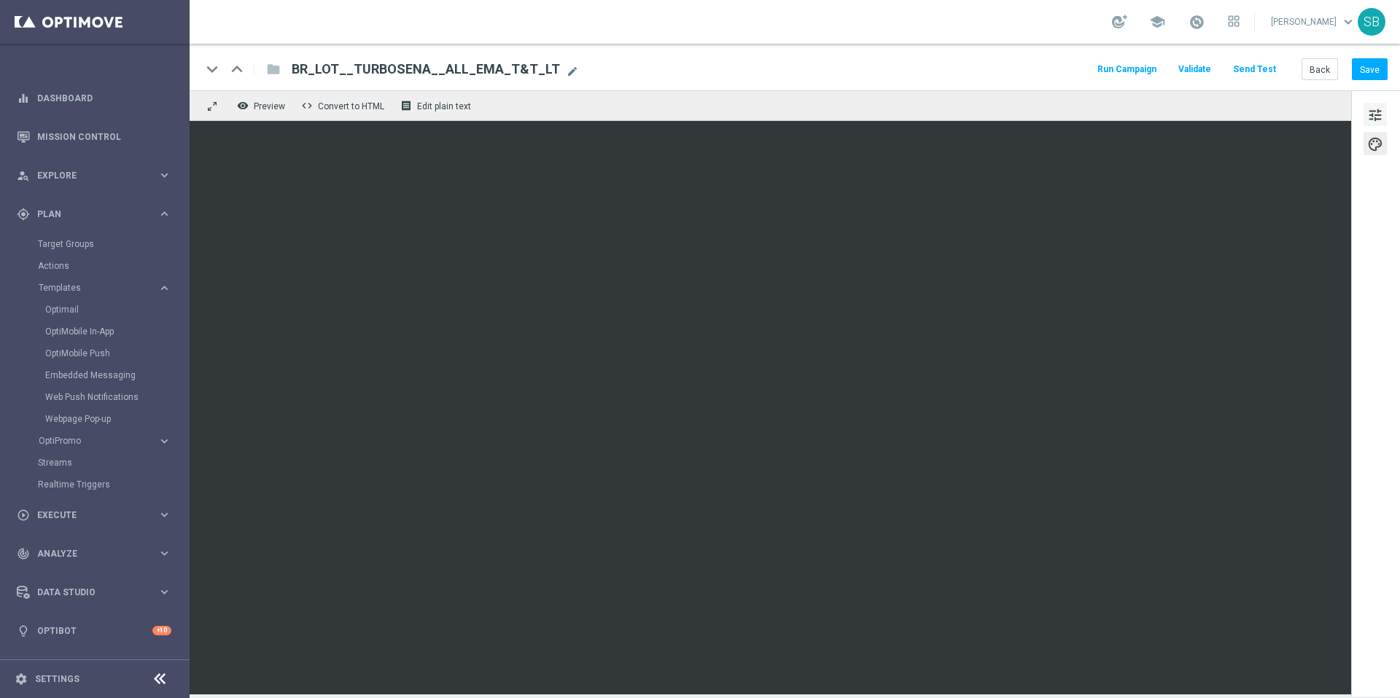
click at [1376, 121] on font "tune" at bounding box center [1375, 115] width 16 height 16
click at [1382, 121] on font "tune" at bounding box center [1375, 115] width 16 height 16
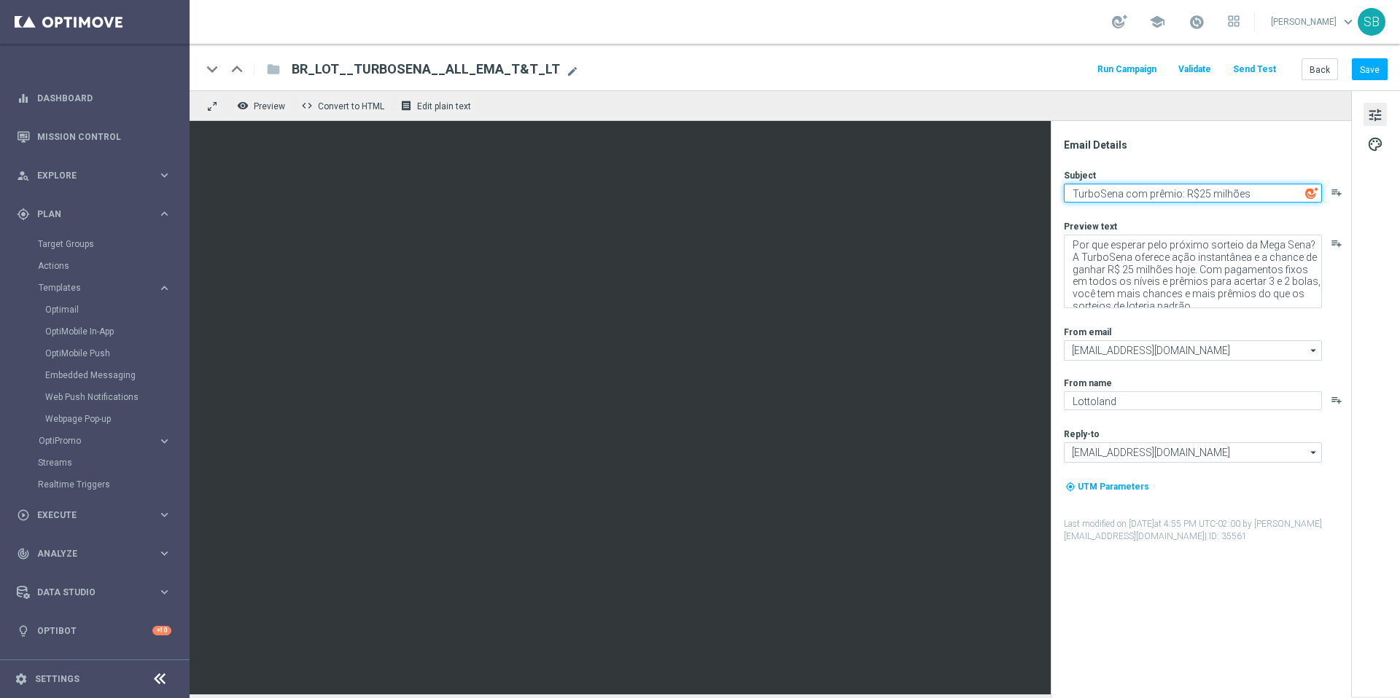
click at [1250, 197] on textarea "TurboSena com prêmio: R$25 milhões" at bounding box center [1193, 193] width 258 height 19
paste textarea "Vem conferir!"
click at [1246, 191] on textarea "TurboSena com prêmio: R$25 milhões Vem conferir!" at bounding box center [1193, 193] width 258 height 19
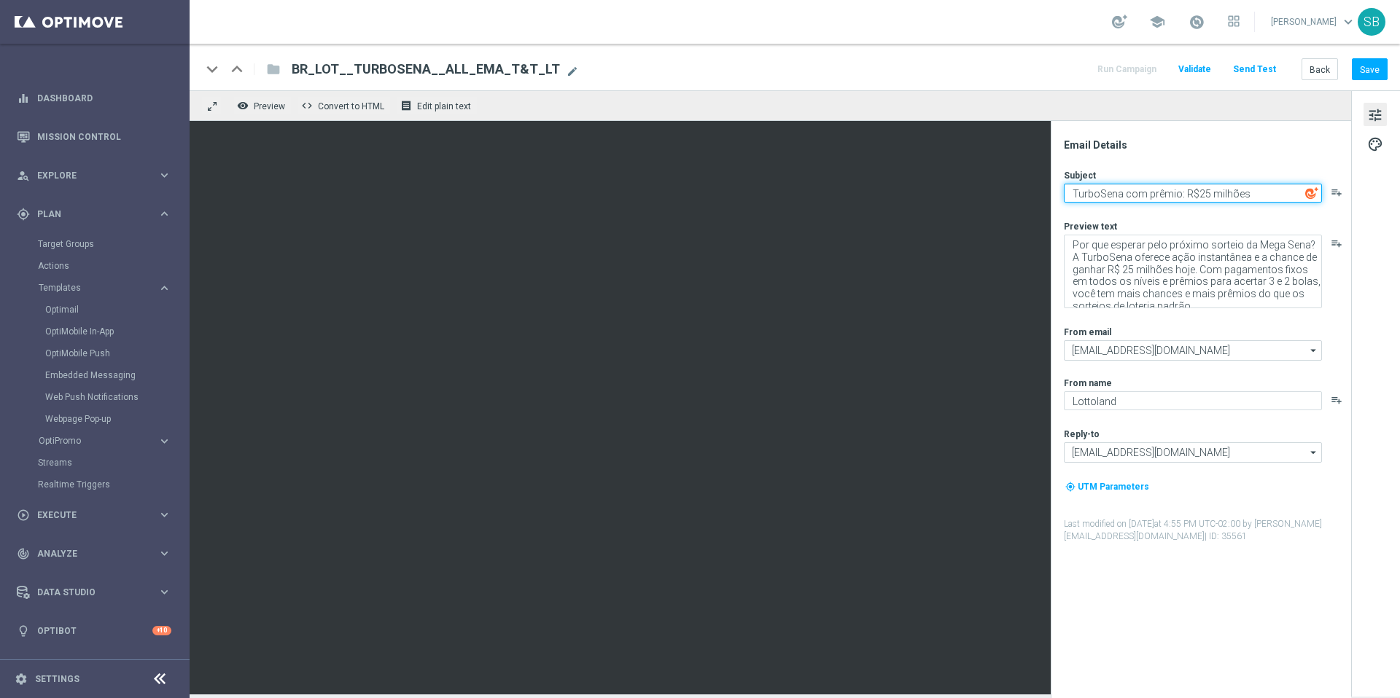
scroll to position [4, 0]
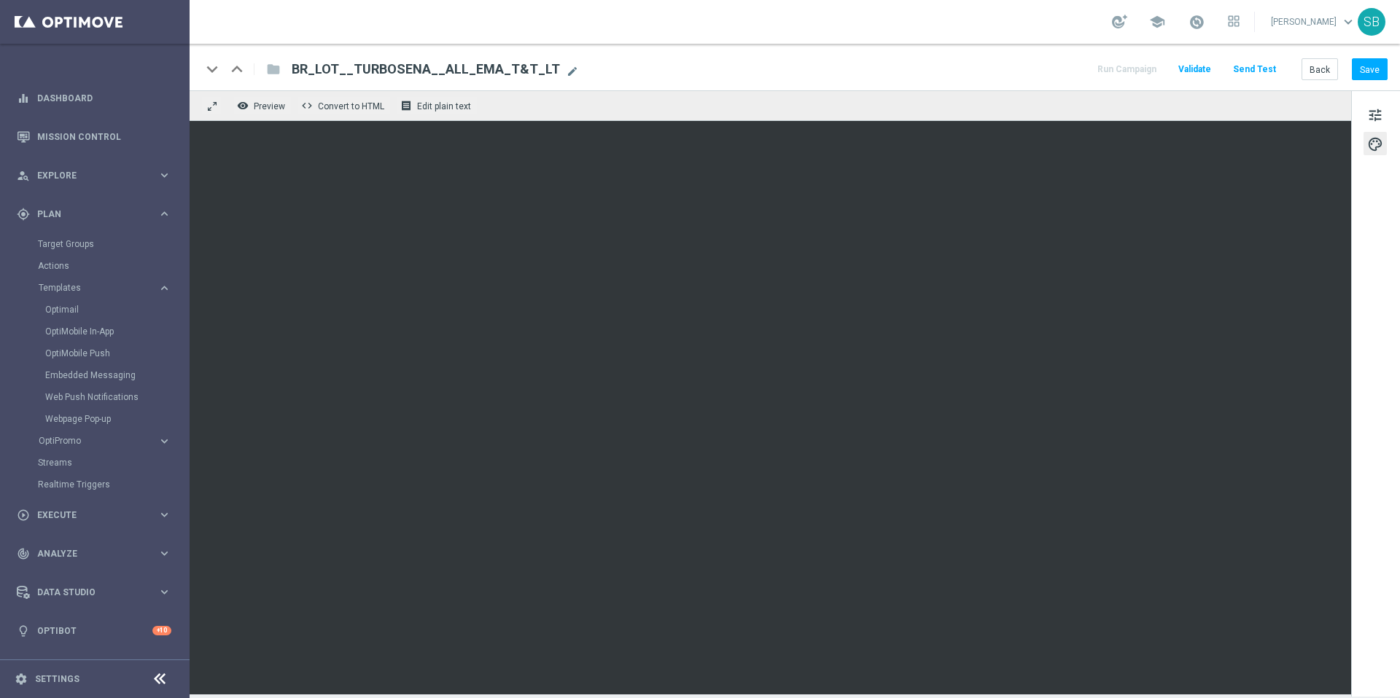
click at [922, 85] on div "keyboard_arrow_down keyboard_arrow_up folder BR_LOT__TURBOSENA__ALL_EMA_T&T_LT …" at bounding box center [795, 67] width 1210 height 47
click at [917, 85] on div "keyboard_arrow_down keyboard_arrow_up folder BR_LOT__TURBOSENA__ALL_EMA_T&T_LT …" at bounding box center [795, 67] width 1210 height 47
click at [254, 103] on font "Preview" at bounding box center [269, 106] width 31 height 10
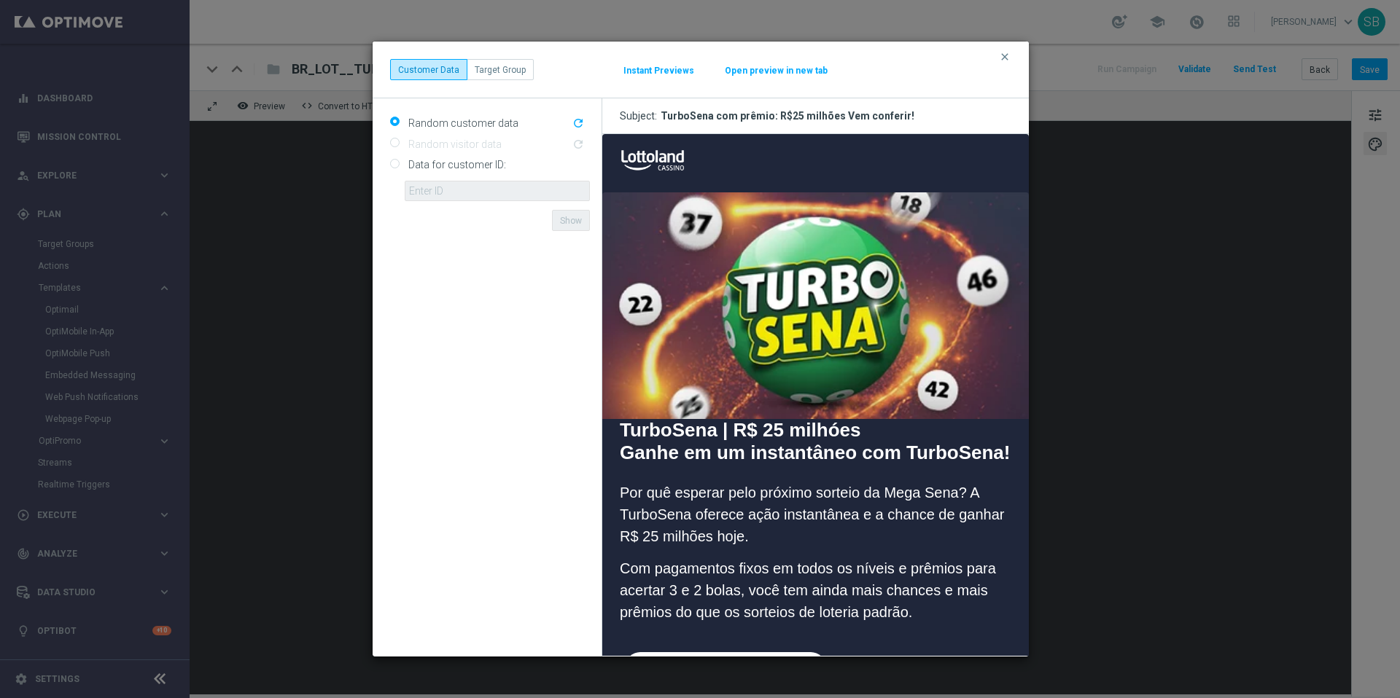
scroll to position [0, 0]
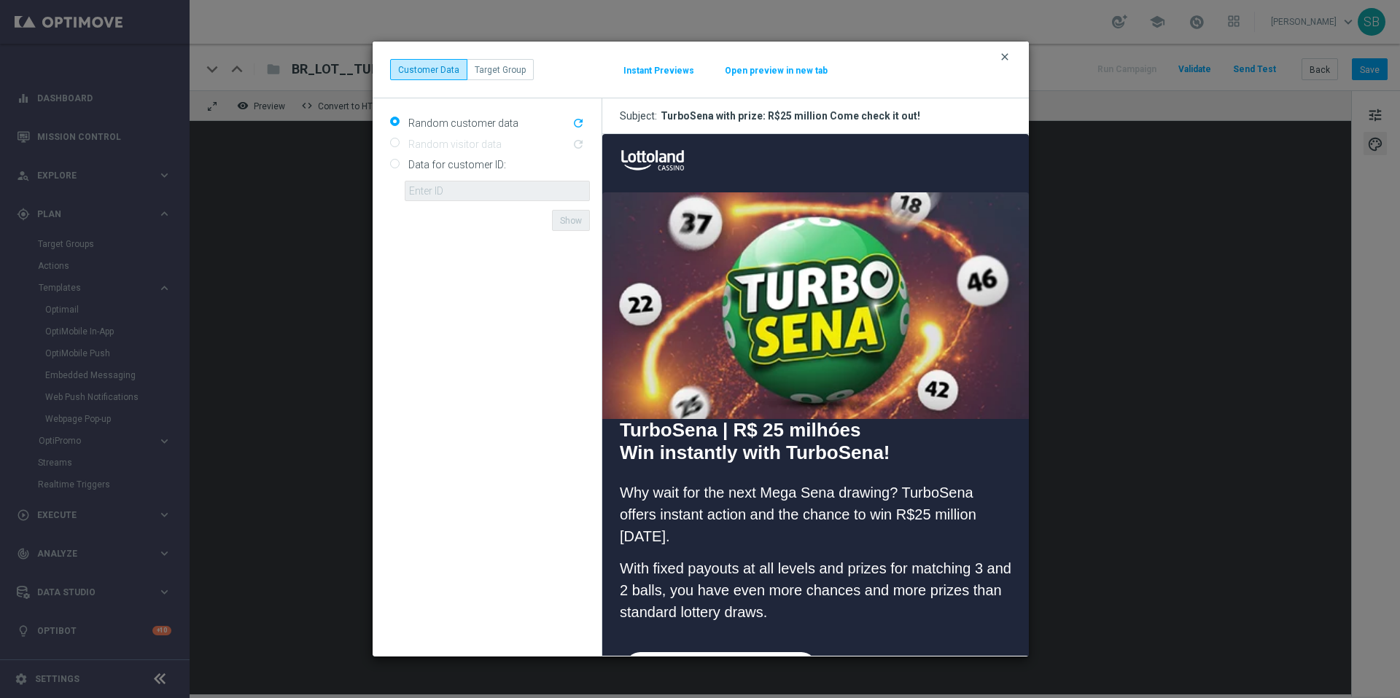
click at [1005, 58] on font "clear" at bounding box center [1005, 57] width 12 height 12
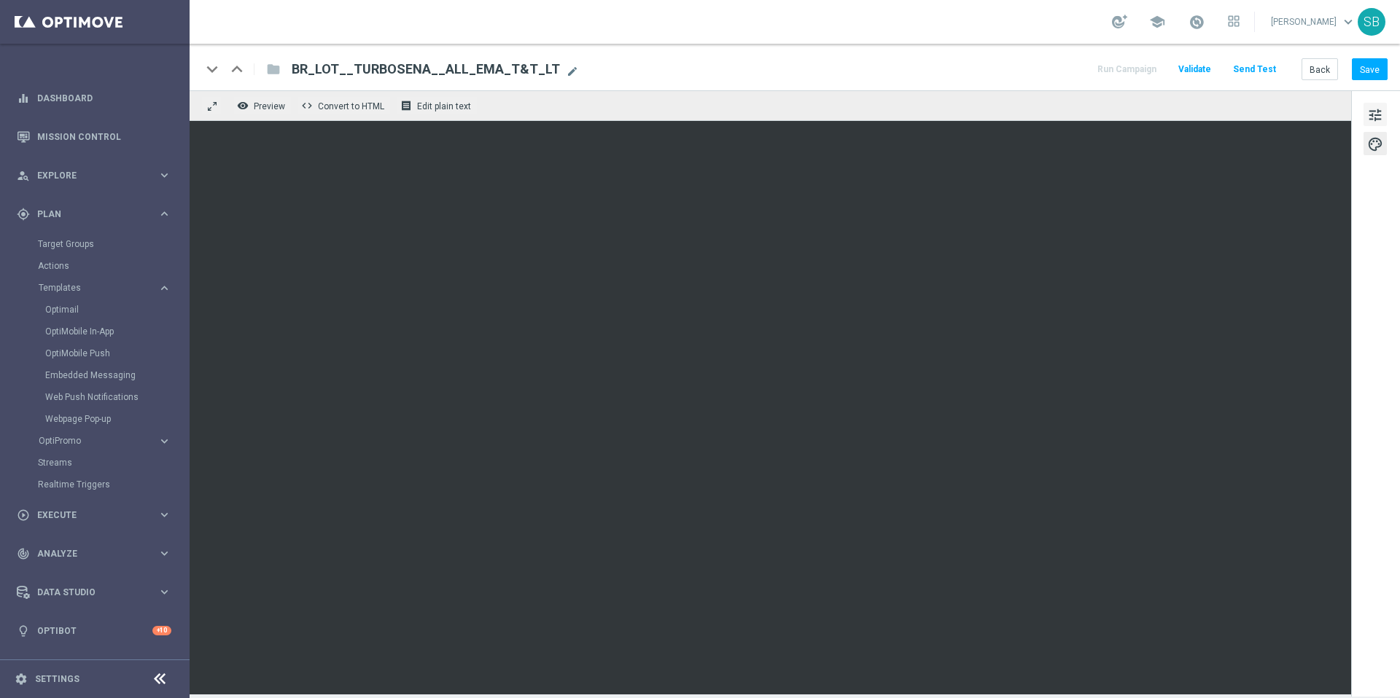
click at [1371, 112] on font "tune" at bounding box center [1375, 115] width 16 height 16
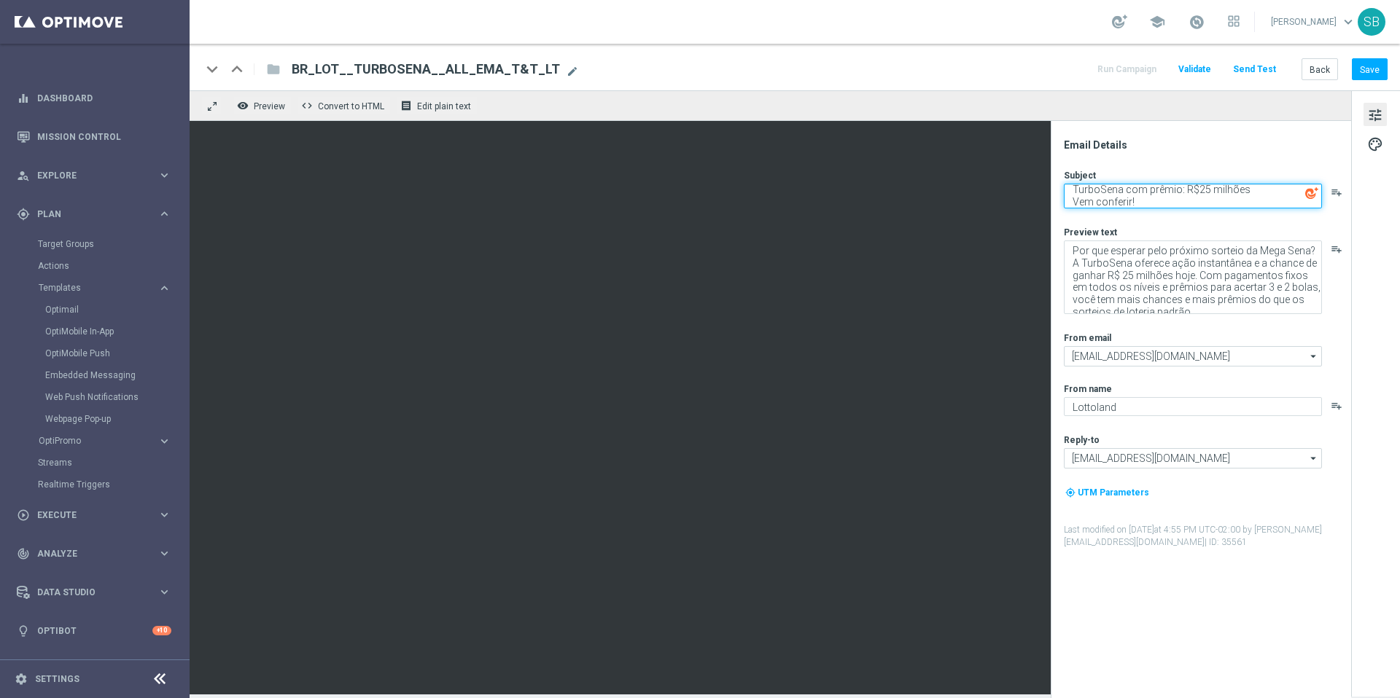
click at [1072, 201] on textarea "TurboSena com prêmio: R$25 milhões Vem conferir!" at bounding box center [1193, 196] width 258 height 25
click at [1248, 190] on textarea "TurboSena com prêmio: R$25 milhões Vem conferir!" at bounding box center [1193, 196] width 258 height 25
type textarea "TurboSena com prêmio: R$25 milhões | Vem conferir!"
click at [1367, 73] on font "Save" at bounding box center [1370, 69] width 20 height 10
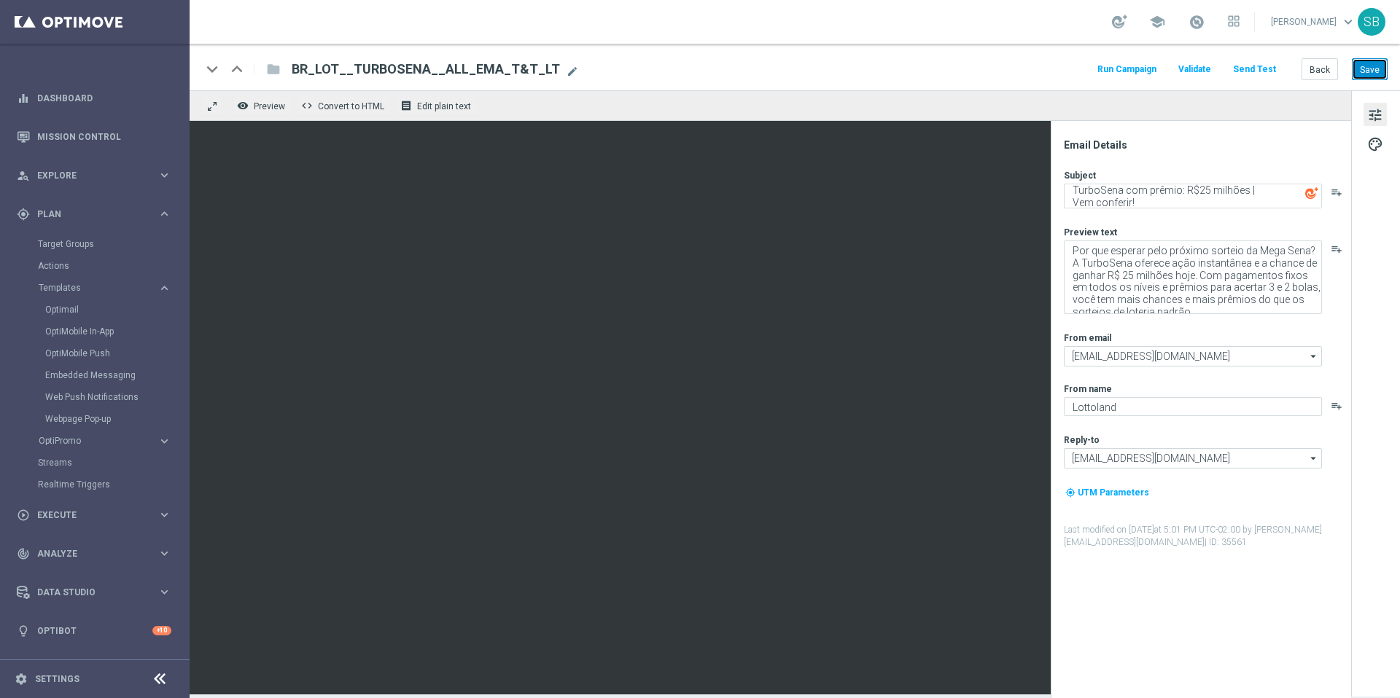
click at [1371, 77] on button "Save" at bounding box center [1370, 68] width 36 height 21
click at [275, 112] on button "remove_red_eye Preview" at bounding box center [262, 105] width 58 height 19
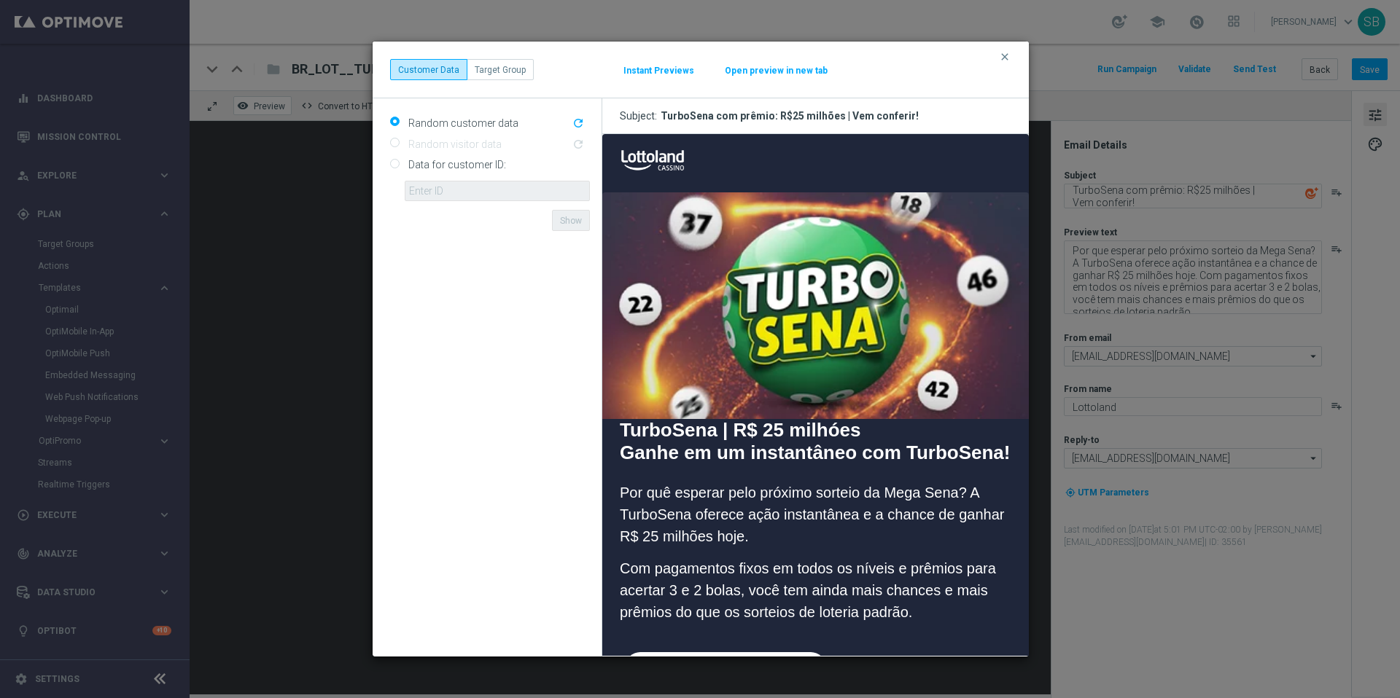
scroll to position [0, 0]
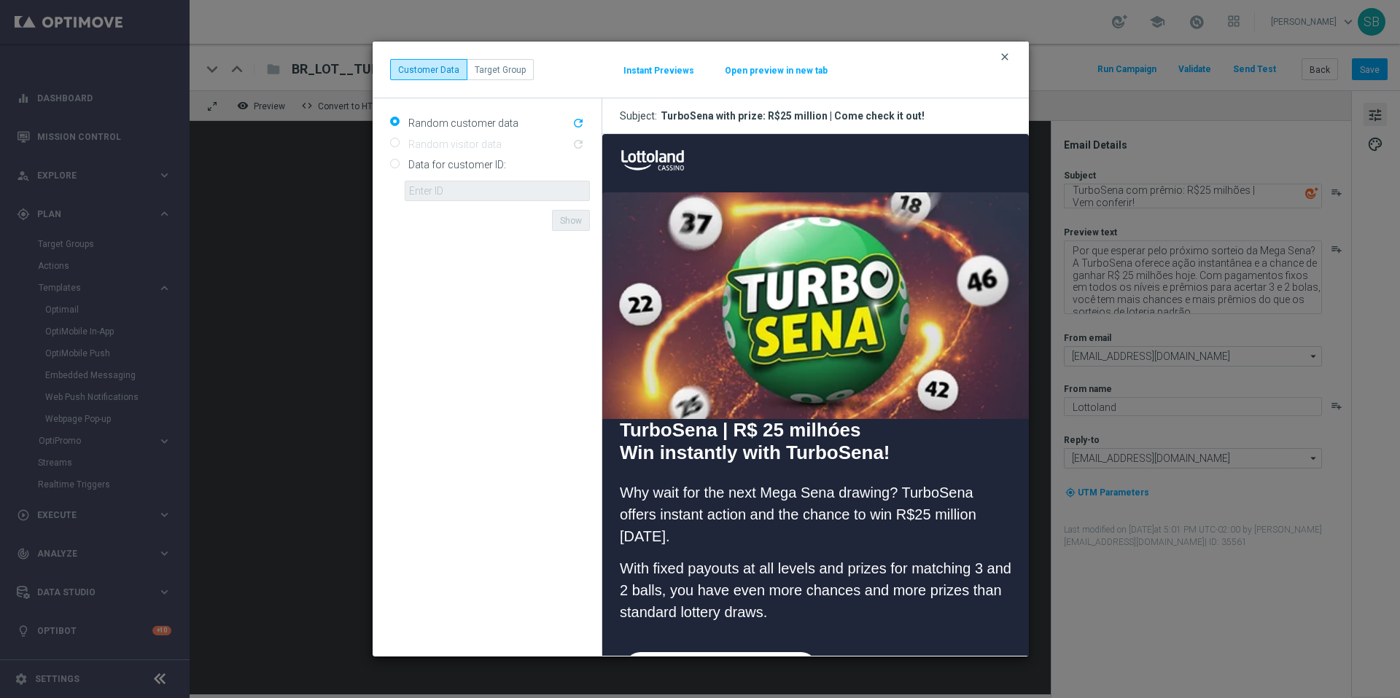
click at [1008, 60] on font "clear" at bounding box center [1005, 57] width 12 height 12
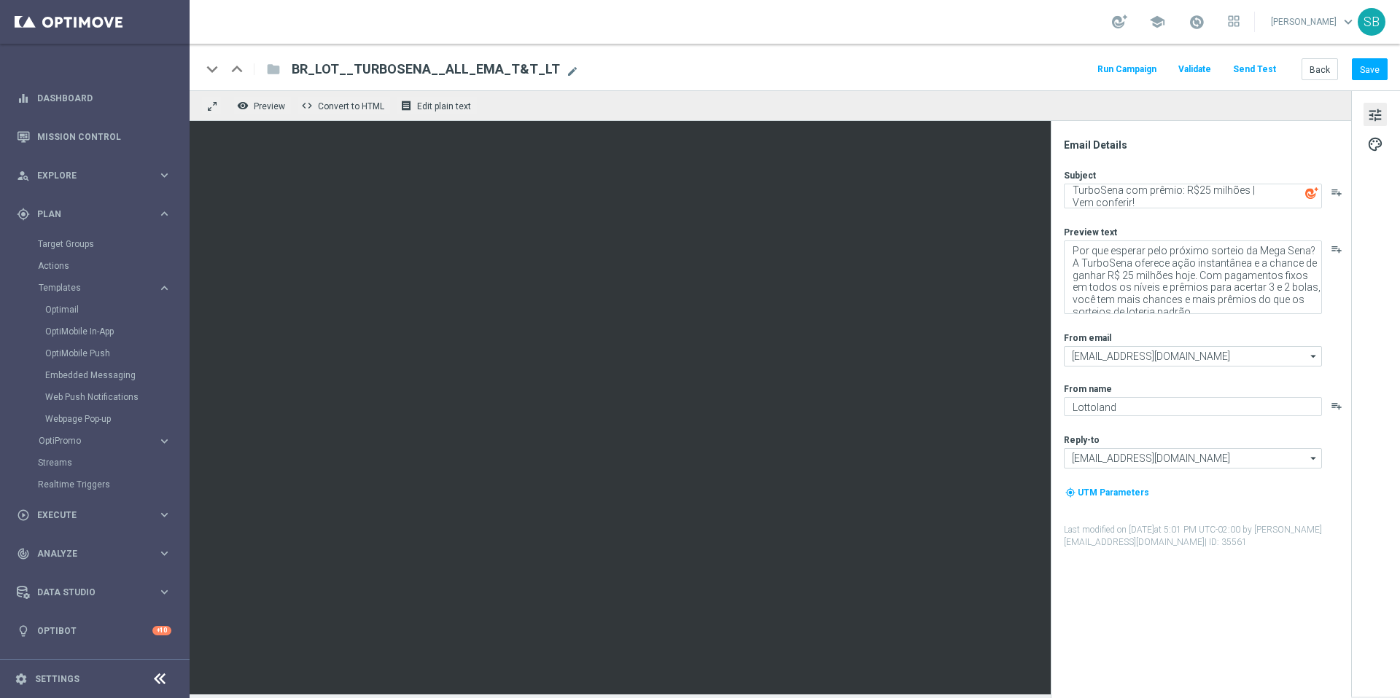
click at [853, 31] on div "school [PERSON_NAME] keyboard_arrow_down SB" at bounding box center [795, 22] width 1210 height 44
click at [1360, 77] on button "Save" at bounding box center [1370, 68] width 36 height 21
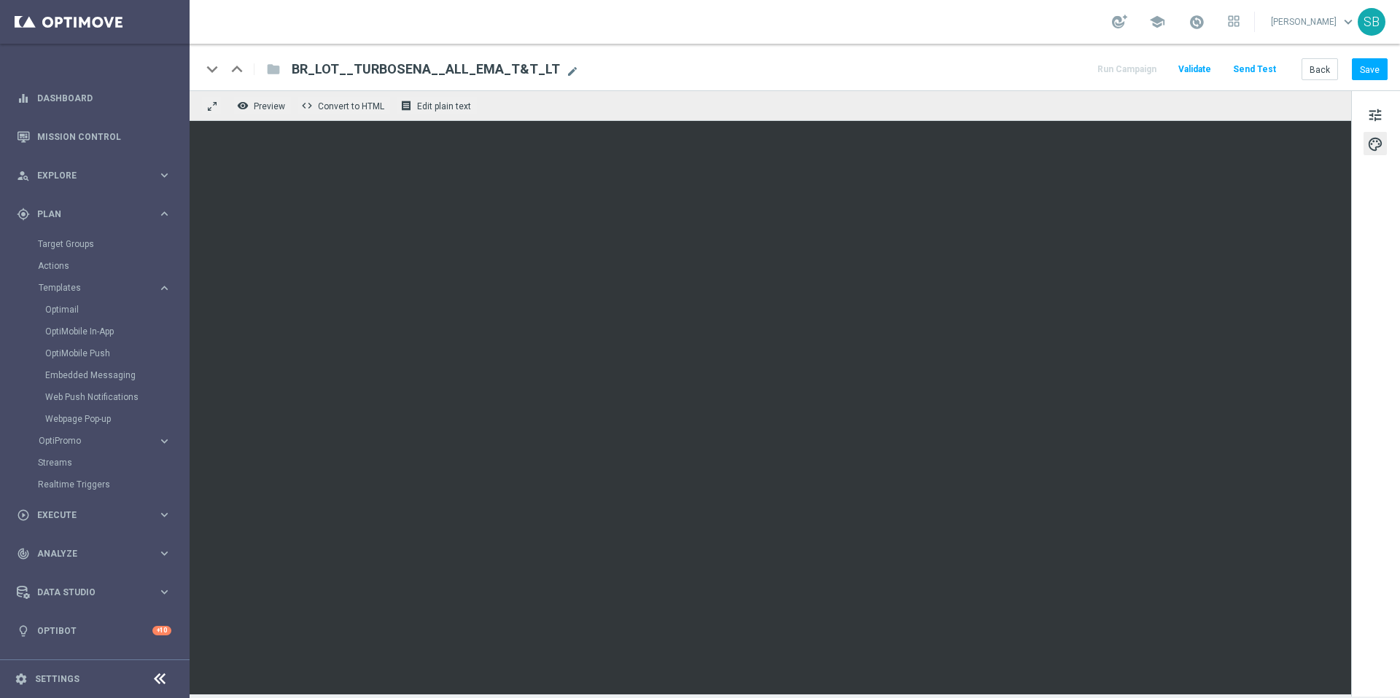
click at [900, 58] on div "keyboard_arrow_down keyboard_arrow_up folder BR_LOT__TURBOSENA__ALL_EMA_T&T_LT …" at bounding box center [795, 67] width 1210 height 47
click at [1358, 78] on button "Save" at bounding box center [1370, 68] width 36 height 21
click at [1325, 74] on button "Back" at bounding box center [1319, 68] width 36 height 21
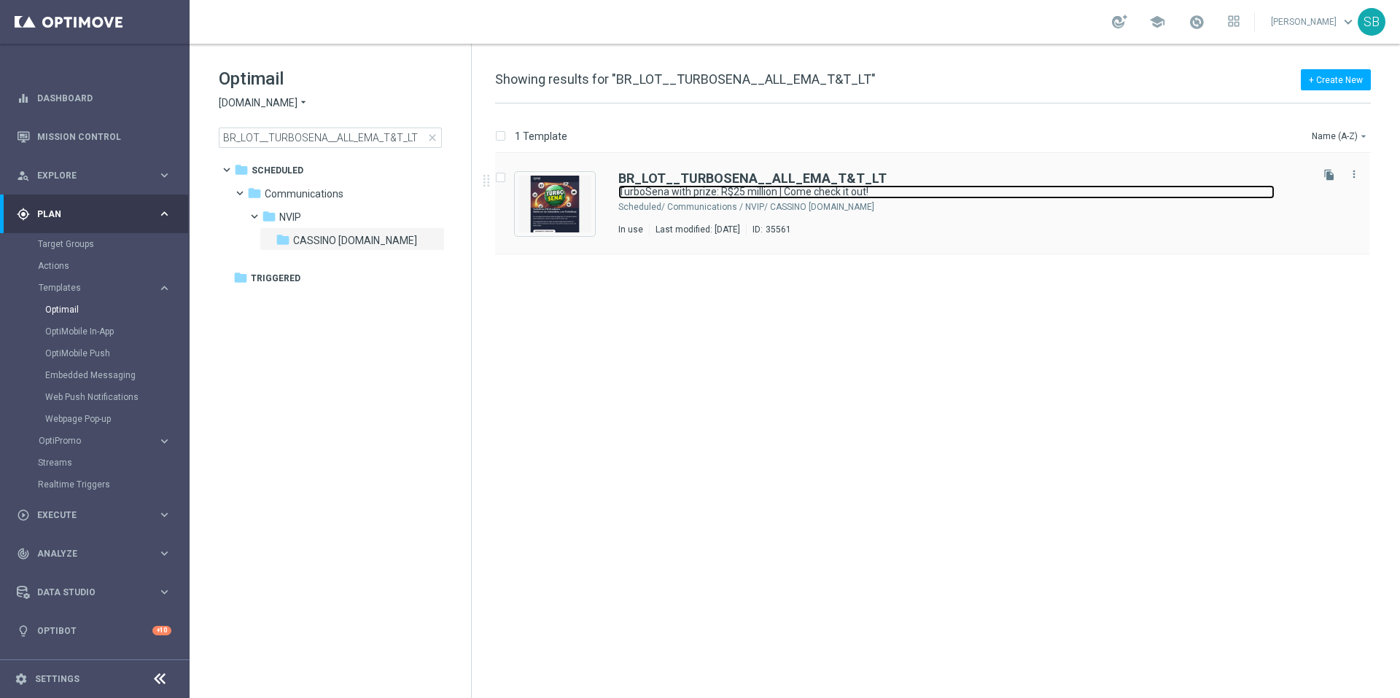
click at [754, 186] on font "TurboSena with prize: R$25 million | Come check it out!" at bounding box center [743, 192] width 250 height 12
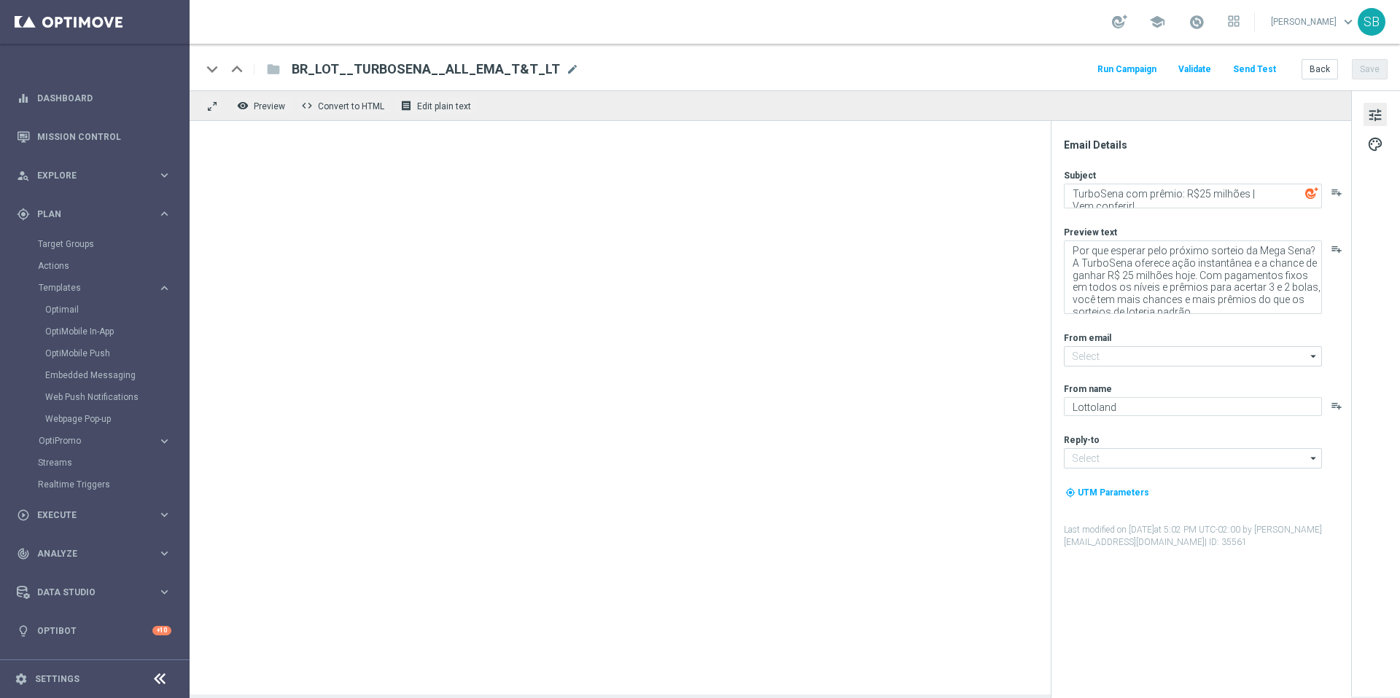
type input "[EMAIL_ADDRESS][DOMAIN_NAME]"
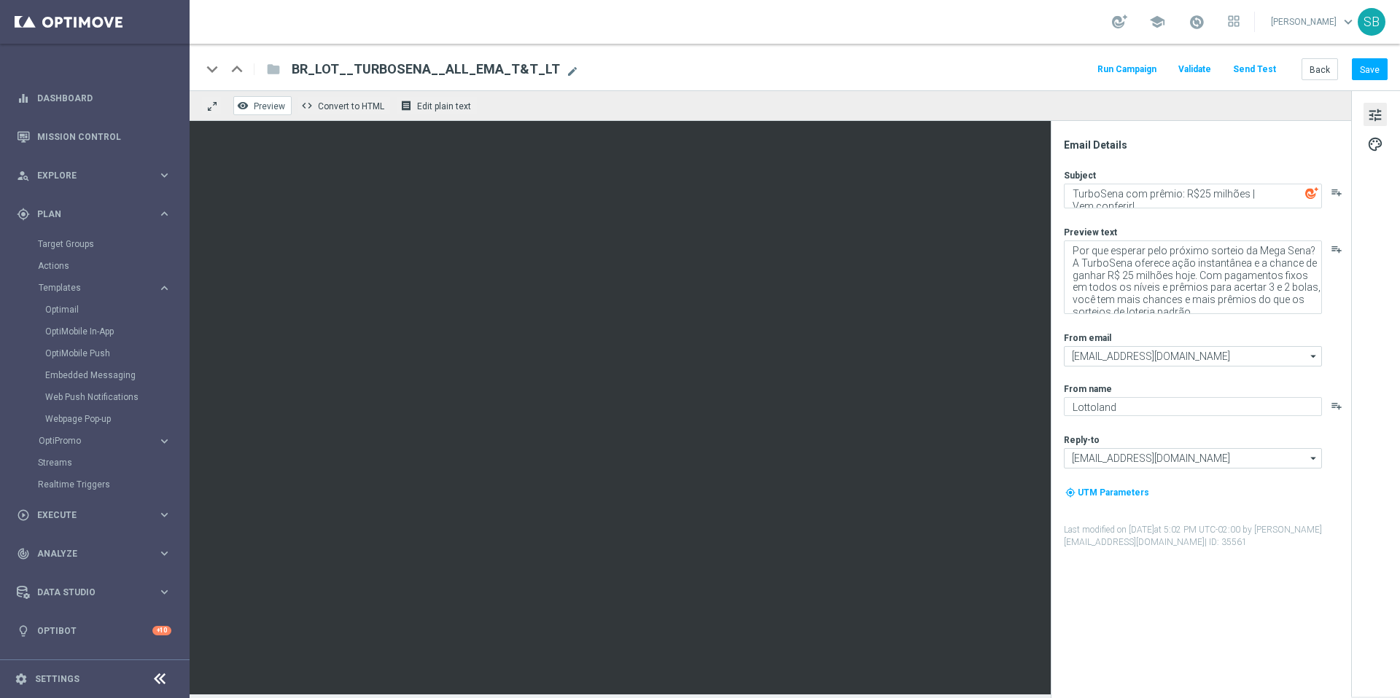
click at [273, 109] on font "Preview" at bounding box center [269, 106] width 31 height 10
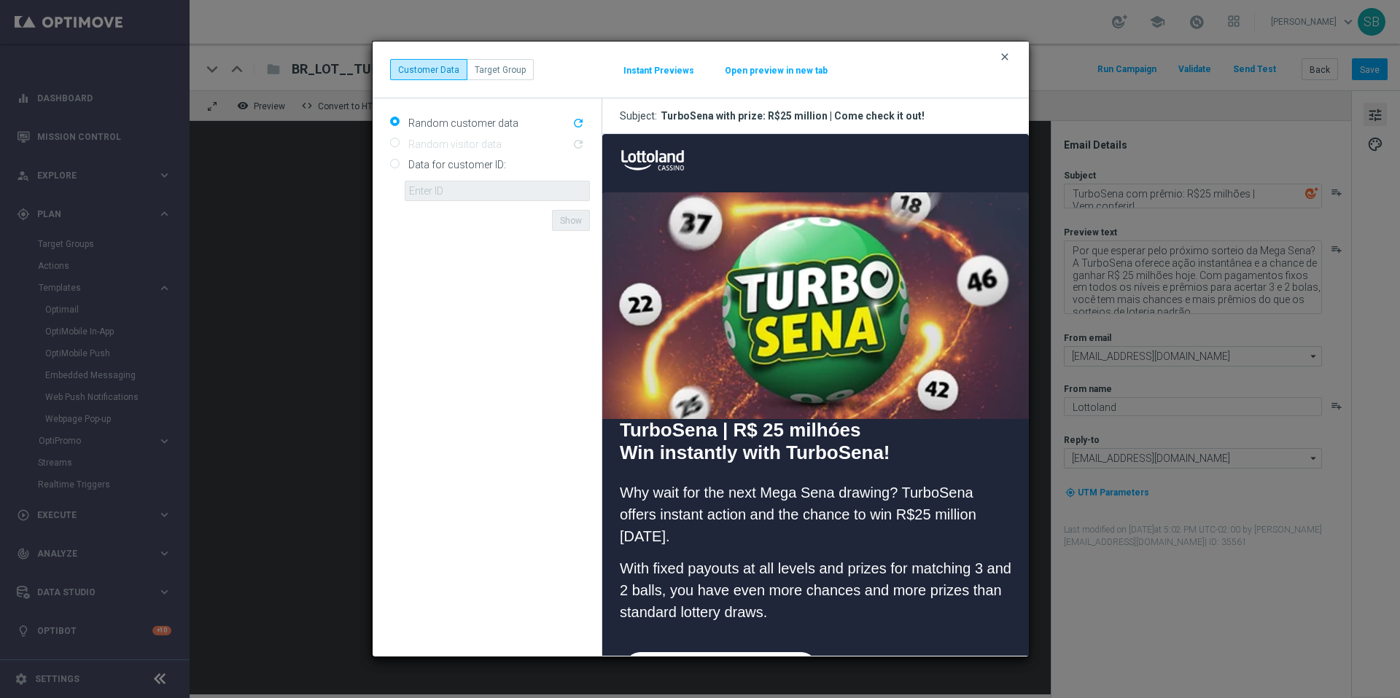
click at [1005, 59] on font "clear" at bounding box center [1005, 57] width 12 height 12
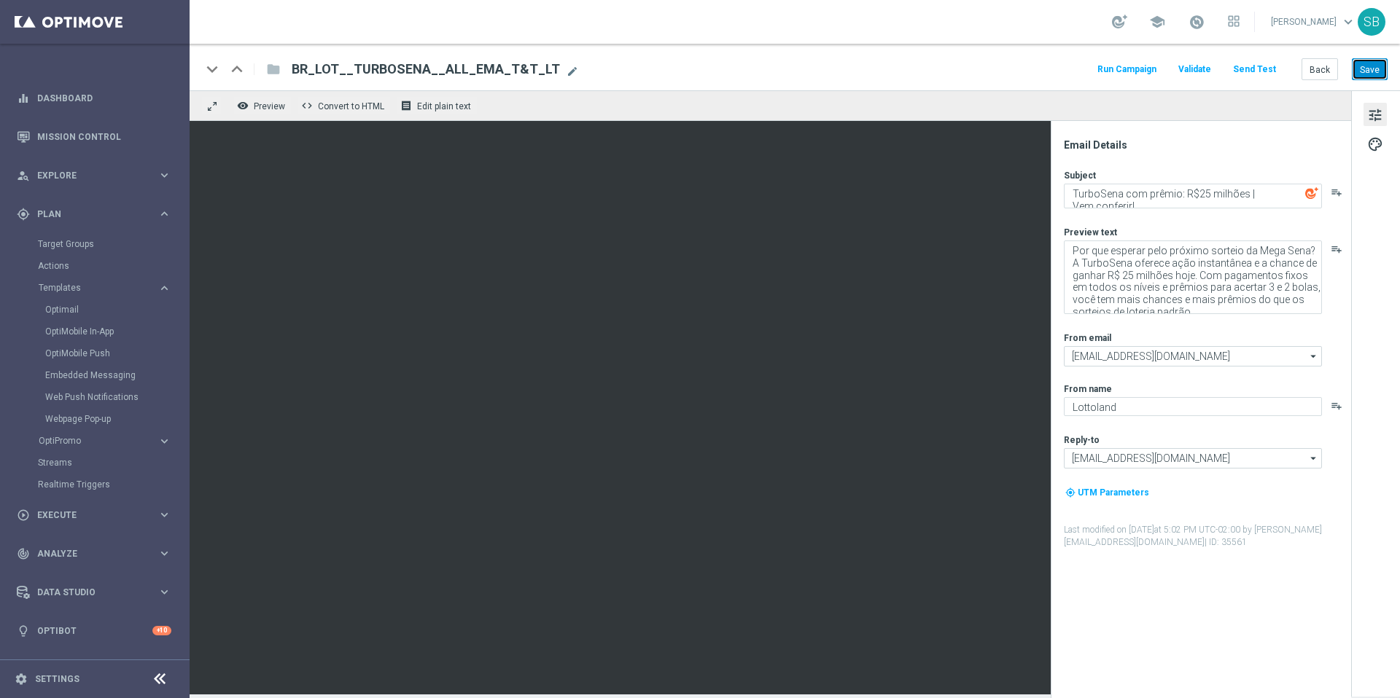
click at [1359, 74] on button "Save" at bounding box center [1370, 68] width 36 height 21
click at [1325, 73] on font "Back" at bounding box center [1319, 69] width 20 height 10
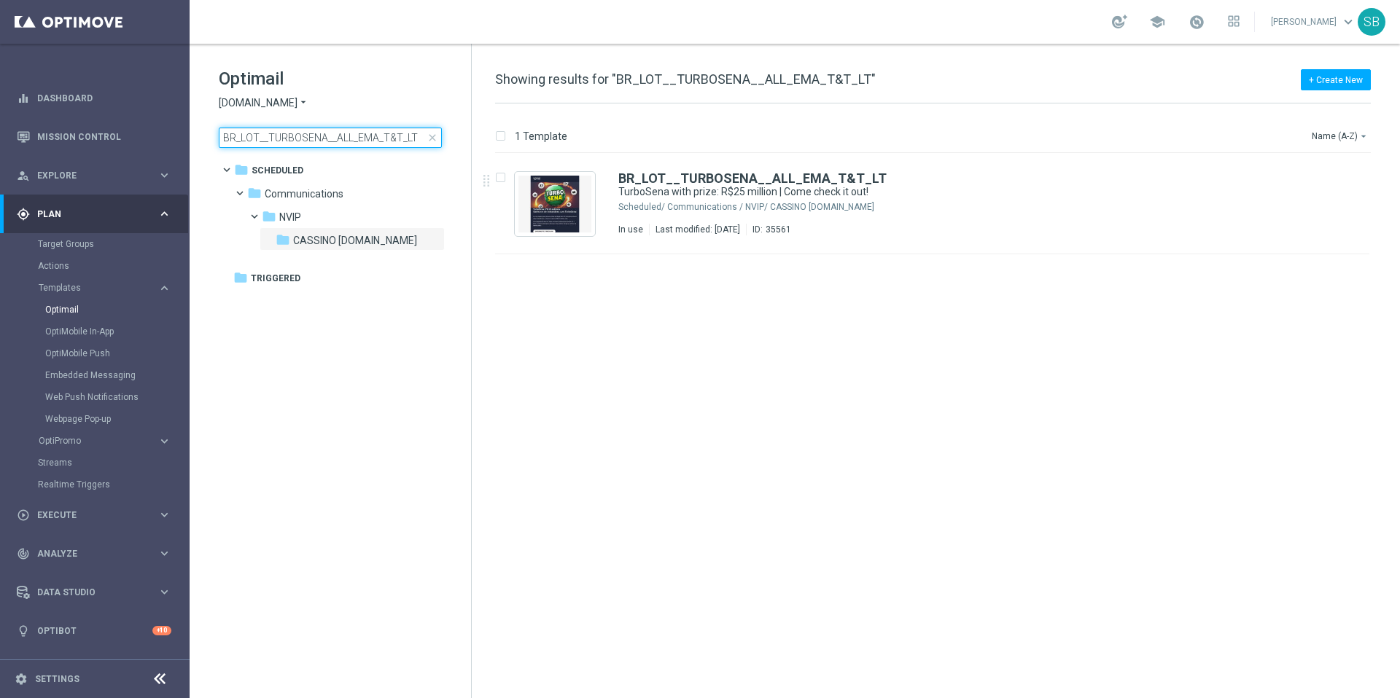
drag, startPoint x: 300, startPoint y: 140, endPoint x: 323, endPoint y: 142, distance: 22.7
click at [323, 142] on input "BR_LOT__TURBOSENA__ALL_EMA_T&T_LT" at bounding box center [330, 138] width 223 height 20
type input "BR_LOT__TURBOQUINA__ALL_EMA_T&T_LT"
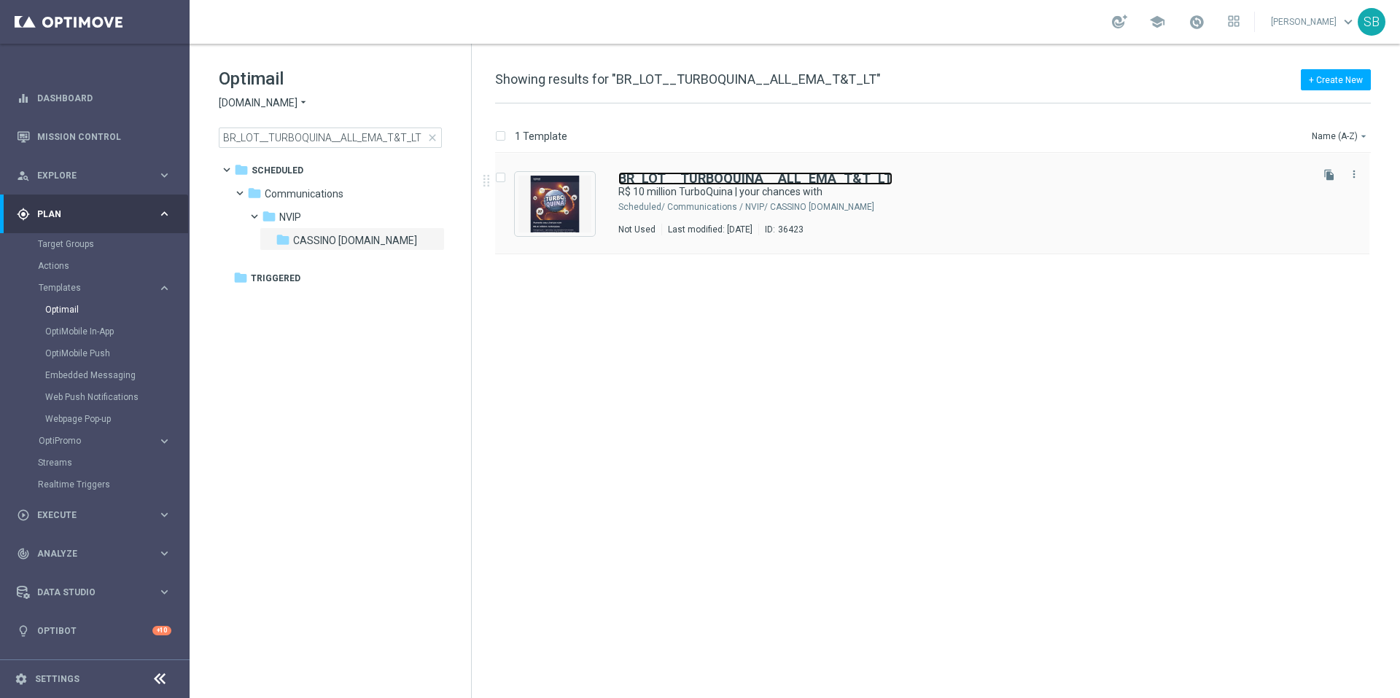
click at [685, 180] on font "BR_LOT__TURBOQUINA__ALL_EMA_T&T_LT" at bounding box center [755, 178] width 274 height 15
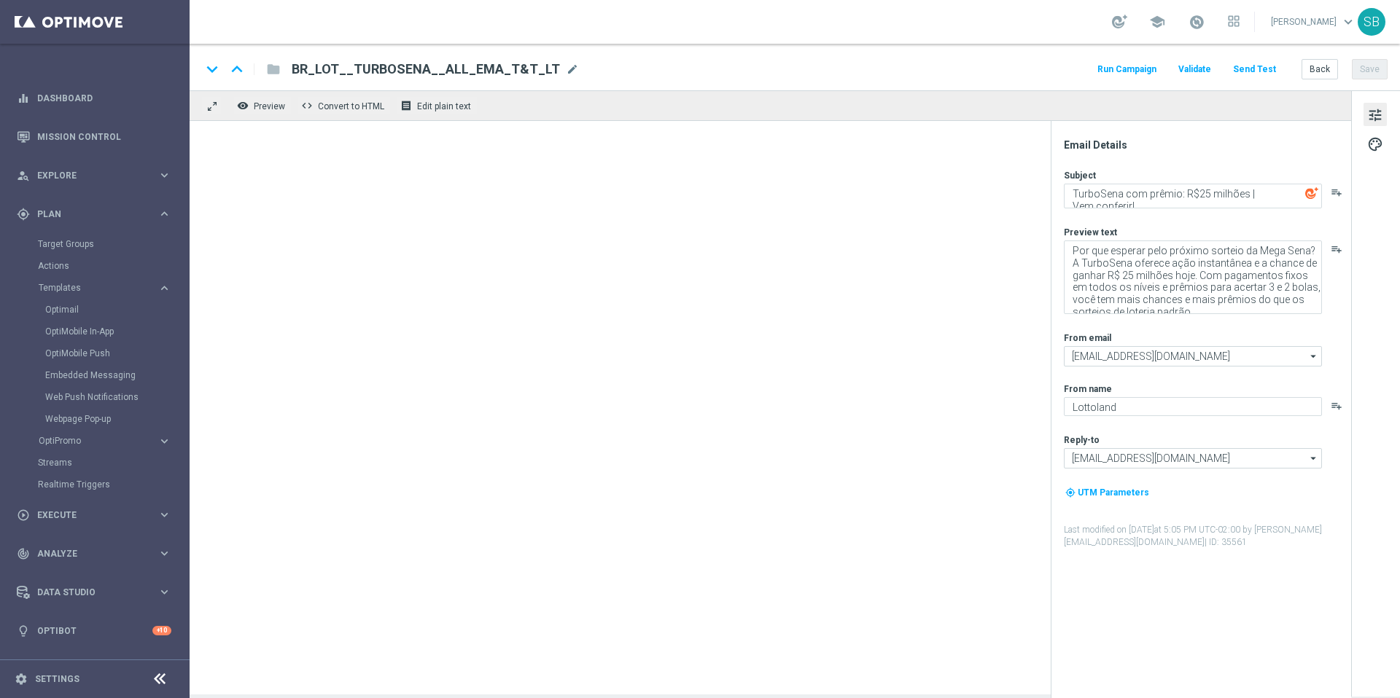
type textarea "R$ 10 milhões TurboQuina | suas chances com"
type textarea "Você jogou Quina — agora atualize para TurboQuina! Com resultados instantâneos …"
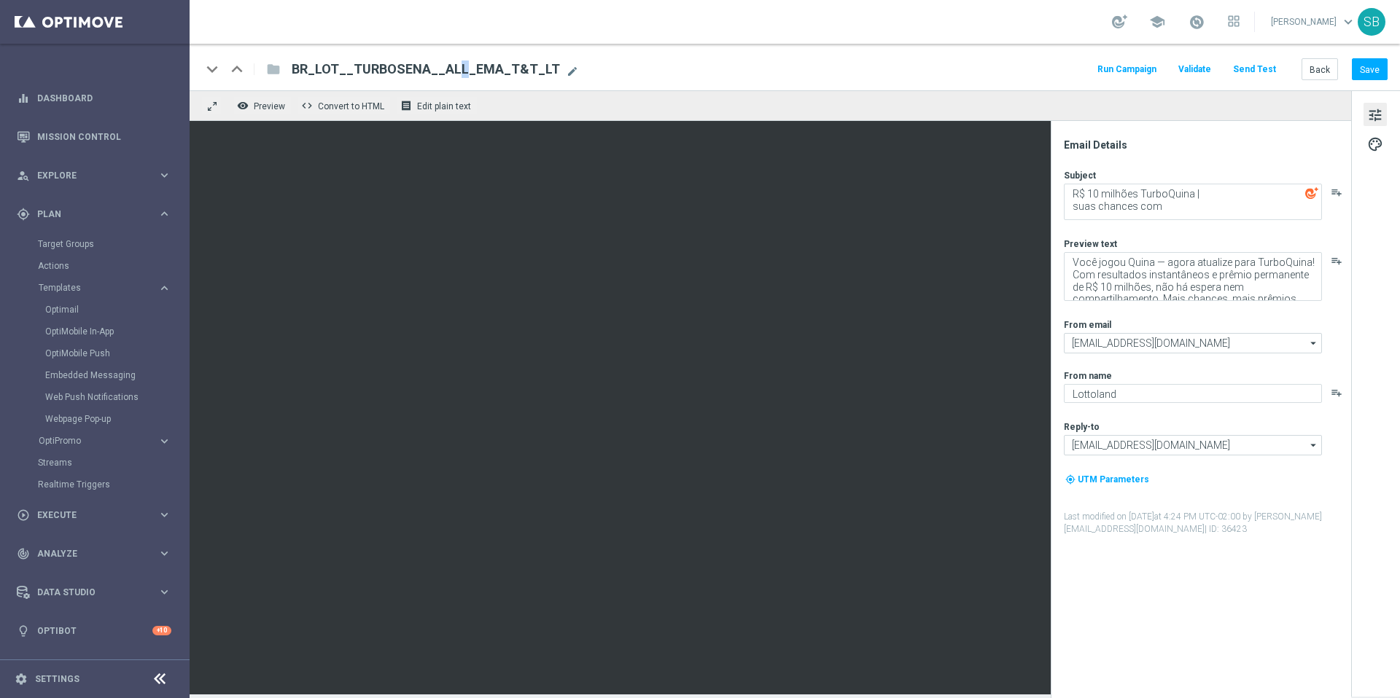
drag, startPoint x: 397, startPoint y: 71, endPoint x: 404, endPoint y: 71, distance: 7.3
click at [404, 71] on font "BR_LOT__TURBOSENA__ALL_EMA_T&T_LT" at bounding box center [426, 68] width 268 height 15
click at [579, 68] on input "BR_LOT__TURBOQUINA__ALL_EMA_T&T_LT" at bounding box center [473, 69] width 362 height 19
click at [1073, 200] on textarea "R$ 10 milhões TurboQuina | suas chances com" at bounding box center [1193, 202] width 258 height 36
click at [1072, 198] on textarea "R$ 10 milhões TurboQuina | suas chances com" at bounding box center [1193, 202] width 258 height 36
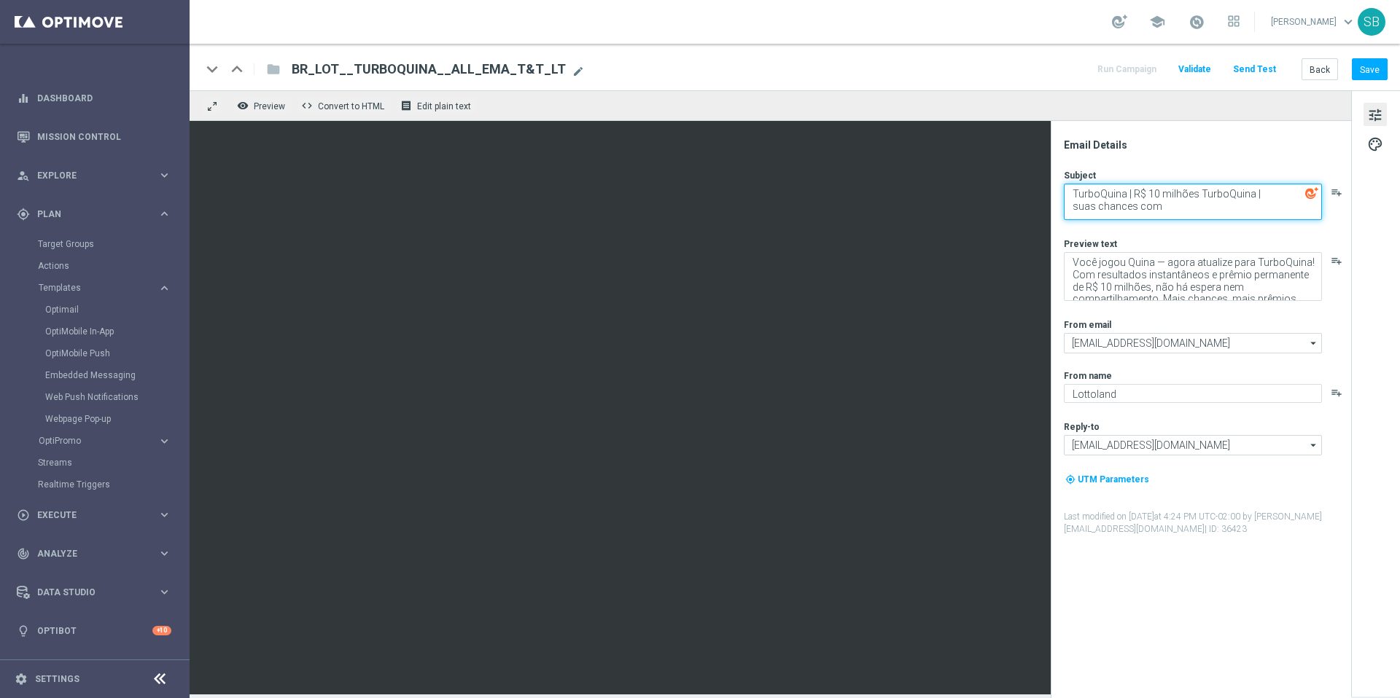
click at [1199, 195] on textarea "TurboQuina | R$ 10 milhões TurboQuina | suas chances com" at bounding box center [1193, 202] width 258 height 36
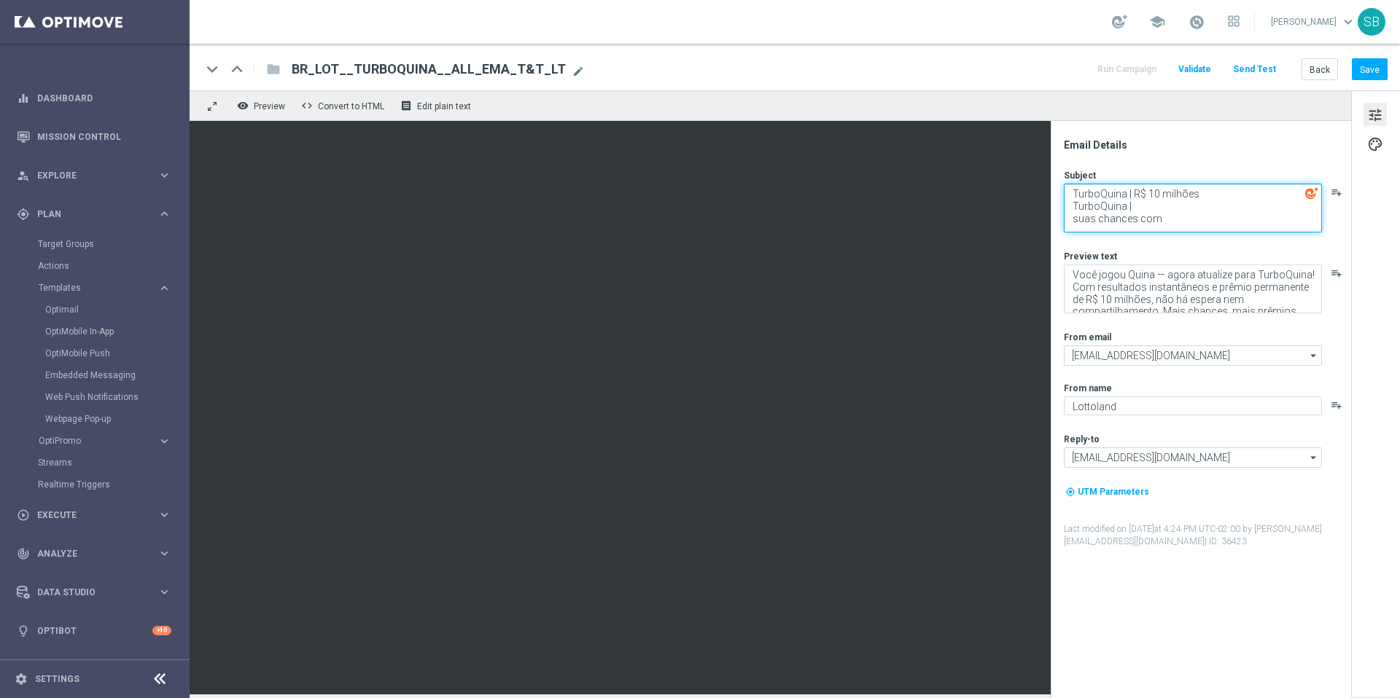
drag, startPoint x: 1129, startPoint y: 210, endPoint x: 1148, endPoint y: 208, distance: 19.1
click at [1148, 208] on textarea "TurboQuina | R$ 10 milhões TurboQuina | suas chances com" at bounding box center [1193, 208] width 258 height 49
drag, startPoint x: 1127, startPoint y: 207, endPoint x: 1188, endPoint y: 205, distance: 61.3
click at [1188, 205] on textarea "TurboQuina | R$ 10 milhões TurboQuina suas chances com" at bounding box center [1193, 208] width 258 height 49
drag, startPoint x: 1067, startPoint y: 196, endPoint x: 1208, endPoint y: 196, distance: 141.4
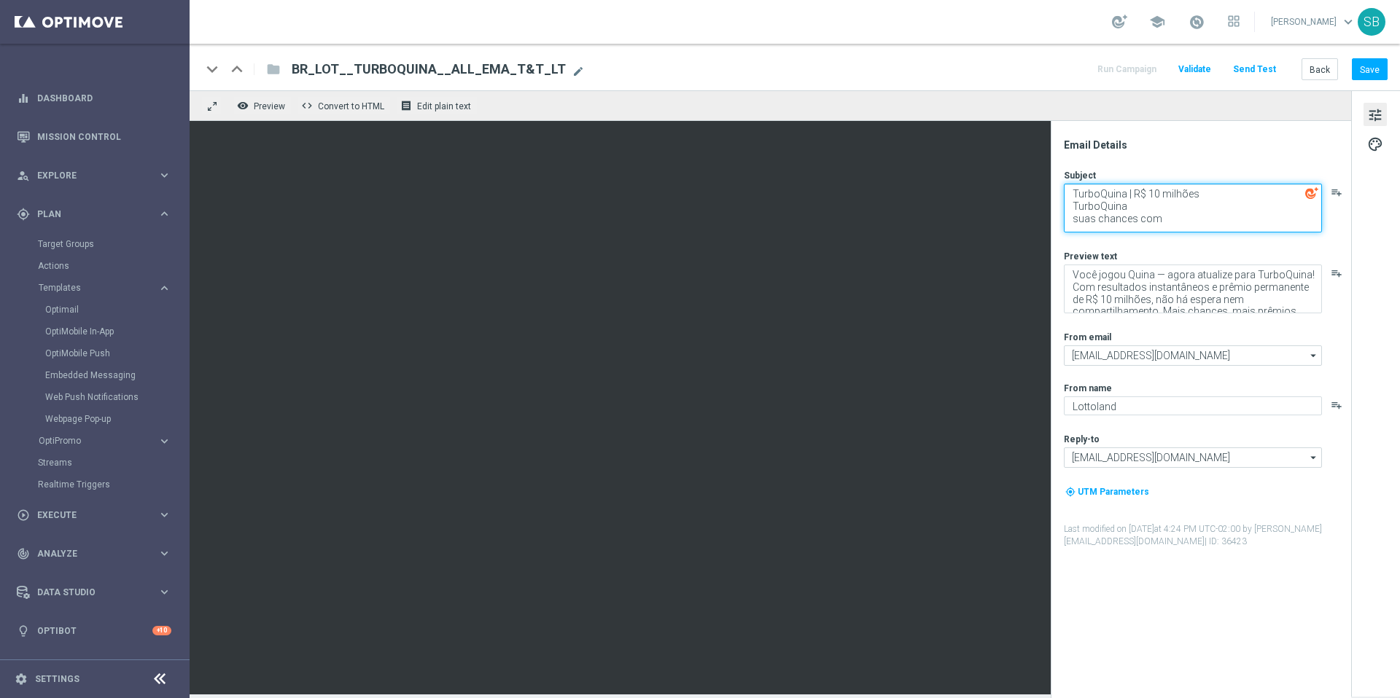
click at [1208, 196] on textarea "TurboQuina | R$ 10 milhões TurboQuina suas chances com" at bounding box center [1193, 208] width 258 height 49
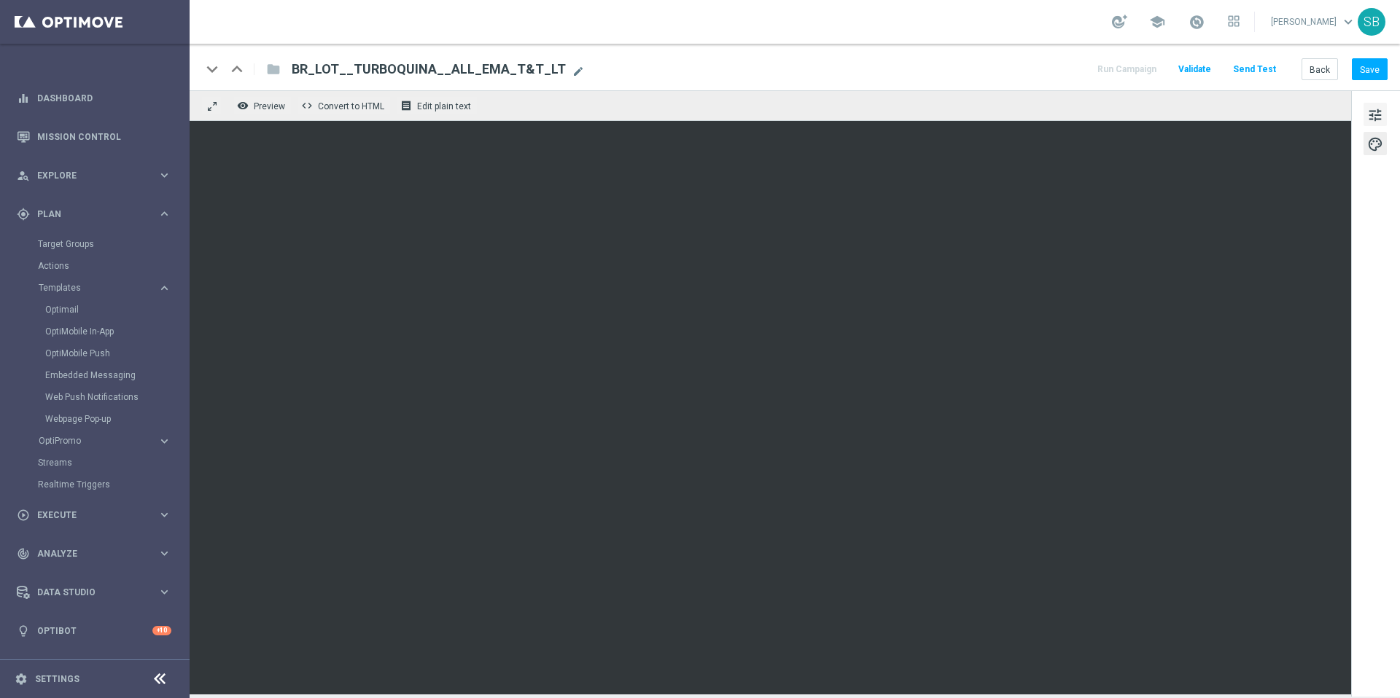
click at [1372, 114] on font "tune" at bounding box center [1375, 115] width 16 height 16
click at [1063, 70] on div "keyboard_arrow_down keyboard_arrow_up folder BR_LOT__TURBOQUINA__ALL_EMA_T&T_LT…" at bounding box center [794, 69] width 1186 height 19
click at [968, 71] on div "keyboard_arrow_down keyboard_arrow_up folder BR_LOT__TURBOQUINA__ALL_EMA_T&T_LT…" at bounding box center [794, 69] width 1186 height 19
click at [1376, 74] on font "Save" at bounding box center [1370, 69] width 20 height 10
click at [1374, 123] on font "tune" at bounding box center [1375, 117] width 16 height 16
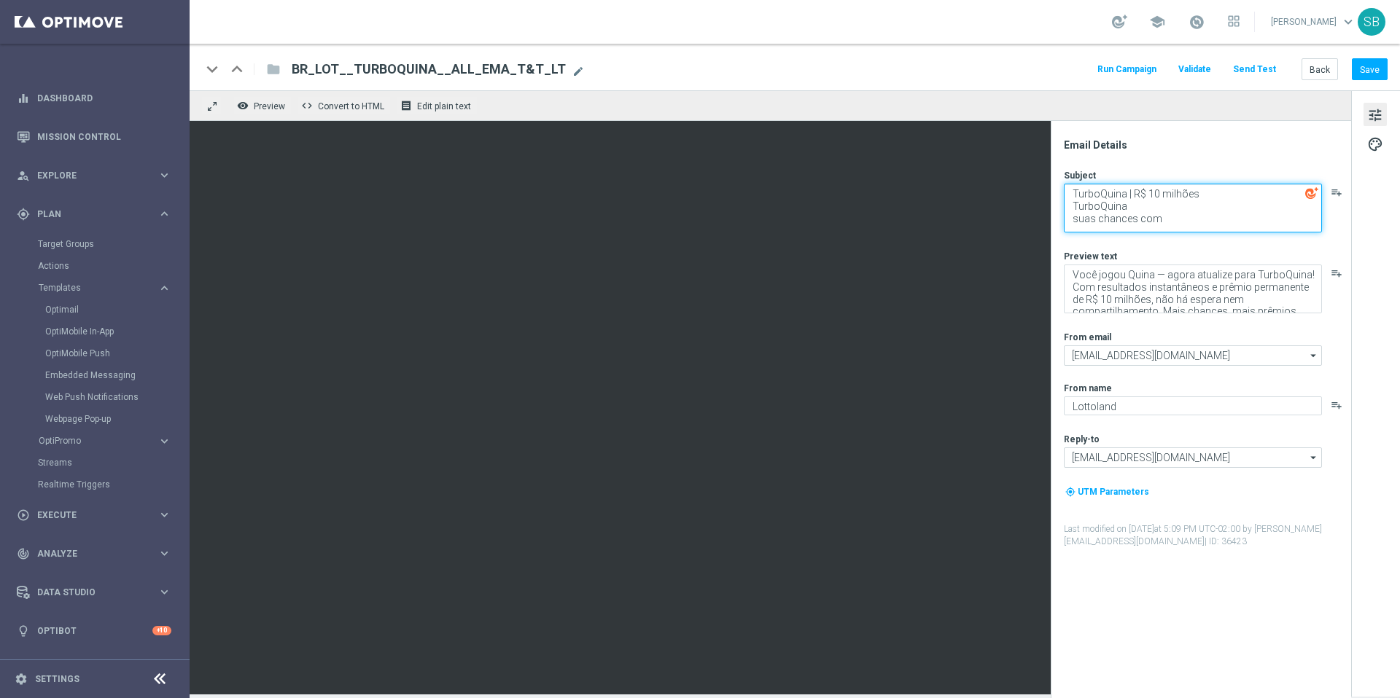
drag, startPoint x: 1075, startPoint y: 206, endPoint x: 1126, endPoint y: 205, distance: 51.0
click at [1126, 205] on textarea "TurboQuina | R$ 10 milhões TurboQuina suas chances com" at bounding box center [1193, 208] width 258 height 49
click at [1184, 210] on textarea "TurboQuina | R$ 10 milhões TurboQuina suas chances com" at bounding box center [1193, 208] width 258 height 49
click at [1373, 120] on font "tune" at bounding box center [1375, 115] width 16 height 16
click at [1379, 145] on font "palette" at bounding box center [1375, 144] width 16 height 16
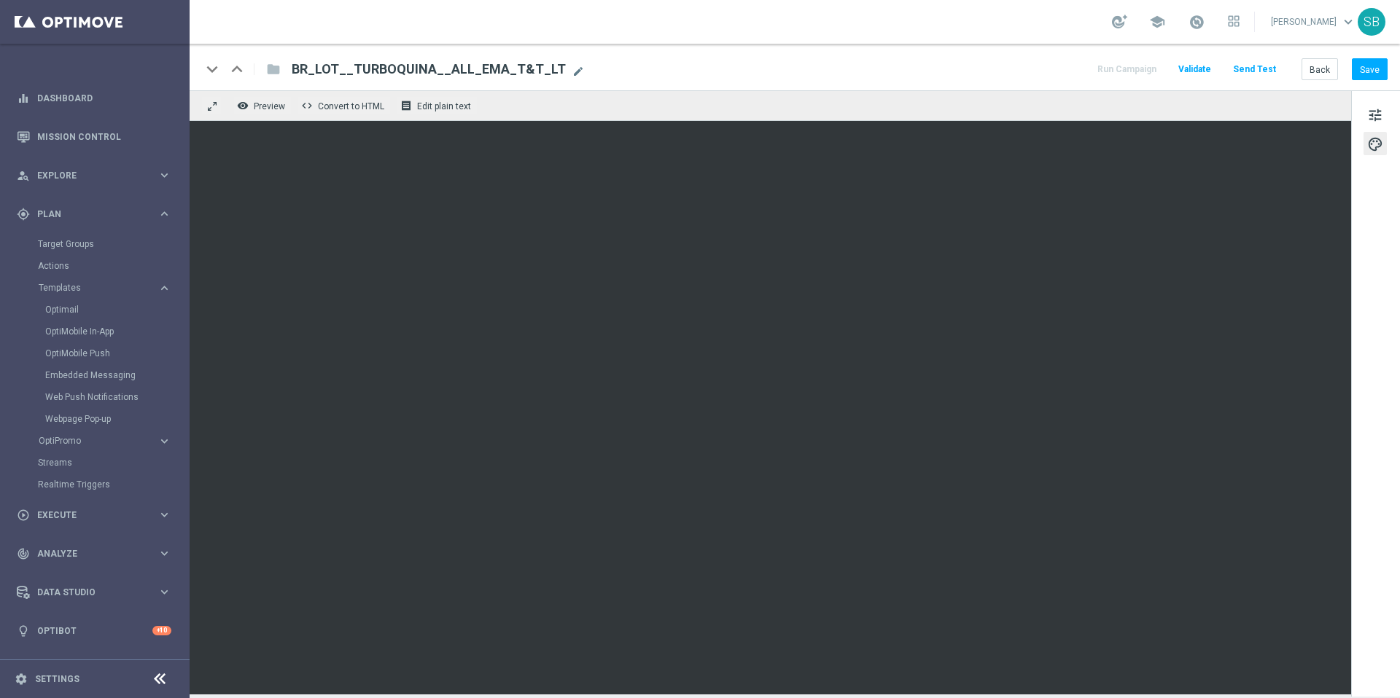
click at [948, 69] on div "keyboard_arrow_down keyboard_arrow_up folder BR_LOT__TURBOQUINA__ALL_EMA_T&T_LT…" at bounding box center [794, 69] width 1186 height 19
click at [938, 77] on div "keyboard_arrow_down keyboard_arrow_up folder BR_LOT__TURBOQUINA__ALL_EMA_T&T_LT…" at bounding box center [794, 69] width 1186 height 19
click at [282, 109] on font "Preview" at bounding box center [269, 106] width 31 height 10
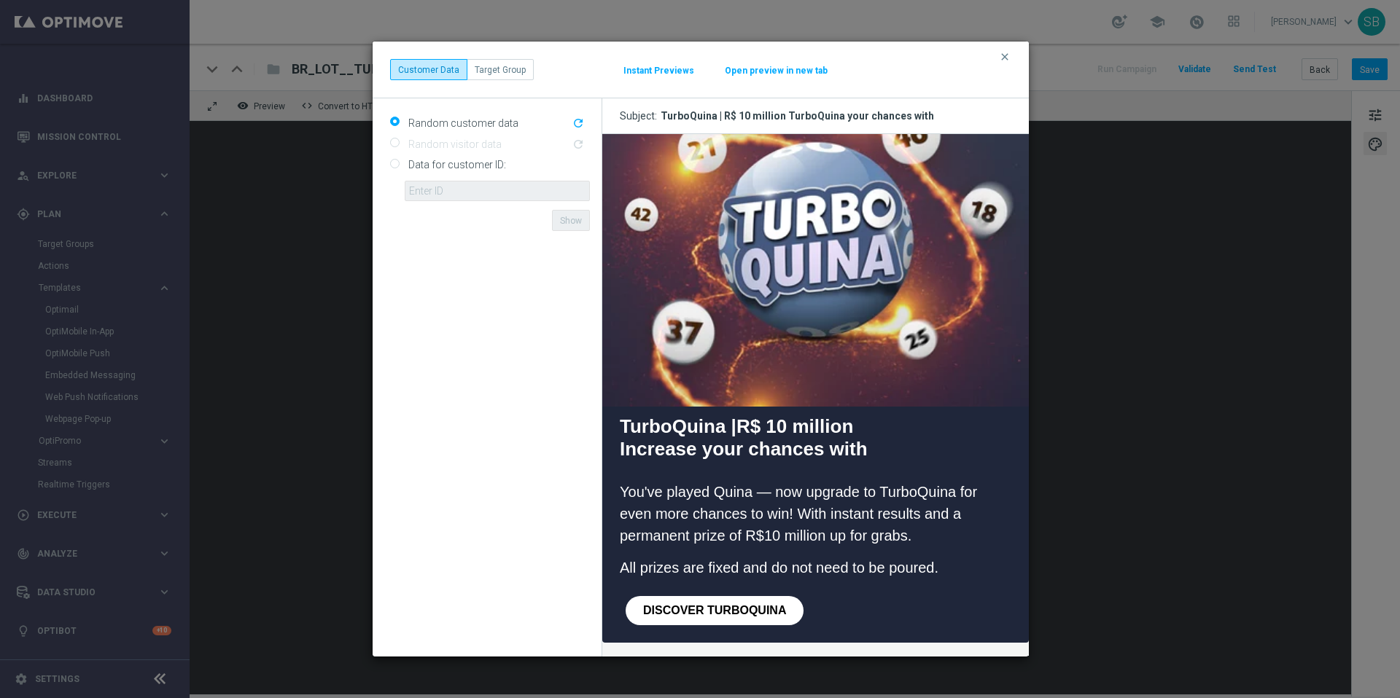
scroll to position [183, 0]
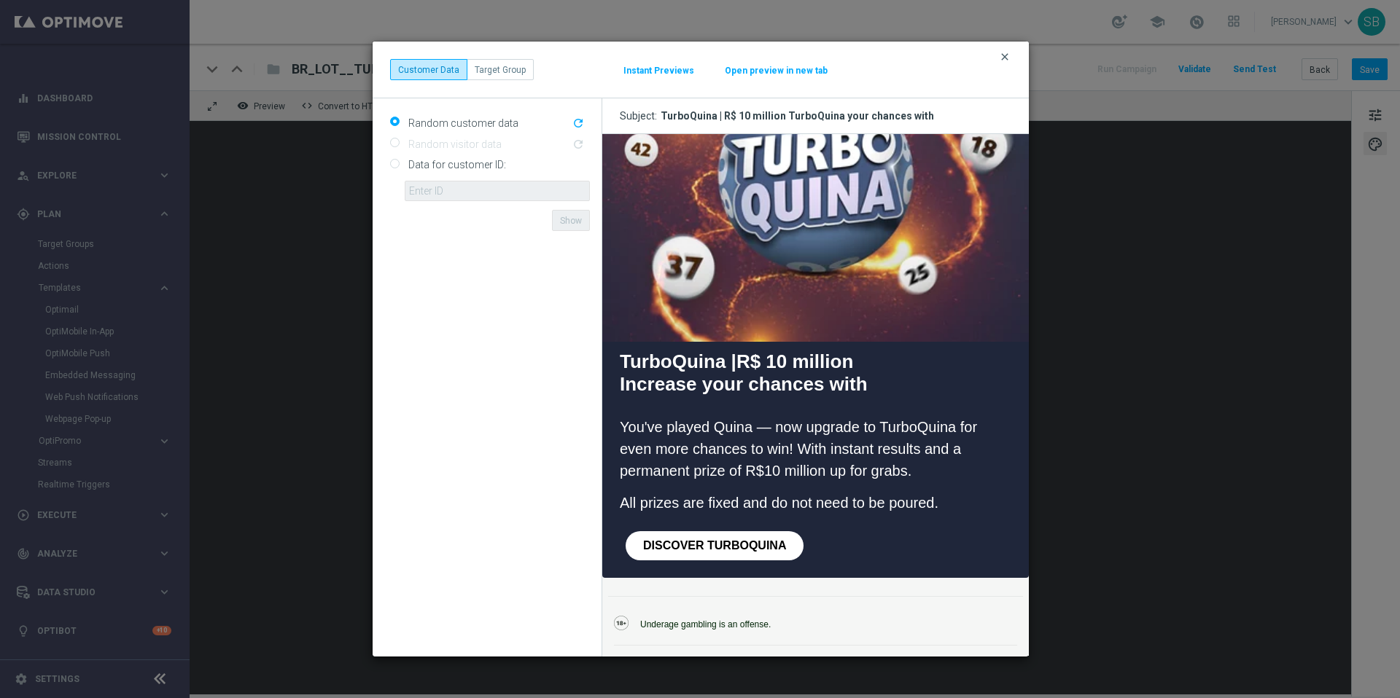
click at [1007, 59] on font "clear" at bounding box center [1005, 57] width 12 height 12
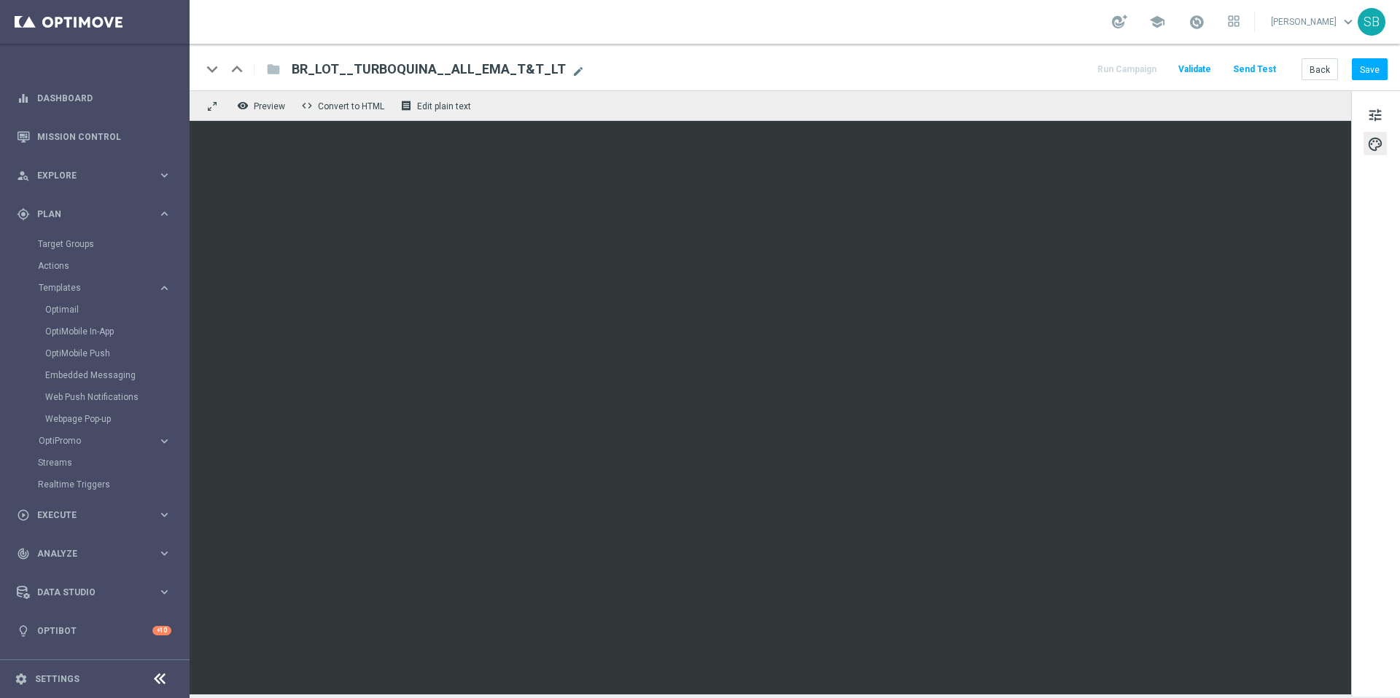
click at [892, 93] on div "remove_red_eye Preview code Convert to HTML receipt Edit plain text" at bounding box center [770, 105] width 1161 height 31
click at [270, 108] on font "Preview" at bounding box center [269, 106] width 31 height 10
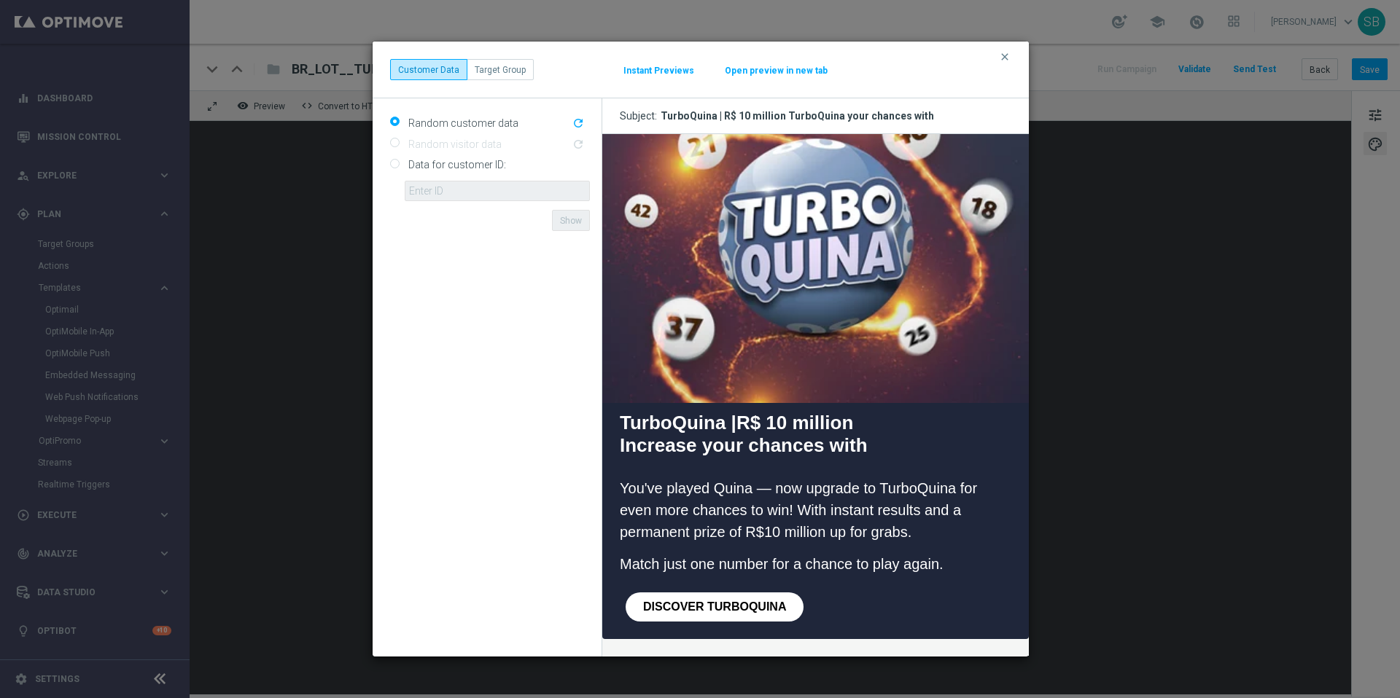
scroll to position [131, 0]
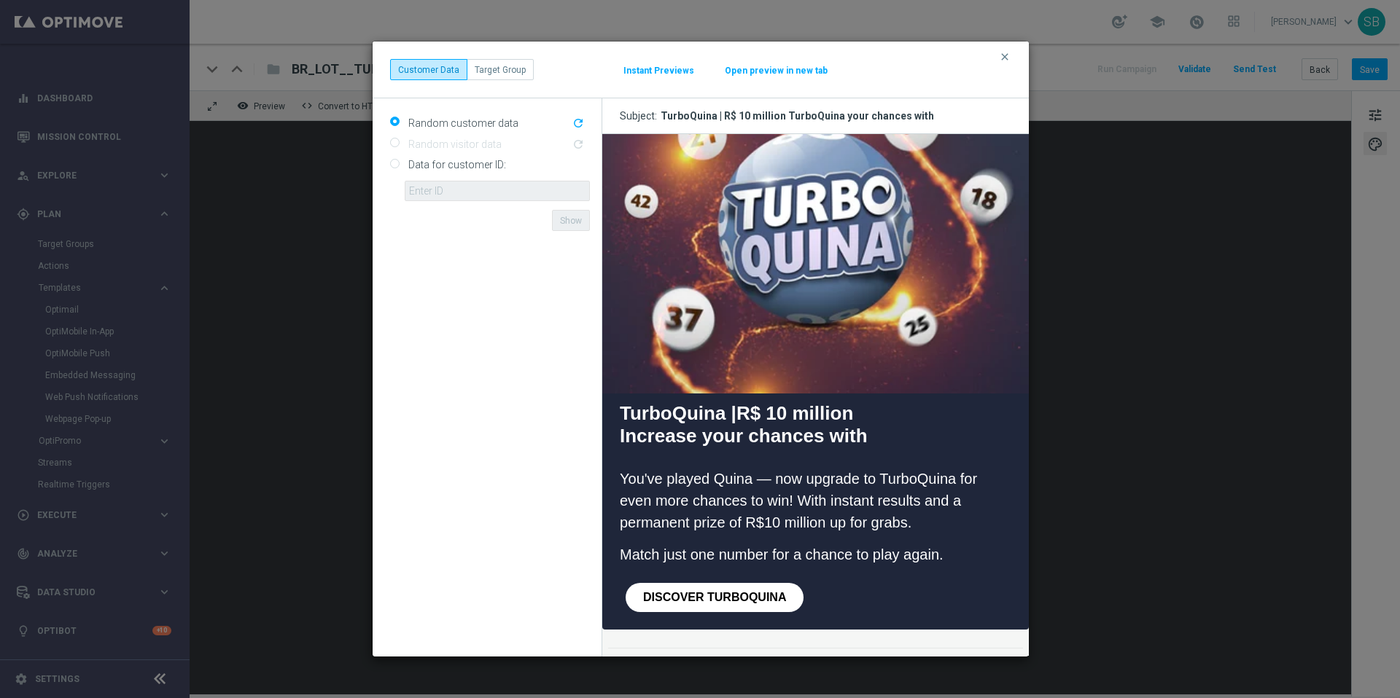
click at [1040, 26] on modal-container "clear Customer Data Target Group Instant Previews Open preview in new tab Rando…" at bounding box center [700, 349] width 1400 height 698
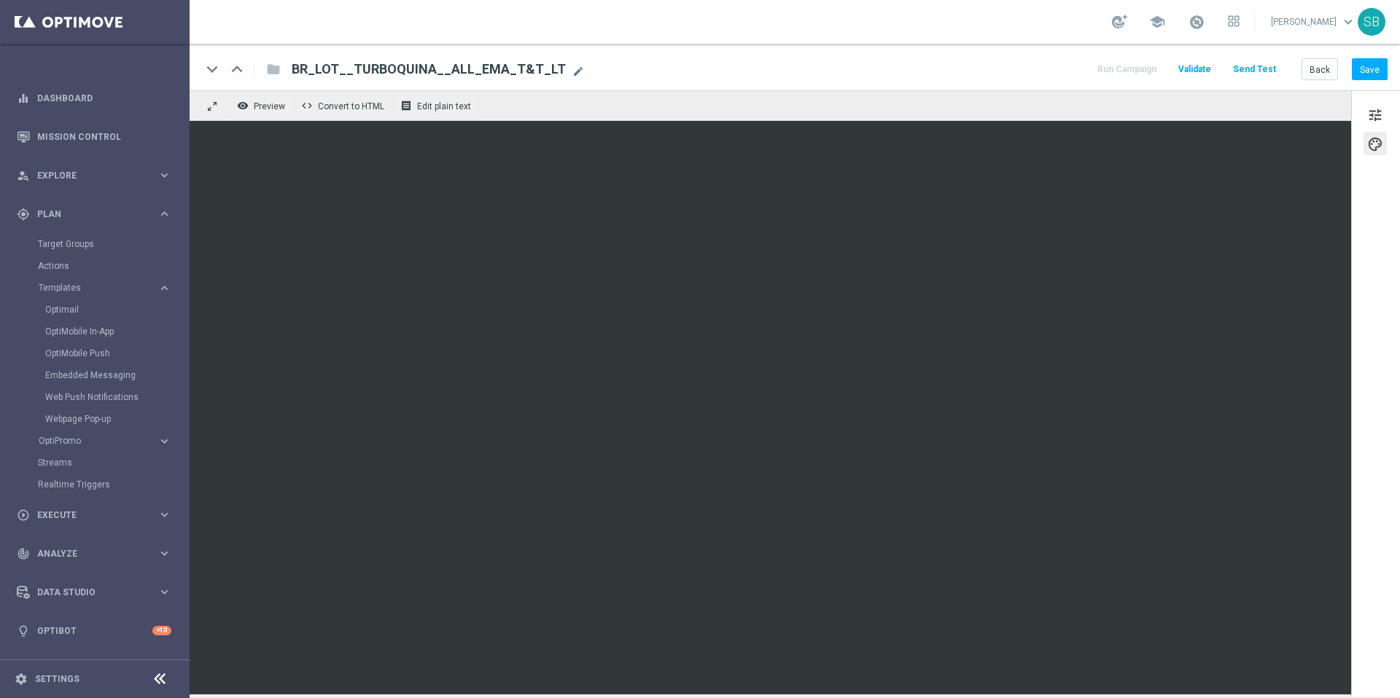
click at [895, 73] on div "keyboard_arrow_down keyboard_arrow_up folder BR_LOT__TURBOQUINA__ALL_EMA_T&T_LT…" at bounding box center [794, 69] width 1186 height 19
click at [1365, 74] on font "Save" at bounding box center [1370, 69] width 20 height 10
click at [1376, 118] on font "tune" at bounding box center [1375, 115] width 16 height 16
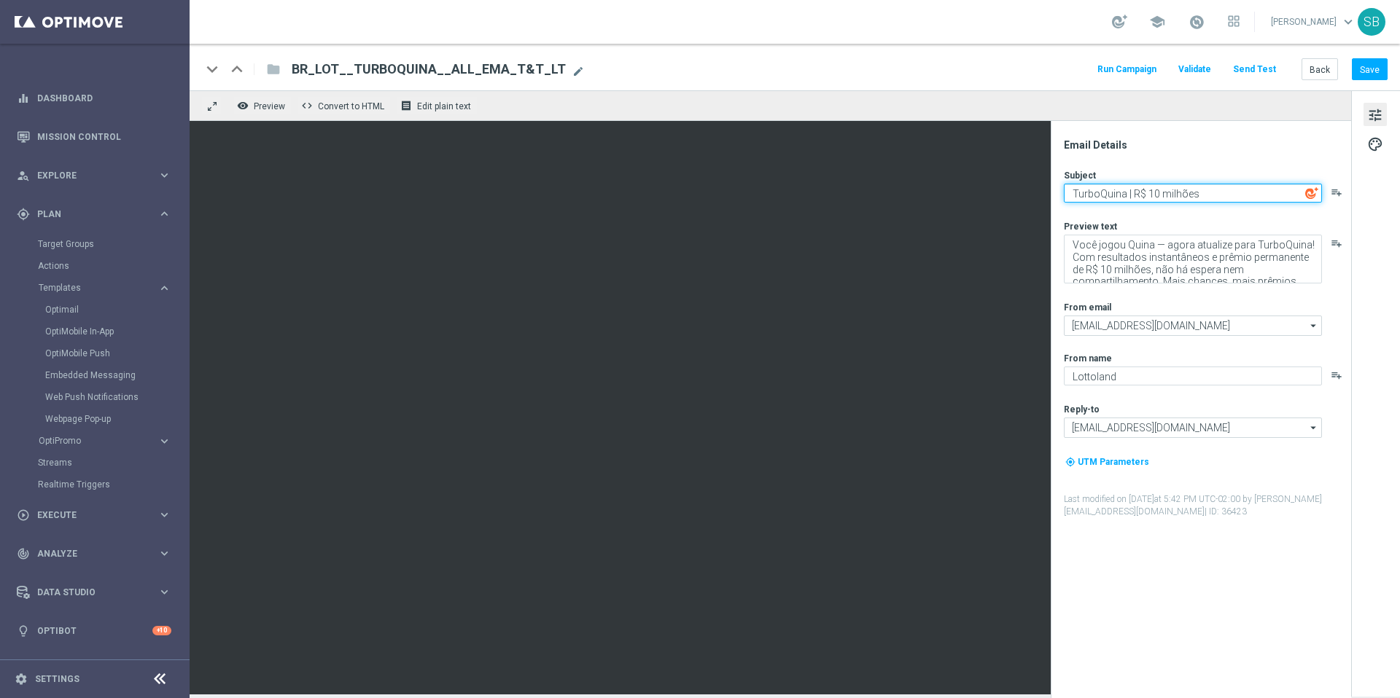
click at [1132, 198] on textarea "TurboQuina | R$ 10 milhões TurboQuina suas chances com" at bounding box center [1193, 193] width 258 height 19
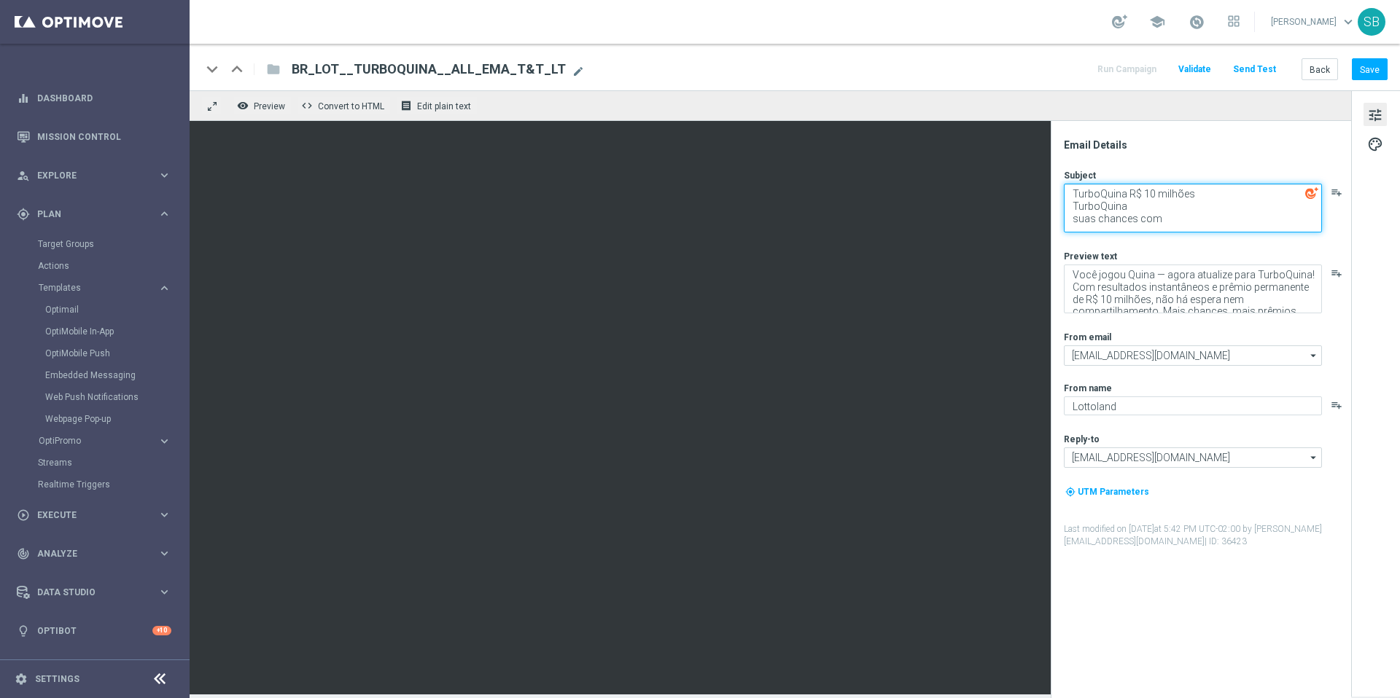
paste textarea "com prêmio:"
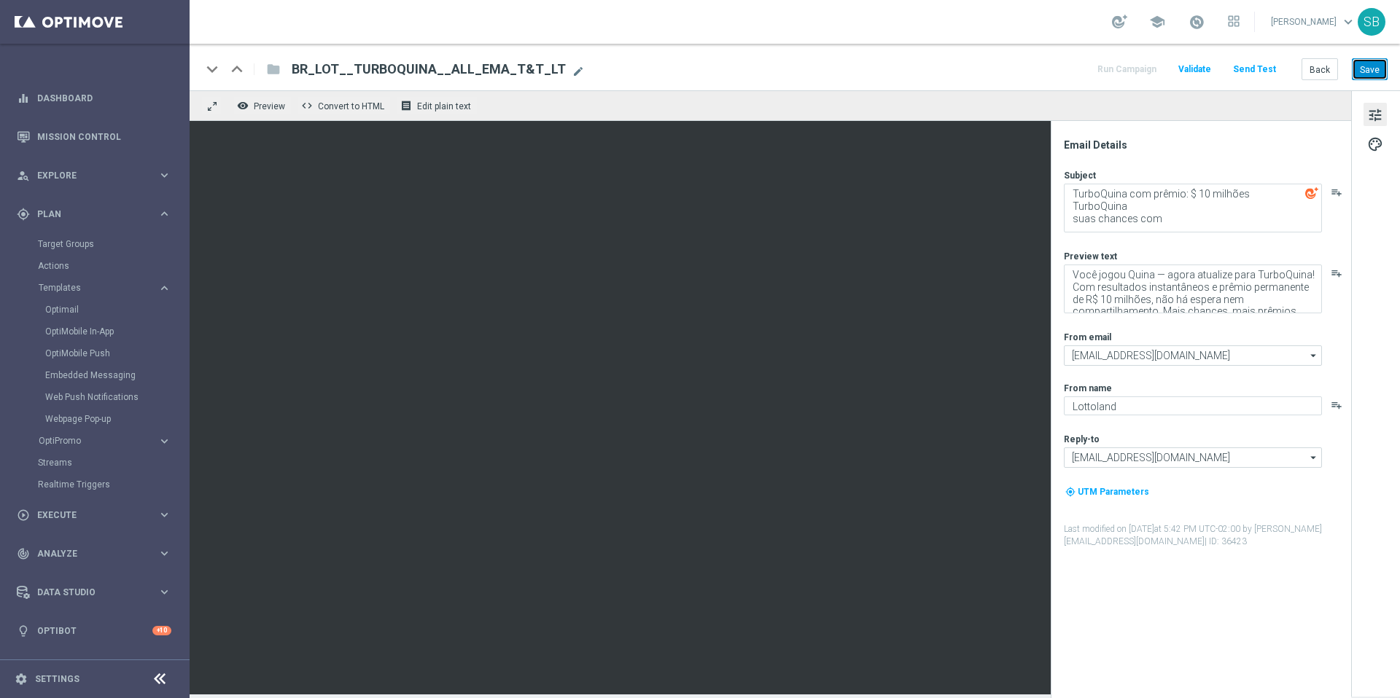
click at [1361, 69] on font "Save" at bounding box center [1370, 69] width 20 height 10
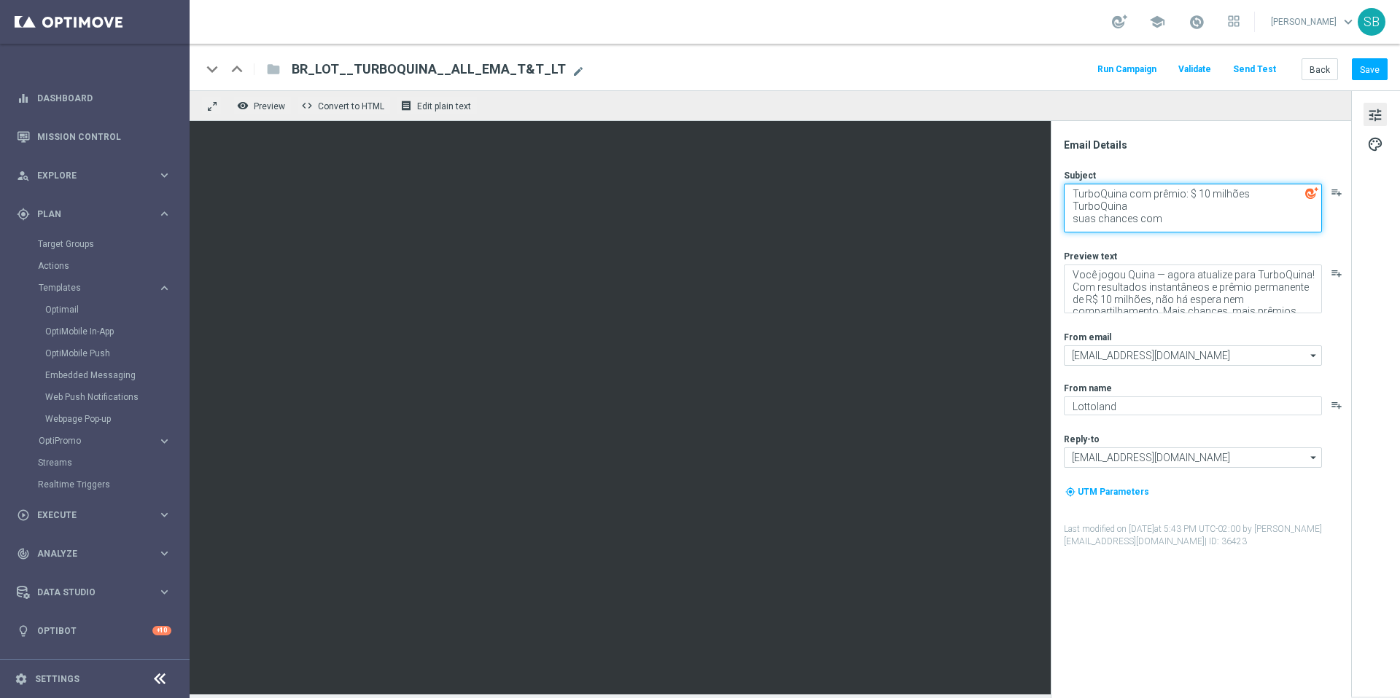
drag, startPoint x: 1072, startPoint y: 208, endPoint x: 1189, endPoint y: 217, distance: 117.8
click at [1189, 217] on textarea "TurboQuina com prêmio: $ 10 milhões TurboQuina suas chances com" at bounding box center [1193, 208] width 258 height 49
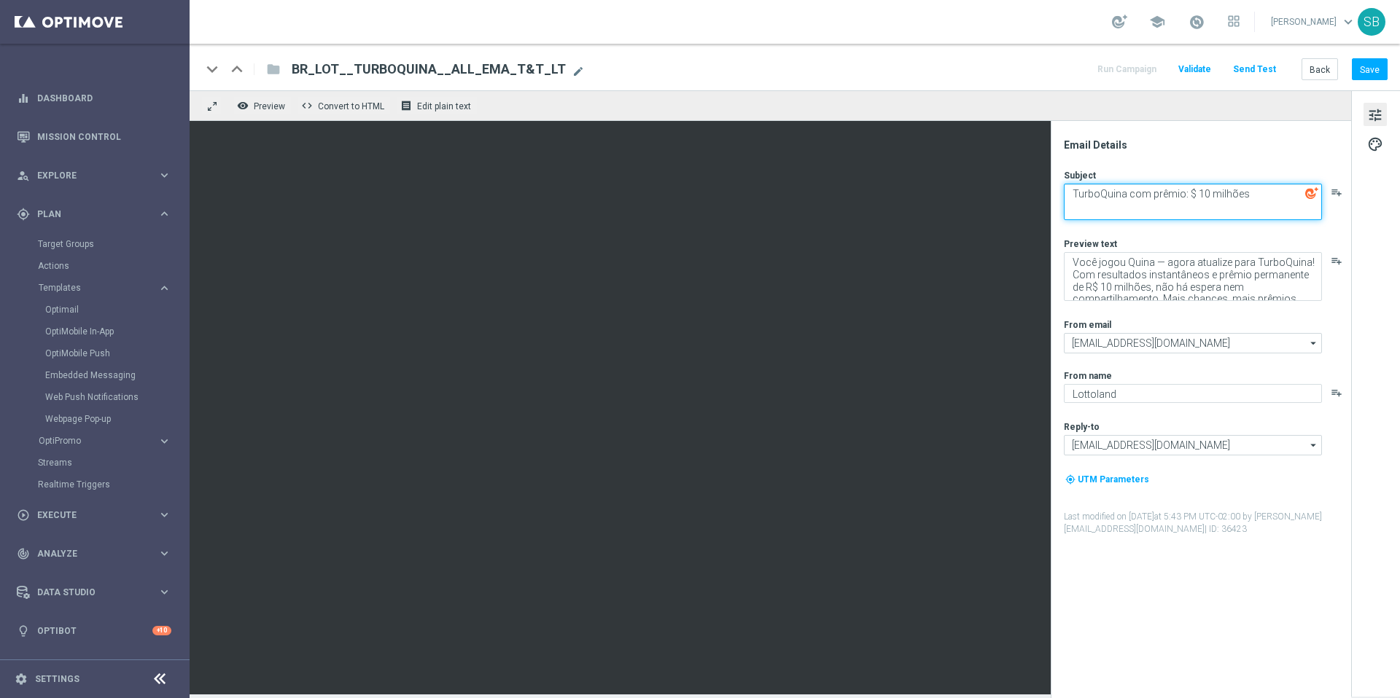
click at [1084, 206] on textarea "TurboQuina com prêmio: $ 10 milhões" at bounding box center [1193, 202] width 258 height 36
paste textarea "Vem conferir!"
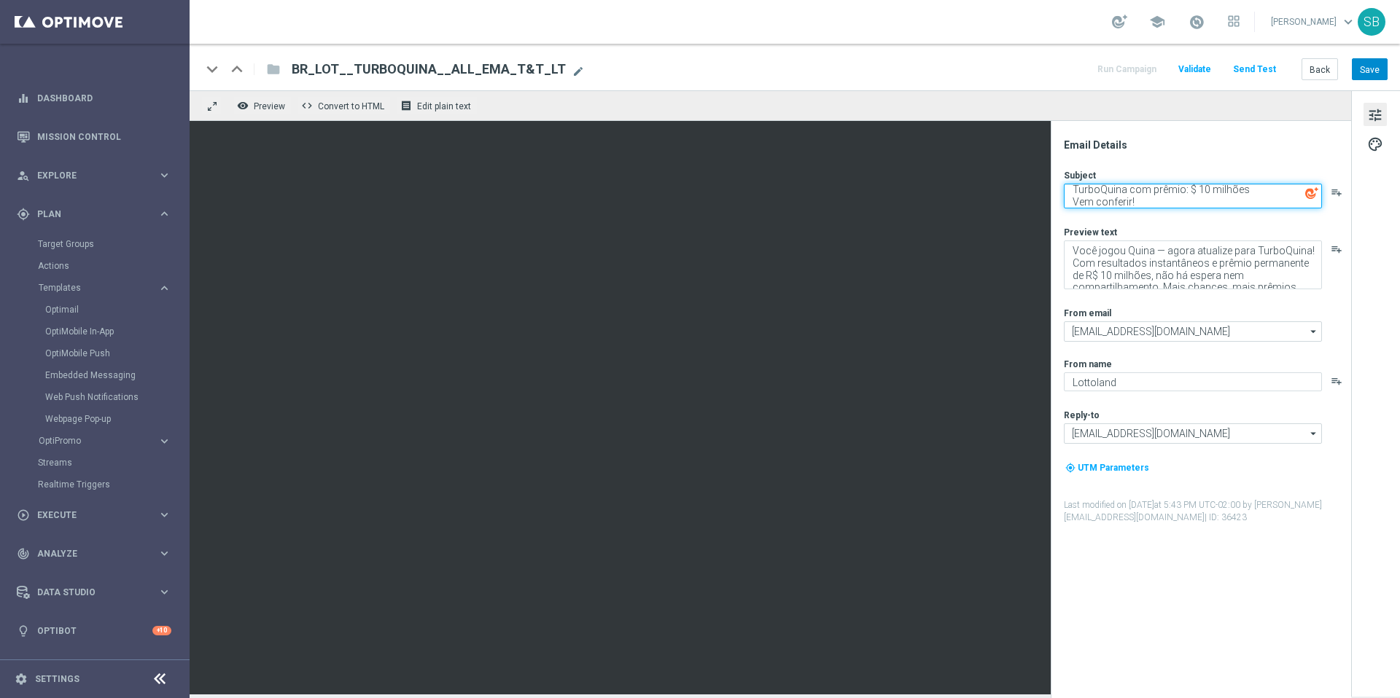
type textarea "TurboQuina com prêmio: $ 10 milhões Vem conferir!"
click at [1380, 68] on button "Save" at bounding box center [1370, 68] width 36 height 21
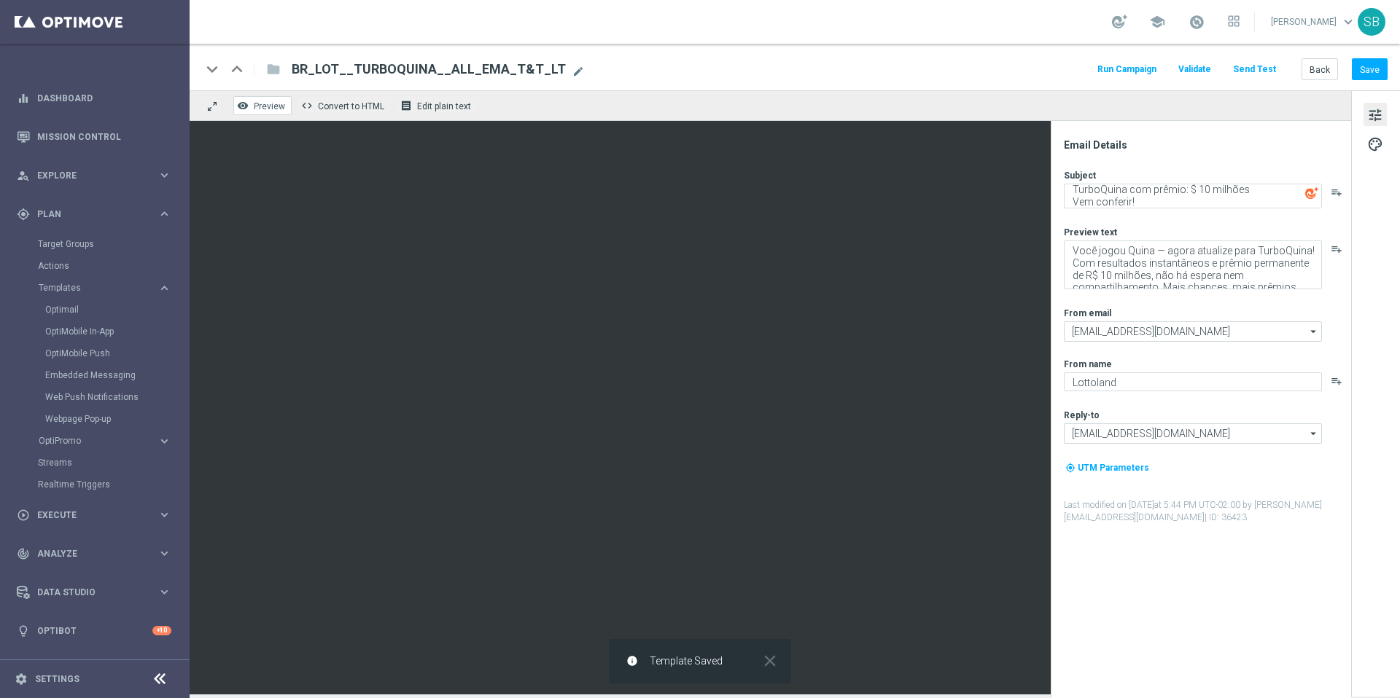
click at [264, 107] on font "Preview" at bounding box center [269, 106] width 31 height 10
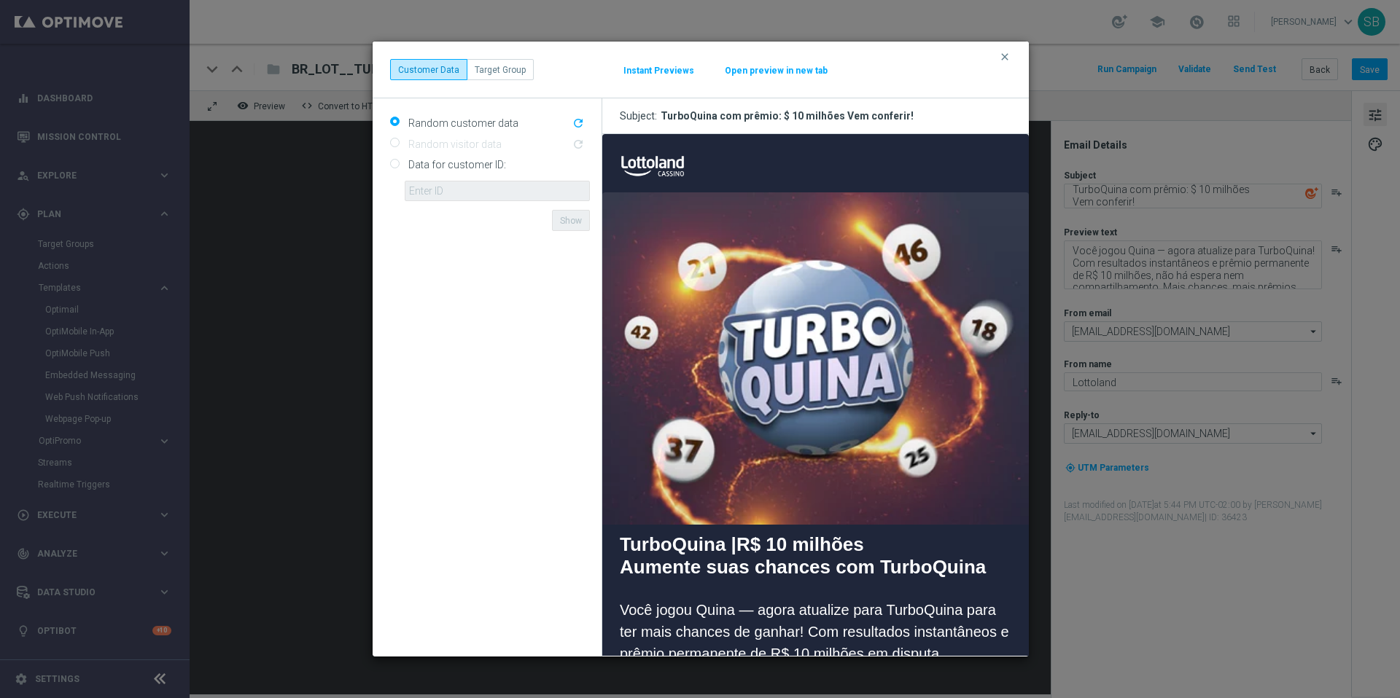
scroll to position [0, 0]
click at [1103, 200] on modal-container "clear Customer Data Target Group Instant Previews Open preview in new tab Rando…" at bounding box center [700, 349] width 1400 height 698
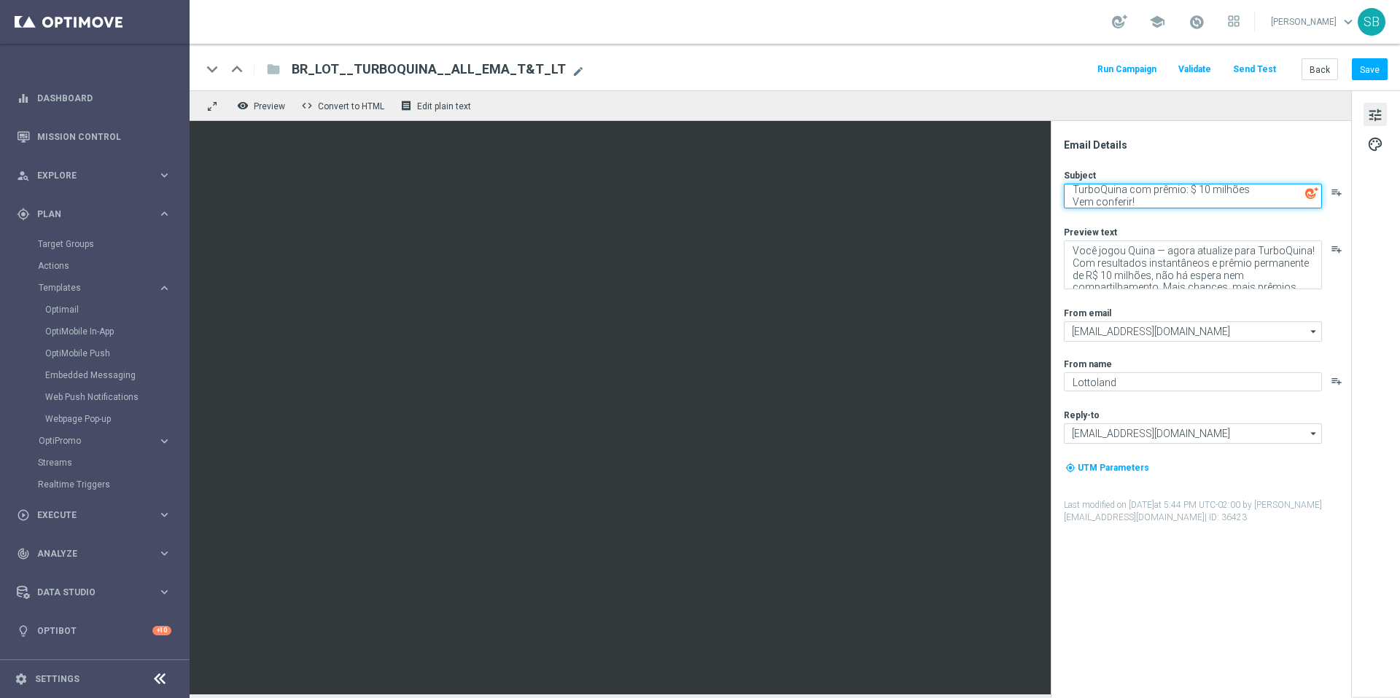
drag, startPoint x: 1072, startPoint y: 189, endPoint x: 1185, endPoint y: 190, distance: 113.0
click at [1185, 190] on textarea "TurboQuina com prêmio: $ 10 milhões Vem conferir!" at bounding box center [1193, 196] width 258 height 25
click at [880, 68] on div "keyboard_arrow_down keyboard_arrow_up folder BR_LOT__TURBOQUINA__ALL_EMA_T&T_LT…" at bounding box center [794, 69] width 1186 height 19
click at [275, 110] on font "Preview" at bounding box center [269, 106] width 31 height 10
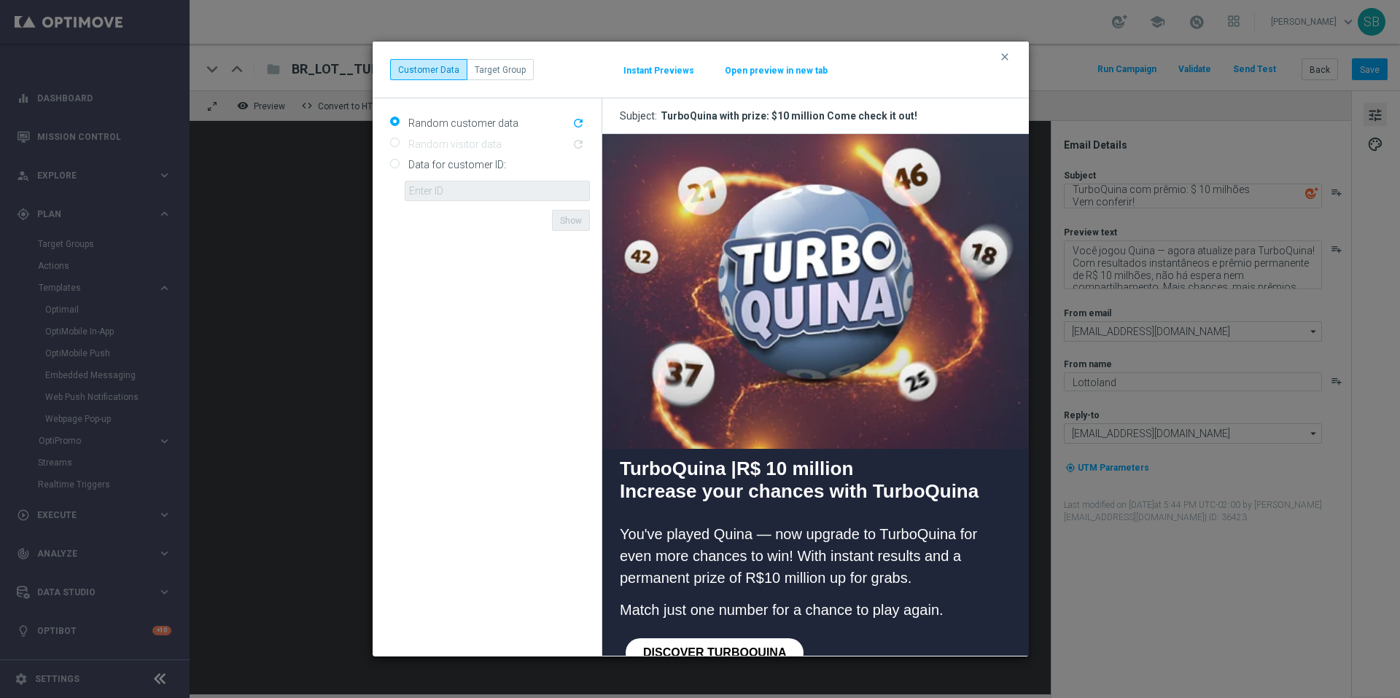
scroll to position [89, 0]
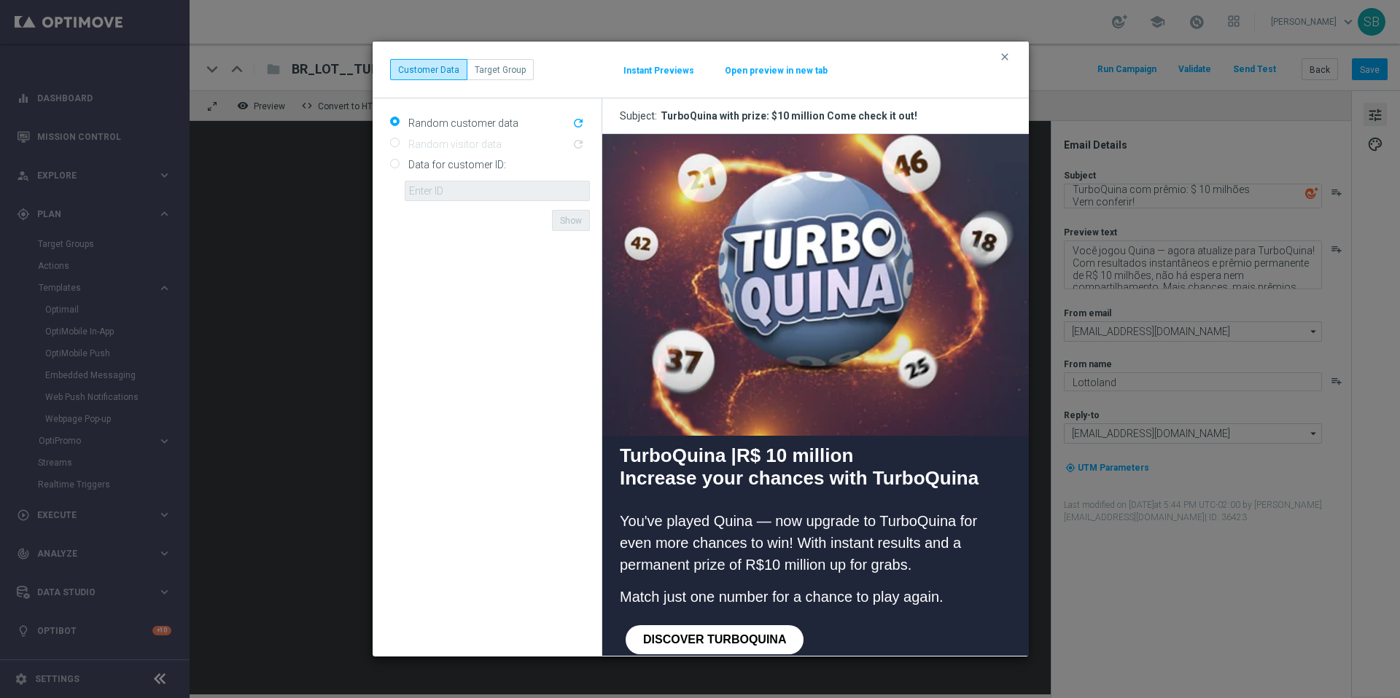
click at [1366, 73] on modal-container "clear Customer Data Target Group Instant Previews Open preview in new tab Rando…" at bounding box center [700, 349] width 1400 height 698
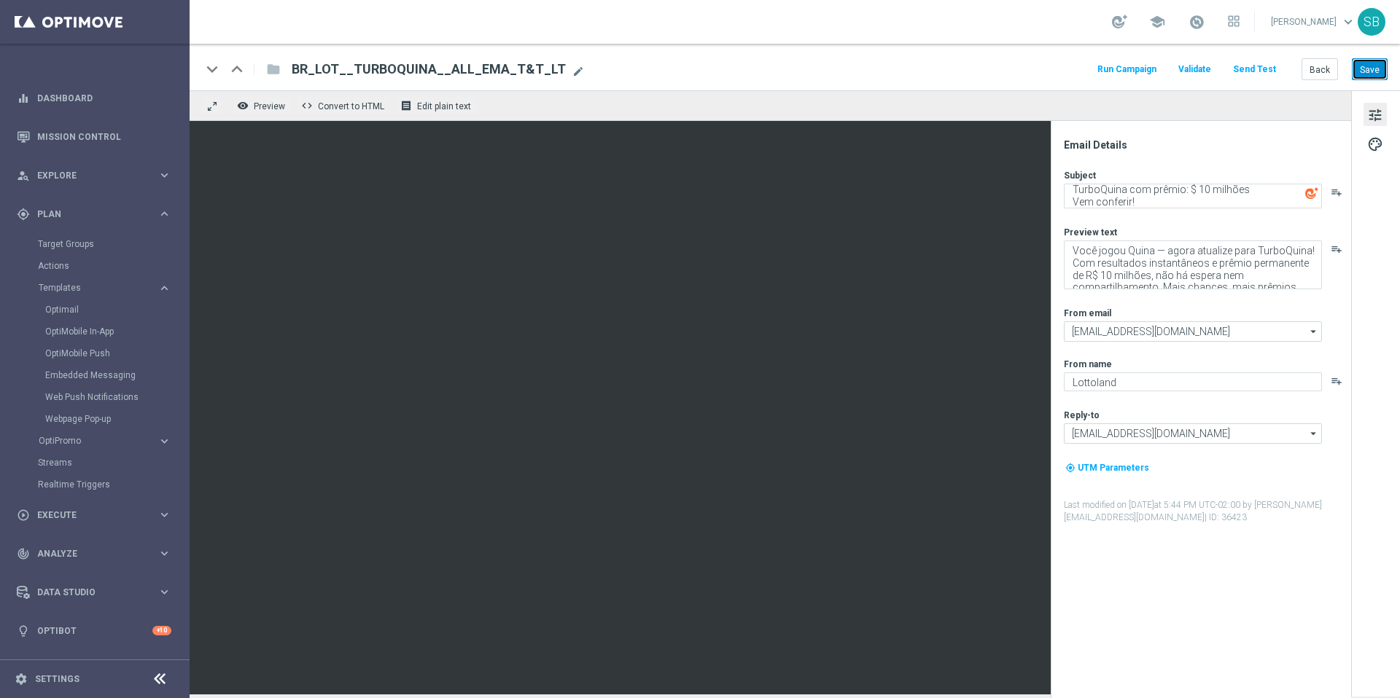
click at [1366, 73] on font "Save" at bounding box center [1370, 69] width 20 height 10
click at [794, 66] on div "keyboard_arrow_down keyboard_arrow_up folder BR_LOT__TURBOQUINA__ALL_EMA_T&T_LT…" at bounding box center [794, 69] width 1186 height 19
click at [1374, 76] on button "Save" at bounding box center [1370, 68] width 36 height 21
click at [1323, 69] on font "Back" at bounding box center [1319, 69] width 20 height 10
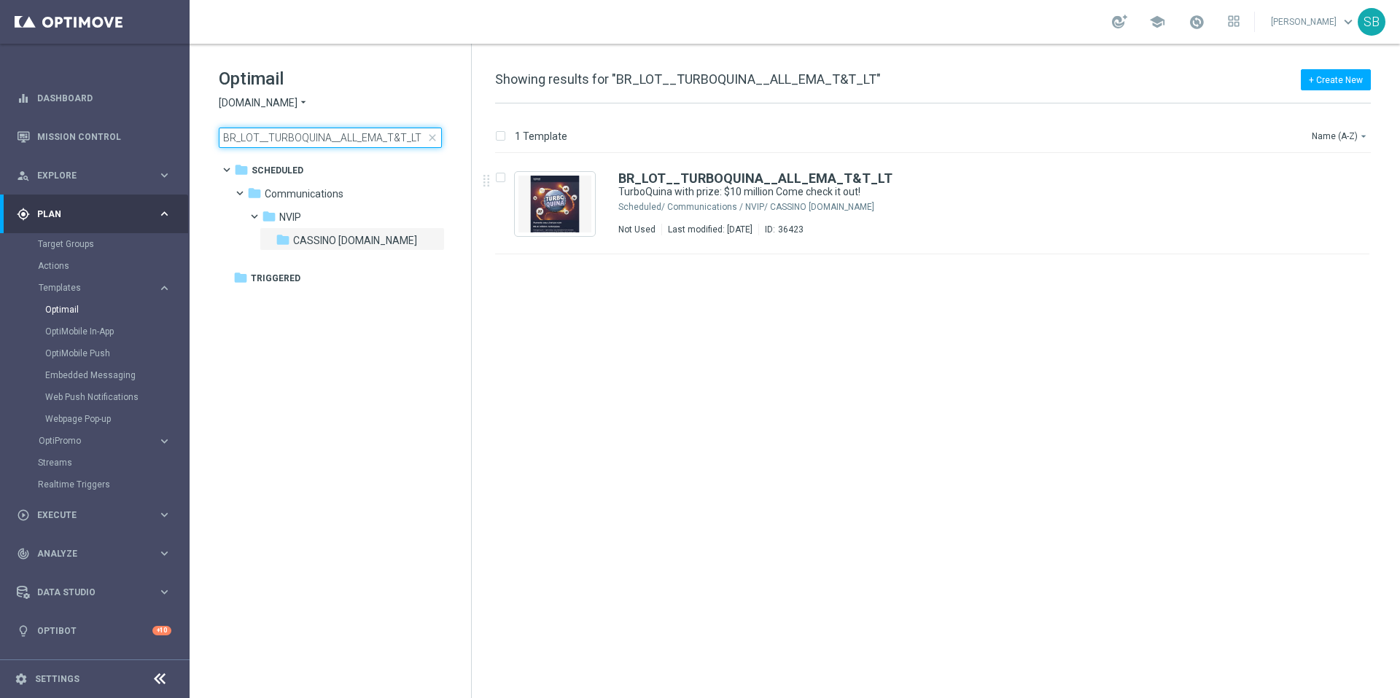
drag, startPoint x: 301, startPoint y: 141, endPoint x: 327, endPoint y: 143, distance: 26.3
click at [327, 143] on input "BR_LOT__TURBOQUINA__ALL_EMA_T&T_LT" at bounding box center [330, 138] width 223 height 20
type input "BR_LOT__TURBOFACIL__ALL_EMA_T&T_LT"
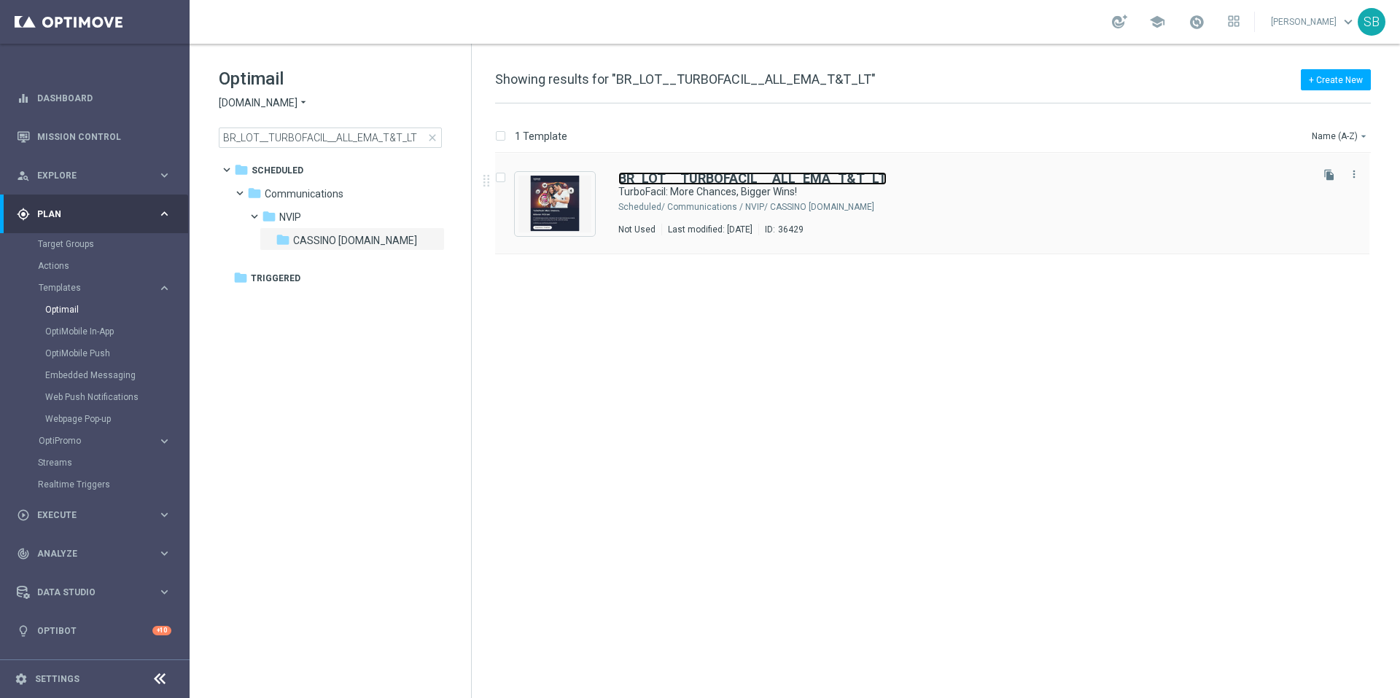
click at [669, 183] on b "BR_LOT__TURBOFACIL__ALL_EMA_T&T_LT" at bounding box center [752, 178] width 268 height 15
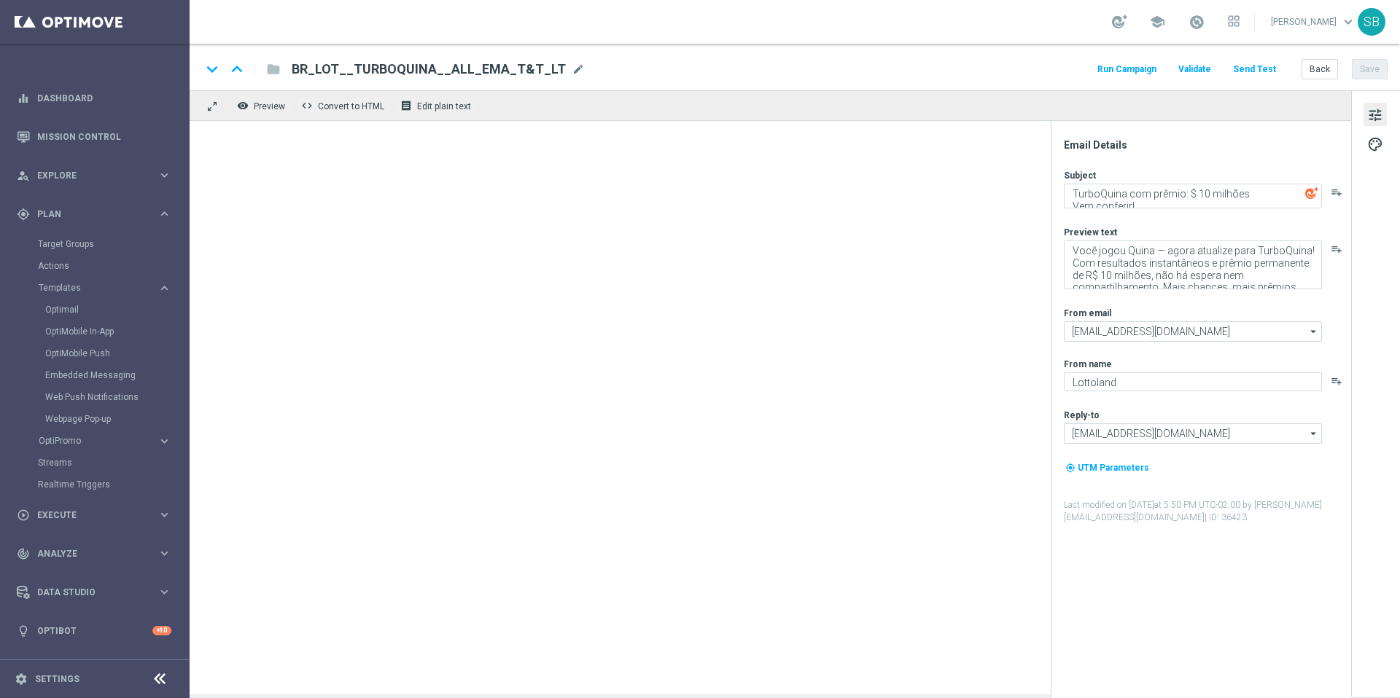
type textarea "TurboFacil: Mais Chances, Maiores Vitórias!"
type textarea "O TurboFácil agora premia 11 acertos, dá 3x mais chances que a loteria tradicio…"
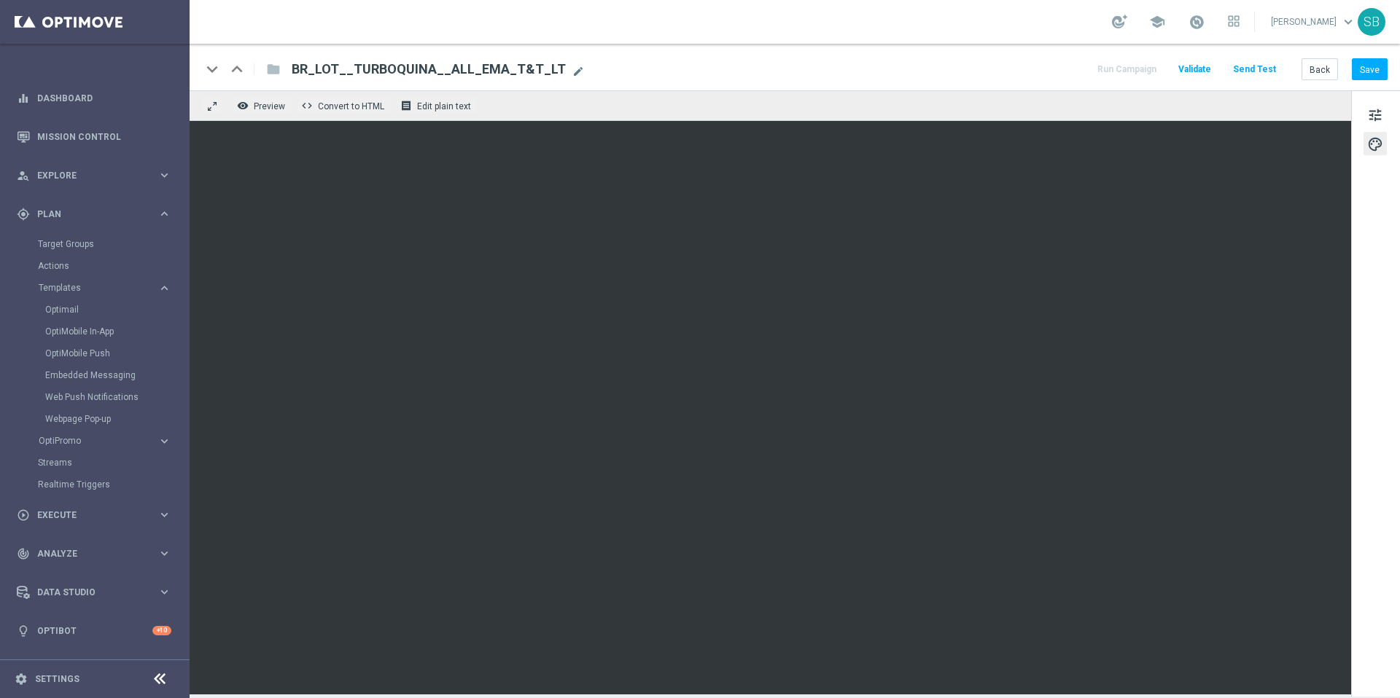
click at [896, 60] on div "keyboard_arrow_down keyboard_arrow_up folder BR_LOT__TURBOFACIL__ALL_EMA_T&T_LT…" at bounding box center [794, 69] width 1186 height 19
click at [1377, 68] on font "Save" at bounding box center [1370, 69] width 20 height 10
click at [809, 85] on div "keyboard_arrow_down keyboard_arrow_up folder BR_LOT__TURBOFACIL__ALL_EMA_T&T_LT…" at bounding box center [795, 67] width 1210 height 47
click at [1364, 77] on button "Save" at bounding box center [1370, 68] width 36 height 21
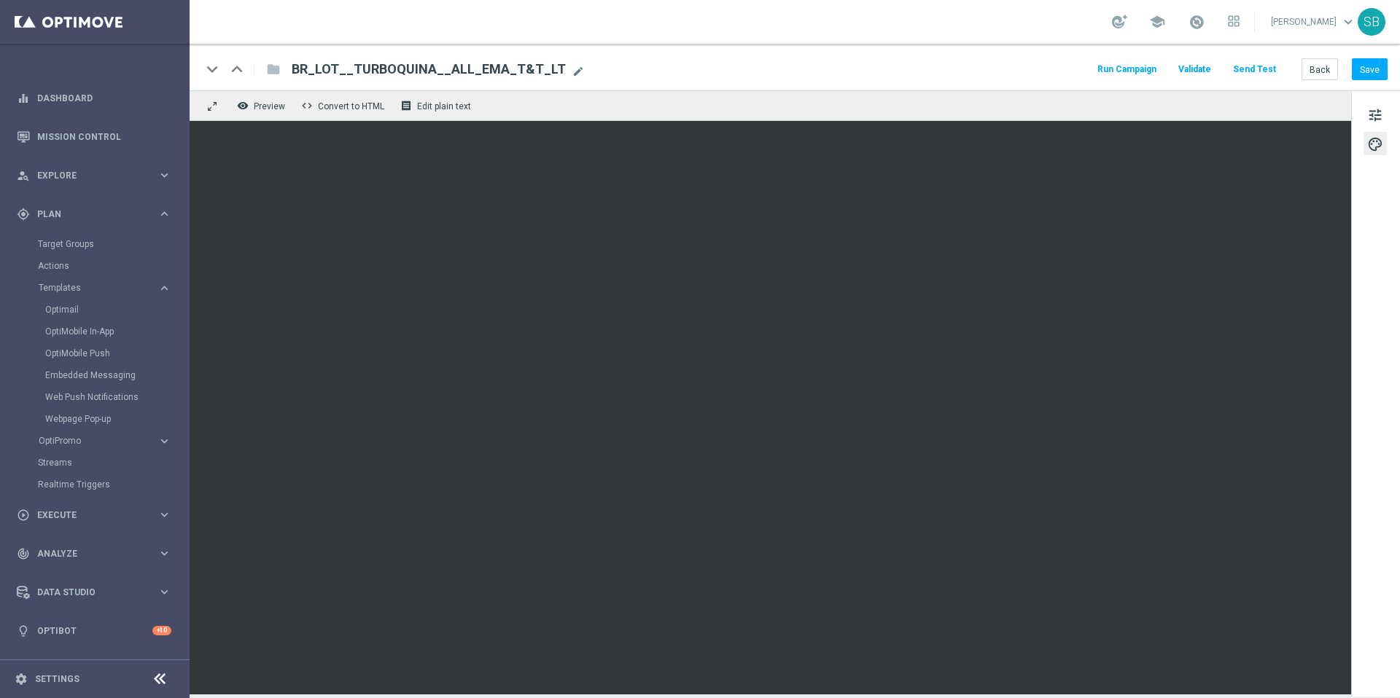
click at [862, 79] on div "keyboard_arrow_down keyboard_arrow_up folder BR_LOT__TURBOFACIL__ALL_EMA_T&T_LT…" at bounding box center [795, 67] width 1210 height 47
click at [915, 81] on div "keyboard_arrow_down keyboard_arrow_up folder BR_LOT__TURBOFACIL__ALL_EMA_T&T_LT…" at bounding box center [795, 67] width 1210 height 47
click at [270, 106] on font "Preview" at bounding box center [269, 106] width 31 height 10
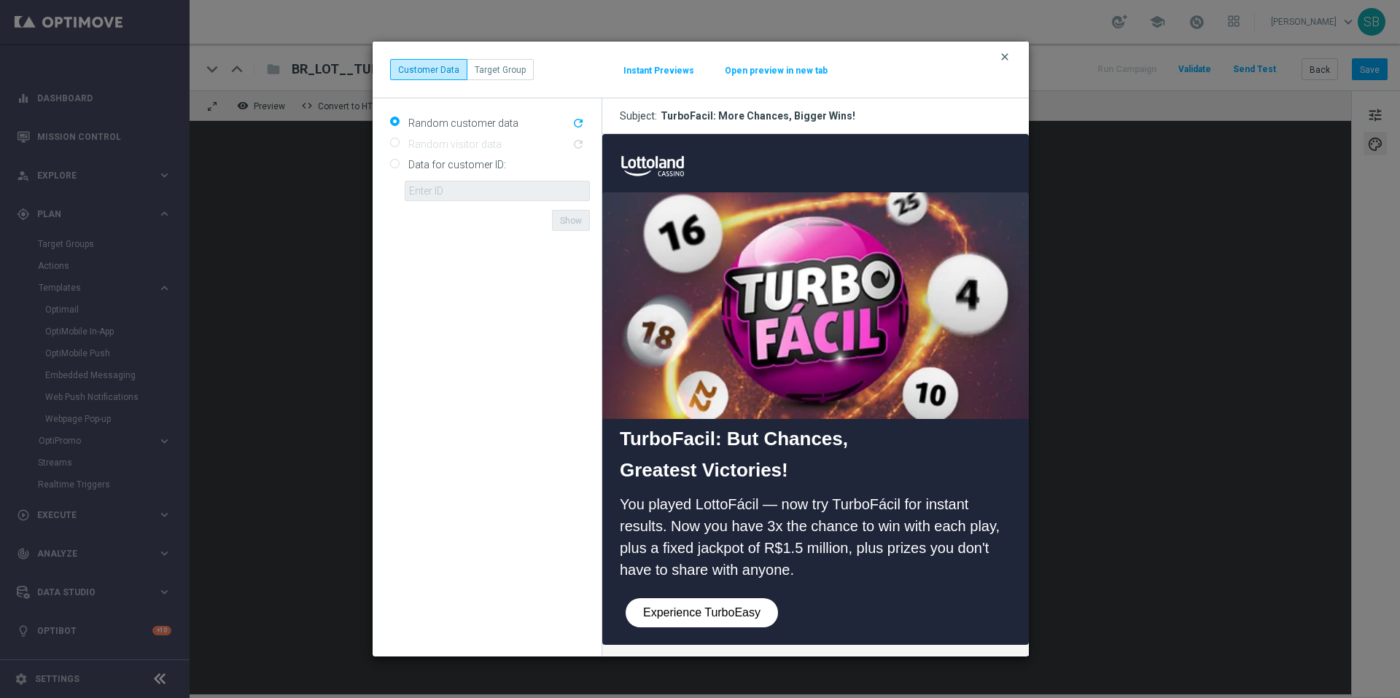
click at [1002, 57] on font "clear" at bounding box center [1005, 57] width 12 height 12
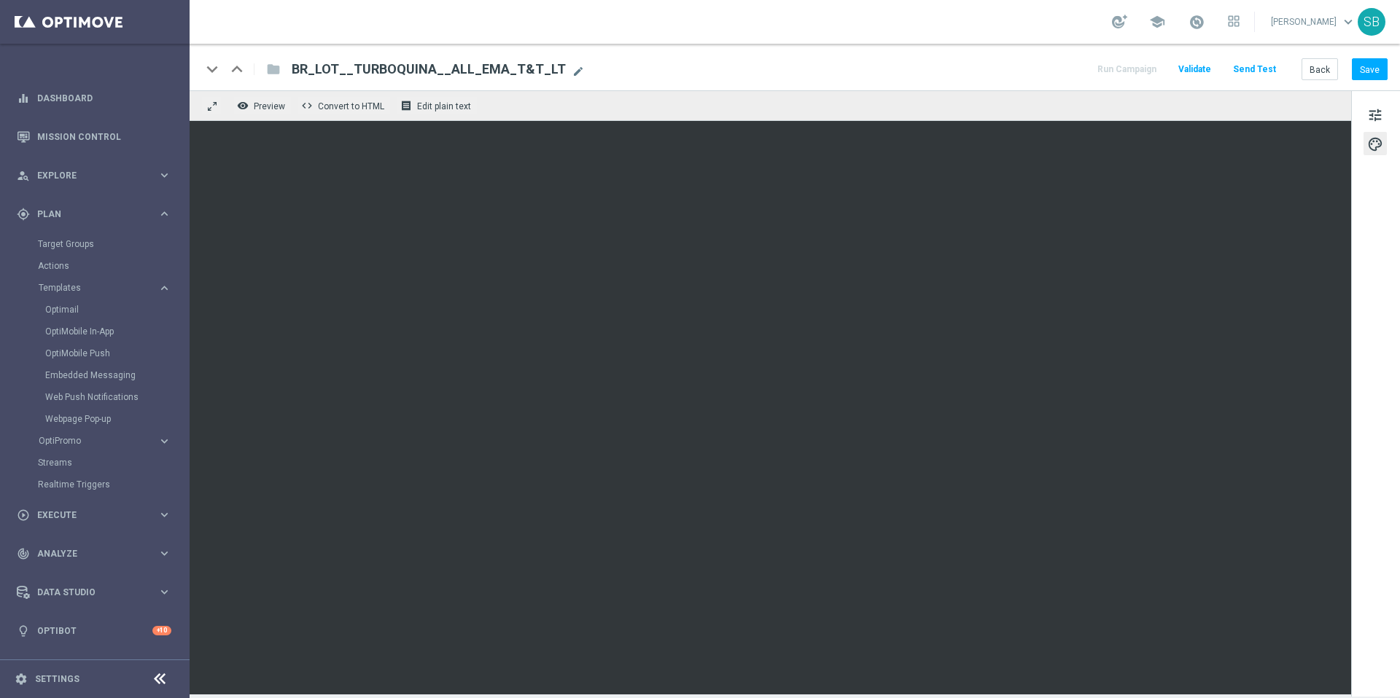
click at [853, 58] on div "keyboard_arrow_down keyboard_arrow_up folder BR_LOT__TURBOFACIL__ALL_EMA_T&T_LT…" at bounding box center [795, 67] width 1210 height 47
click at [856, 71] on div "keyboard_arrow_down keyboard_arrow_up folder BR_LOT__TURBOFACIL__ALL_EMA_T&T_LT…" at bounding box center [794, 69] width 1186 height 19
click at [1382, 112] on font "tune" at bounding box center [1375, 115] width 16 height 16
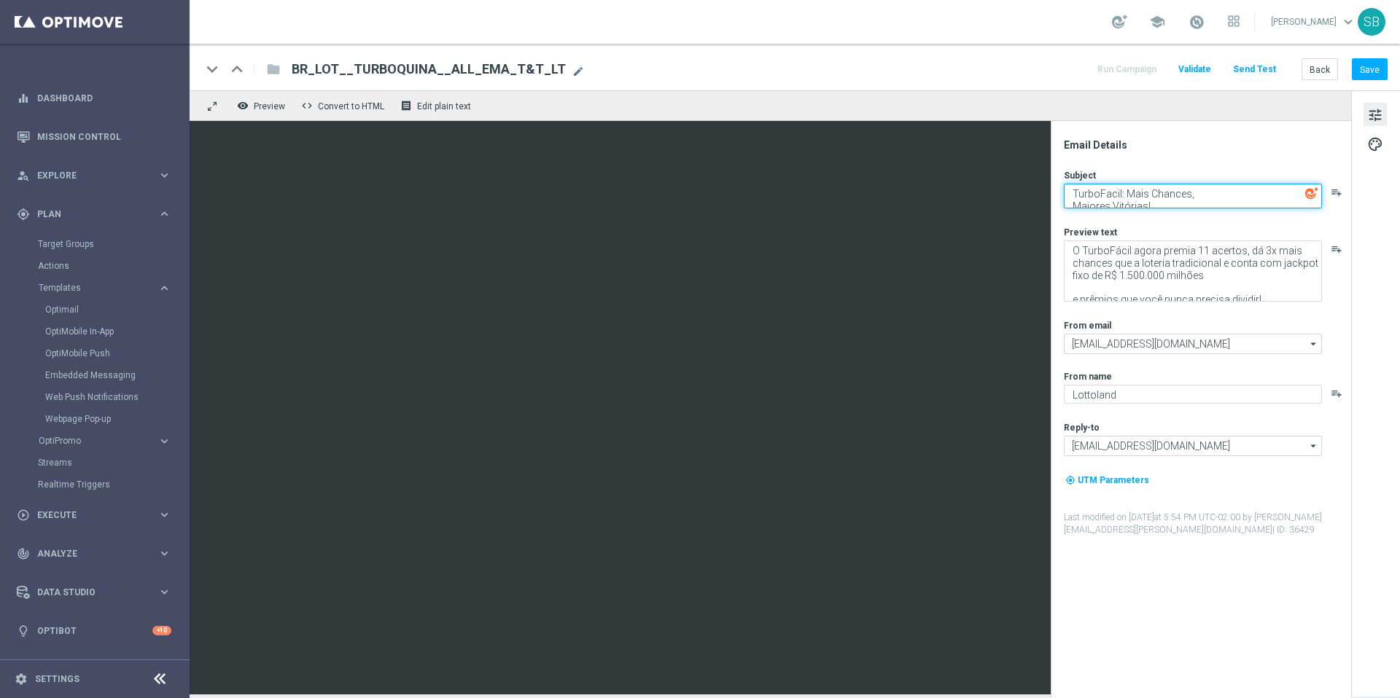
click at [1072, 198] on textarea "TurboFacil: Mais Chances, Maiores Vitórias!" at bounding box center [1193, 196] width 258 height 25
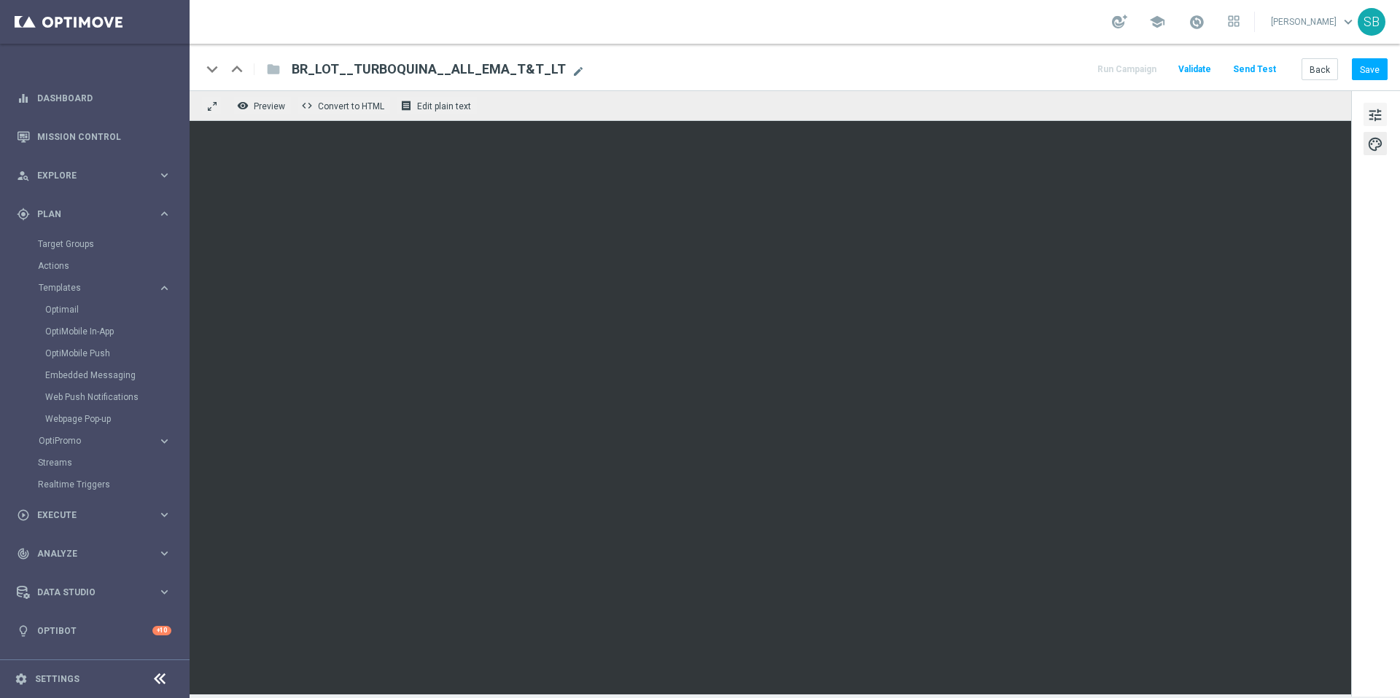
click at [1378, 117] on font "tune" at bounding box center [1375, 115] width 16 height 16
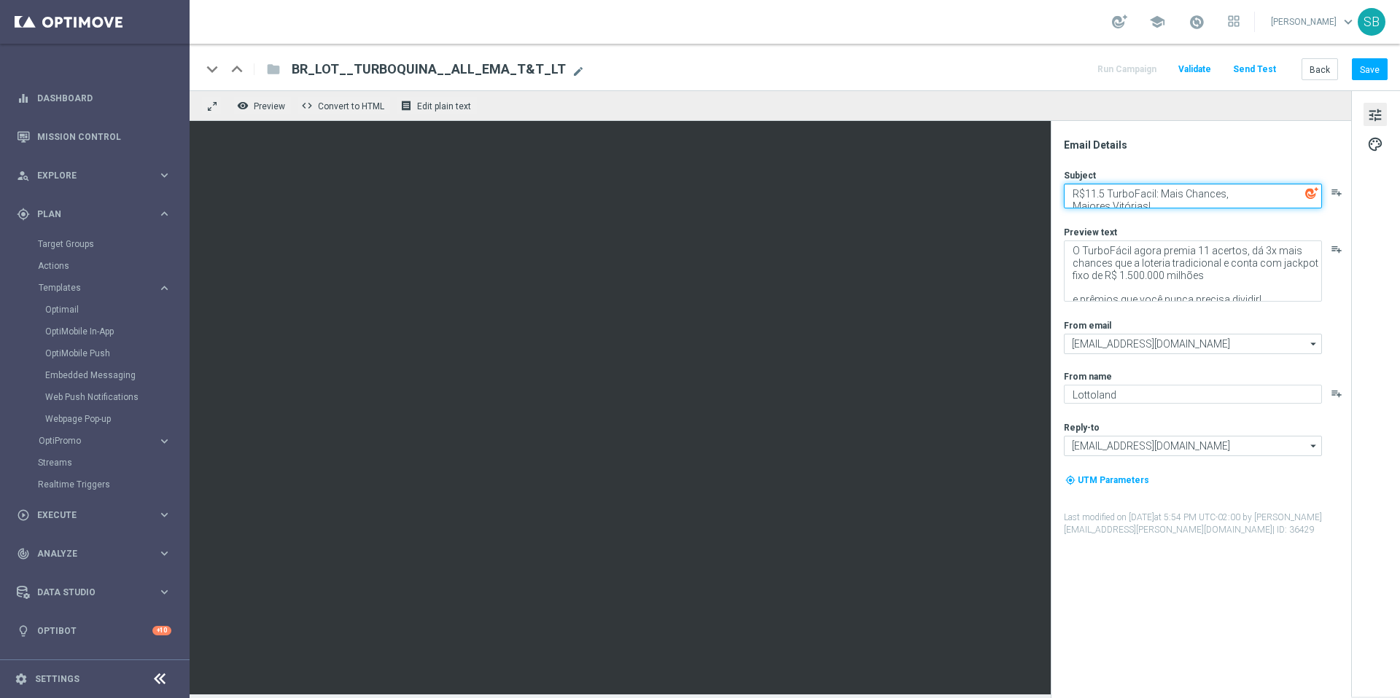
click at [1092, 196] on textarea "R$11.5 TurboFacil: Mais Chances, Maiores Vitórias!" at bounding box center [1193, 196] width 258 height 25
drag, startPoint x: 1099, startPoint y: 197, endPoint x: 1138, endPoint y: 199, distance: 38.7
click at [1099, 197] on textarea "R$1.5 TurboFacil: Mais Chances, Maiores Vitórias!" at bounding box center [1193, 196] width 258 height 25
paste textarea "Você jogou na LottoFácil — agora experimente o TurboFácil para obter resultados…"
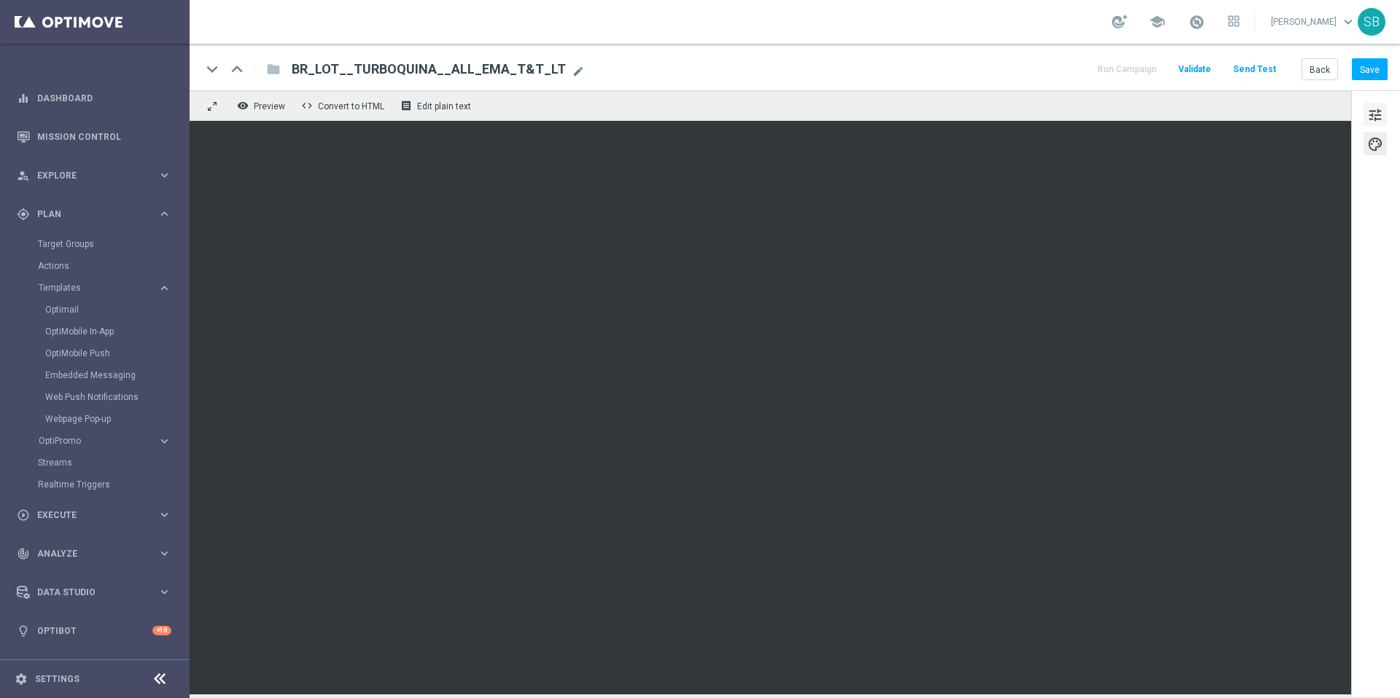
click at [1368, 115] on font "tune" at bounding box center [1375, 115] width 16 height 16
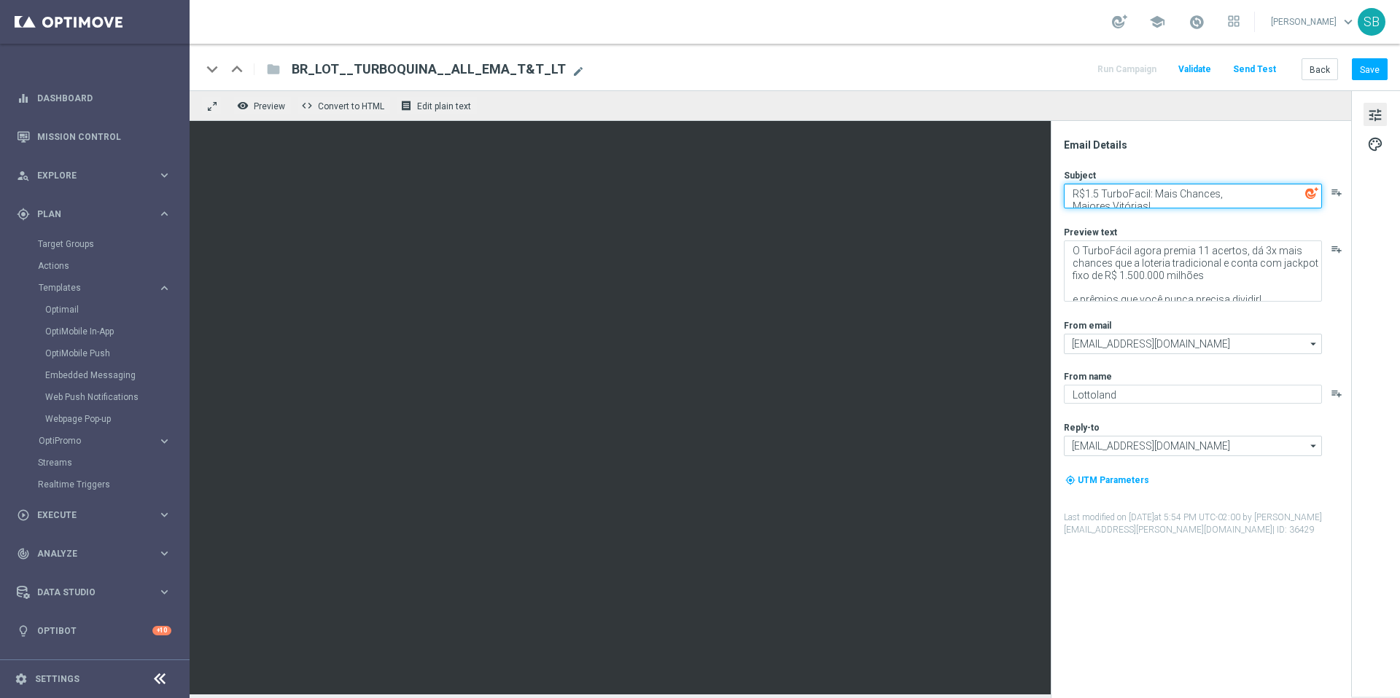
click at [1102, 195] on textarea "R$1.5 TurboFacil: Mais Chances, Maiores Vitórias!" at bounding box center [1193, 196] width 258 height 25
paste textarea "milhóes"
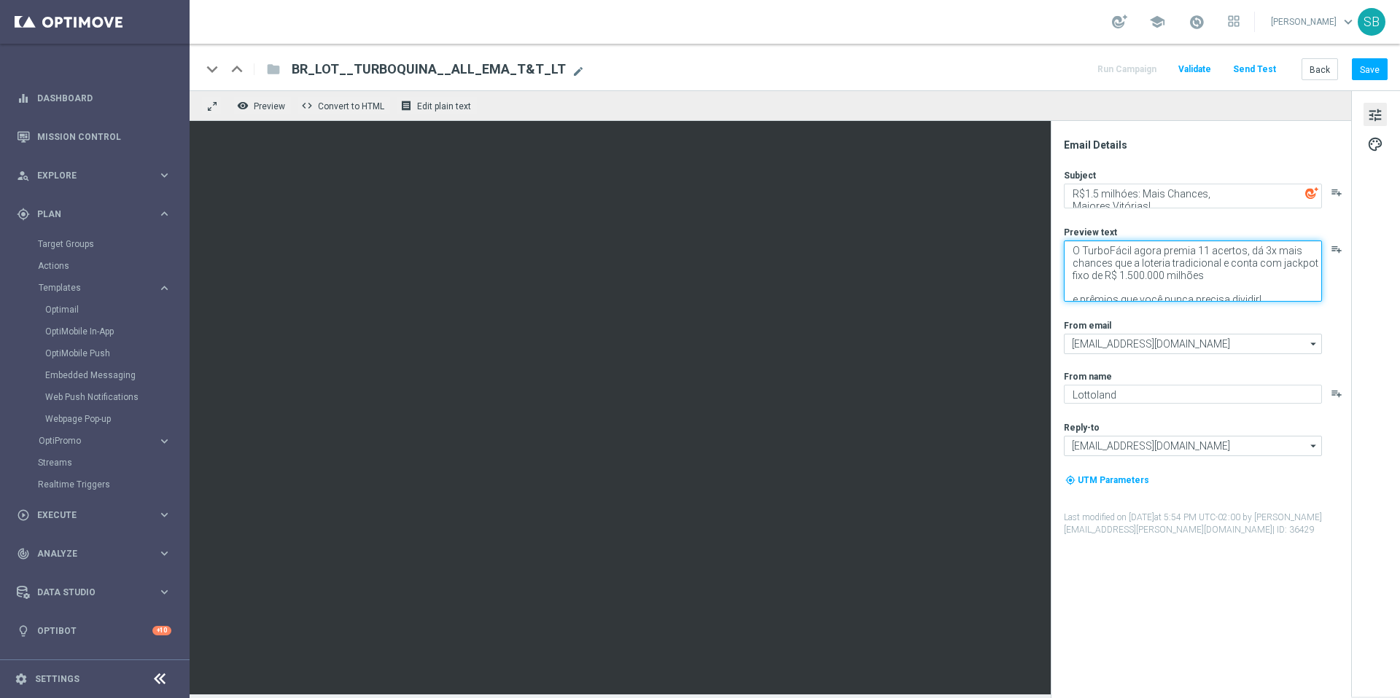
drag, startPoint x: 1082, startPoint y: 250, endPoint x: 1129, endPoint y: 246, distance: 46.9
click at [1129, 246] on textarea "O TurboFácil agora premia 11 acertos, dá 3x mais chances que a loteria tradicio…" at bounding box center [1193, 271] width 258 height 61
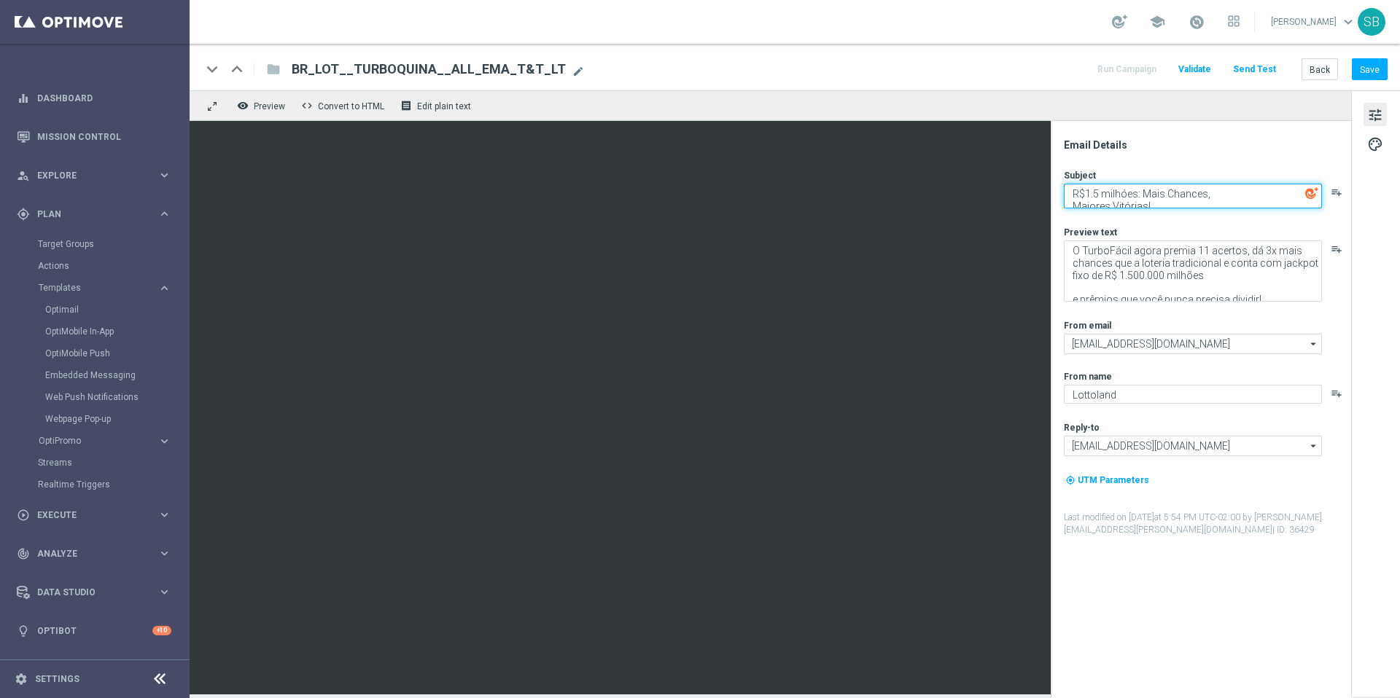
click at [1074, 196] on textarea "R$1.5 milhóes: Mais Chances, Maiores Vitórias!" at bounding box center [1193, 196] width 258 height 25
paste textarea "TurboFácil"
click at [1207, 195] on textarea "TurboFácil com: $1.5 milhóes: Mais Chances, Maiores Vitórias!" at bounding box center [1193, 196] width 258 height 25
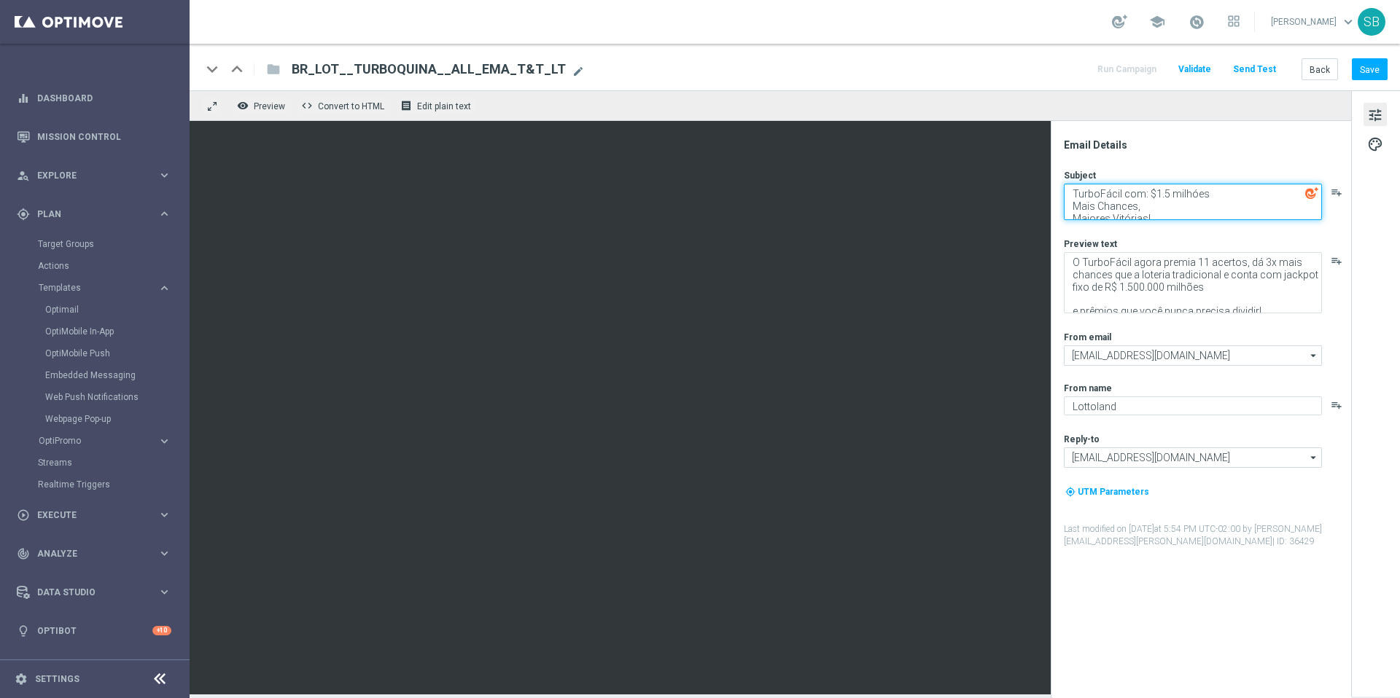
drag, startPoint x: 1073, startPoint y: 207, endPoint x: 1157, endPoint y: 222, distance: 85.1
click at [1157, 222] on div "Subject TurboFácil com: $1.5 milhóes Mais Chances, Maiores Vitórias! playlist_a…" at bounding box center [1207, 358] width 286 height 379
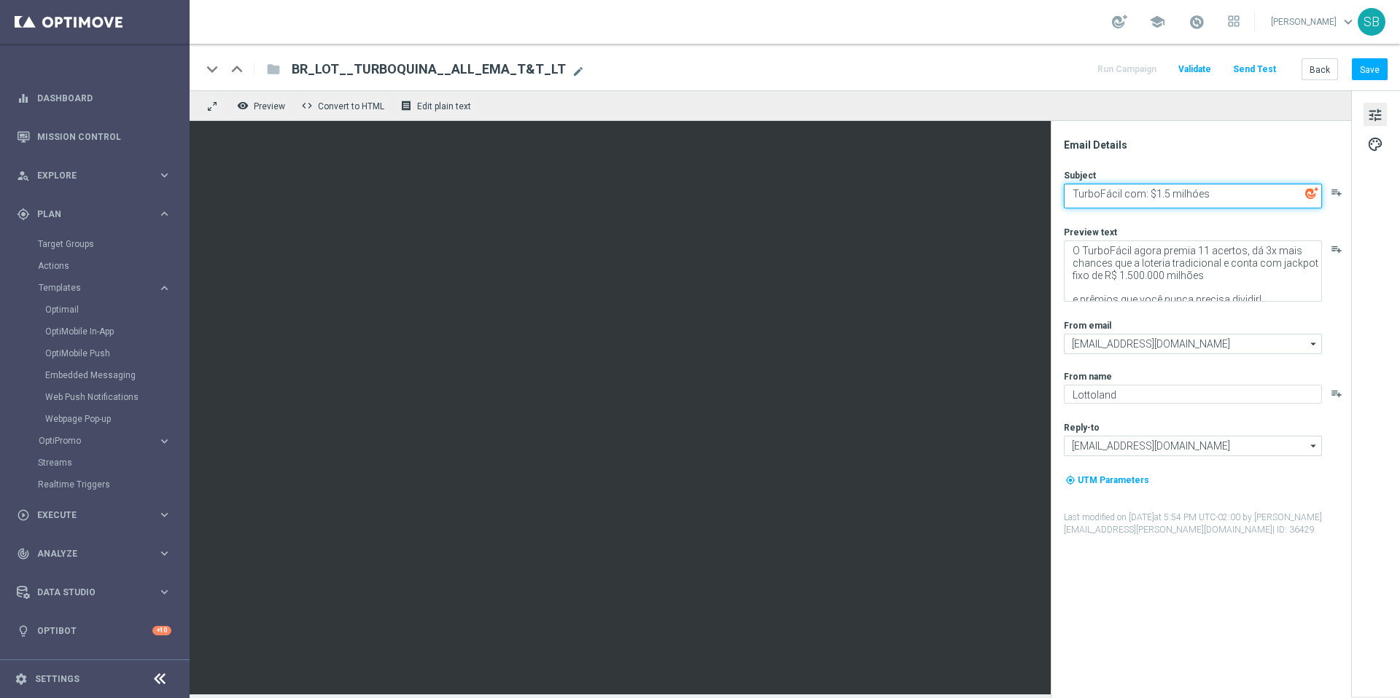
click at [1091, 200] on textarea "TurboFácil com: $1.5 milhóes" at bounding box center [1193, 196] width 258 height 25
paste textarea "Mais chances de ganhar"
click at [1204, 192] on textarea "TurboFácil com: $1.5 milhóesMais chances de ganhar" at bounding box center [1193, 193] width 258 height 19
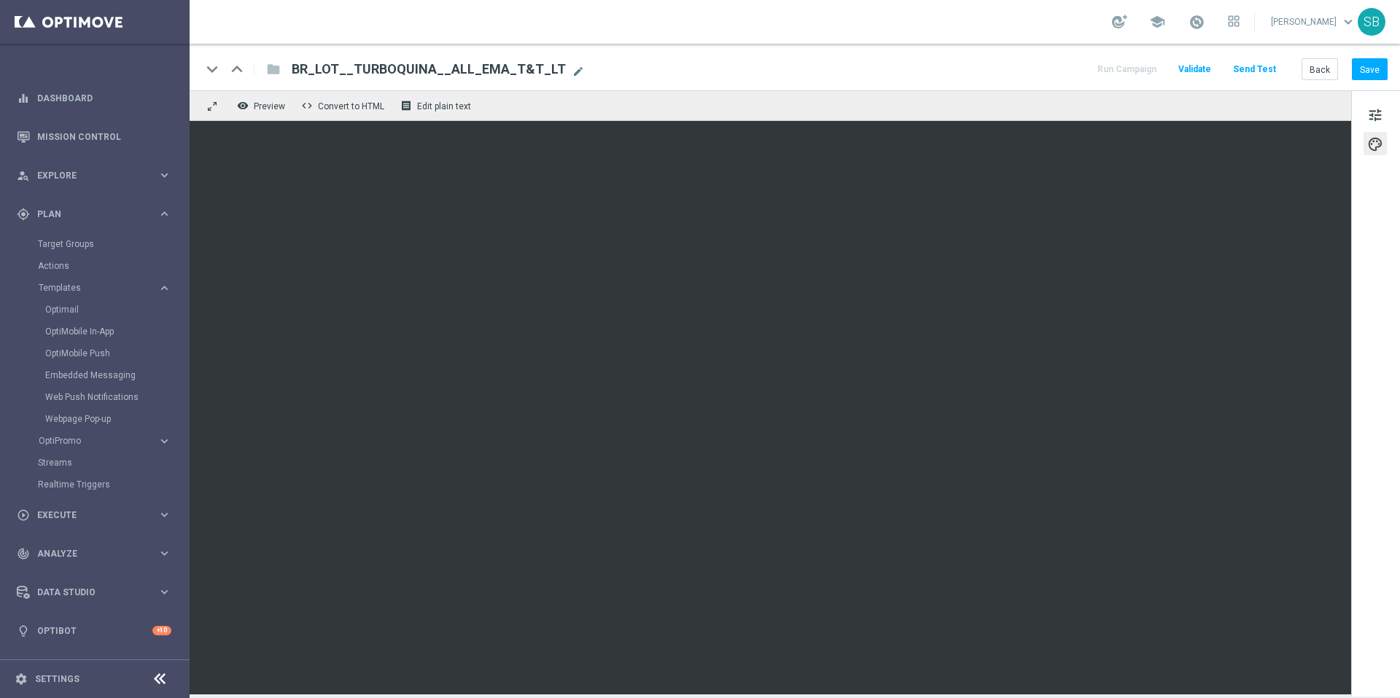
click at [869, 86] on div "keyboard_arrow_down keyboard_arrow_up folder BR_LOT__TURBOFACIL__ALL_EMA_T&T_LT…" at bounding box center [795, 67] width 1210 height 47
click at [833, 72] on div "keyboard_arrow_down keyboard_arrow_up folder BR_LOT__TURBOFACIL__ALL_EMA_T&T_LT…" at bounding box center [794, 69] width 1186 height 19
click at [862, 71] on div "keyboard_arrow_down keyboard_arrow_up folder BR_LOT__TURBOFACIL__ALL_EMA_T&T_LT…" at bounding box center [794, 69] width 1186 height 19
click at [802, 35] on div "school [PERSON_NAME] keyboard_arrow_down SB" at bounding box center [795, 22] width 1210 height 44
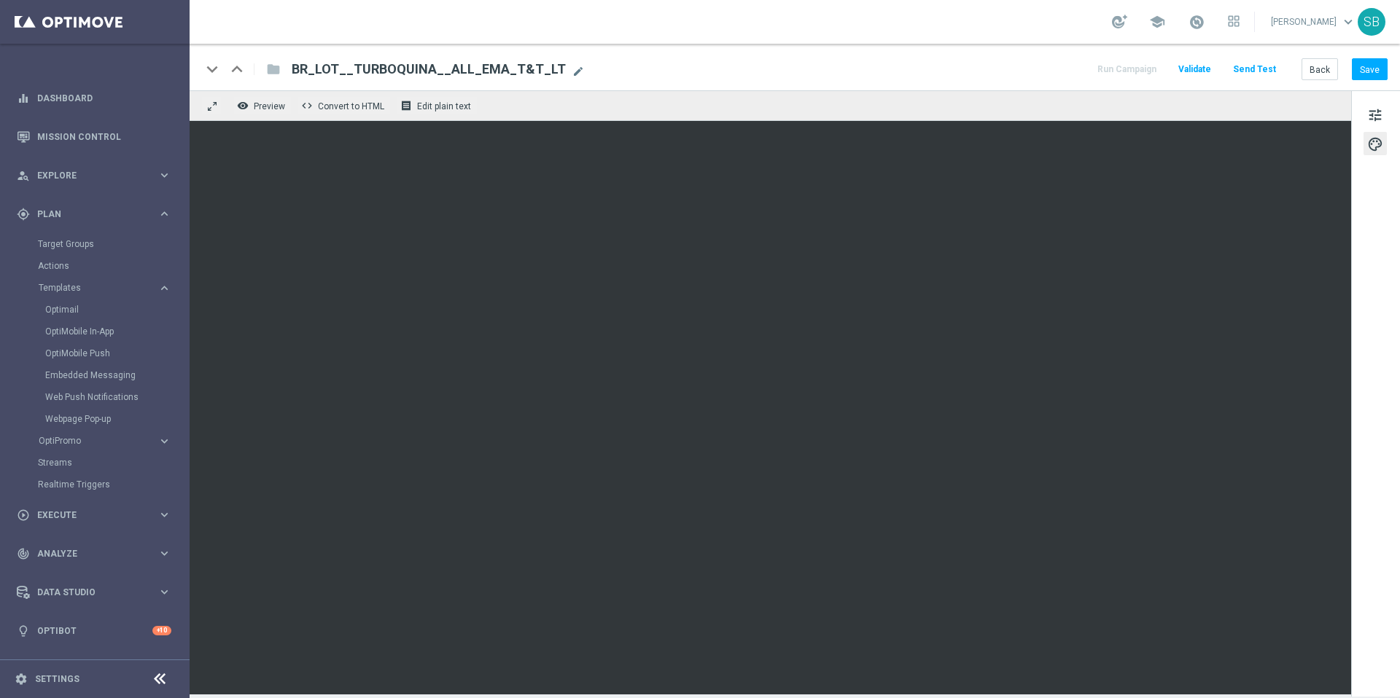
click at [885, 26] on div "school [PERSON_NAME] keyboard_arrow_down SB" at bounding box center [795, 22] width 1210 height 44
click at [860, 73] on div "keyboard_arrow_down keyboard_arrow_up folder BR_LOT__TURBOFACIL__ALL_EMA_T&T_LT…" at bounding box center [794, 69] width 1186 height 19
click at [1366, 79] on button "Save" at bounding box center [1370, 68] width 36 height 21
click at [269, 106] on font "Preview" at bounding box center [269, 106] width 31 height 10
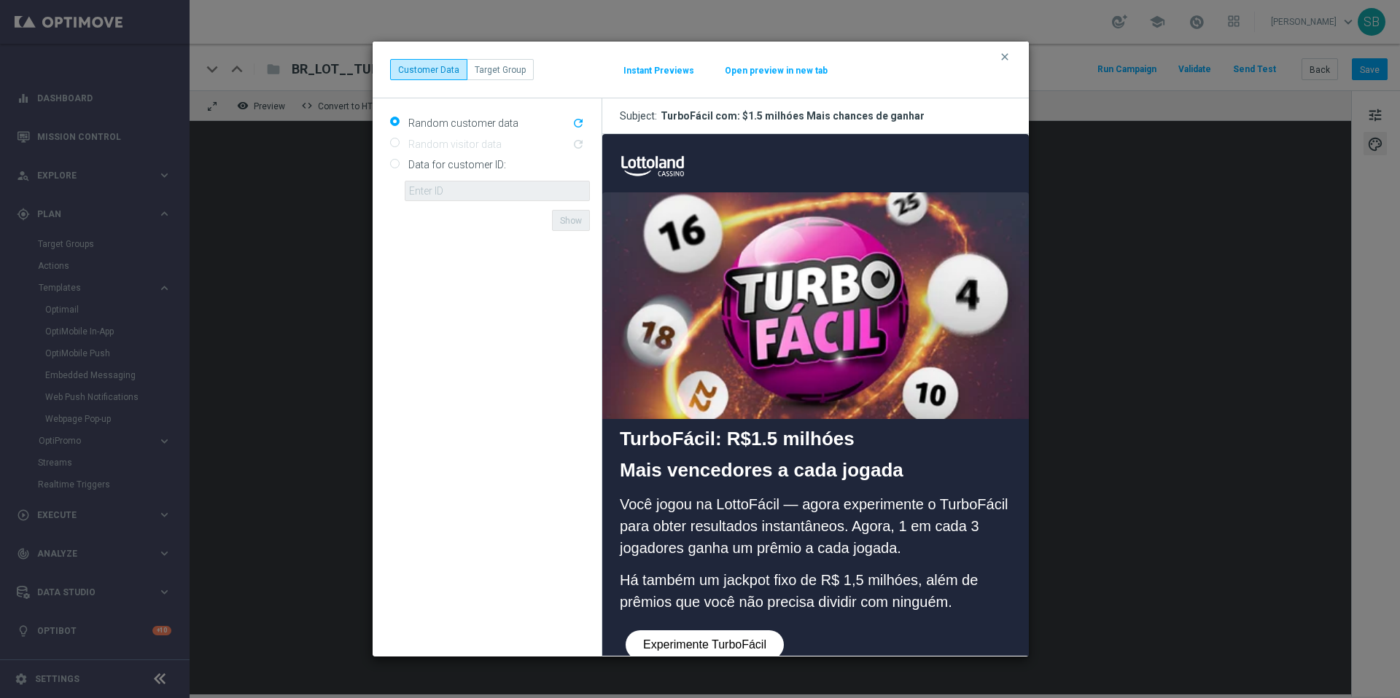
scroll to position [0, 0]
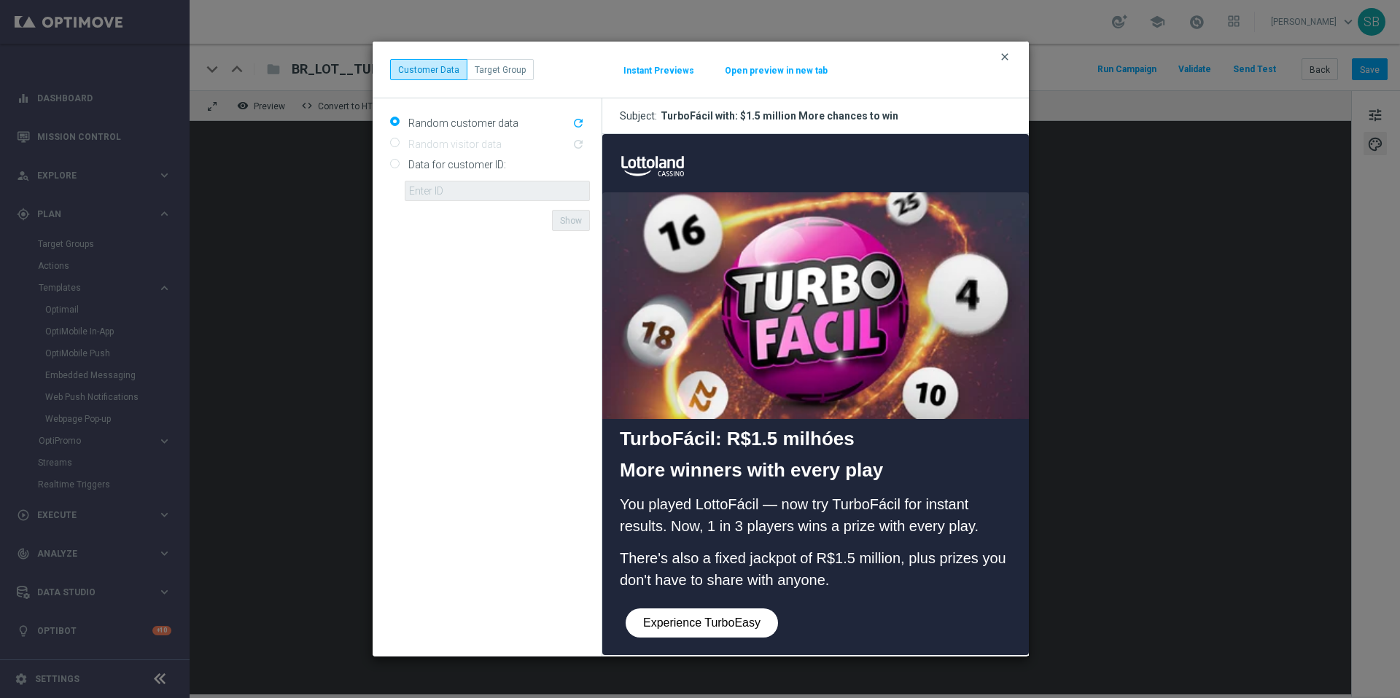
click at [1006, 56] on font "clear" at bounding box center [1005, 57] width 12 height 12
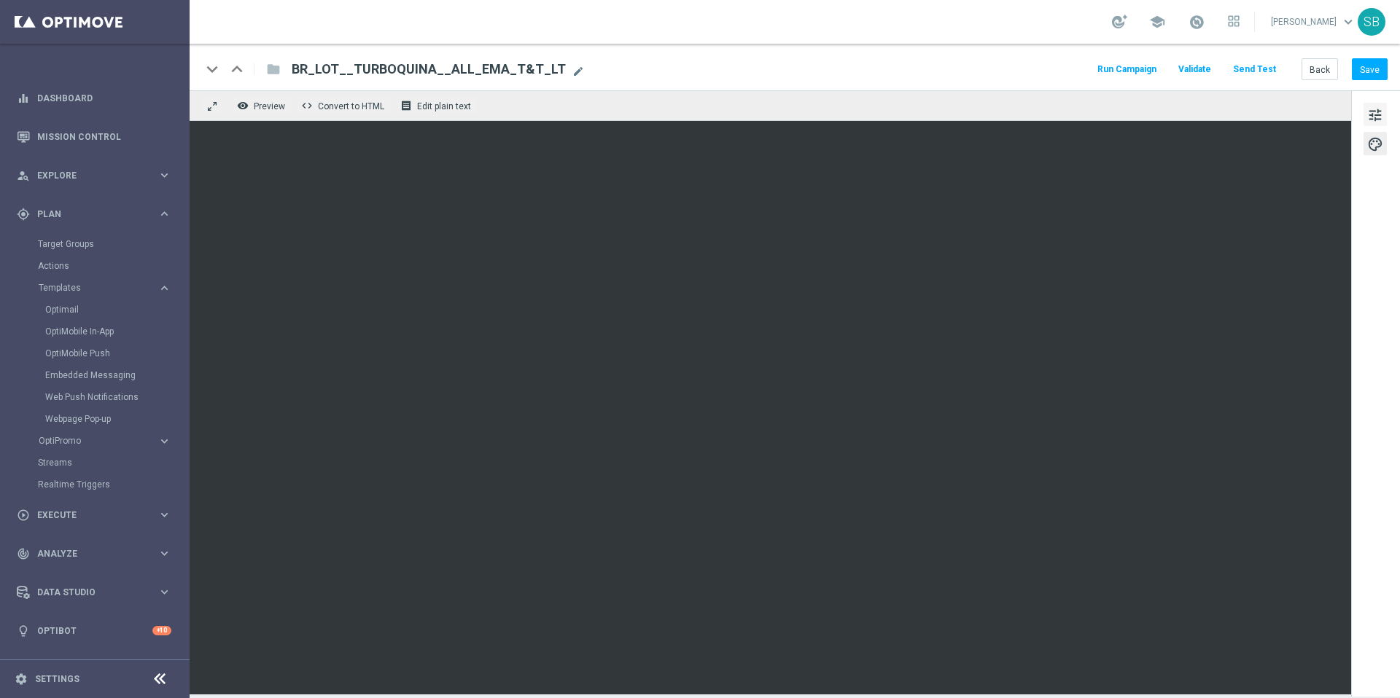
click at [1378, 117] on font "tune" at bounding box center [1375, 115] width 16 height 16
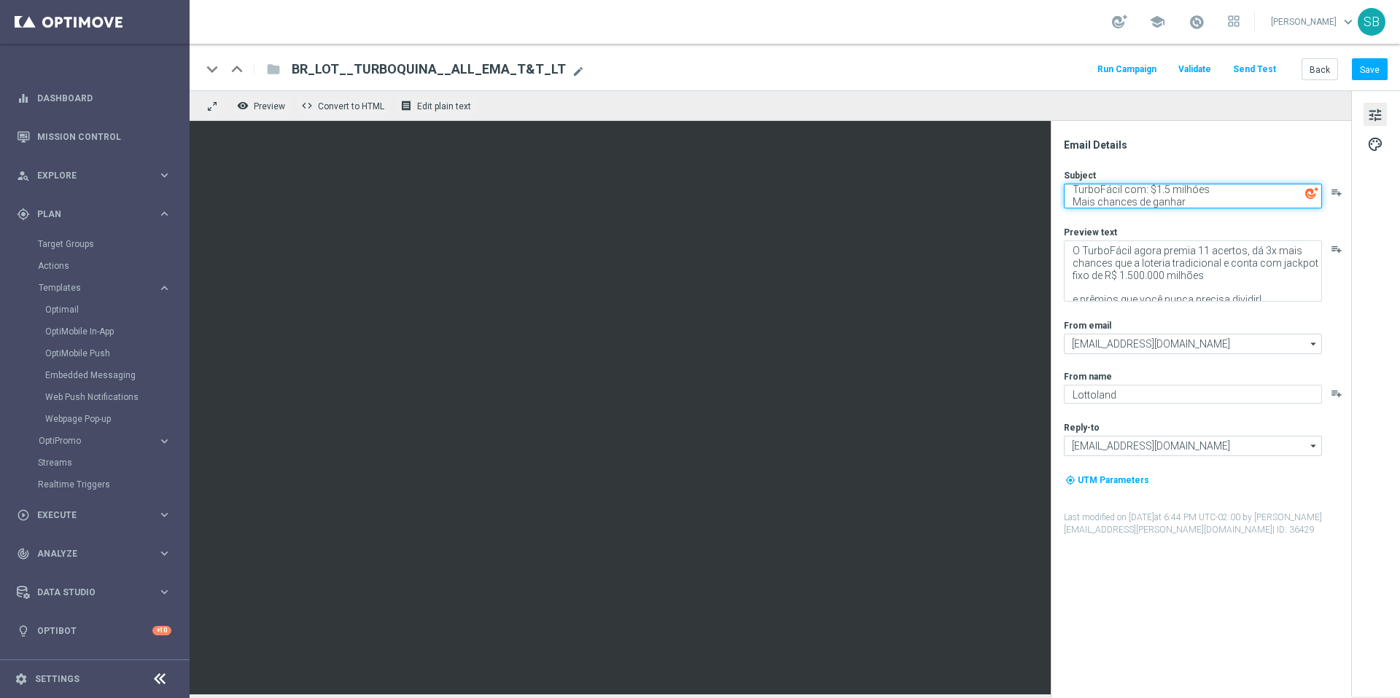
drag, startPoint x: 1075, startPoint y: 205, endPoint x: 1187, endPoint y: 201, distance: 112.3
click at [1187, 201] on textarea "TurboFácil com: $1.5 milhóes Mais chances de ganhar" at bounding box center [1193, 196] width 258 height 25
click at [260, 108] on font "Preview" at bounding box center [269, 106] width 31 height 10
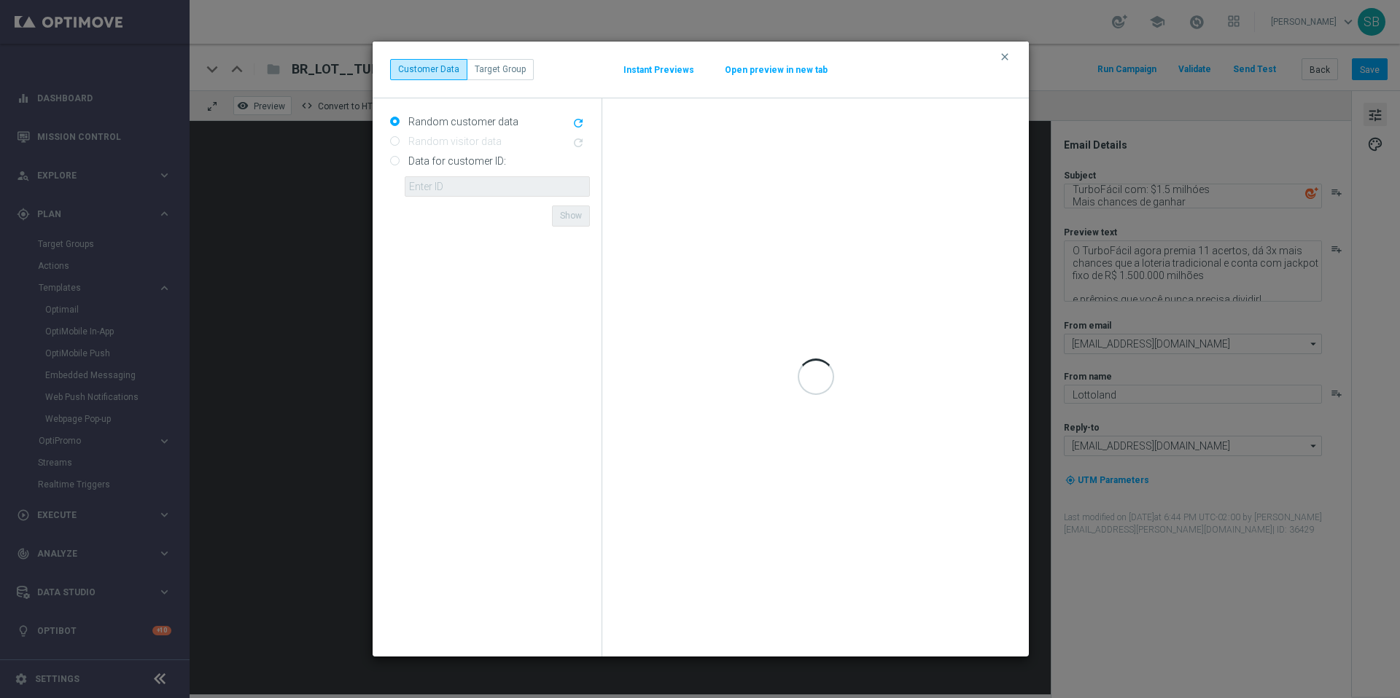
click at [260, 108] on modal-container "clear Customer Data Target Group Instant Previews Open preview in new tab Rando…" at bounding box center [700, 349] width 1400 height 698
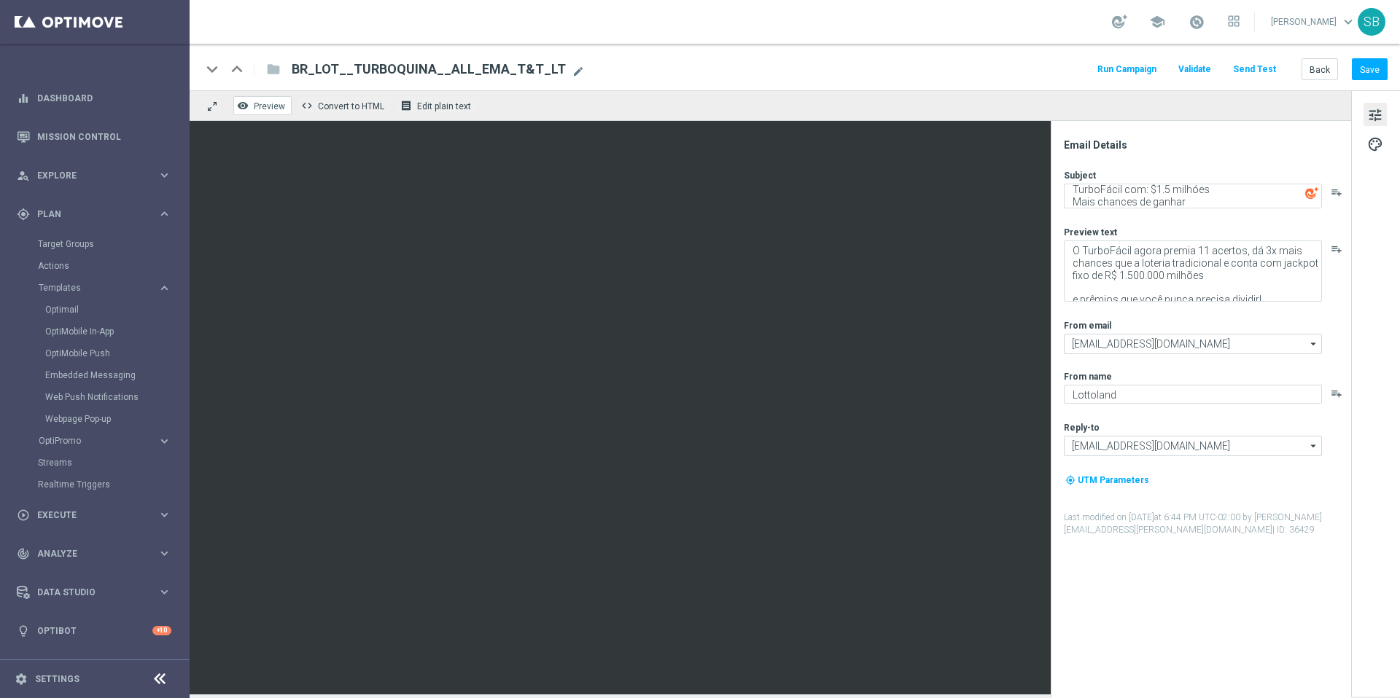
click at [260, 108] on font "Preview" at bounding box center [269, 106] width 31 height 10
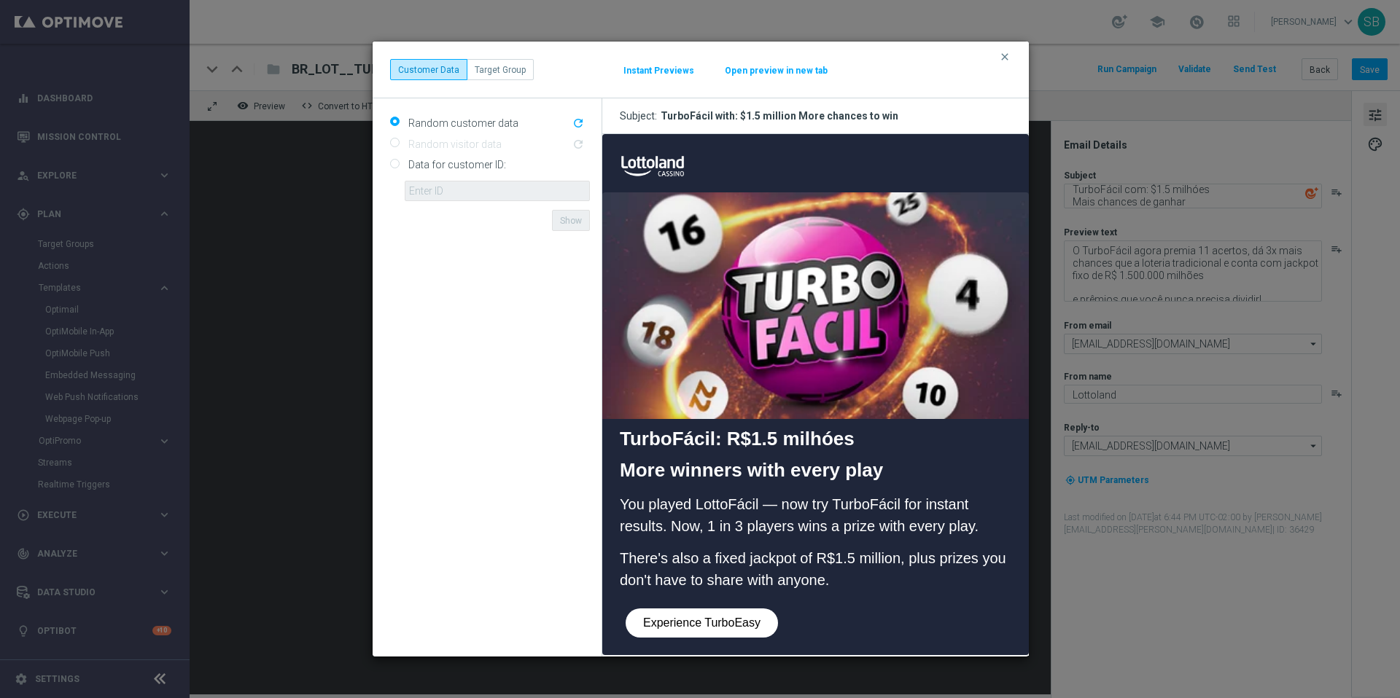
click at [1081, 206] on modal-container "clear Customer Data Target Group Instant Previews Open preview in new tab Rando…" at bounding box center [700, 349] width 1400 height 698
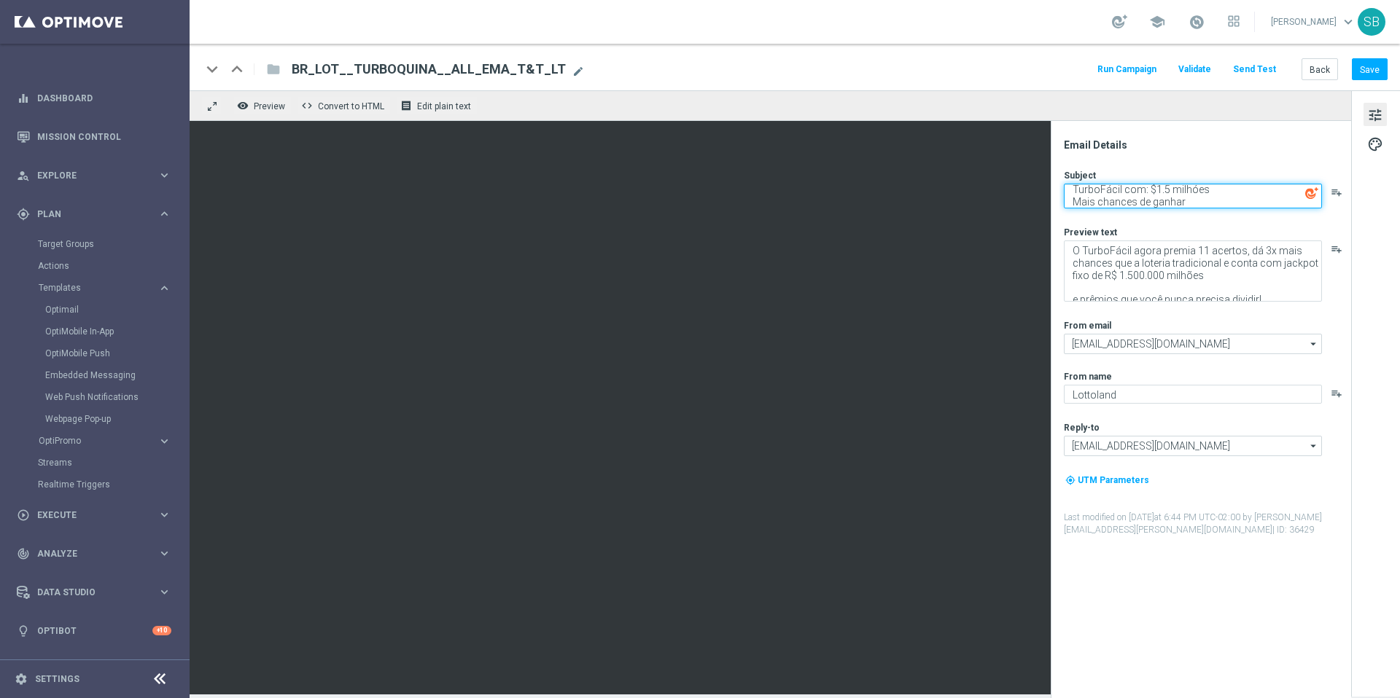
click at [1077, 206] on textarea "TurboFácil com: $1.5 milhóes Mais chances de ganhar" at bounding box center [1193, 196] width 258 height 25
drag, startPoint x: 1073, startPoint y: 206, endPoint x: 1191, endPoint y: 203, distance: 118.1
click at [1191, 203] on textarea "TurboFácil com: $1.5 milhóes Mais chances de ganhar" at bounding box center [1193, 196] width 258 height 25
click at [1070, 82] on div "keyboard_arrow_down keyboard_arrow_up folder BR_LOT__TURBOFACIL__ALL_EMA_T&T_LT…" at bounding box center [795, 67] width 1210 height 47
click at [258, 110] on font "Preview" at bounding box center [269, 106] width 31 height 10
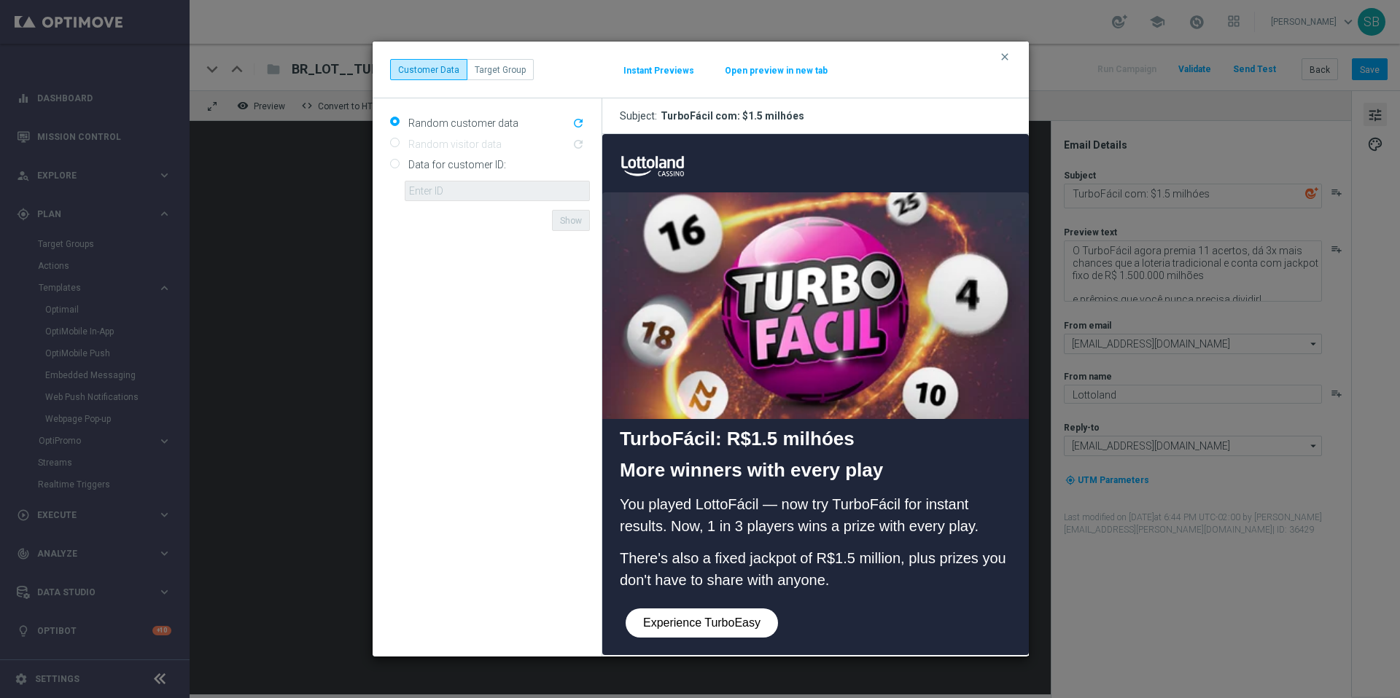
click at [1214, 194] on modal-container "clear Customer Data Target Group Instant Previews Open preview in new tab Rando…" at bounding box center [700, 349] width 1400 height 698
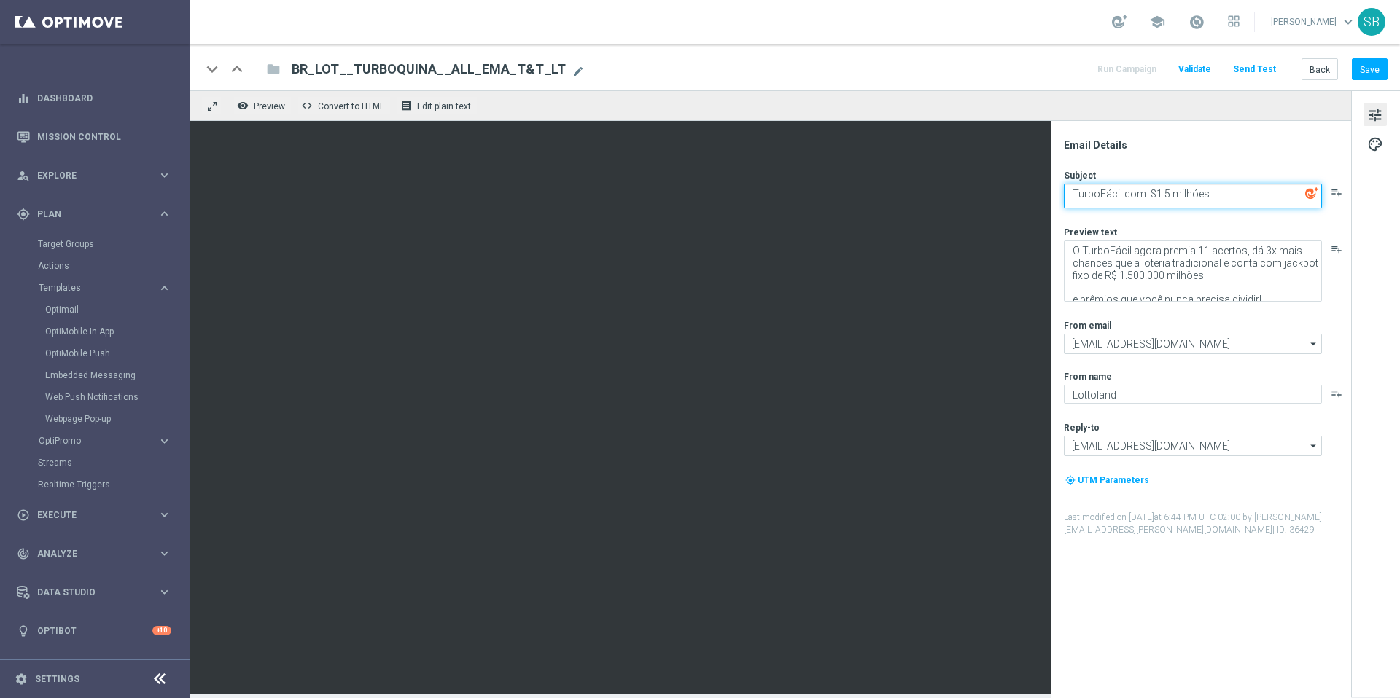
click at [1212, 192] on textarea "TurboFácil com: $1.5 milhóes" at bounding box center [1193, 196] width 258 height 25
click at [1100, 201] on textarea "TurboFácil com: $1.5 milhóes |" at bounding box center [1193, 196] width 258 height 25
paste textarea "Vem conferir!"
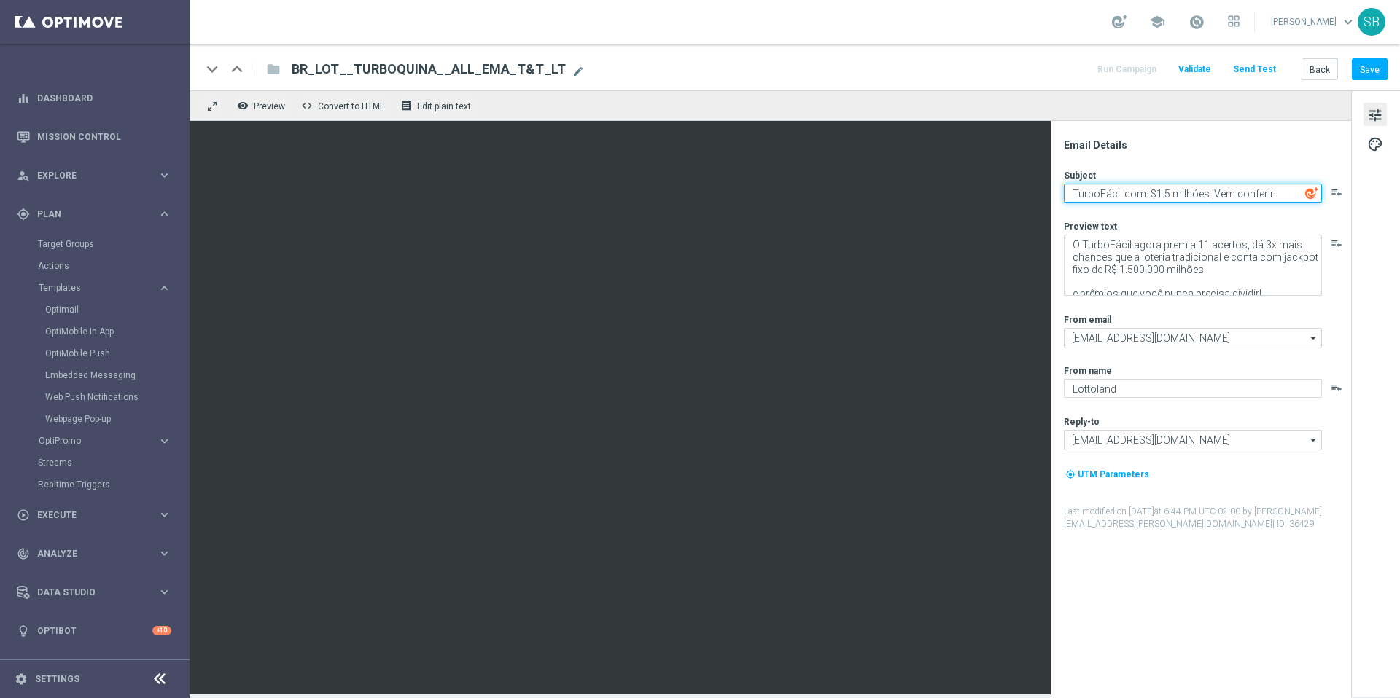
click at [1208, 195] on textarea "TurboFácil com: $1.5 milhóes |Vem conferir!" at bounding box center [1193, 193] width 258 height 19
type textarea "TurboFácil com: $1.5 milhóes | Vem conferir!"
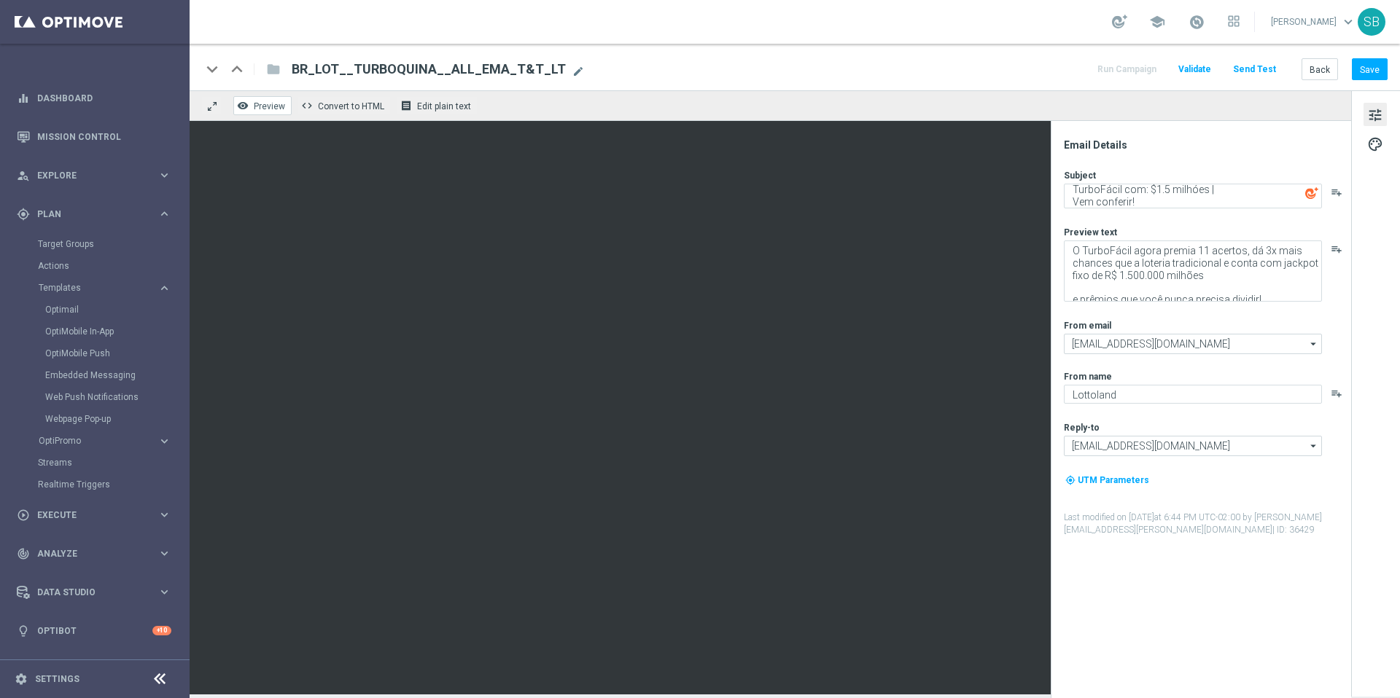
click at [255, 107] on font "Preview" at bounding box center [269, 106] width 31 height 10
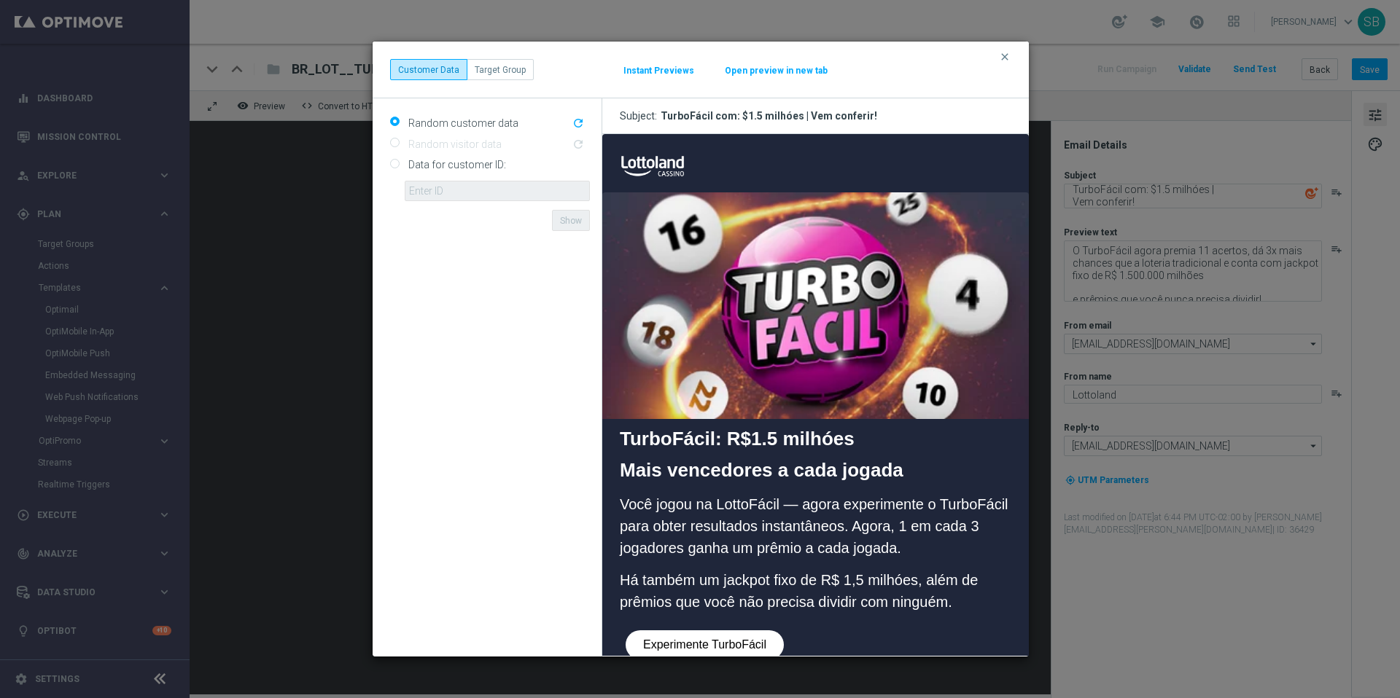
scroll to position [0, 0]
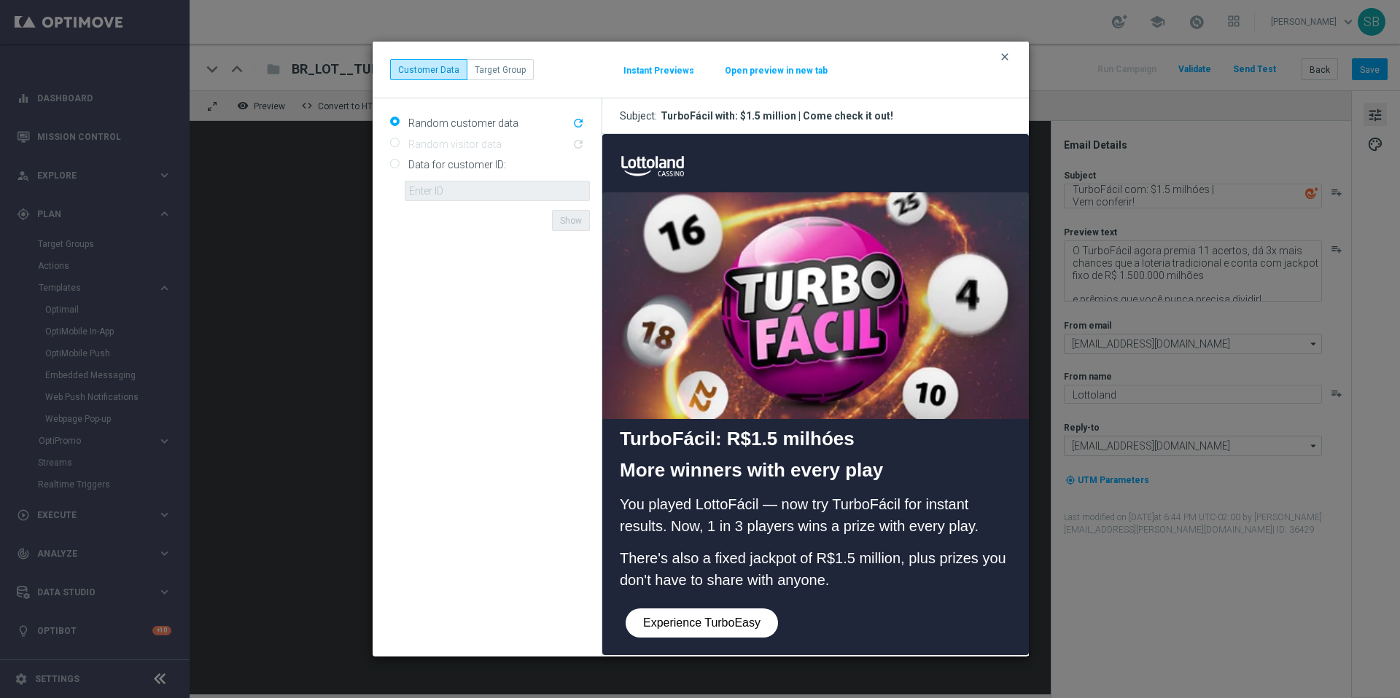
click at [1005, 59] on font "clear" at bounding box center [1005, 57] width 12 height 12
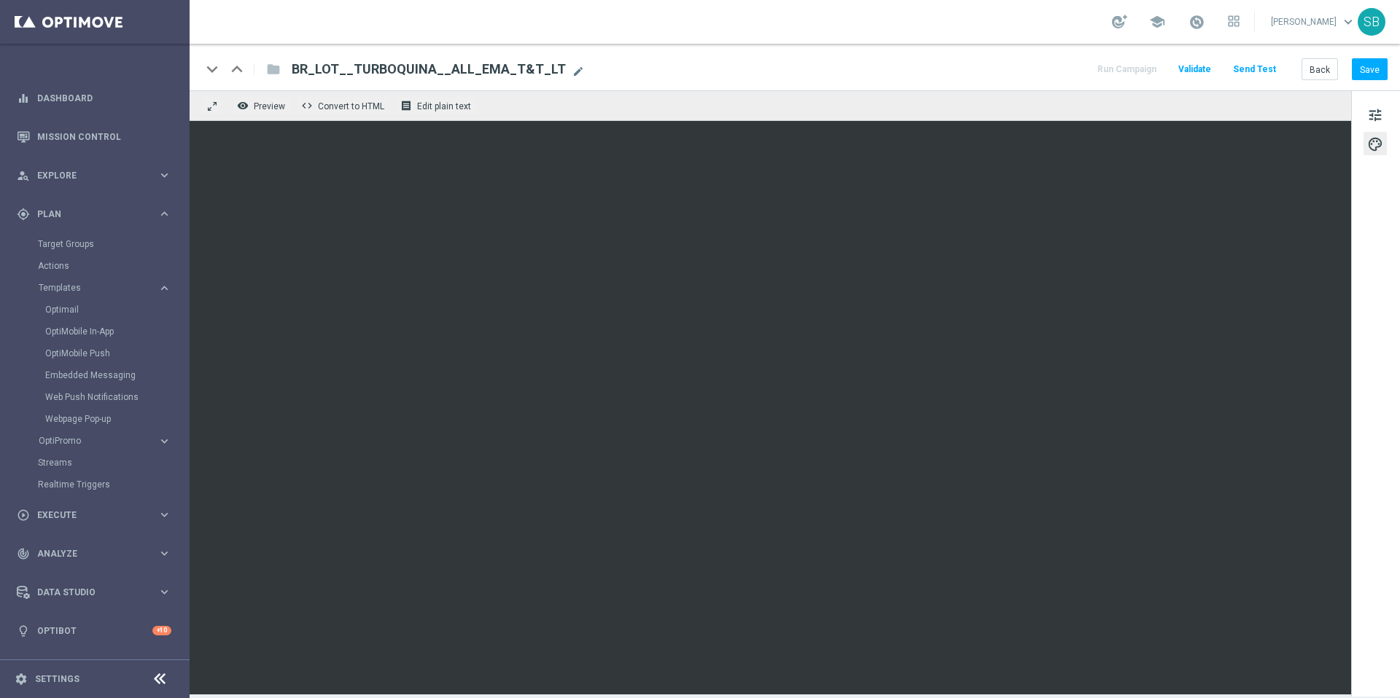
click at [860, 82] on div "keyboard_arrow_down keyboard_arrow_up folder BR_LOT__TURBOFACIL__ALL_EMA_T&T_LT…" at bounding box center [795, 67] width 1210 height 47
click at [275, 106] on font "Preview" at bounding box center [269, 106] width 31 height 10
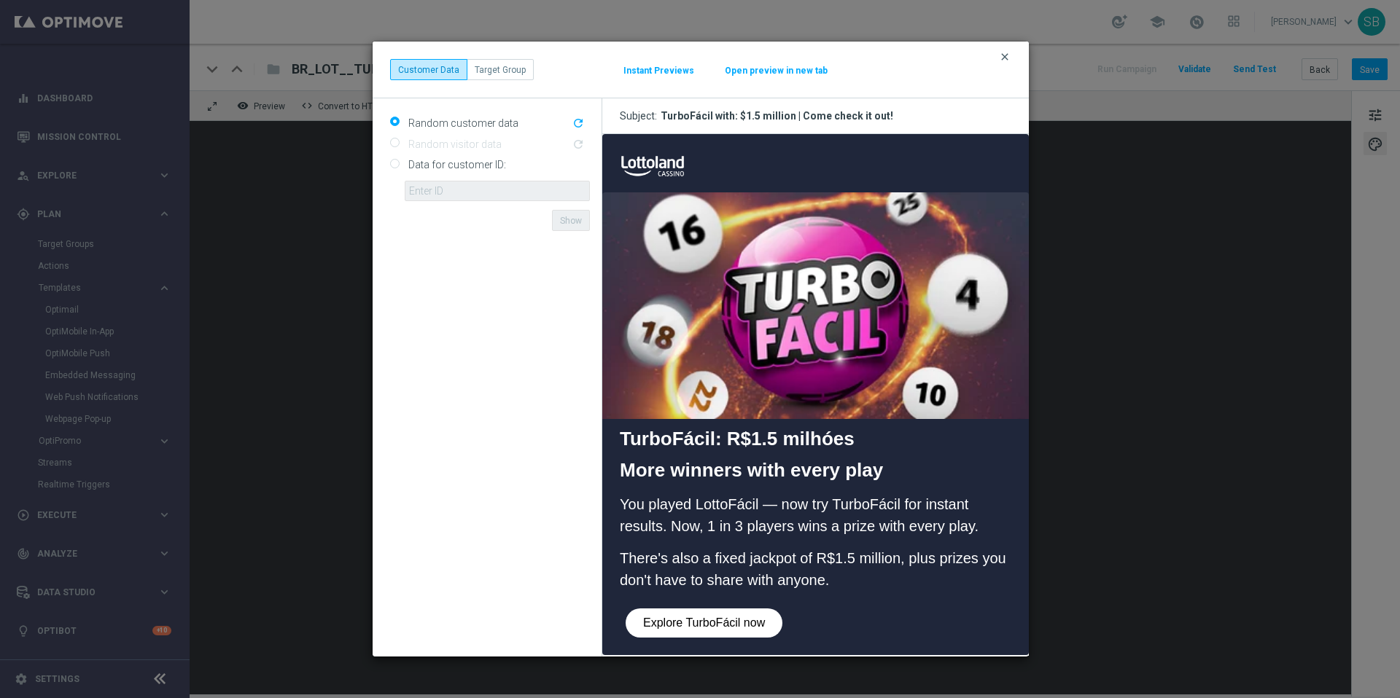
click at [1005, 55] on font "clear" at bounding box center [1005, 57] width 12 height 12
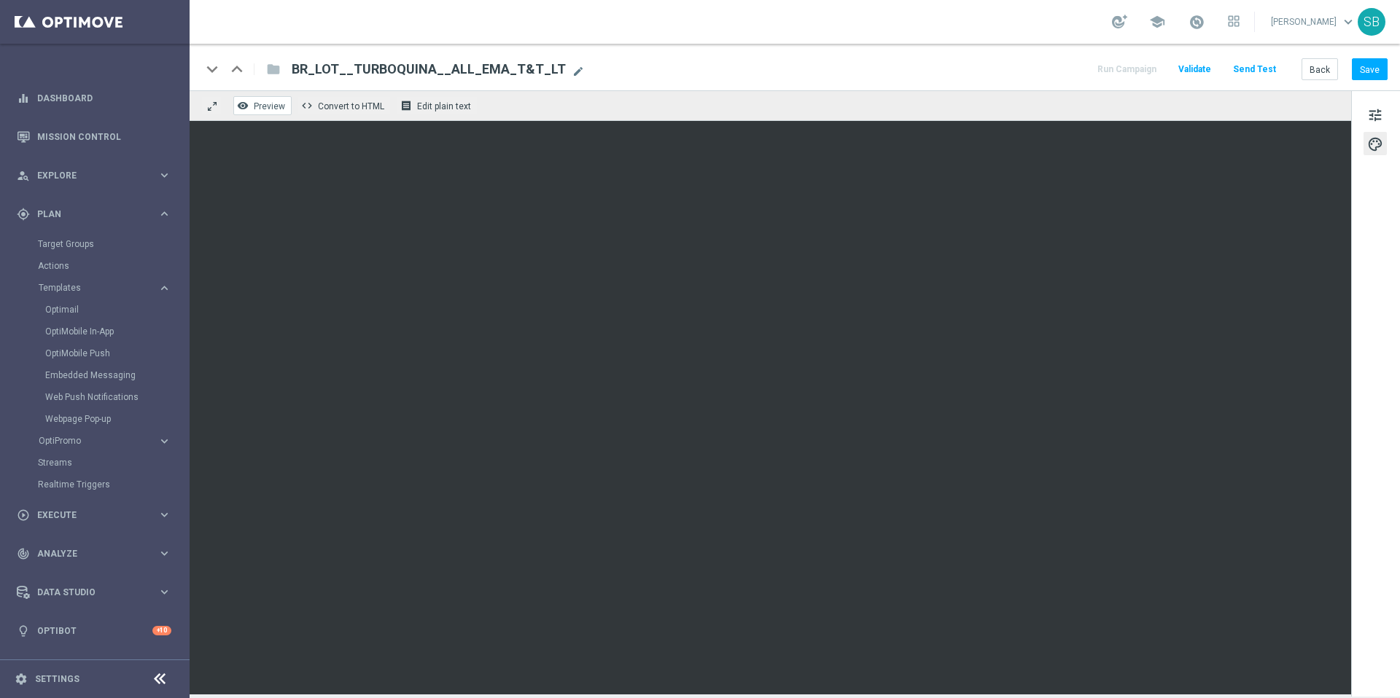
click at [265, 104] on font "Preview" at bounding box center [269, 106] width 31 height 10
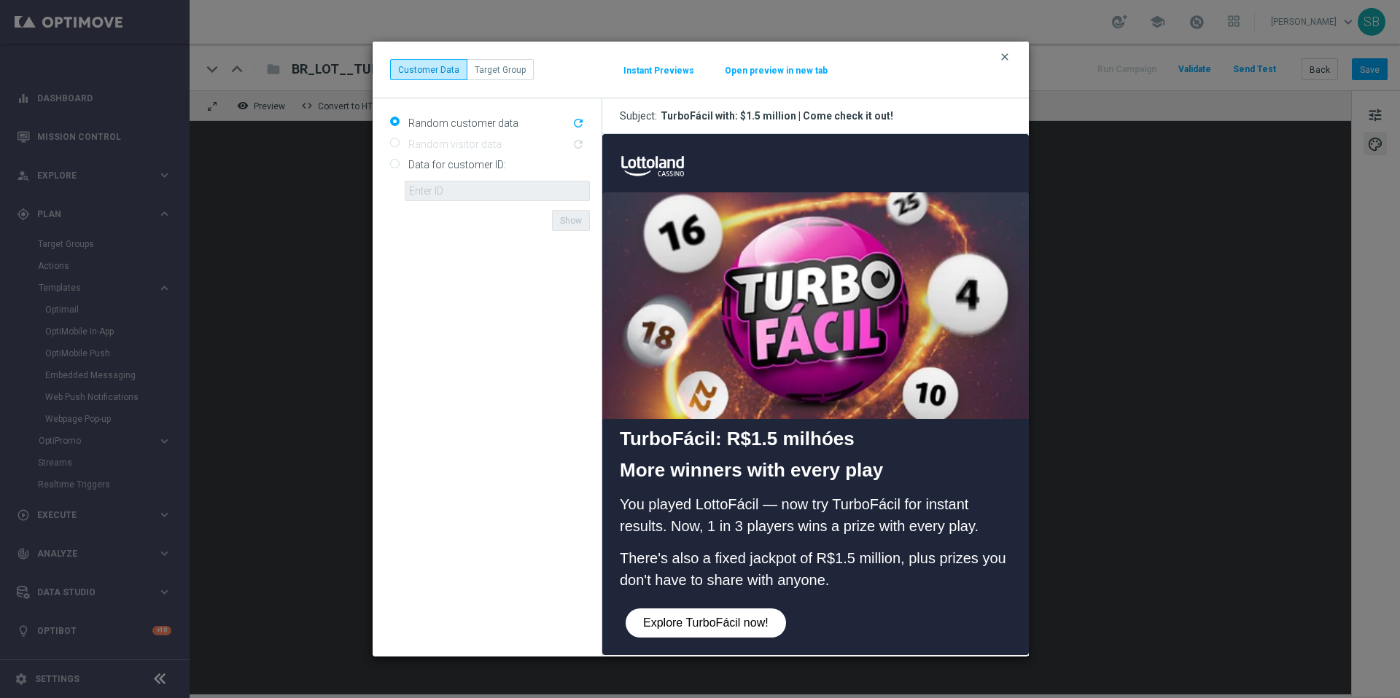
click at [1006, 58] on font "clear" at bounding box center [1005, 57] width 12 height 12
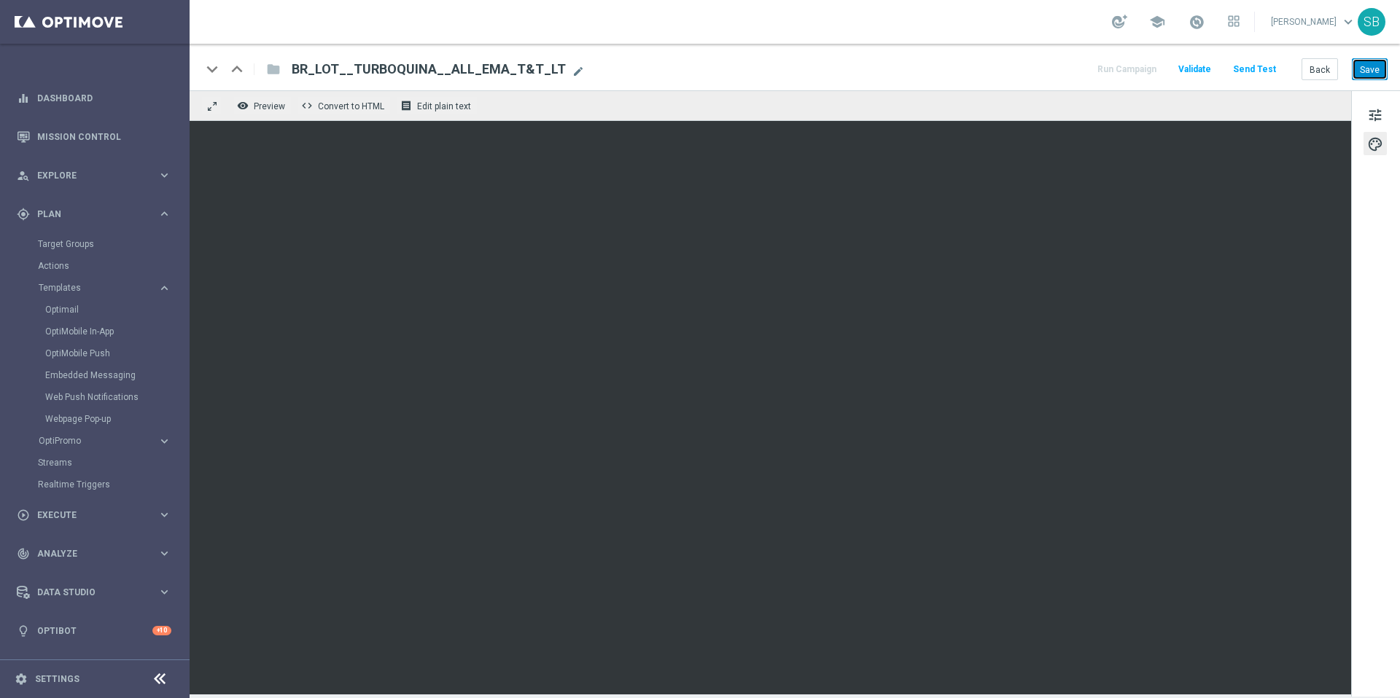
click at [1385, 71] on button "Save" at bounding box center [1370, 68] width 36 height 21
click at [1372, 120] on font "tune" at bounding box center [1375, 115] width 16 height 16
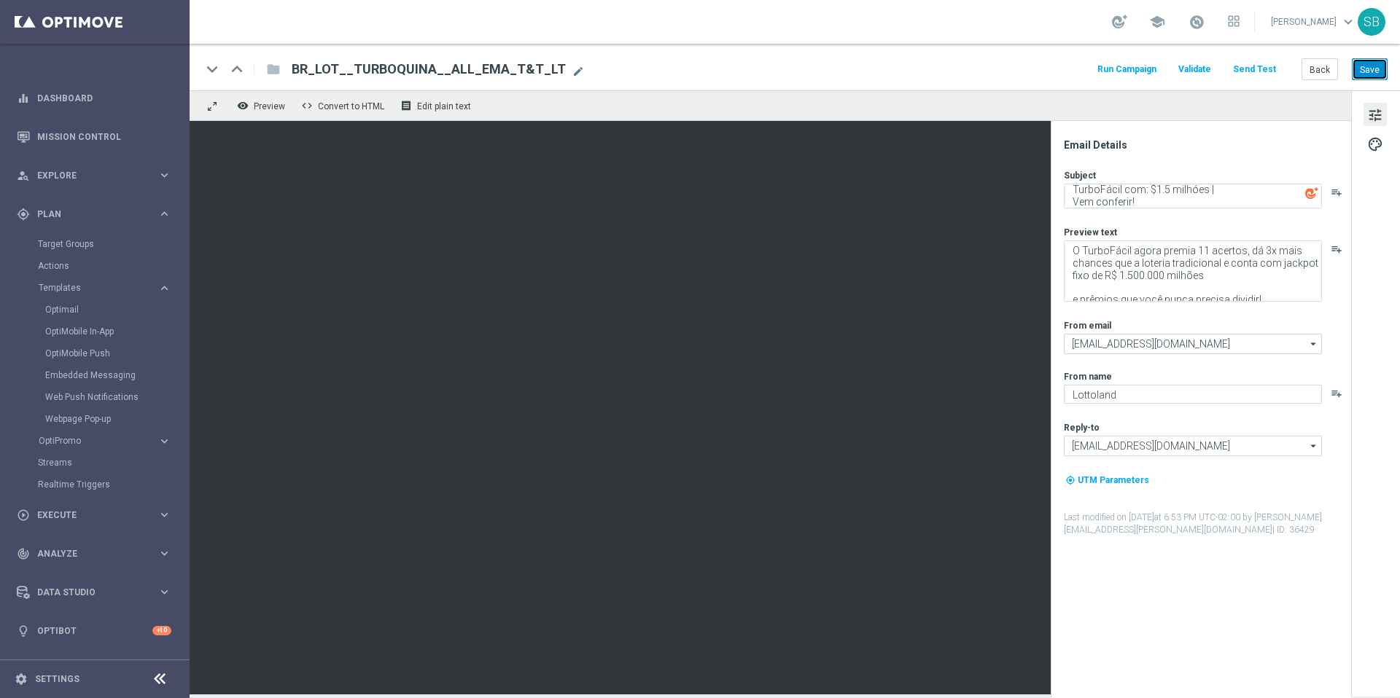
click at [1376, 71] on font "Save" at bounding box center [1370, 69] width 20 height 10
